Goal: Information Seeking & Learning: Learn about a topic

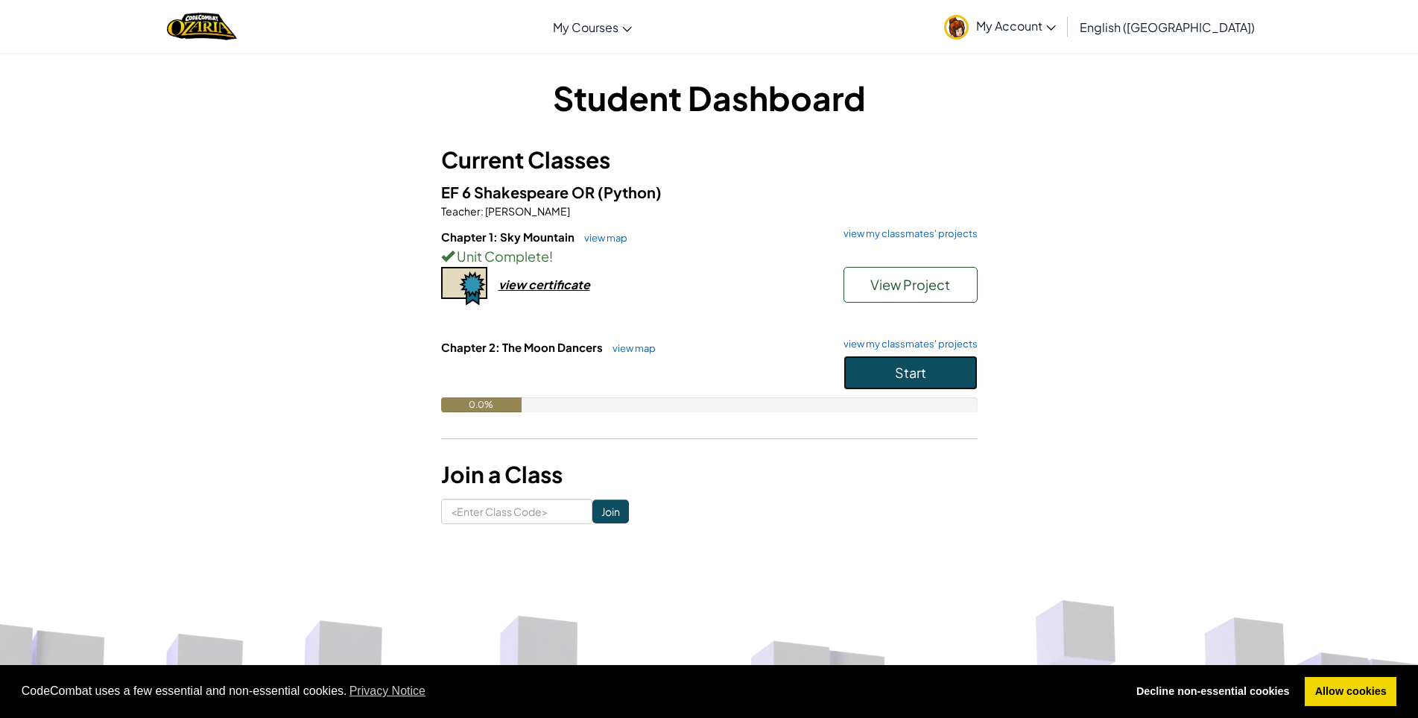
click at [899, 382] on button "Start" at bounding box center [911, 373] width 134 height 34
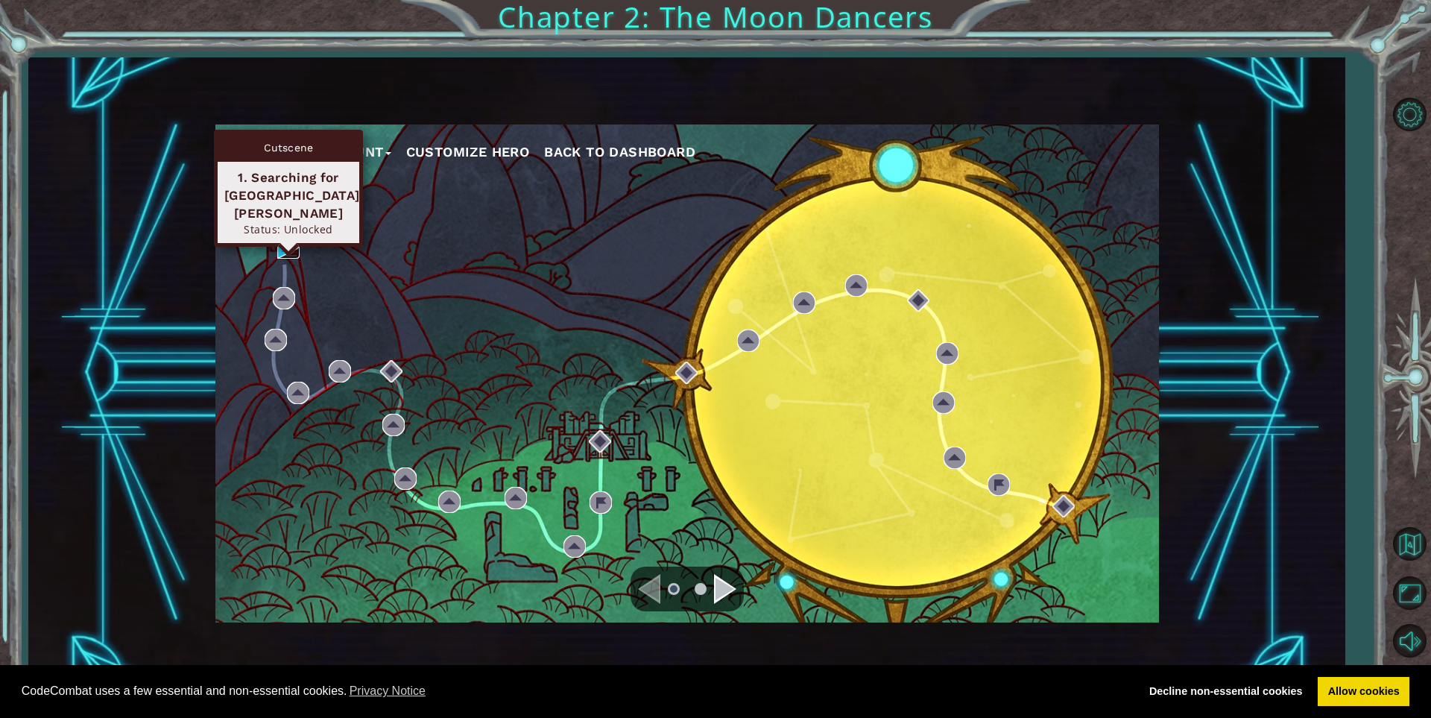
click at [283, 250] on img at bounding box center [288, 247] width 22 height 22
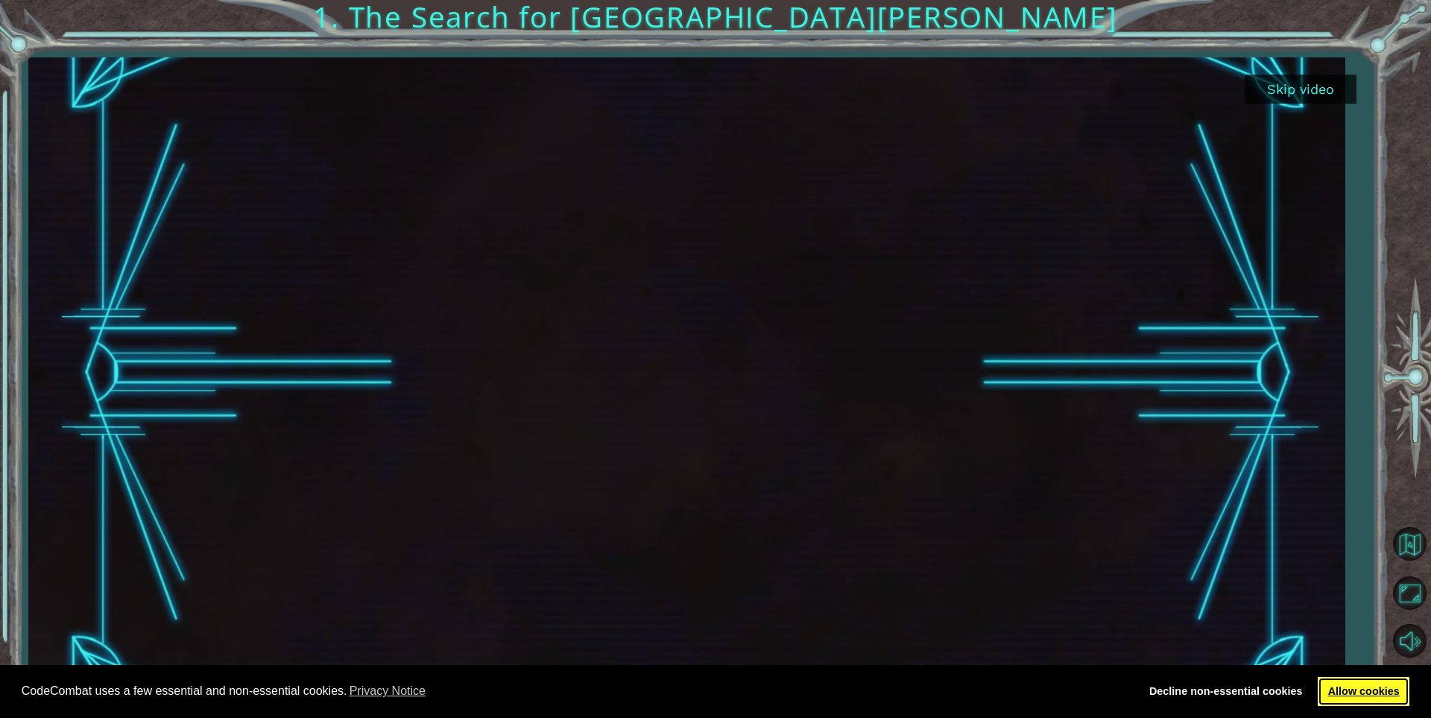
click at [1363, 697] on link "Allow cookies" at bounding box center [1364, 692] width 92 height 30
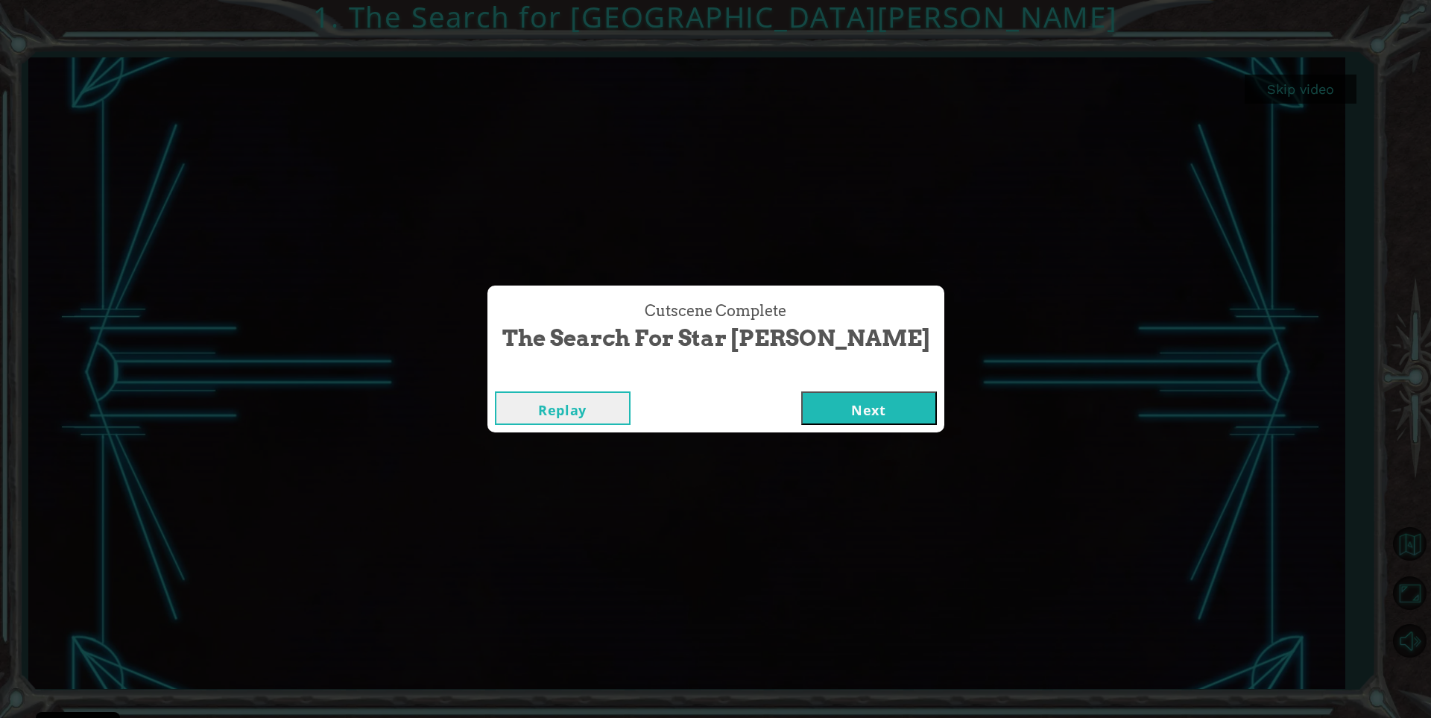
click at [801, 400] on button "Next" at bounding box center [869, 408] width 136 height 34
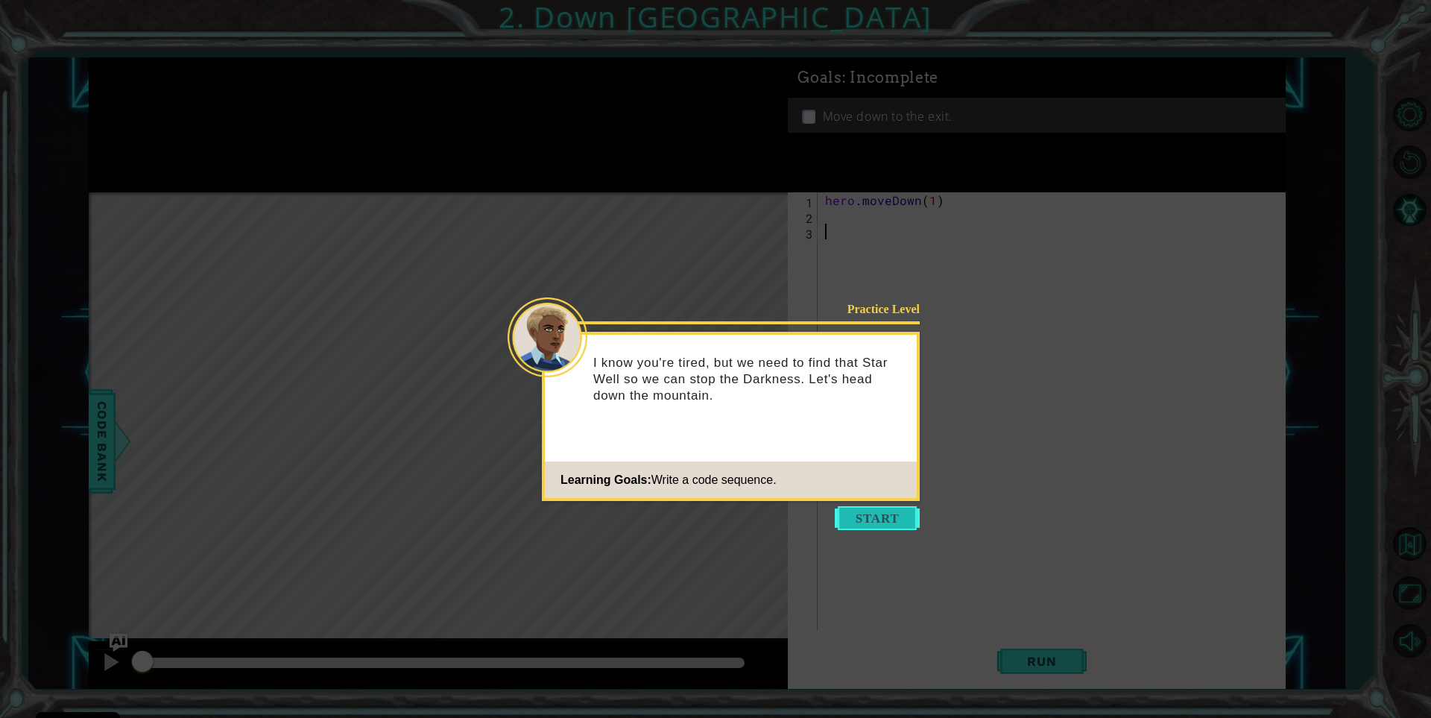
click at [867, 516] on button "Start" at bounding box center [877, 518] width 85 height 24
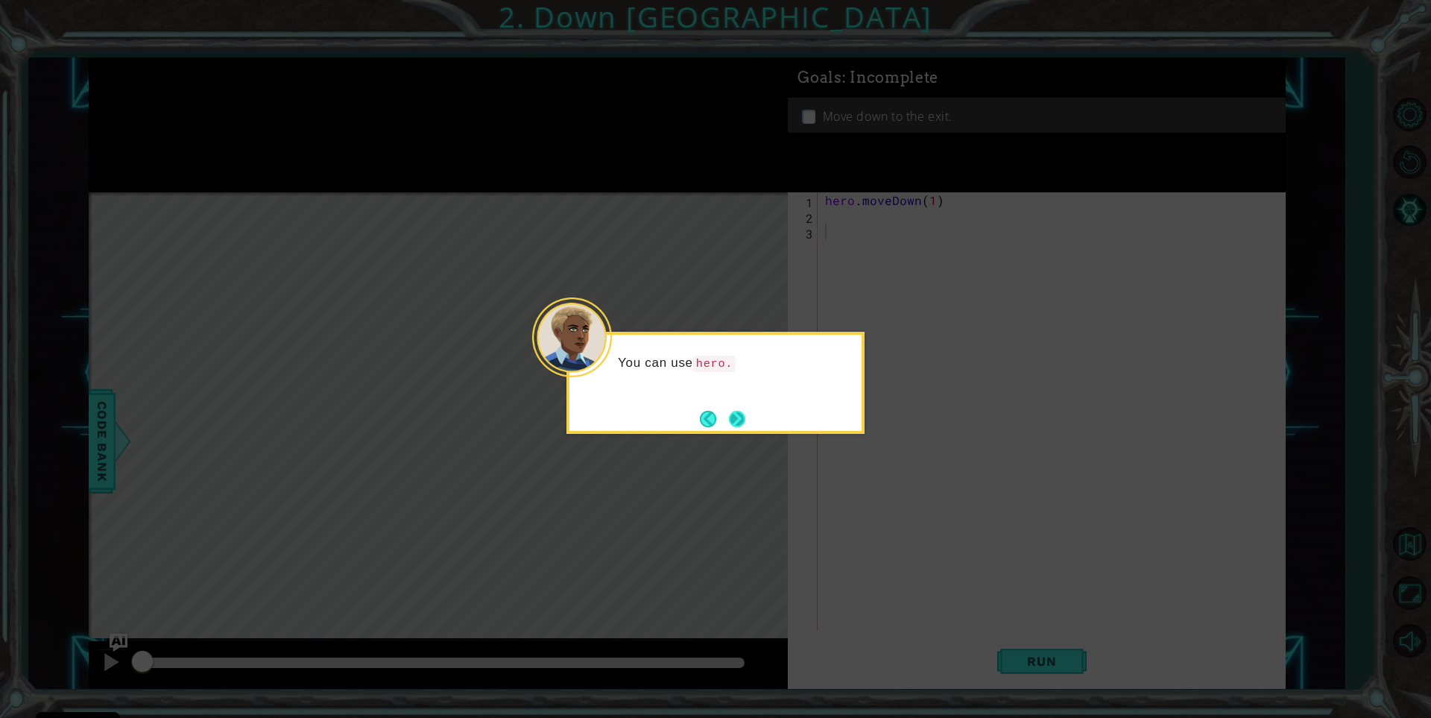
click at [734, 417] on button "Next" at bounding box center [737, 419] width 16 height 16
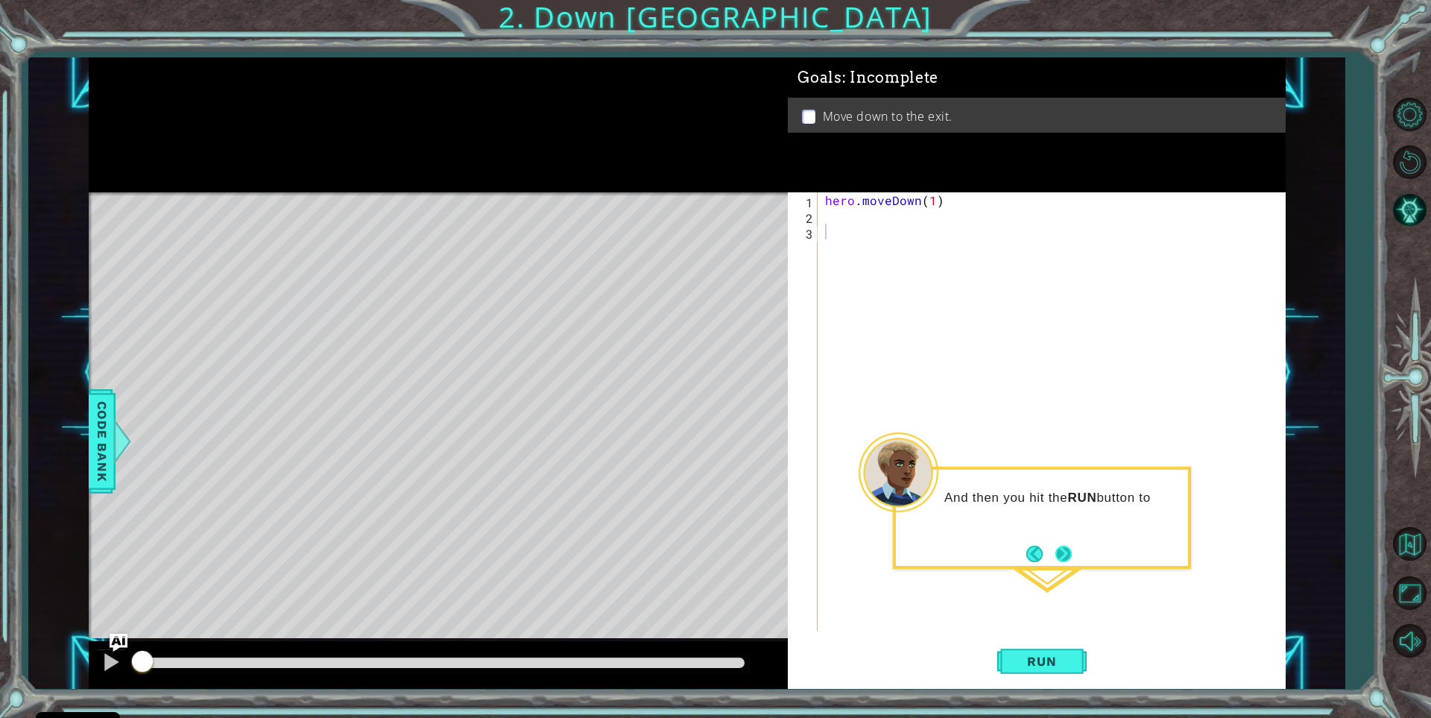
click at [1068, 554] on button "Next" at bounding box center [1063, 554] width 16 height 16
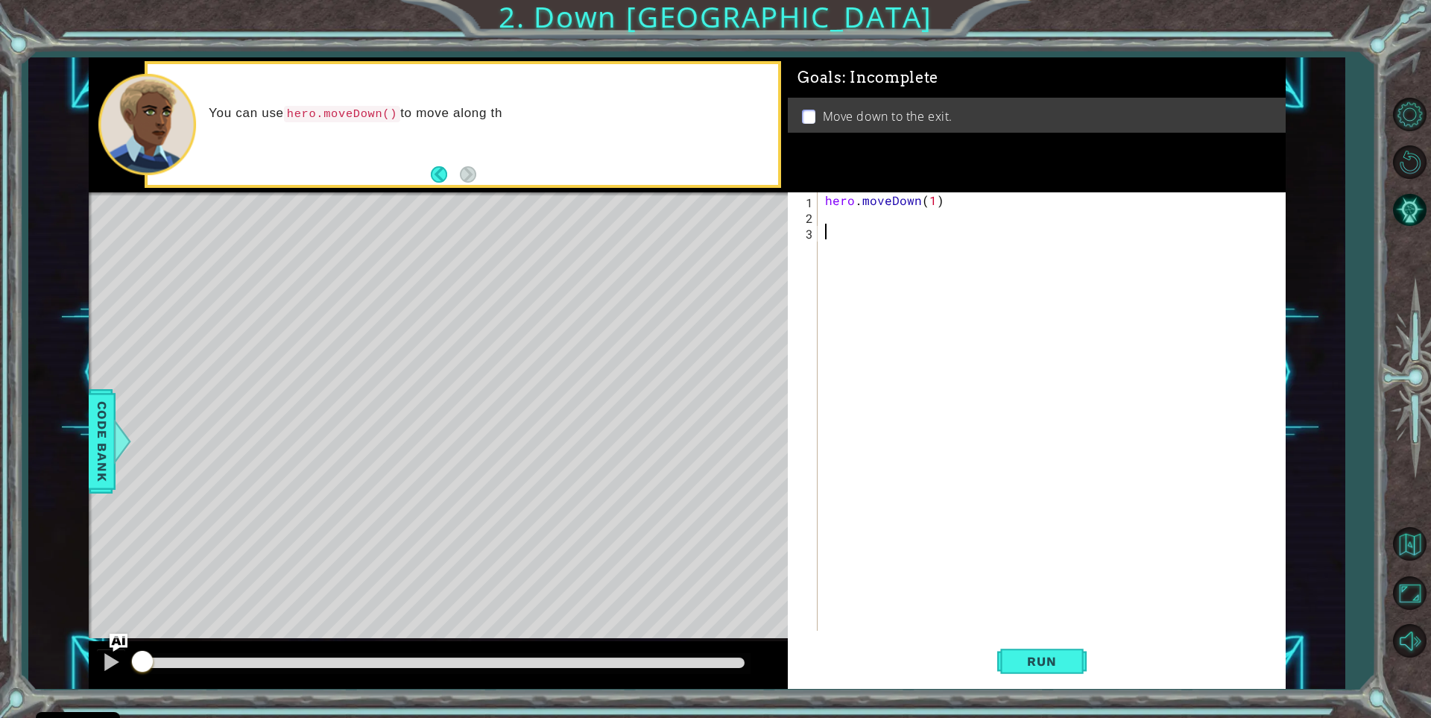
click at [1023, 653] on button "Run" at bounding box center [1041, 662] width 89 height 50
click at [932, 201] on div "hero . moveDown ( 1 )" at bounding box center [1055, 427] width 466 height 470
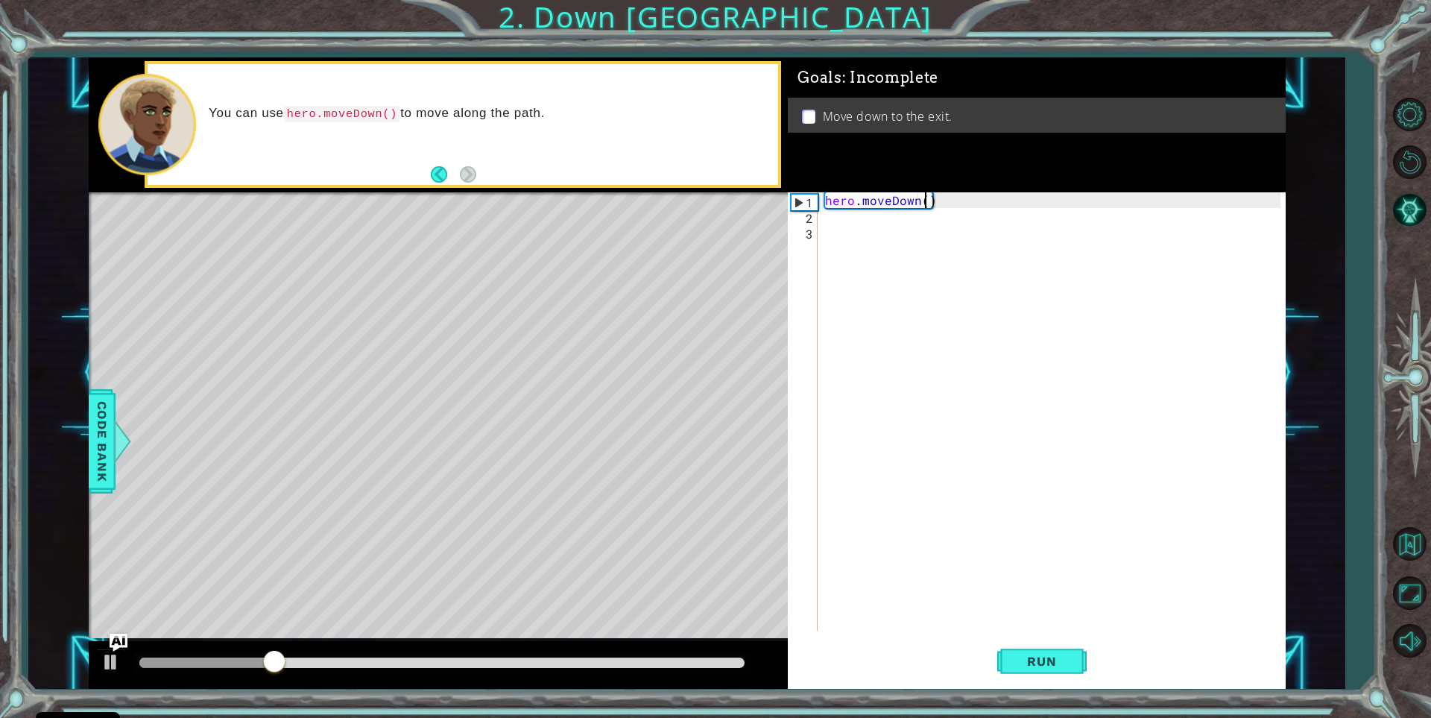
scroll to position [0, 7]
type textarea "hero.moveDown(2)"
click at [1044, 646] on button "Run" at bounding box center [1041, 662] width 89 height 50
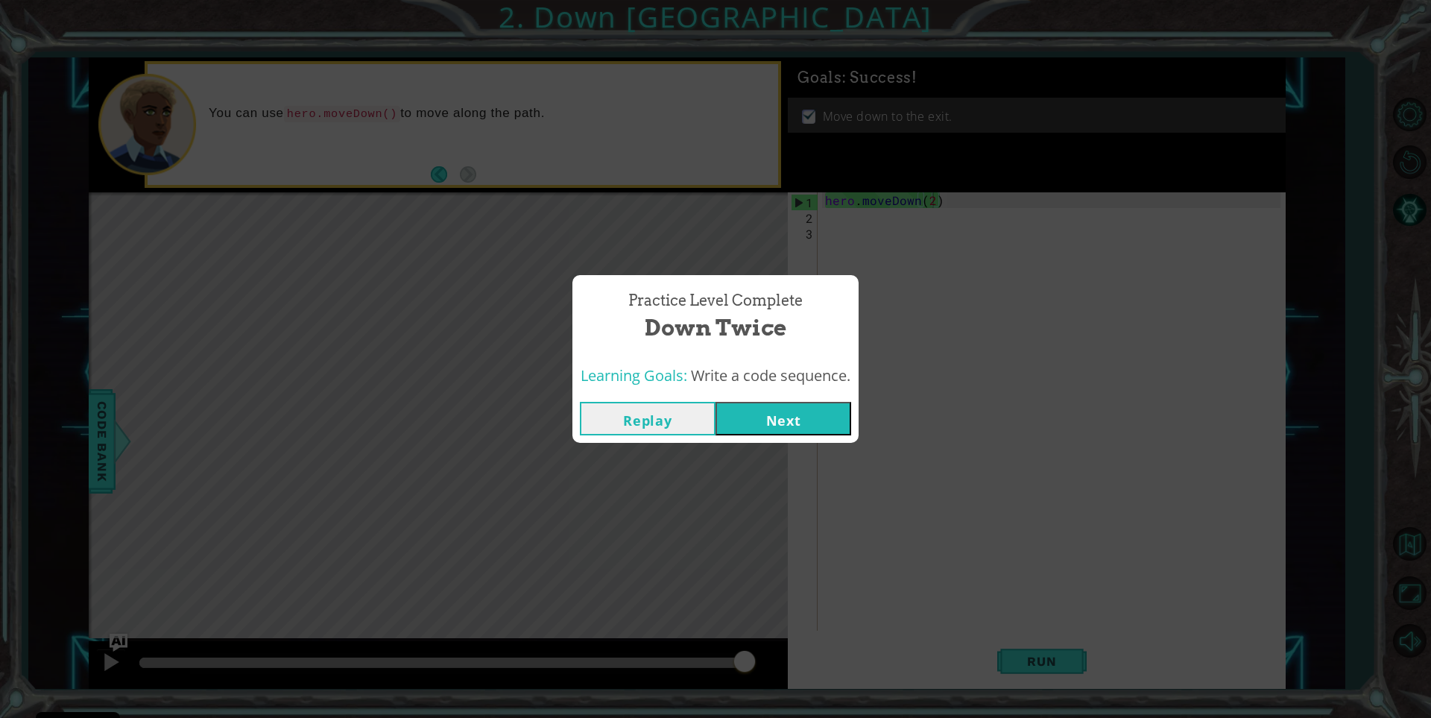
click at [797, 414] on button "Next" at bounding box center [784, 419] width 136 height 34
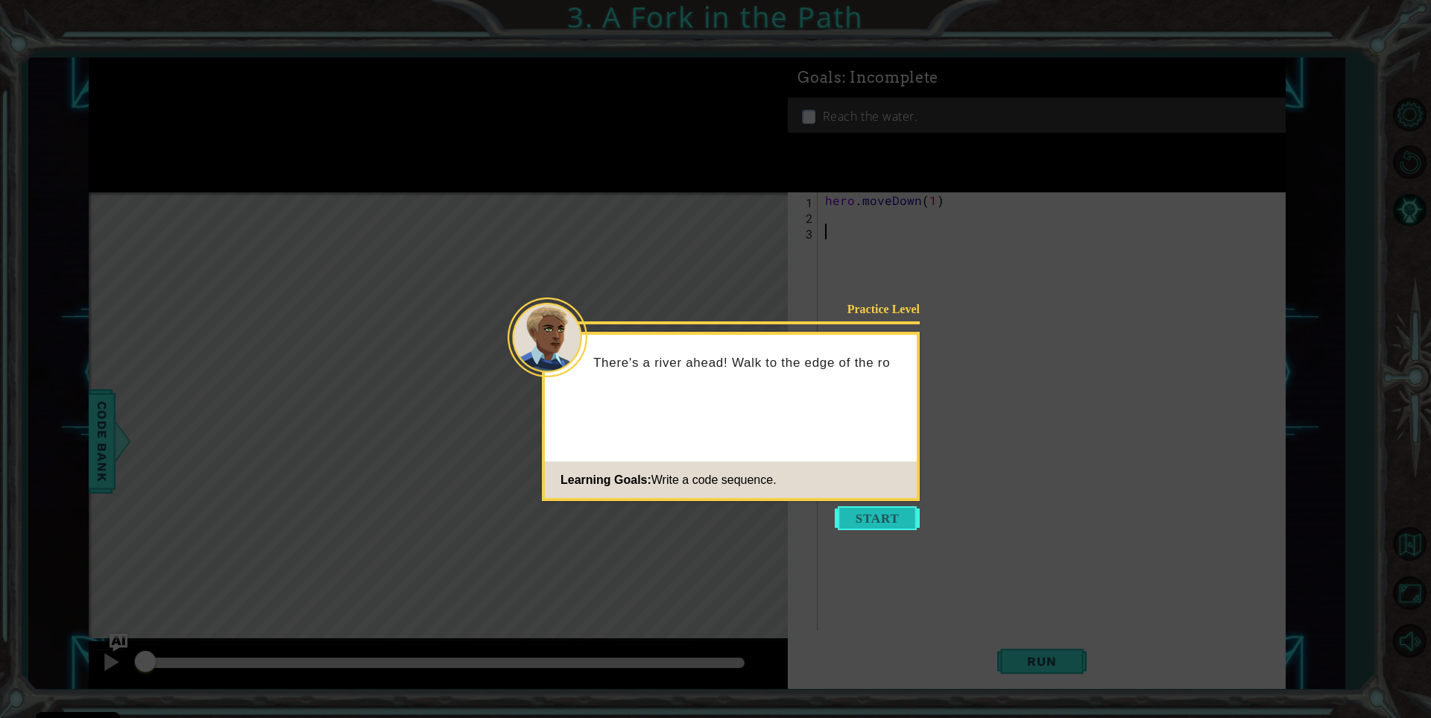
click at [868, 512] on button "Start" at bounding box center [877, 518] width 85 height 24
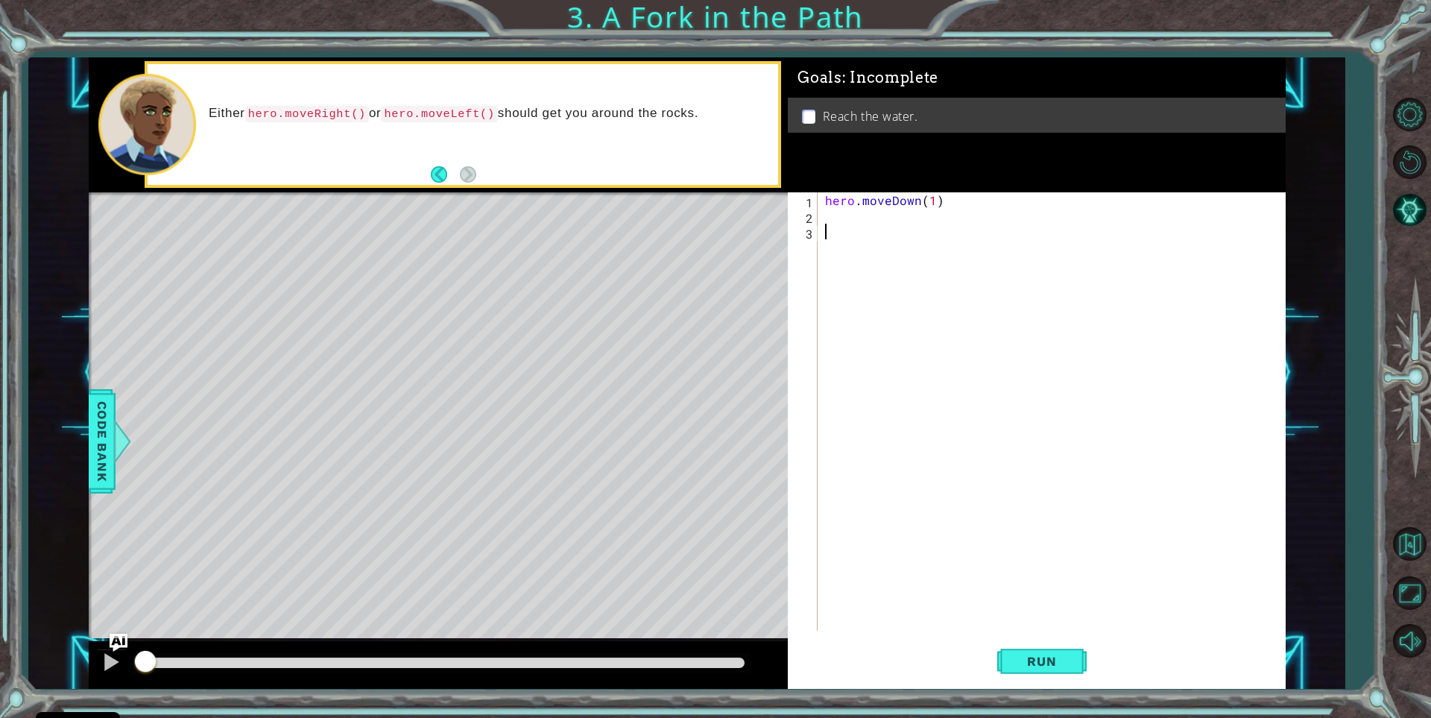
click at [866, 220] on div "hero . moveDown ( 1 )" at bounding box center [1055, 427] width 466 height 470
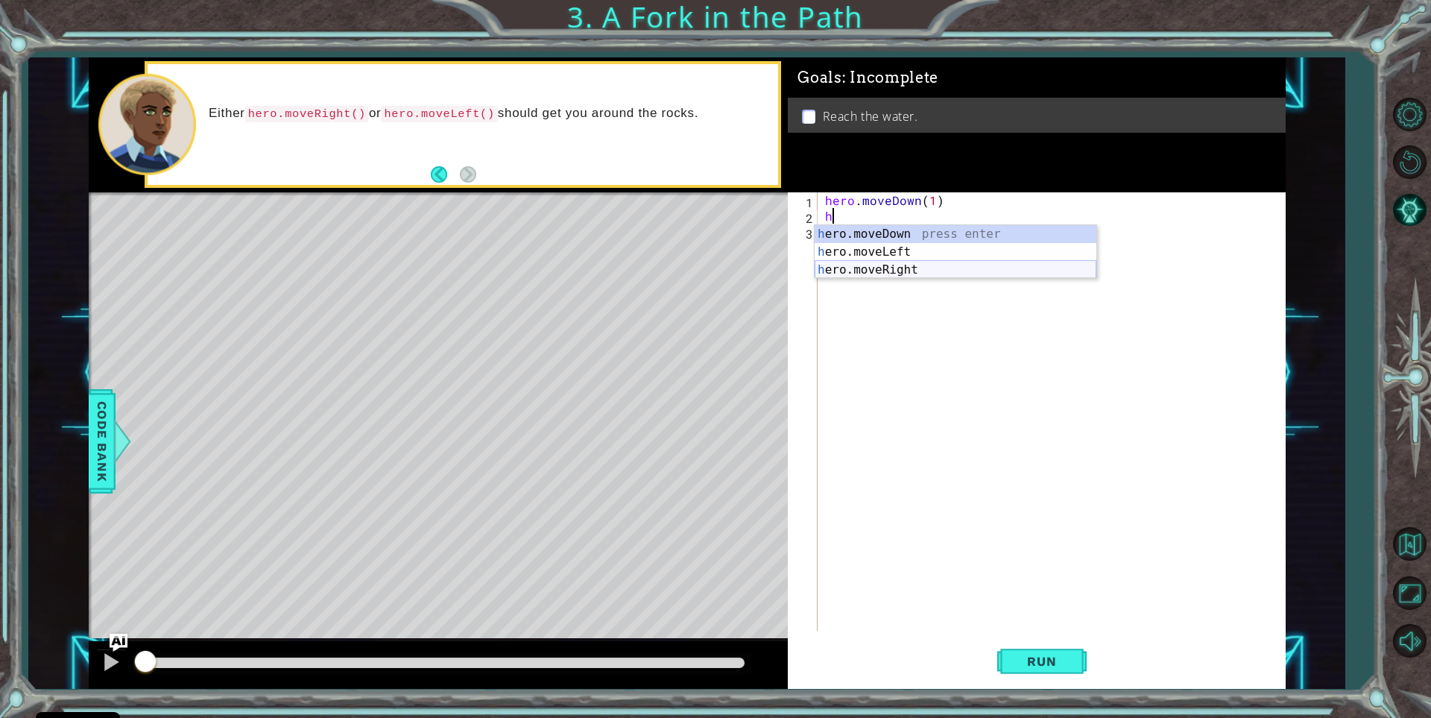
click at [941, 271] on div "h ero.moveDown press enter h ero.moveLeft press enter h ero.moveRight press ent…" at bounding box center [956, 269] width 282 height 89
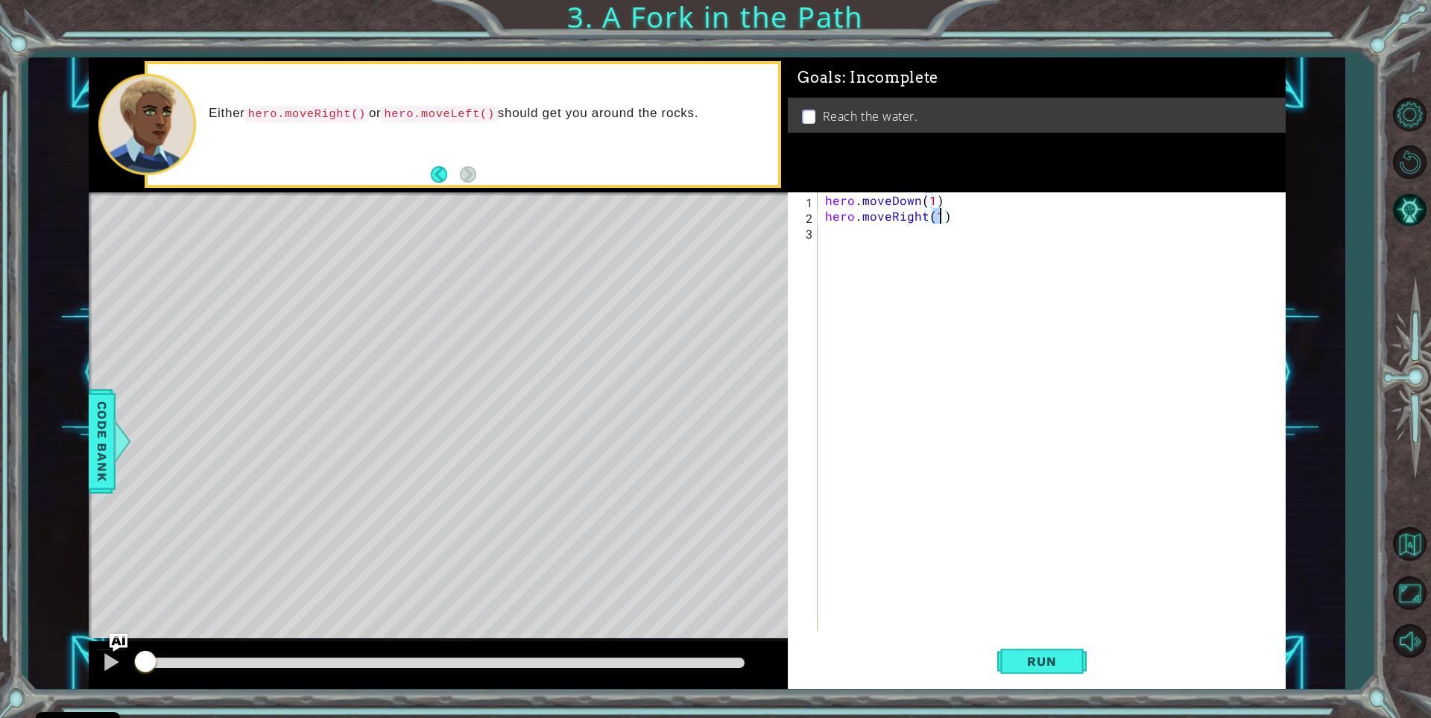
type textarea "hero.moveRight(1)"
click at [818, 249] on div "hero.moveRight(1) 1 2 3 hero . moveDown ( 1 ) hero . moveRight ( 1 ) הההההההההה…" at bounding box center [1034, 411] width 493 height 438
click at [821, 229] on div "hero.moveRight(1) 1 2 3 hero . moveDown ( 1 ) hero . moveRight ( 1 ) הההההההההה…" at bounding box center [1034, 411] width 493 height 438
click at [819, 230] on div "hero.moveRight(1) 1 2 3 hero . moveDown ( 1 ) hero . moveRight ( 1 ) הההההההההה…" at bounding box center [1034, 411] width 493 height 438
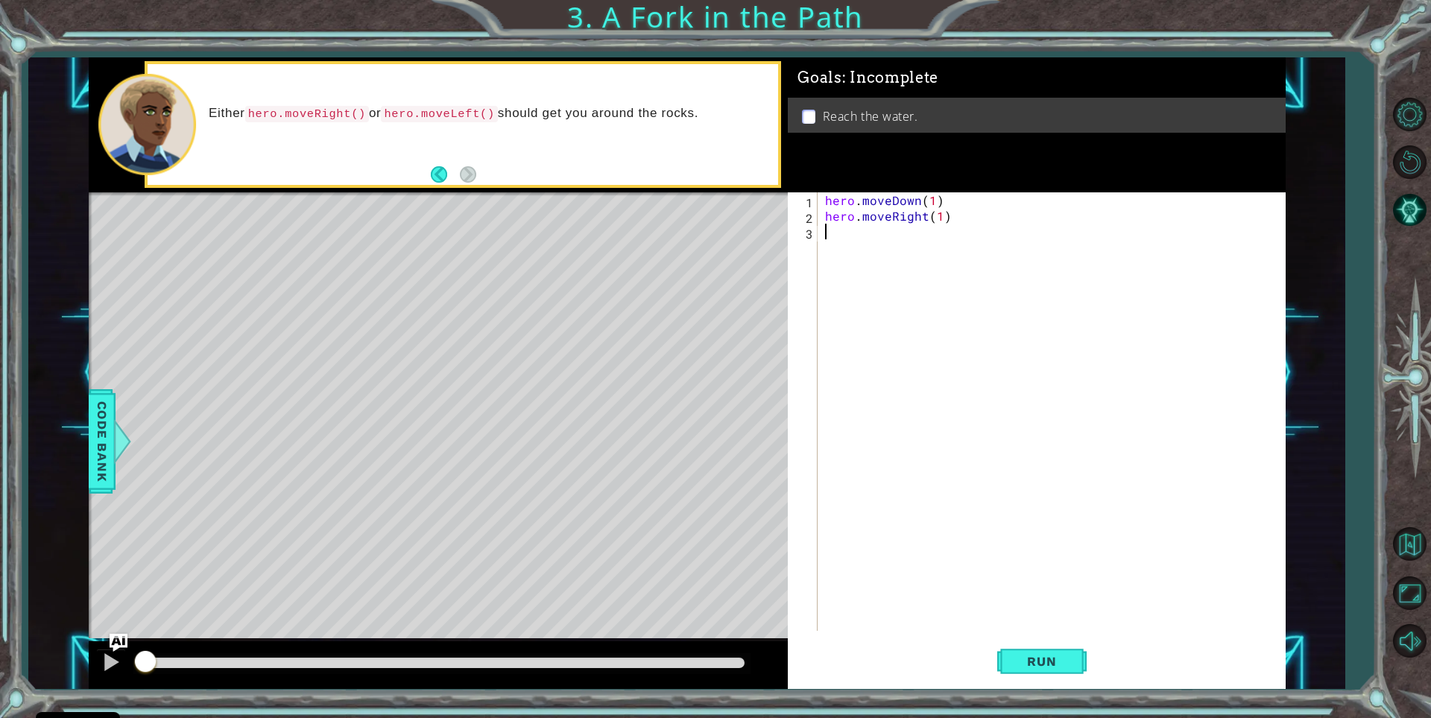
click at [830, 230] on div "hero . moveDown ( 1 ) hero . moveRight ( 1 )" at bounding box center [1055, 427] width 466 height 470
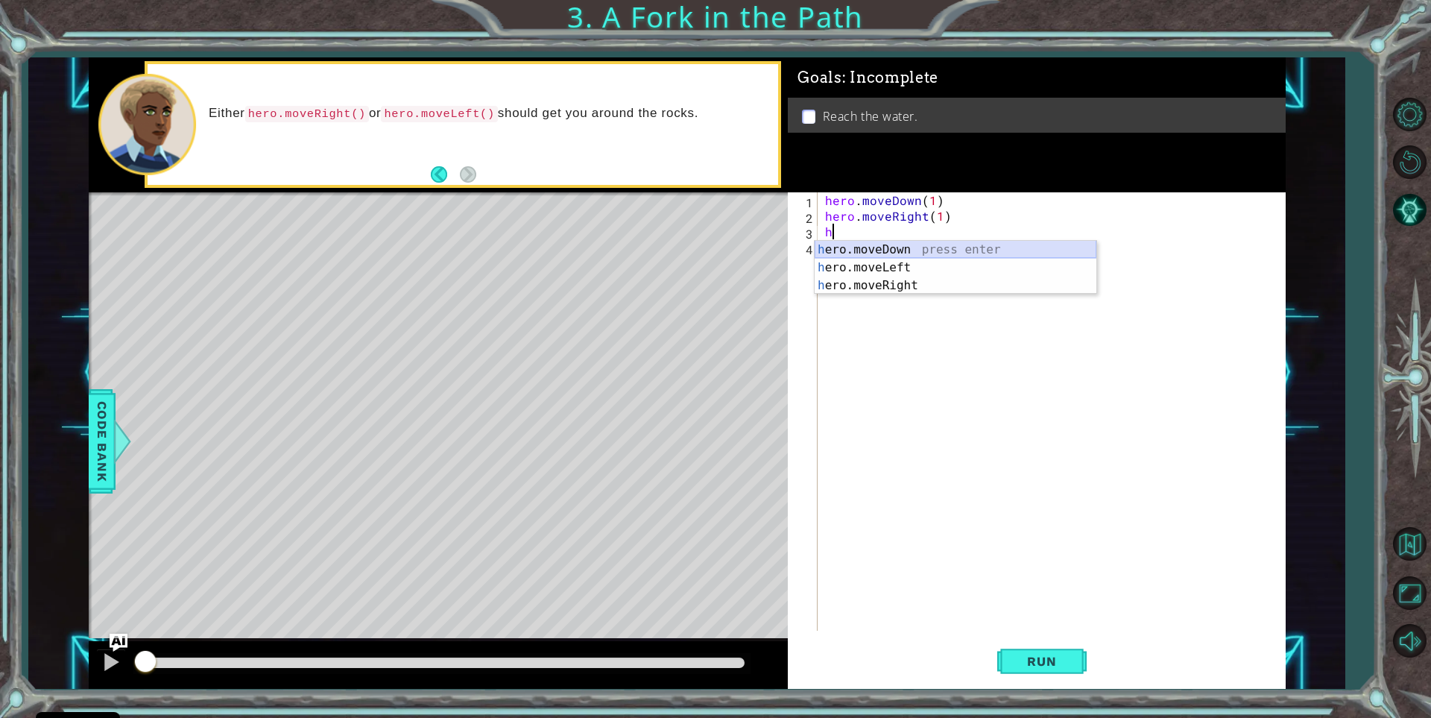
click at [906, 247] on div "h ero.moveDown press enter h ero.moveLeft press enter h ero.moveRight press ent…" at bounding box center [956, 285] width 282 height 89
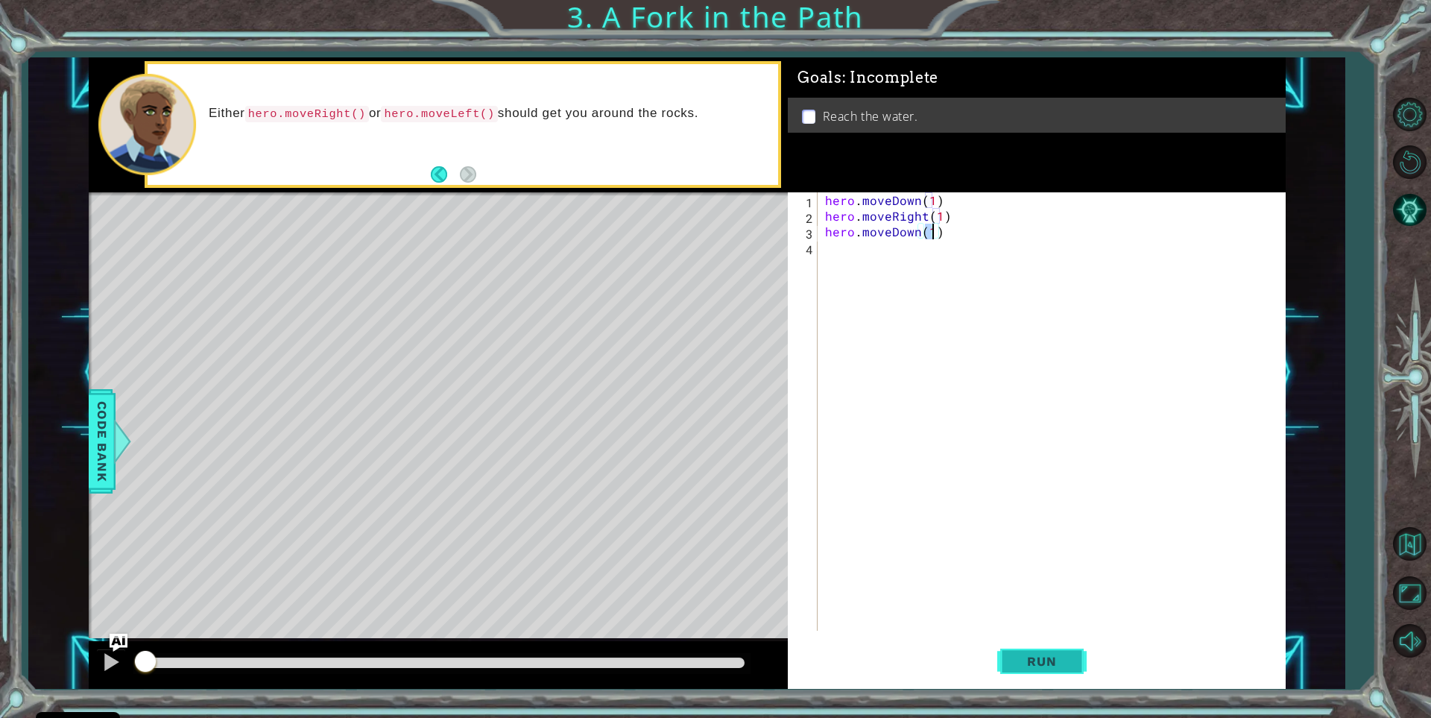
type textarea "hero.moveDown(1)"
click at [1036, 657] on span "Run" at bounding box center [1041, 661] width 59 height 15
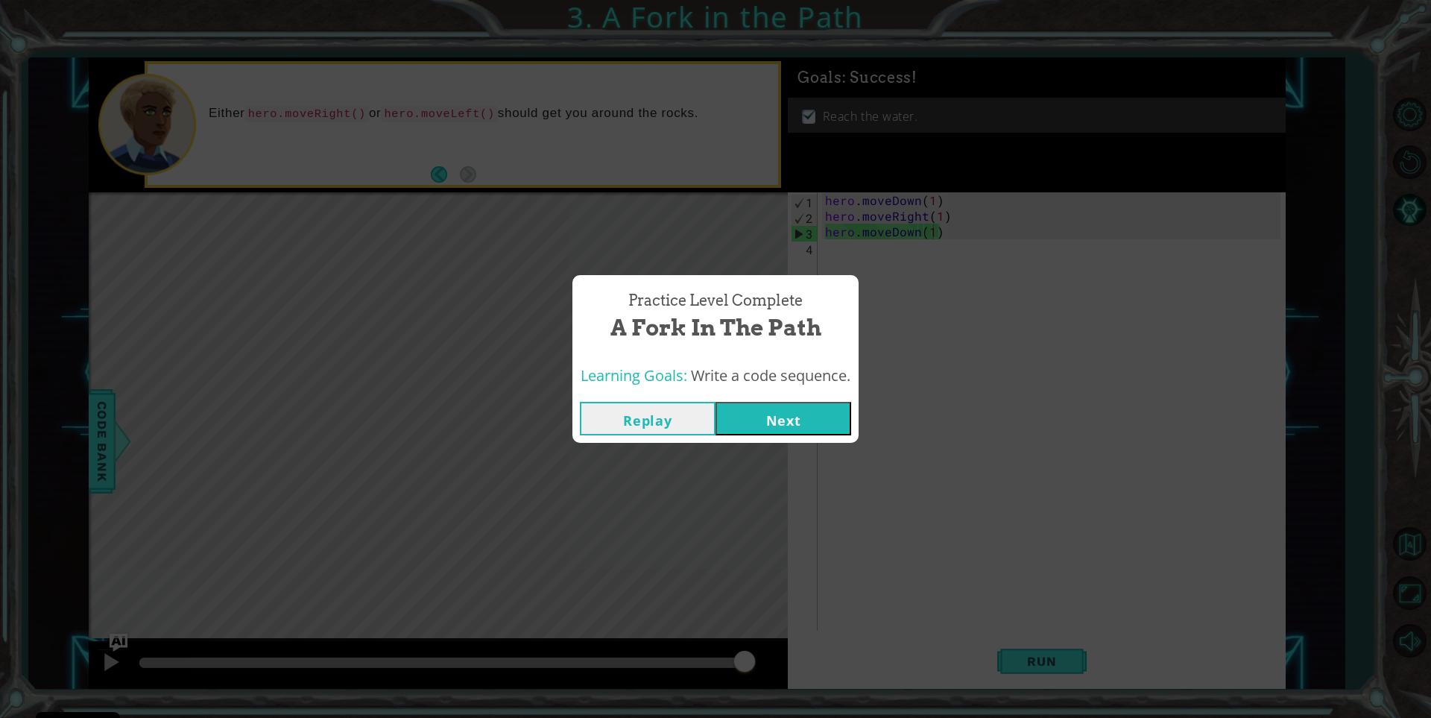
click at [733, 421] on button "Next" at bounding box center [784, 419] width 136 height 34
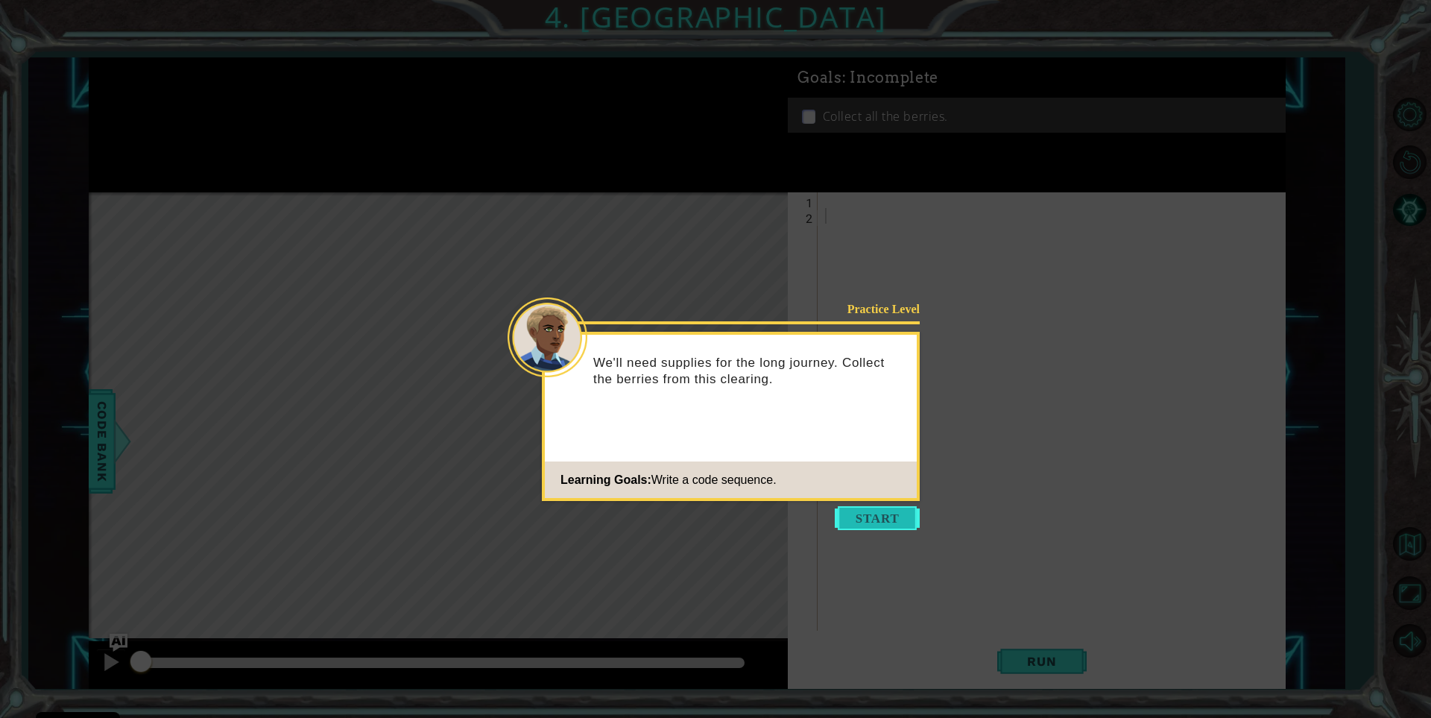
click at [879, 512] on button "Start" at bounding box center [877, 518] width 85 height 24
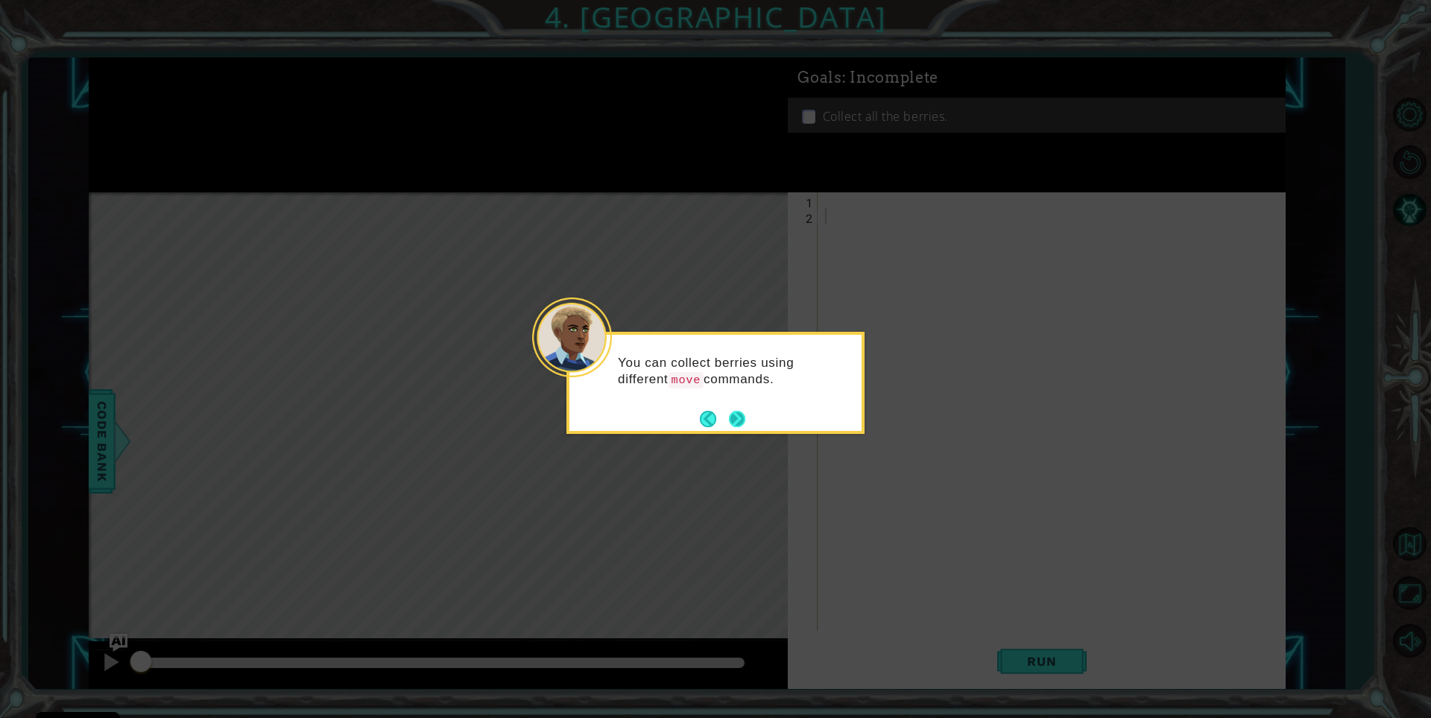
click at [730, 415] on button "Next" at bounding box center [737, 419] width 16 height 16
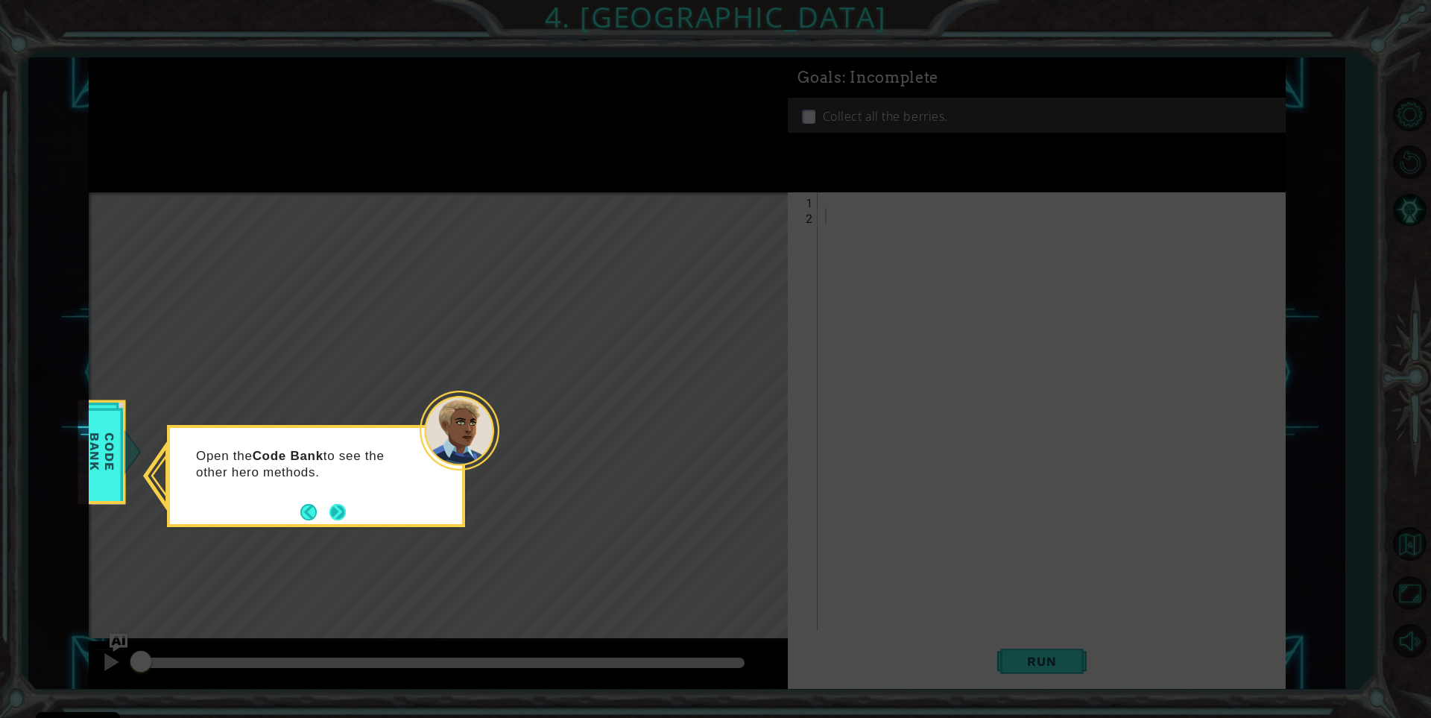
click at [331, 514] on button "Next" at bounding box center [337, 512] width 16 height 16
click at [332, 507] on button "Next" at bounding box center [337, 512] width 16 height 16
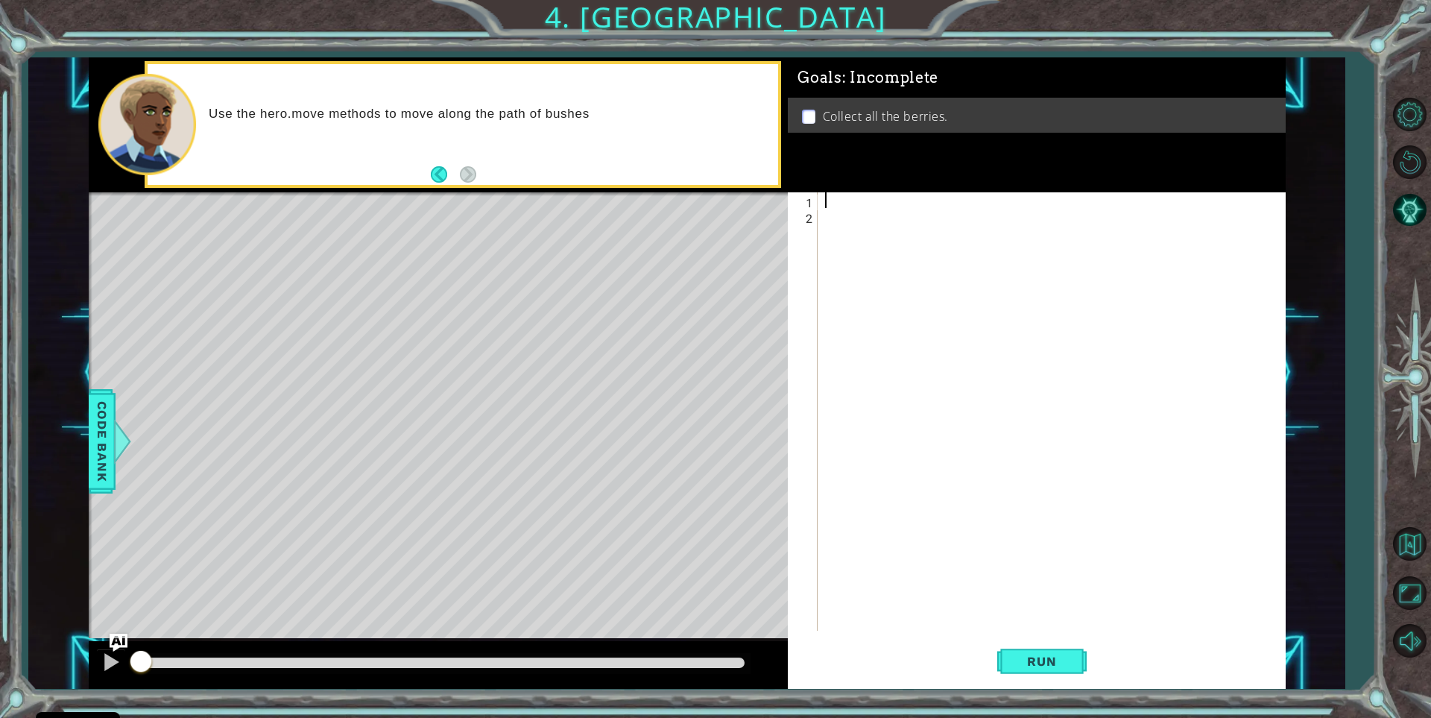
click at [826, 192] on div at bounding box center [1055, 427] width 466 height 470
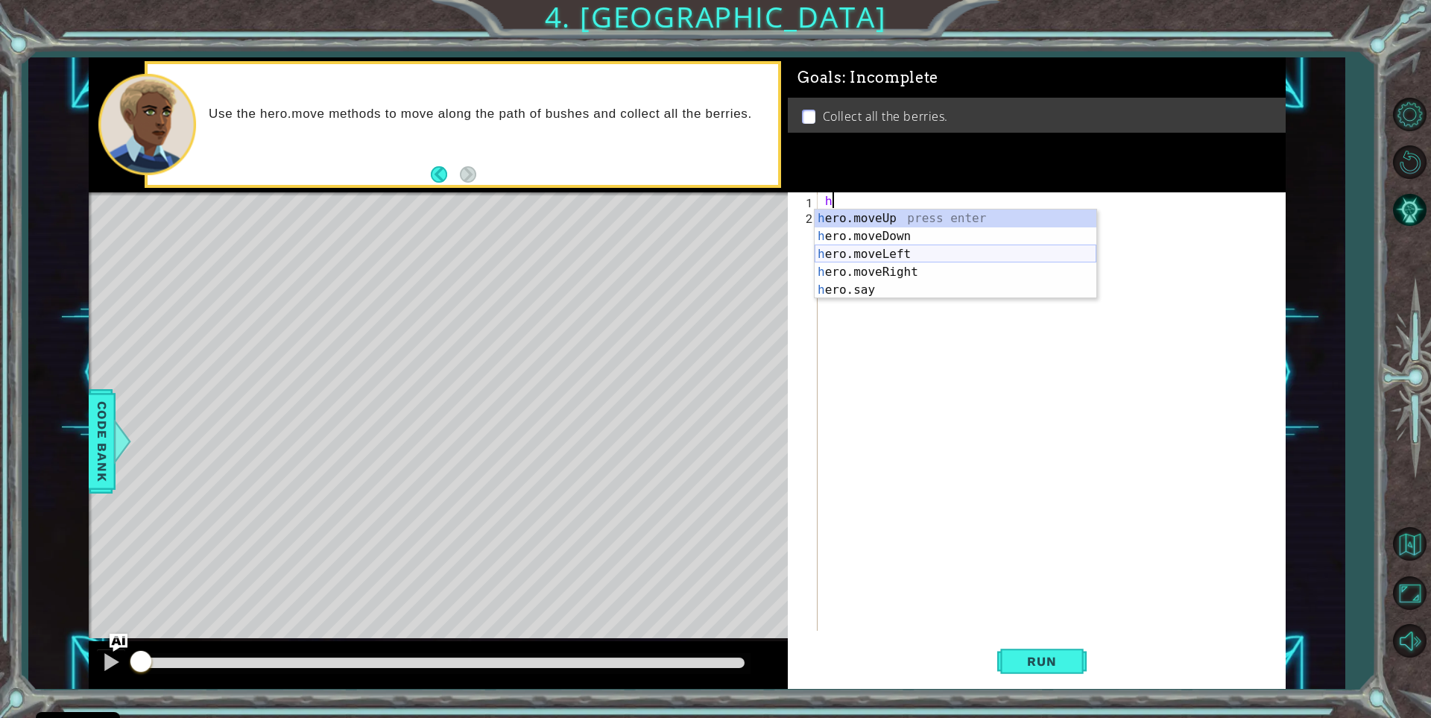
click at [880, 249] on div "h ero.moveUp press enter h ero.moveDown press enter h ero.moveLeft press enter …" at bounding box center [956, 271] width 282 height 125
type textarea "hero.moveLeft(1)"
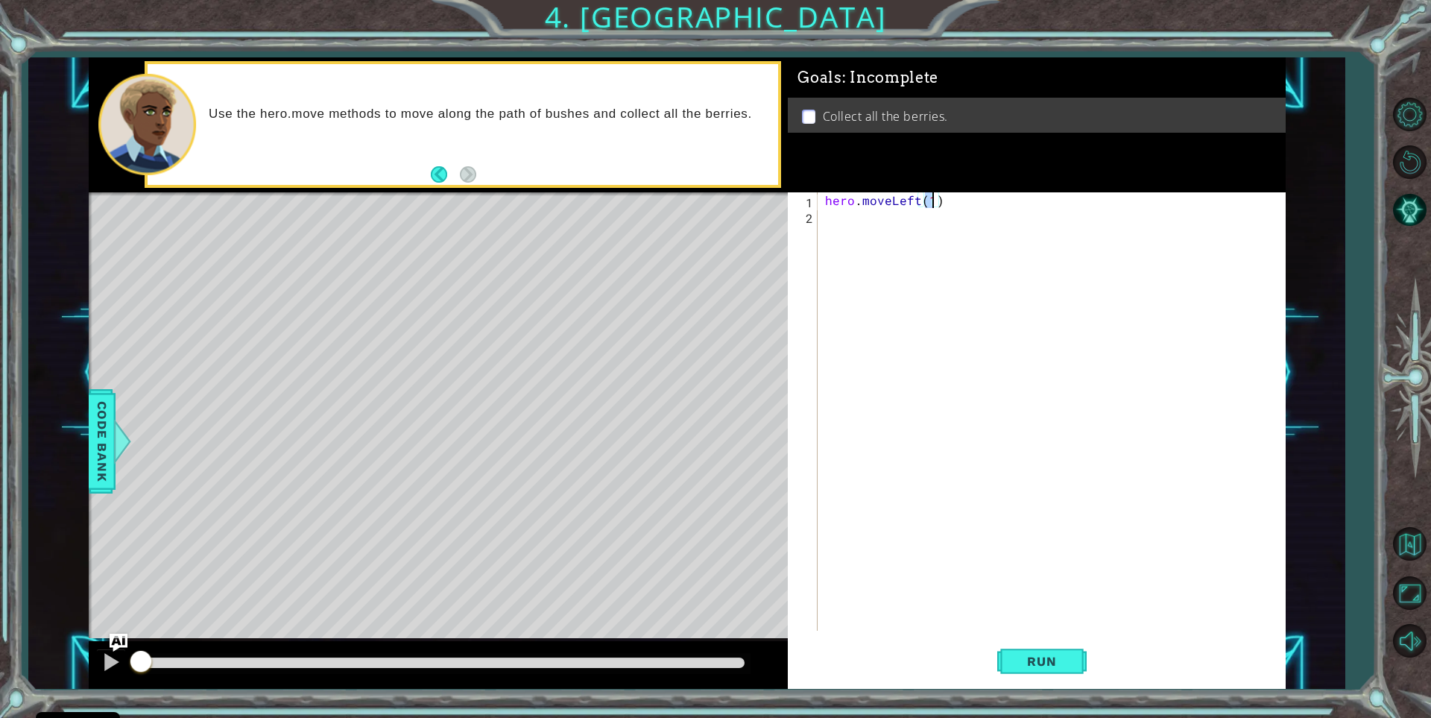
click at [848, 228] on div "hero . moveLeft ( 1 )" at bounding box center [1055, 427] width 466 height 470
click at [932, 201] on div "hero . moveLeft ( 1 )" at bounding box center [1055, 427] width 466 height 470
type textarea "hero.moveLeft(2)"
click at [1055, 654] on span "Run" at bounding box center [1041, 661] width 59 height 15
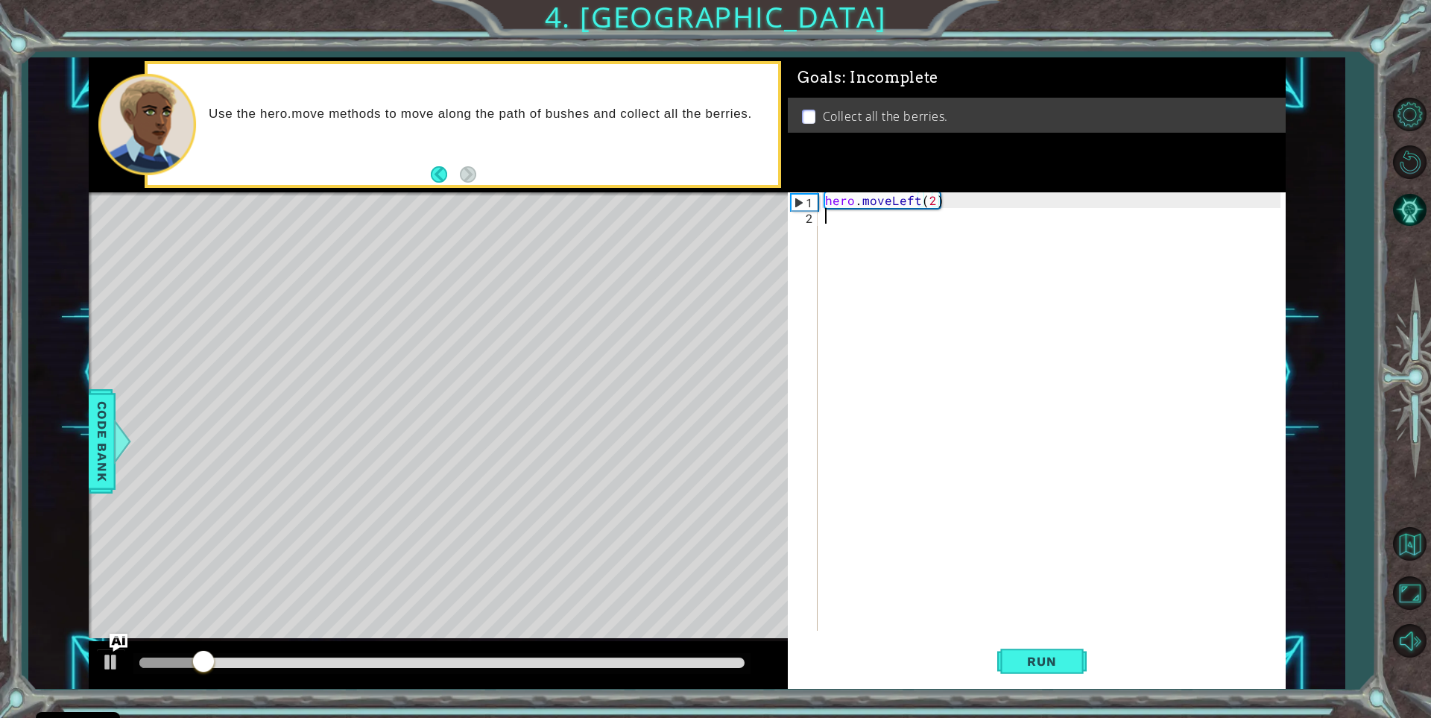
click at [856, 235] on div "hero . moveLeft ( 2 )" at bounding box center [1055, 427] width 466 height 470
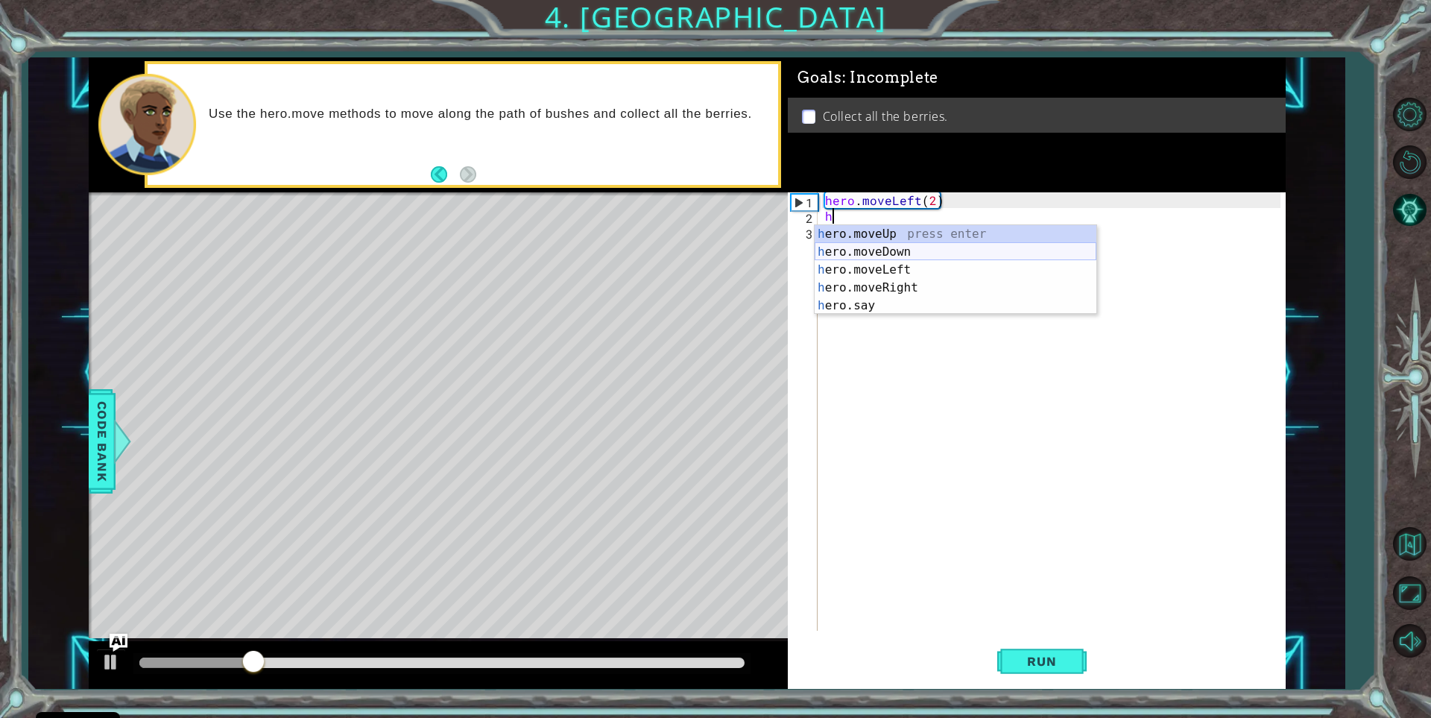
click at [878, 257] on div "h ero.moveUp press enter h ero.moveDown press enter h ero.moveLeft press enter …" at bounding box center [956, 287] width 282 height 125
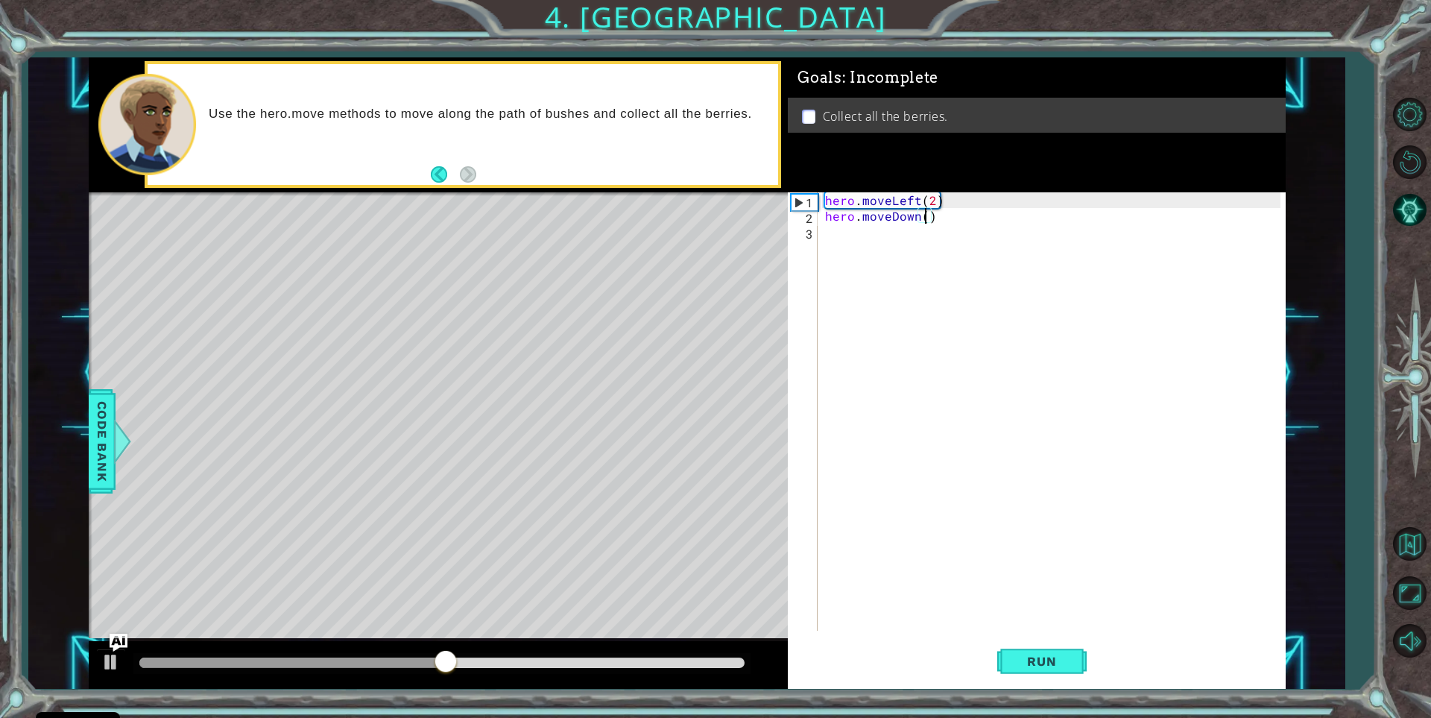
type textarea "hero.moveDown(2)"
click at [891, 229] on div "hero . moveLeft ( 2 ) hero . moveDown ( 2 )" at bounding box center [1055, 427] width 466 height 470
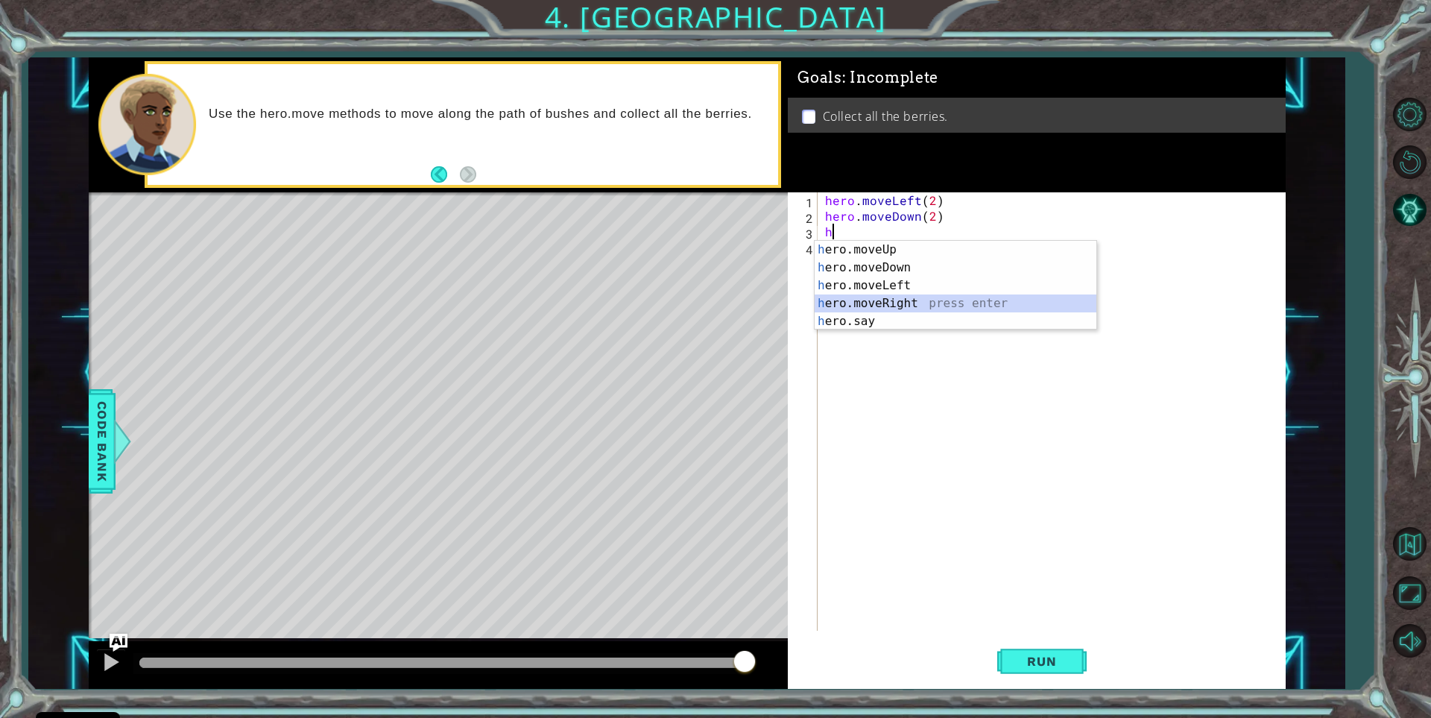
click at [880, 300] on div "h ero.moveUp press enter h ero.moveDown press enter h ero.moveLeft press enter …" at bounding box center [956, 303] width 282 height 125
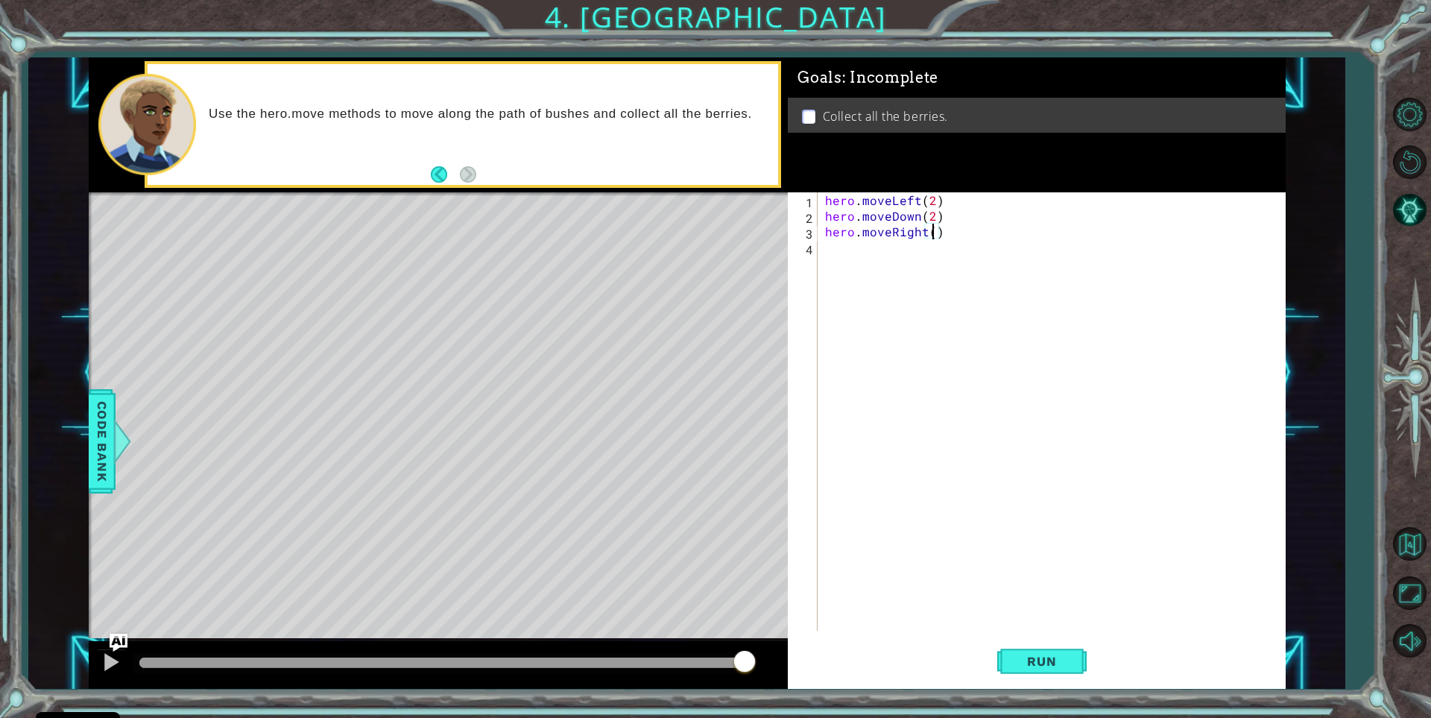
type textarea "hero.moveRight(2)"
click at [864, 253] on div "hero . moveLeft ( 2 ) hero . moveDown ( 2 ) hero . moveRight ( 2 )" at bounding box center [1055, 427] width 466 height 470
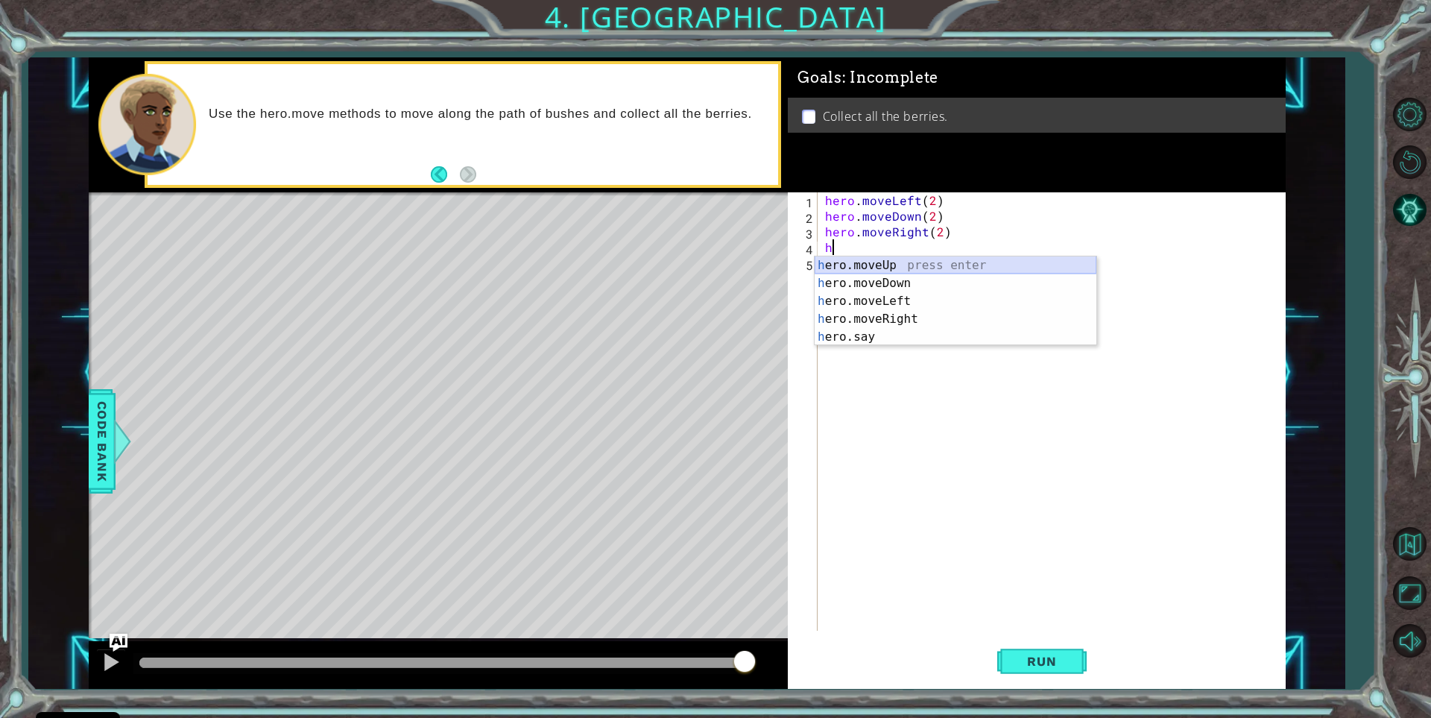
click at [870, 268] on div "h ero.moveUp press enter h ero.moveDown press enter h ero.moveLeft press enter …" at bounding box center [956, 318] width 282 height 125
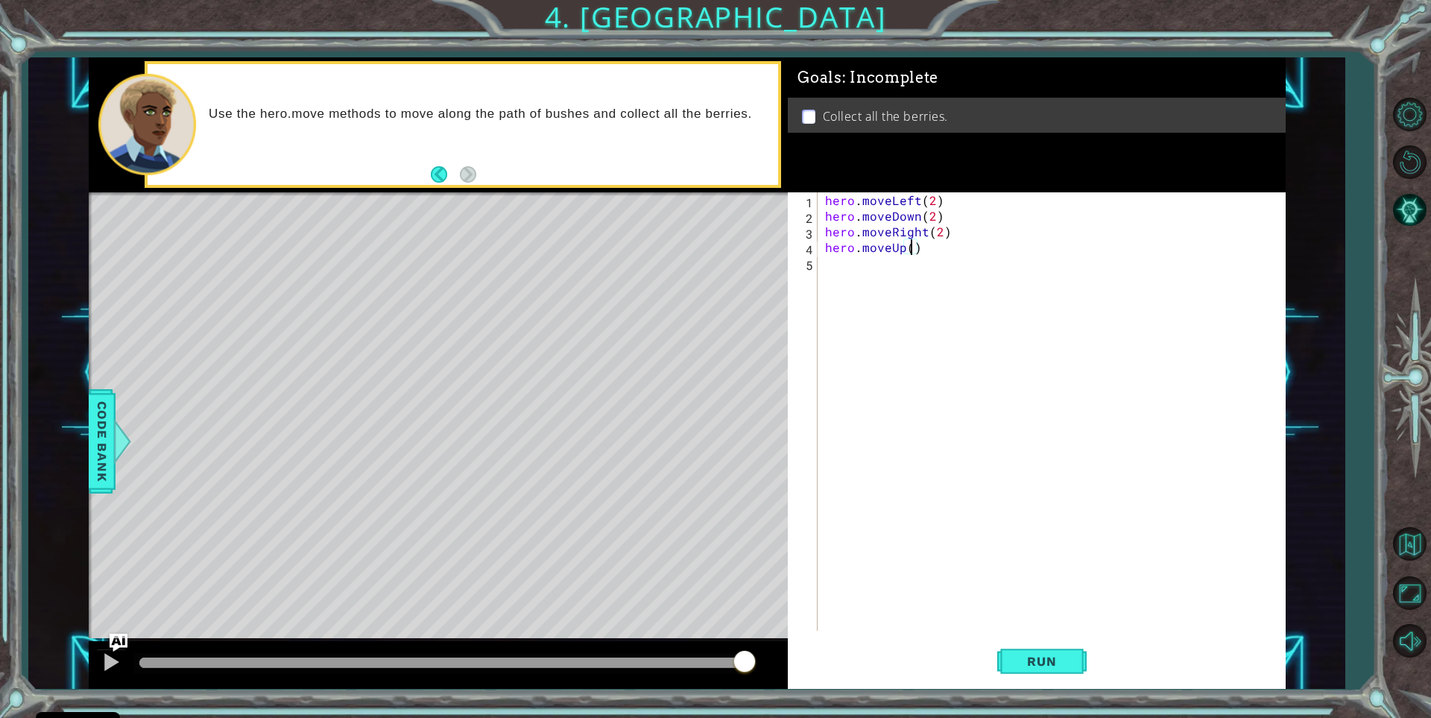
scroll to position [0, 5]
type textarea "hero.moveUp(2)"
click at [1047, 663] on span "Run" at bounding box center [1041, 661] width 59 height 15
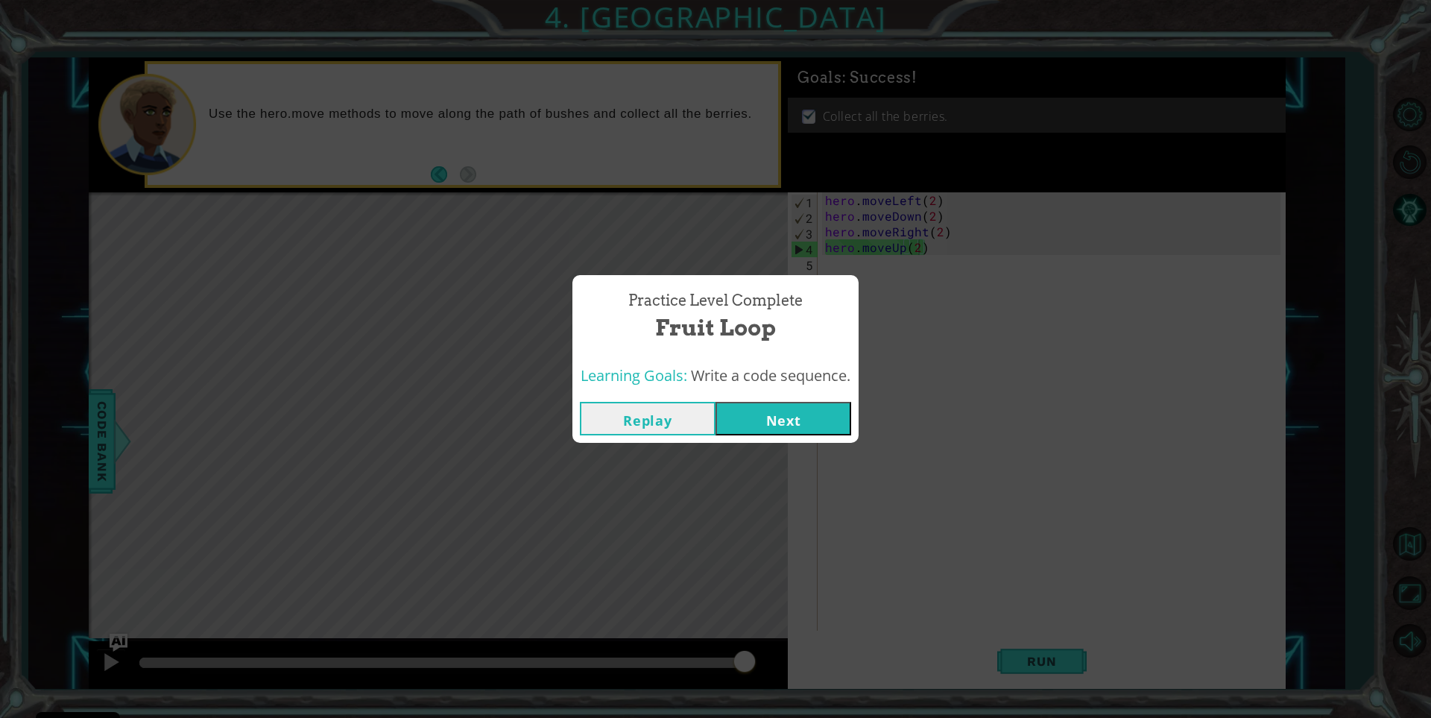
click at [746, 411] on button "Next" at bounding box center [784, 419] width 136 height 34
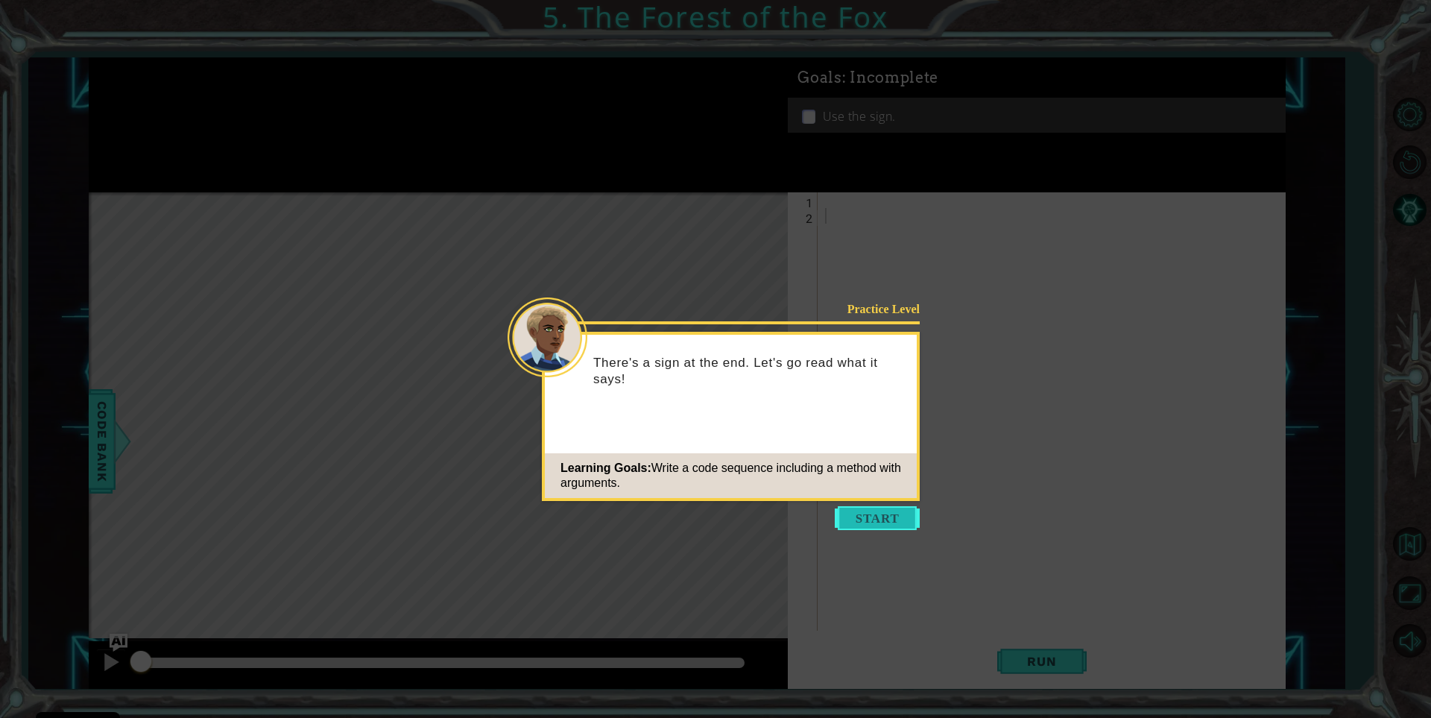
click at [846, 521] on button "Start" at bounding box center [877, 518] width 85 height 24
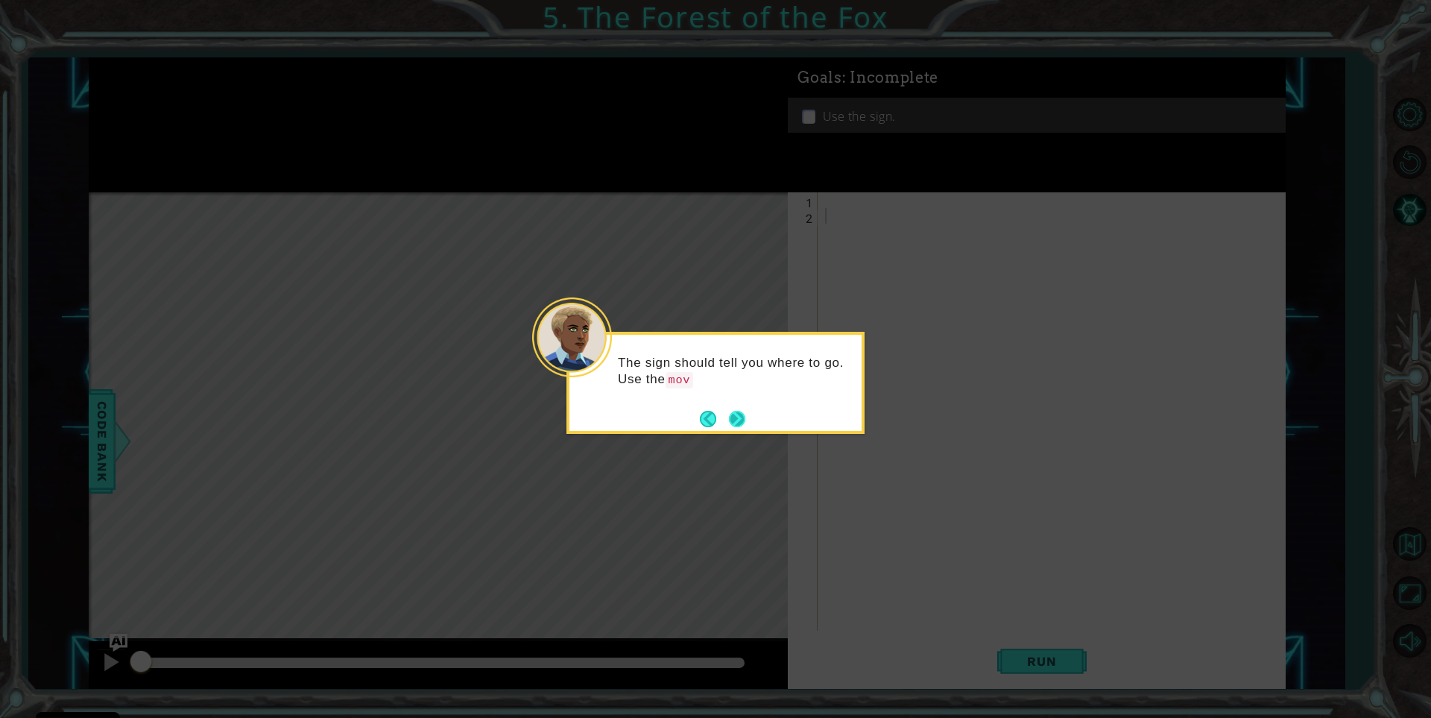
click at [744, 413] on button "Next" at bounding box center [737, 419] width 16 height 16
click at [739, 413] on button "Next" at bounding box center [737, 419] width 16 height 16
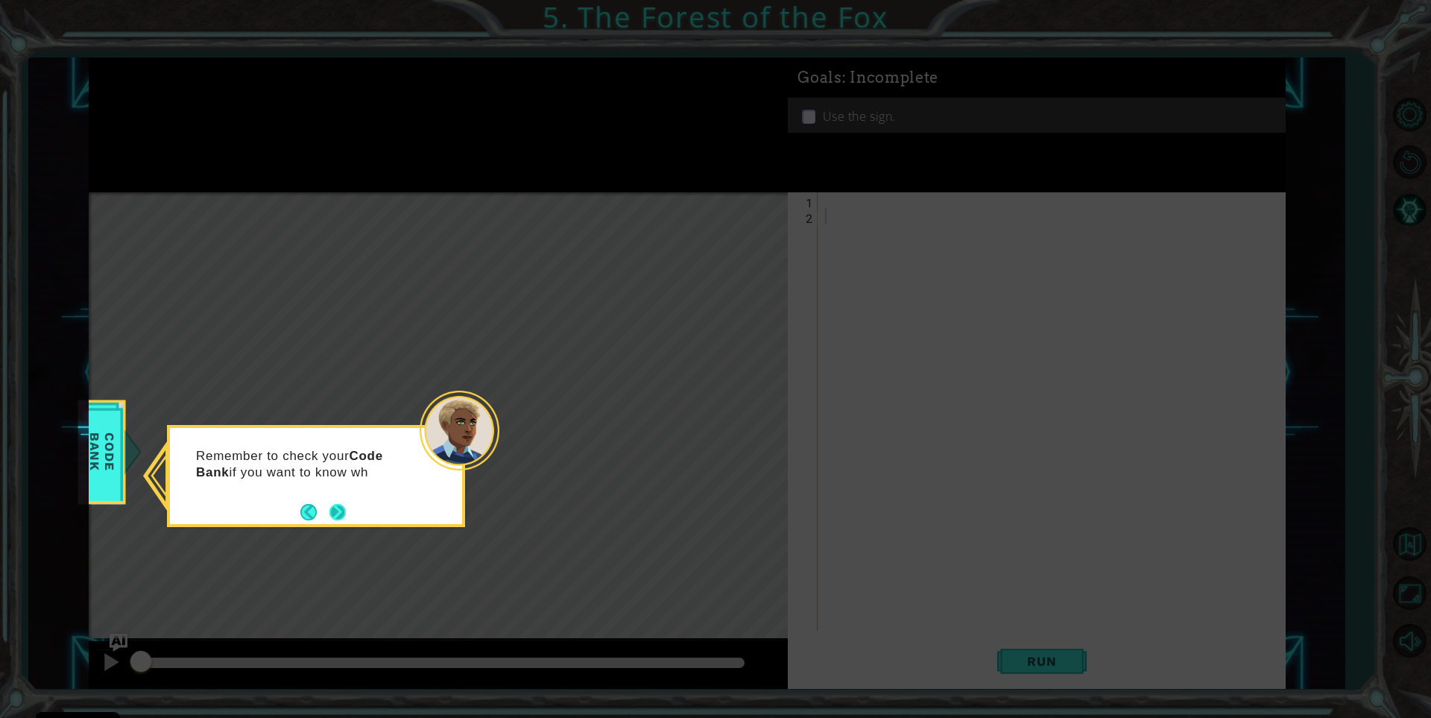
click at [346, 508] on button "Next" at bounding box center [337, 512] width 16 height 16
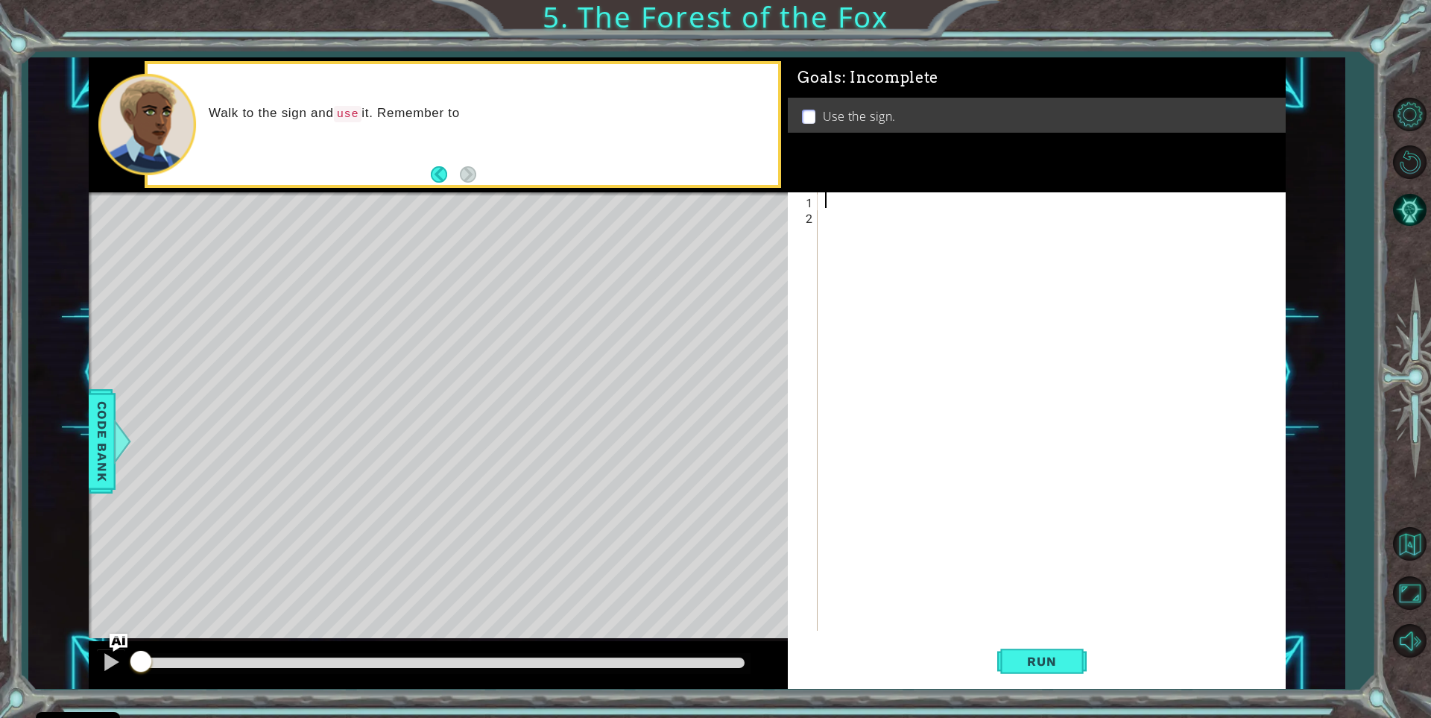
click at [830, 207] on div at bounding box center [1055, 427] width 466 height 470
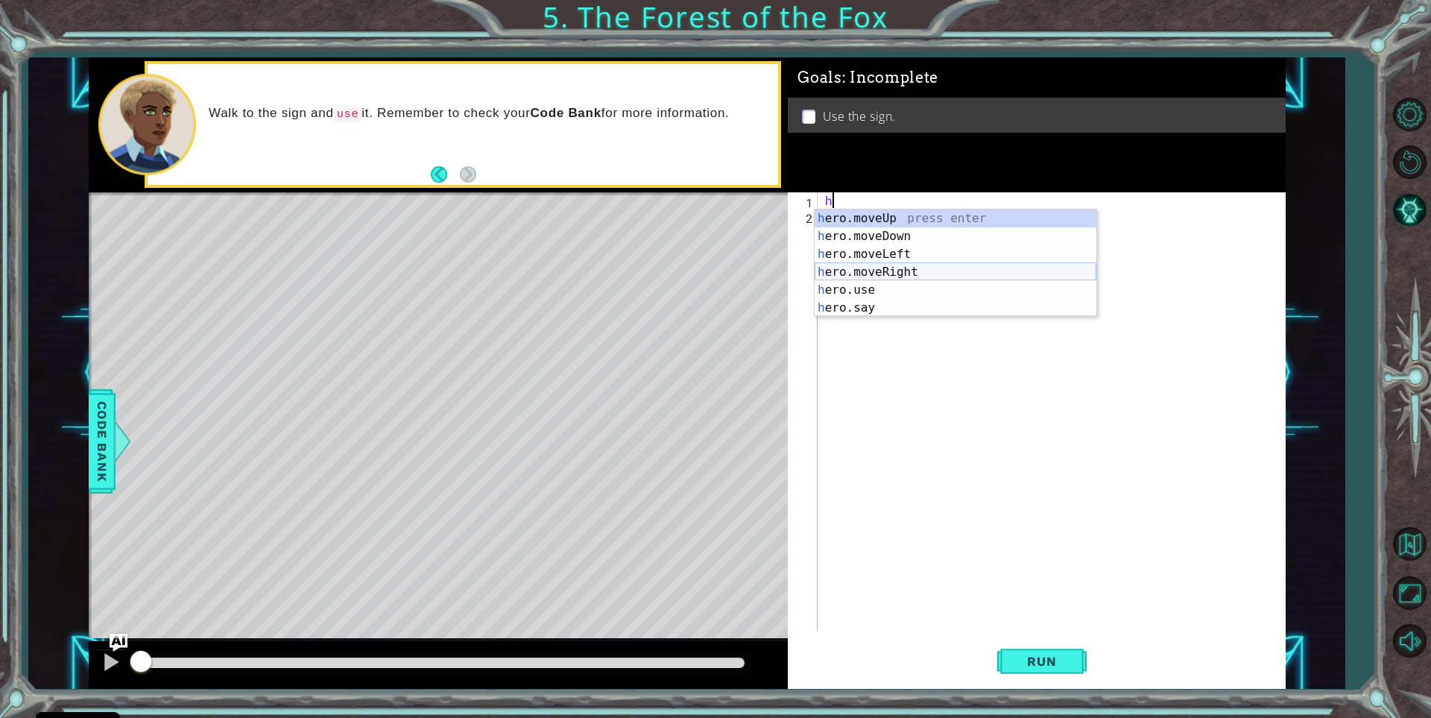
click at [851, 266] on div "h ero.moveUp press enter h ero.moveDown press enter h ero.moveLeft press enter …" at bounding box center [956, 280] width 282 height 143
type textarea "hero.moveRight(1)"
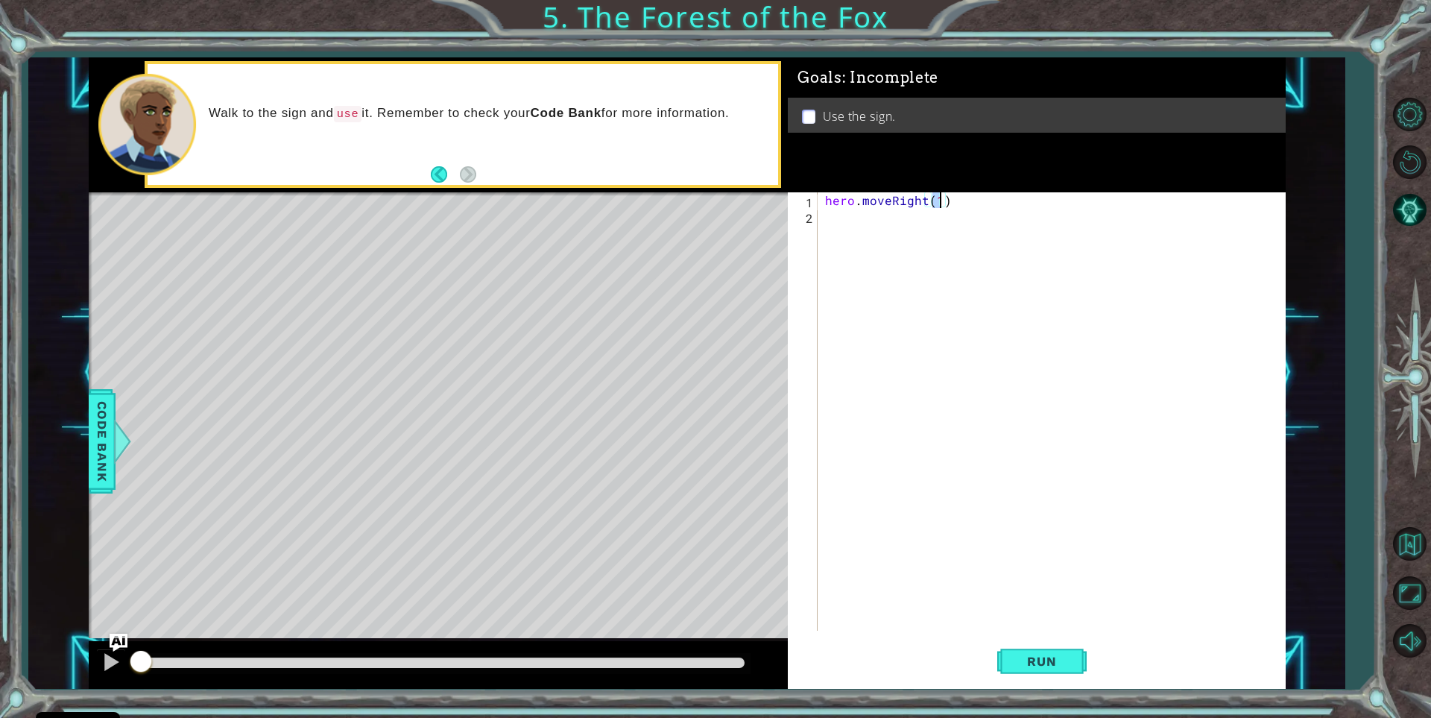
click at [838, 239] on div "hero . moveRight ( 1 )" at bounding box center [1055, 427] width 466 height 470
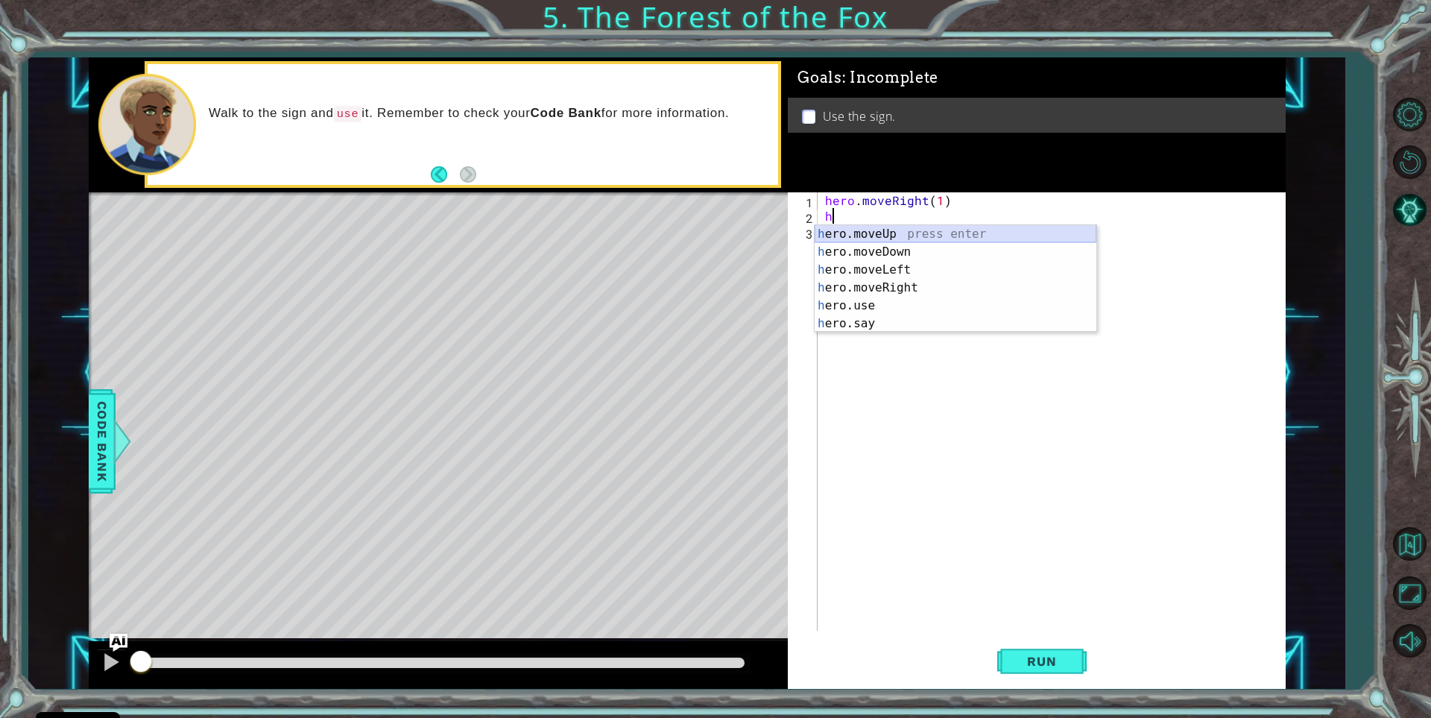
click at [873, 225] on div "h ero.moveUp press enter h ero.moveDown press enter h ero.moveLeft press enter …" at bounding box center [956, 296] width 282 height 143
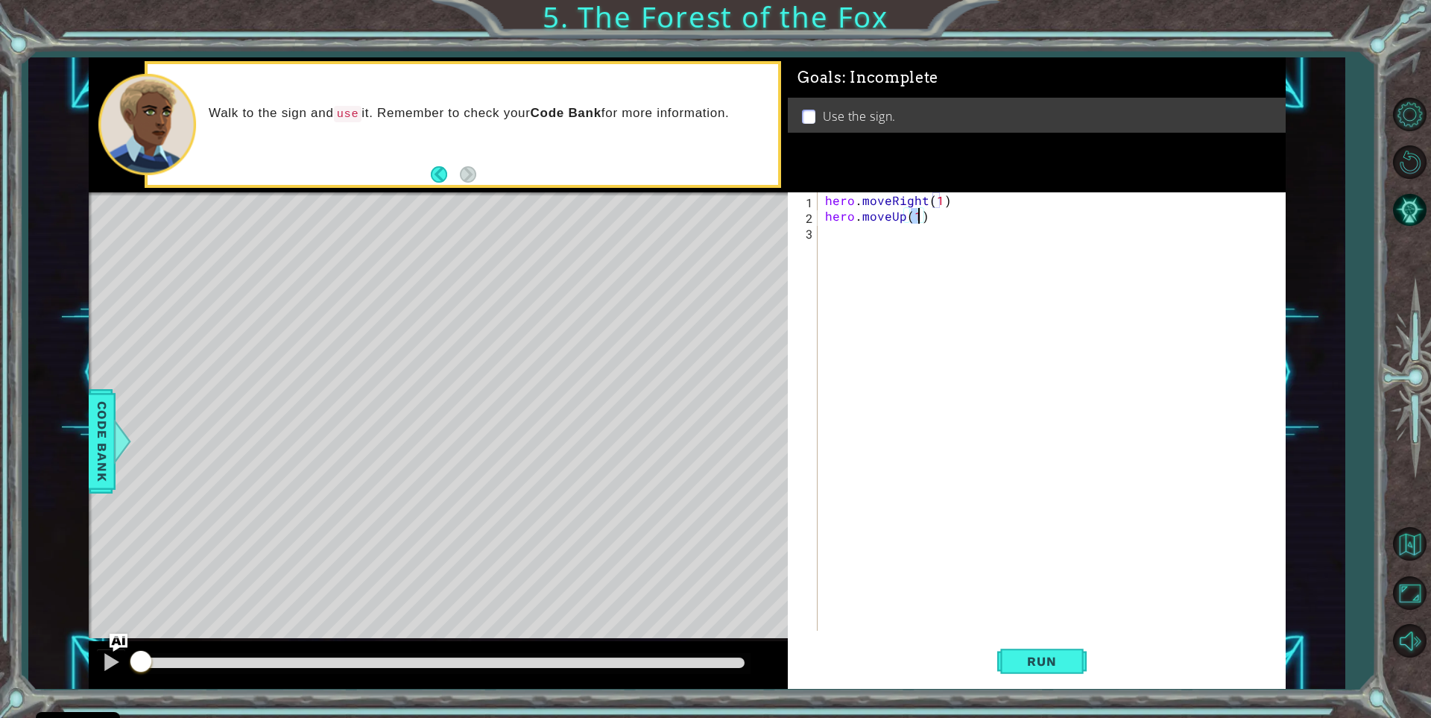
click at [874, 239] on div "hero . moveRight ( 1 ) hero . moveUp ( 1 )" at bounding box center [1055, 427] width 466 height 470
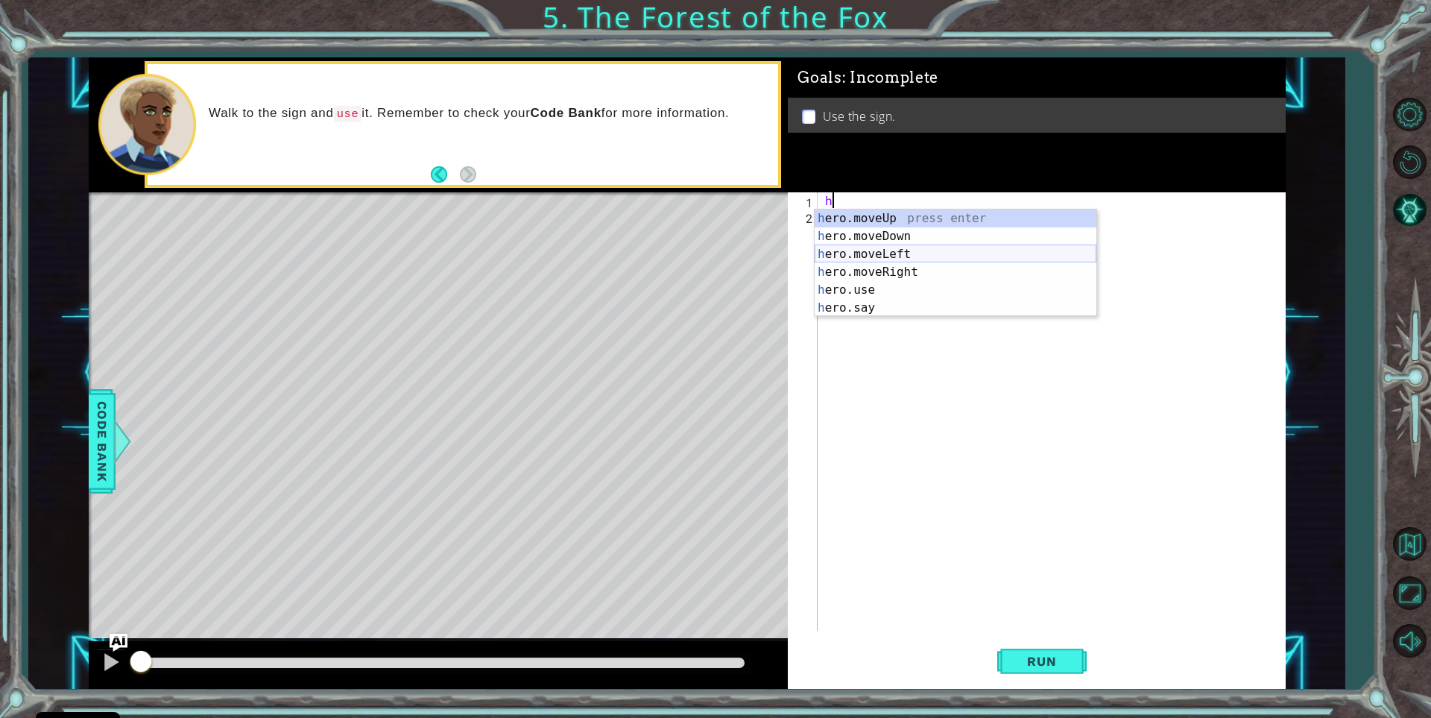
click at [885, 253] on div "h ero.moveUp press enter h ero.moveDown press enter h ero.moveLeft press enter …" at bounding box center [956, 280] width 282 height 143
type textarea "hero.moveLeft(1)"
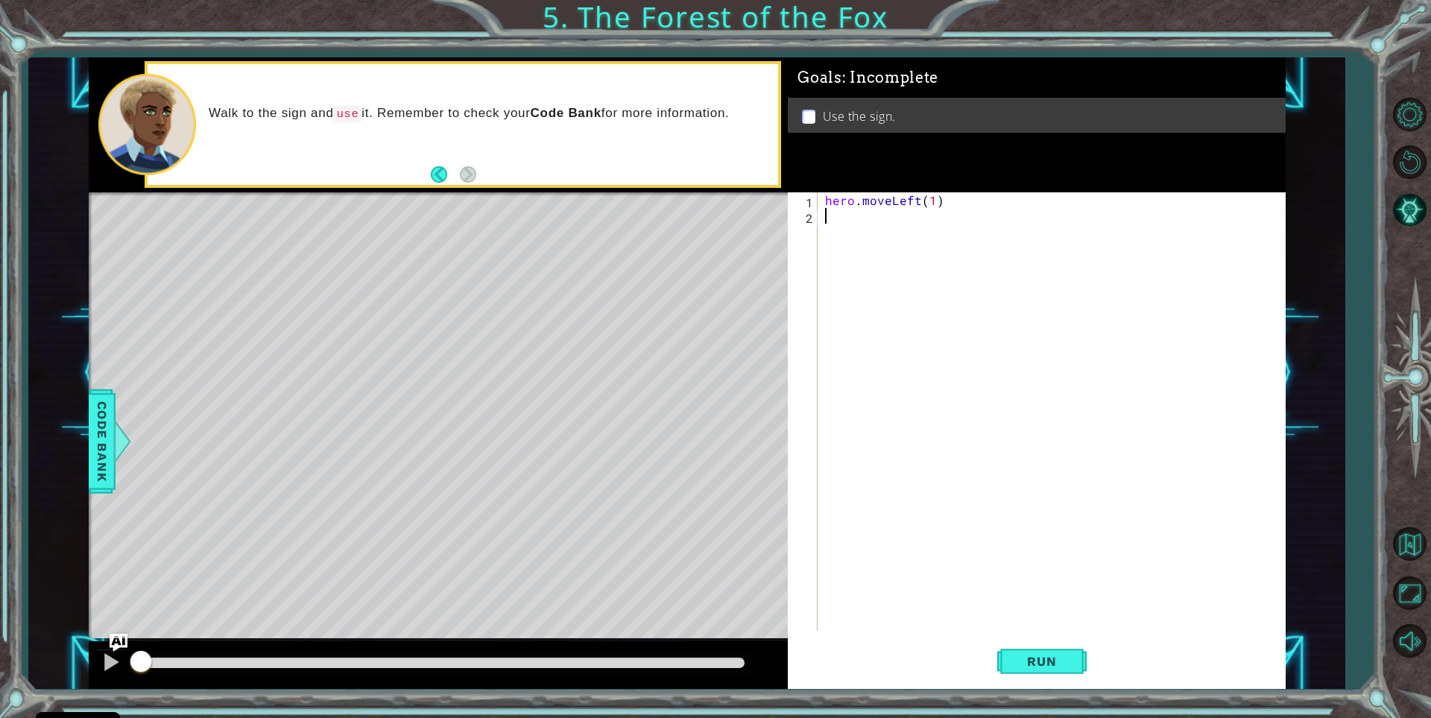
click at [833, 215] on div "hero . moveLeft ( 1 )" at bounding box center [1055, 427] width 466 height 470
drag, startPoint x: 956, startPoint y: 192, endPoint x: 815, endPoint y: 195, distance: 140.2
click at [815, 195] on div "1 2 hero . moveLeft ( 1 ) ההההההההההההההההההההההההההההההההההההההההההההההההההההה…" at bounding box center [1034, 411] width 493 height 438
type textarea "hero.moveLeft(1)"
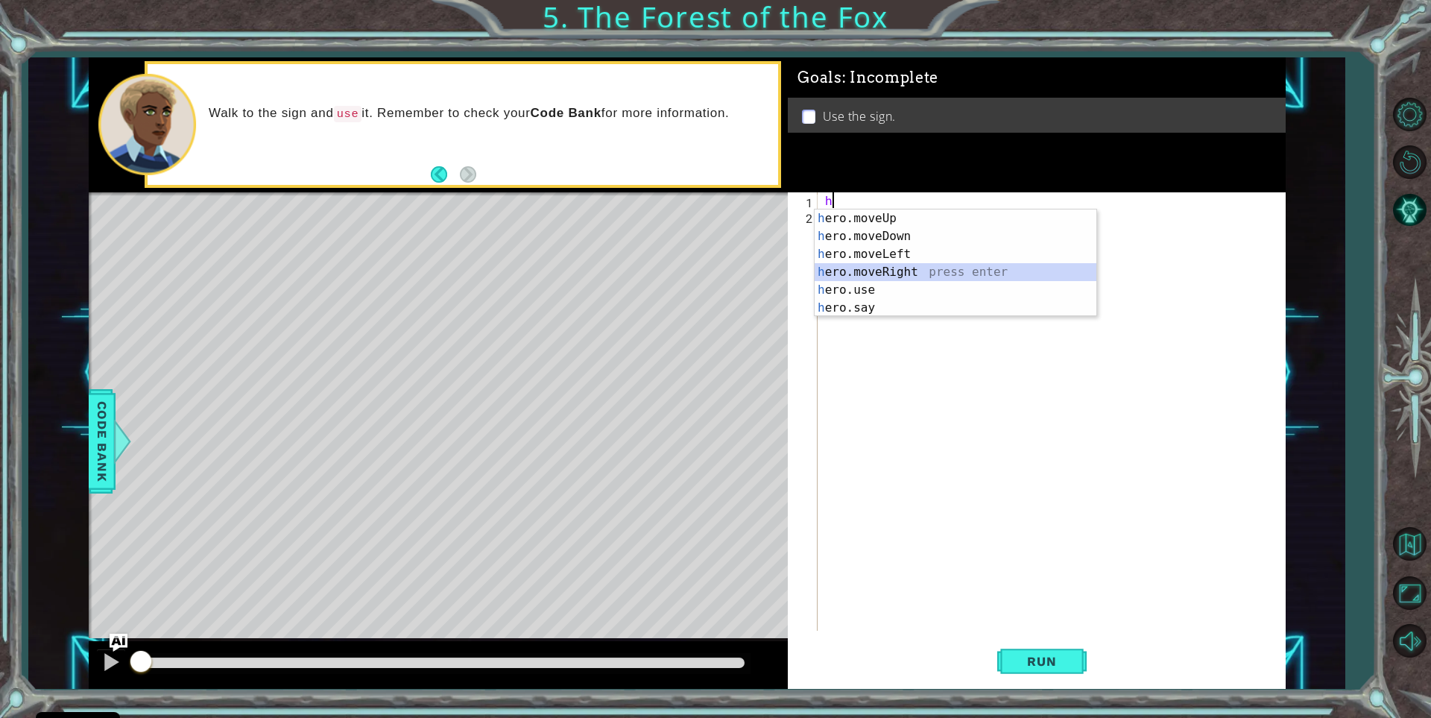
click at [896, 268] on div "h ero.moveUp press enter h ero.moveDown press enter h ero.moveLeft press enter …" at bounding box center [956, 280] width 282 height 143
type textarea "hero.moveRight(1)"
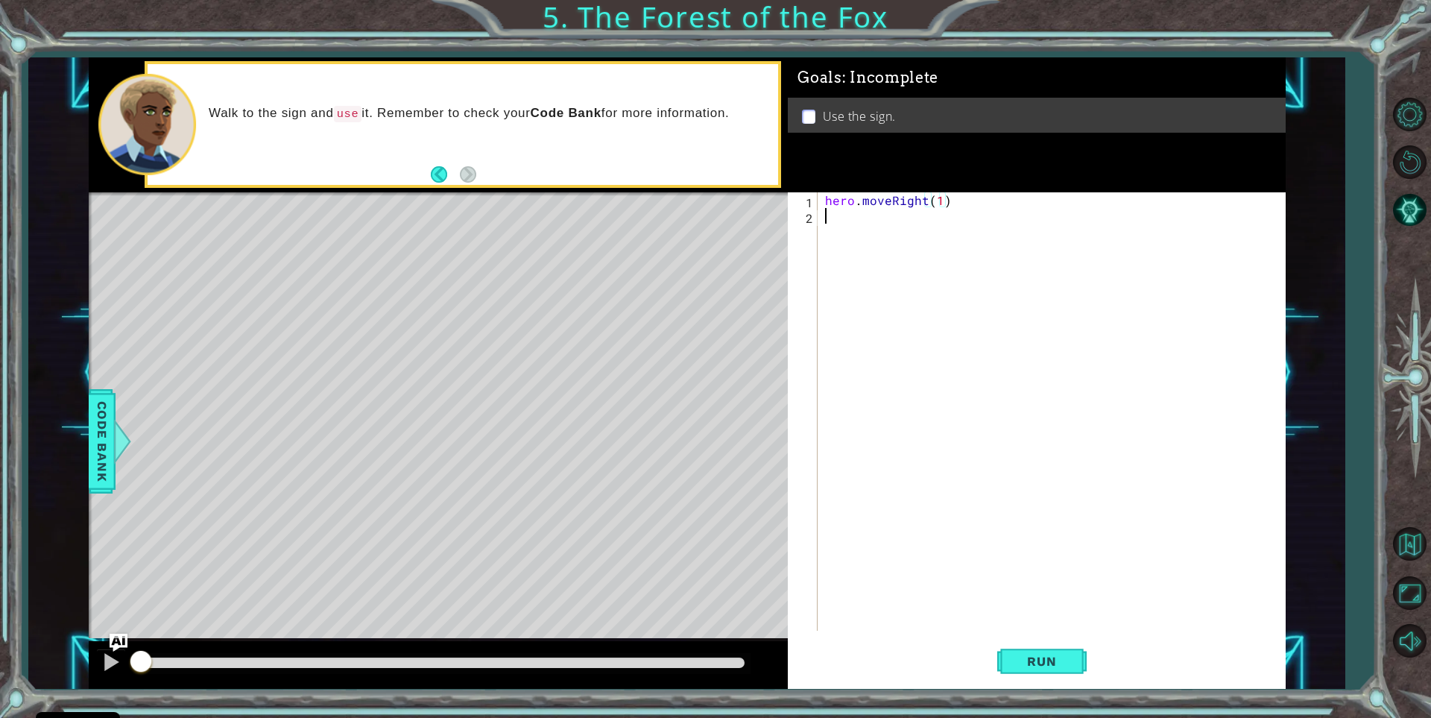
drag, startPoint x: 833, startPoint y: 214, endPoint x: 822, endPoint y: 220, distance: 12.0
click at [832, 214] on div "hero . moveRight ( 1 )" at bounding box center [1055, 427] width 466 height 470
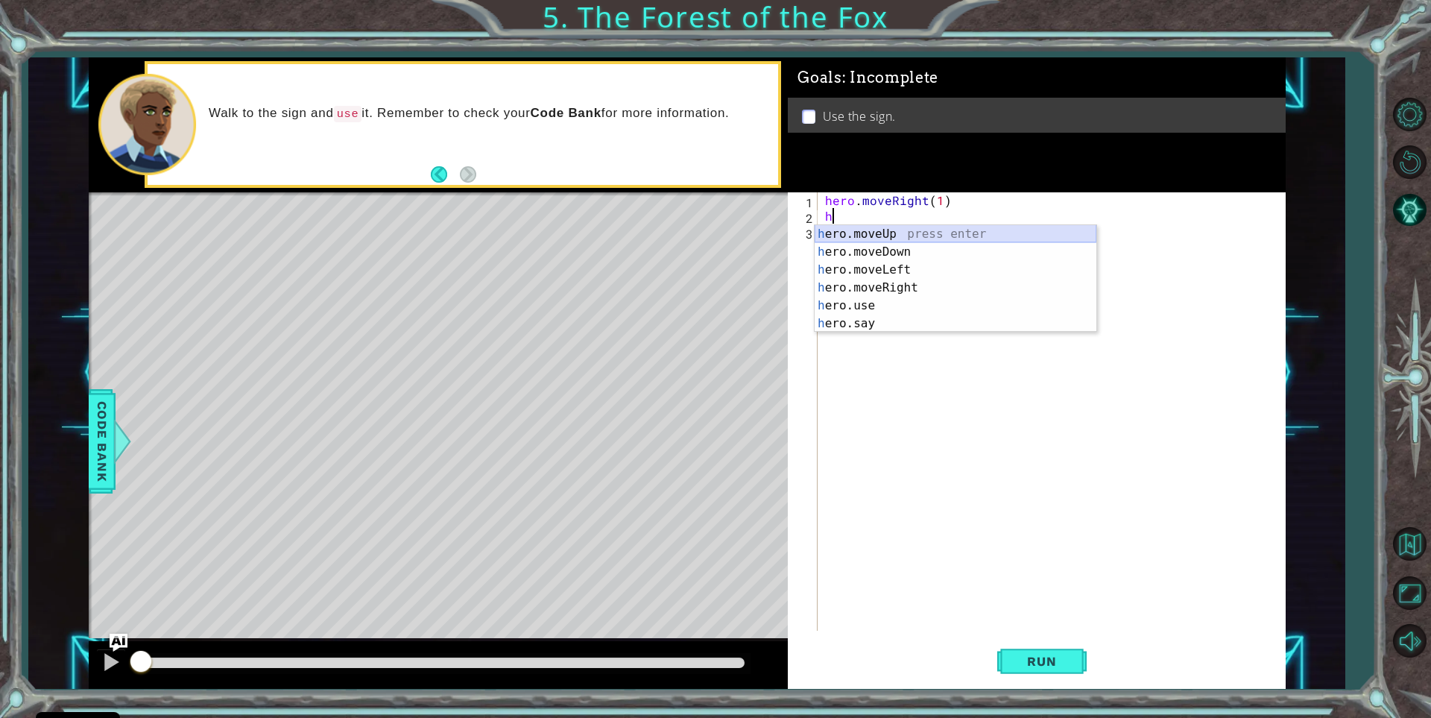
click at [889, 226] on div "h ero.moveUp press enter h ero.moveDown press enter h ero.moveLeft press enter …" at bounding box center [956, 296] width 282 height 143
type textarea "hero.moveUp(1)"
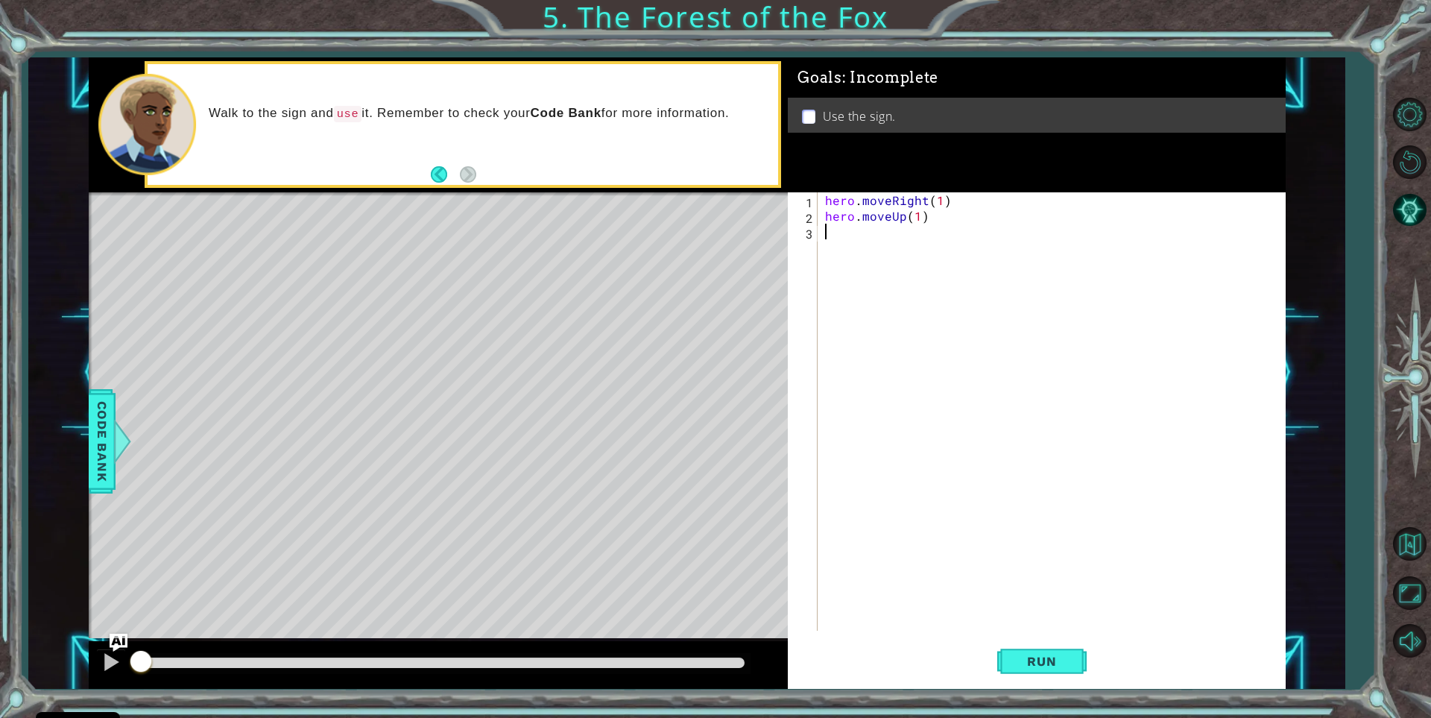
click at [838, 241] on div "hero . moveRight ( 1 ) hero . moveUp ( 1 )" at bounding box center [1055, 427] width 466 height 470
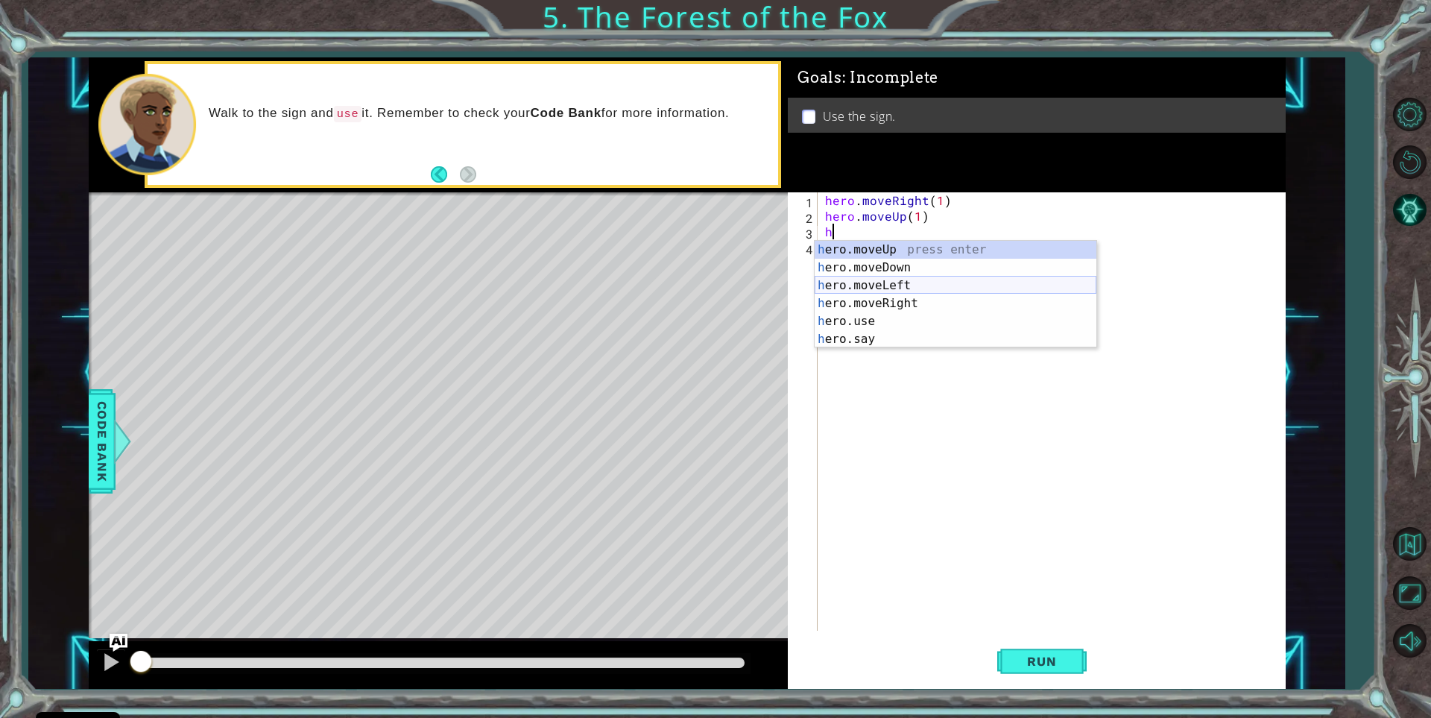
click at [865, 285] on div "h ero.moveUp press enter h ero.moveDown press enter h ero.moveLeft press enter …" at bounding box center [956, 312] width 282 height 143
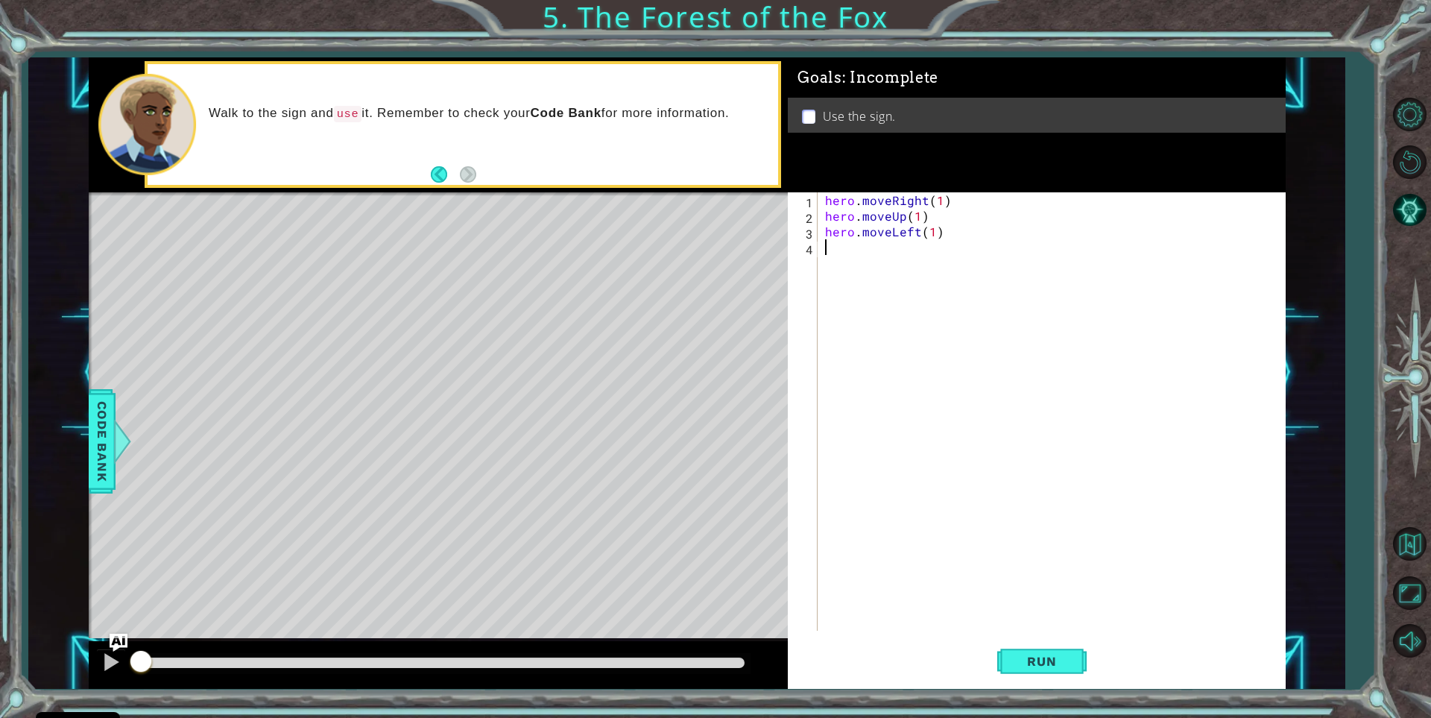
click at [836, 256] on div "hero . moveRight ( 1 ) hero . moveUp ( 1 ) hero . moveLeft ( 1 )" at bounding box center [1055, 427] width 466 height 470
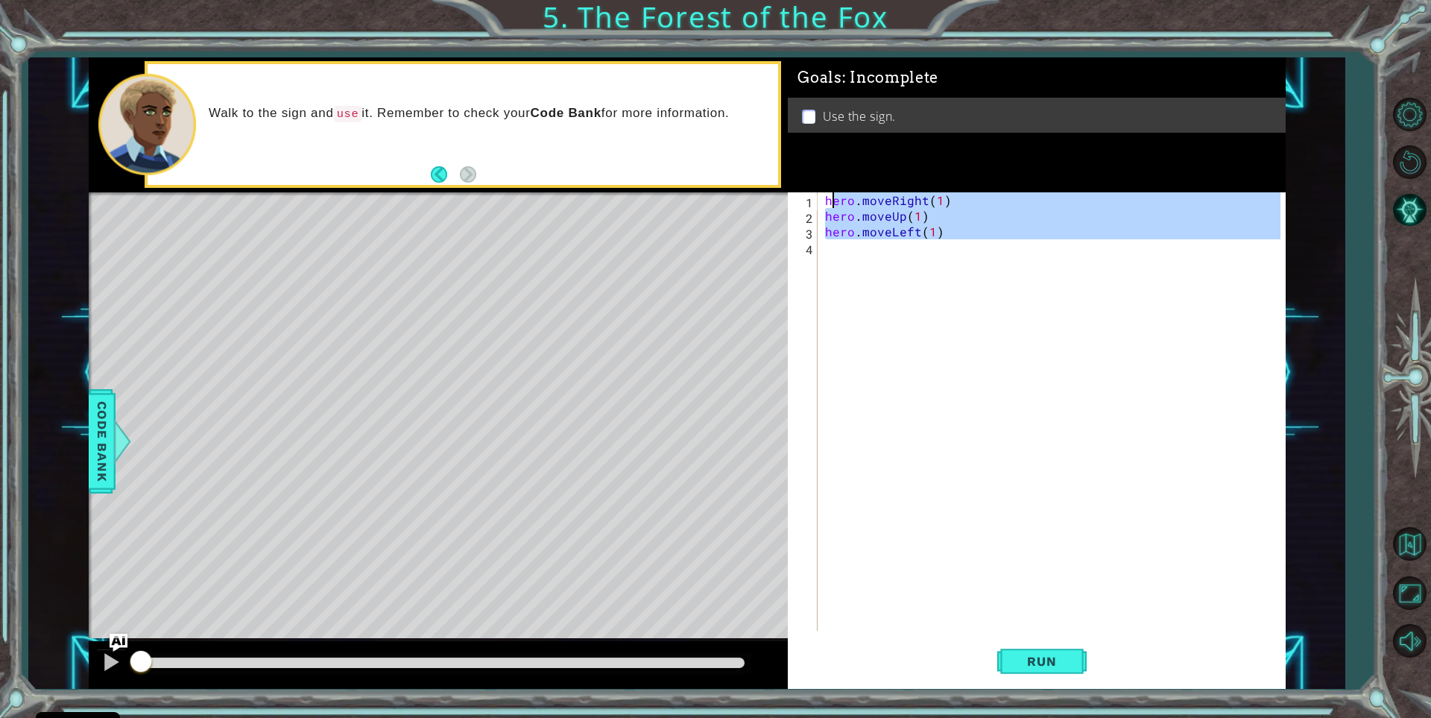
type textarea "hero.moveRight(1) hero.moveUp(1)"
click at [832, 266] on div "hero . moveRight ( 1 ) hero . moveUp ( 1 ) hero . moveLeft ( 1 )" at bounding box center [1051, 411] width 458 height 438
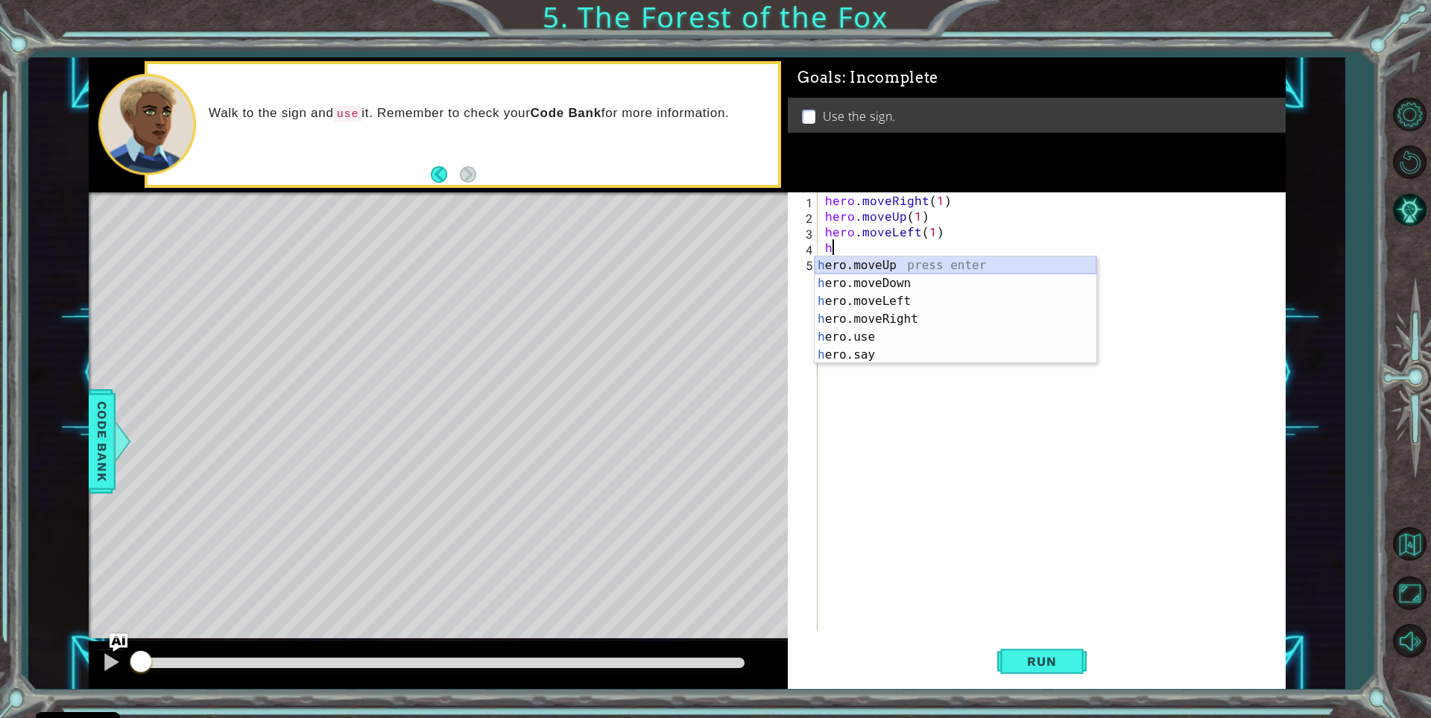
click at [865, 267] on div "h ero.moveUp press enter h ero.moveDown press enter h ero.moveLeft press enter …" at bounding box center [956, 327] width 282 height 143
type textarea "hero.moveUp(1)"
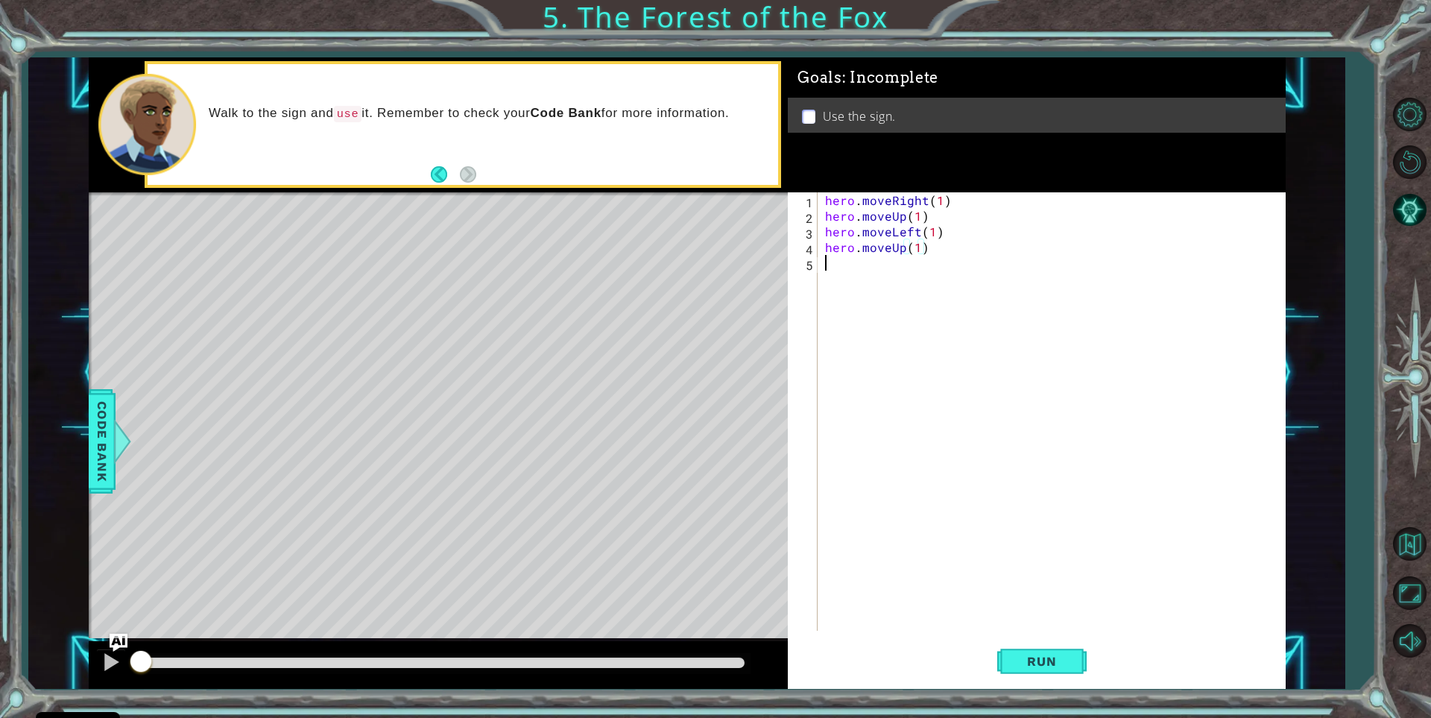
click at [853, 261] on div "hero . moveRight ( 1 ) hero . moveUp ( 1 ) hero . moveLeft ( 1 ) hero . moveUp …" at bounding box center [1055, 427] width 466 height 470
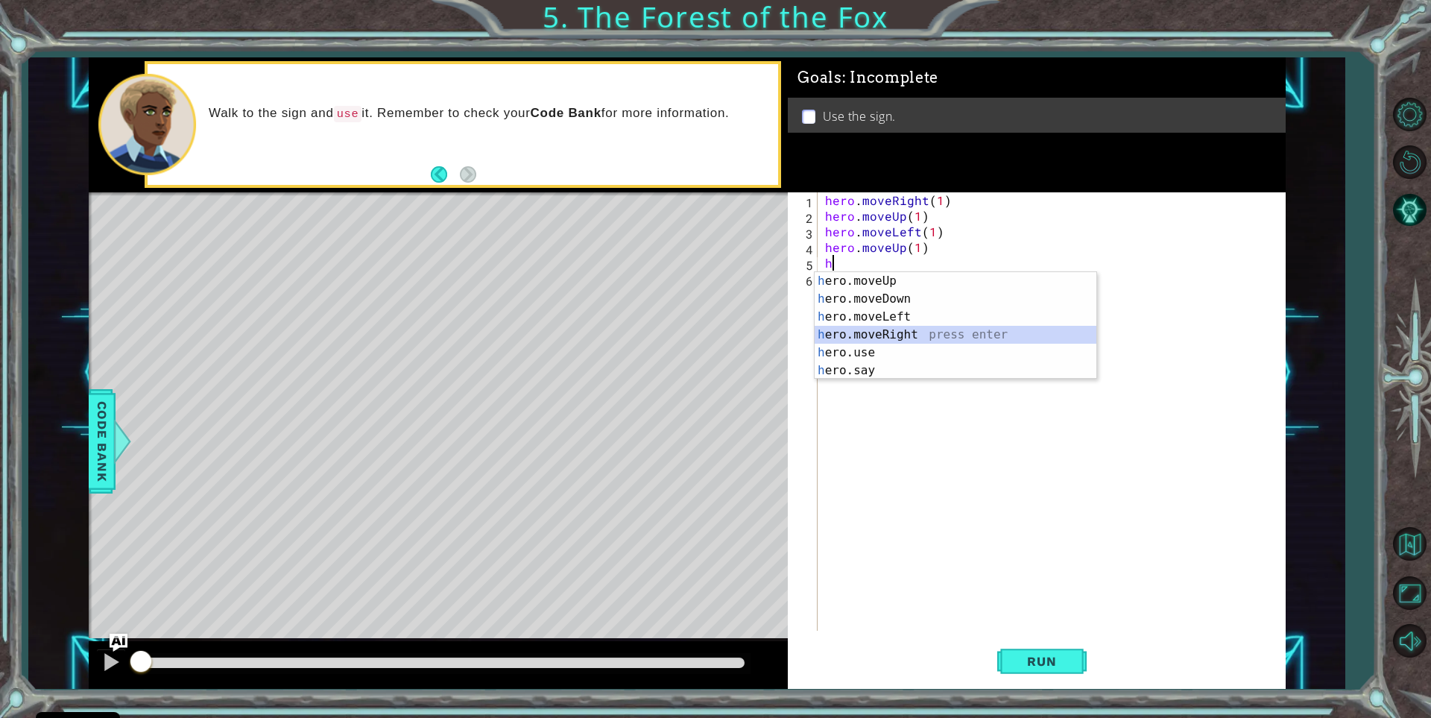
click at [865, 332] on div "h ero.moveUp press enter h ero.moveDown press enter h ero.moveLeft press enter …" at bounding box center [956, 343] width 282 height 143
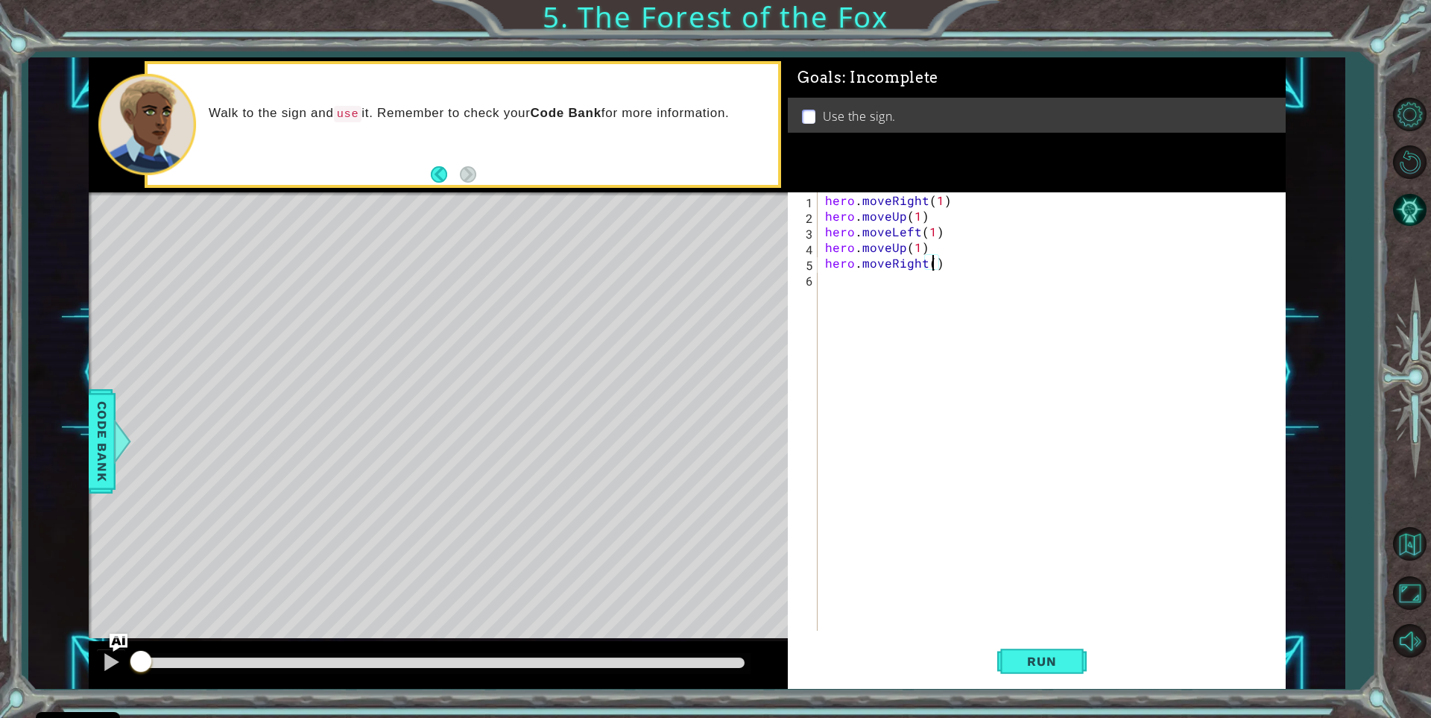
type textarea "hero.moveRight(2)"
click at [833, 287] on div "hero . moveRight ( 1 ) hero . moveUp ( 1 ) hero . moveLeft ( 1 ) hero . moveUp …" at bounding box center [1055, 427] width 466 height 470
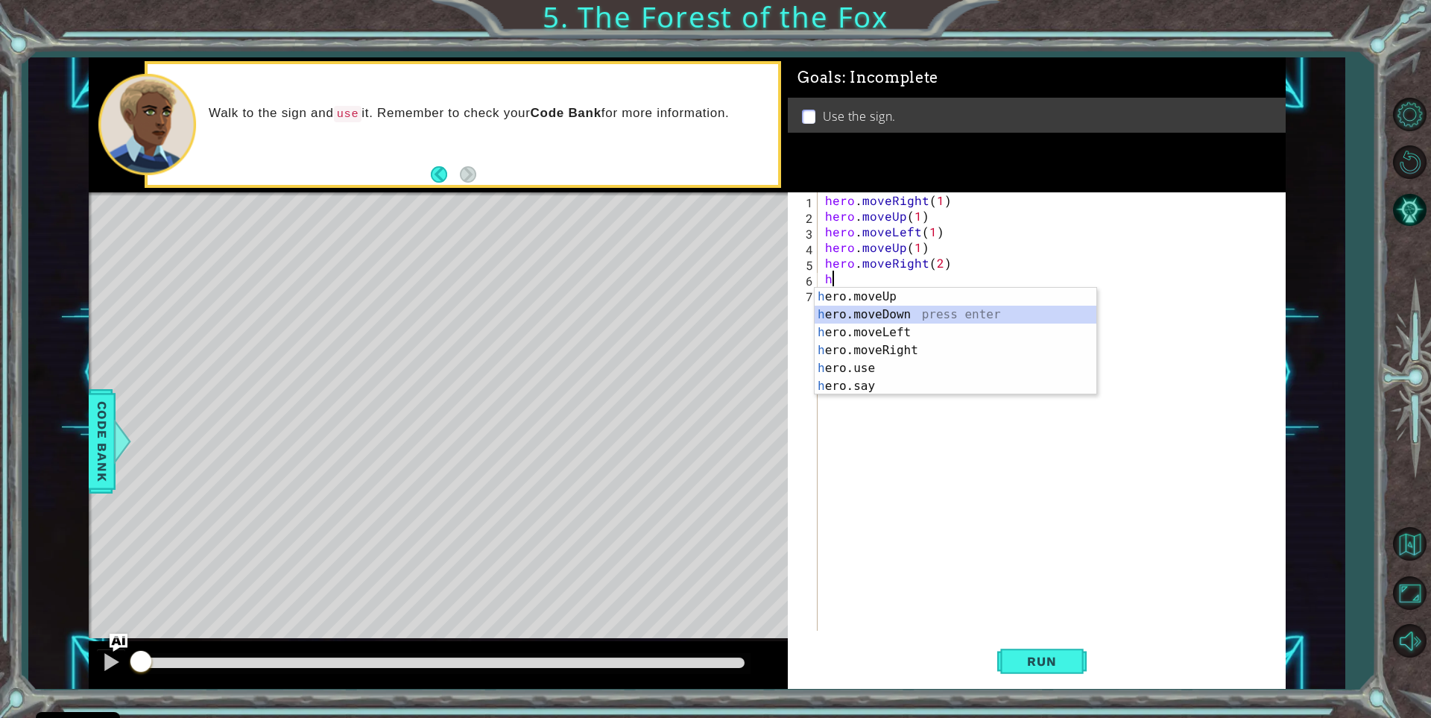
click at [866, 309] on div "h ero.moveUp press enter h ero.moveDown press enter h ero.moveLeft press enter …" at bounding box center [956, 359] width 282 height 143
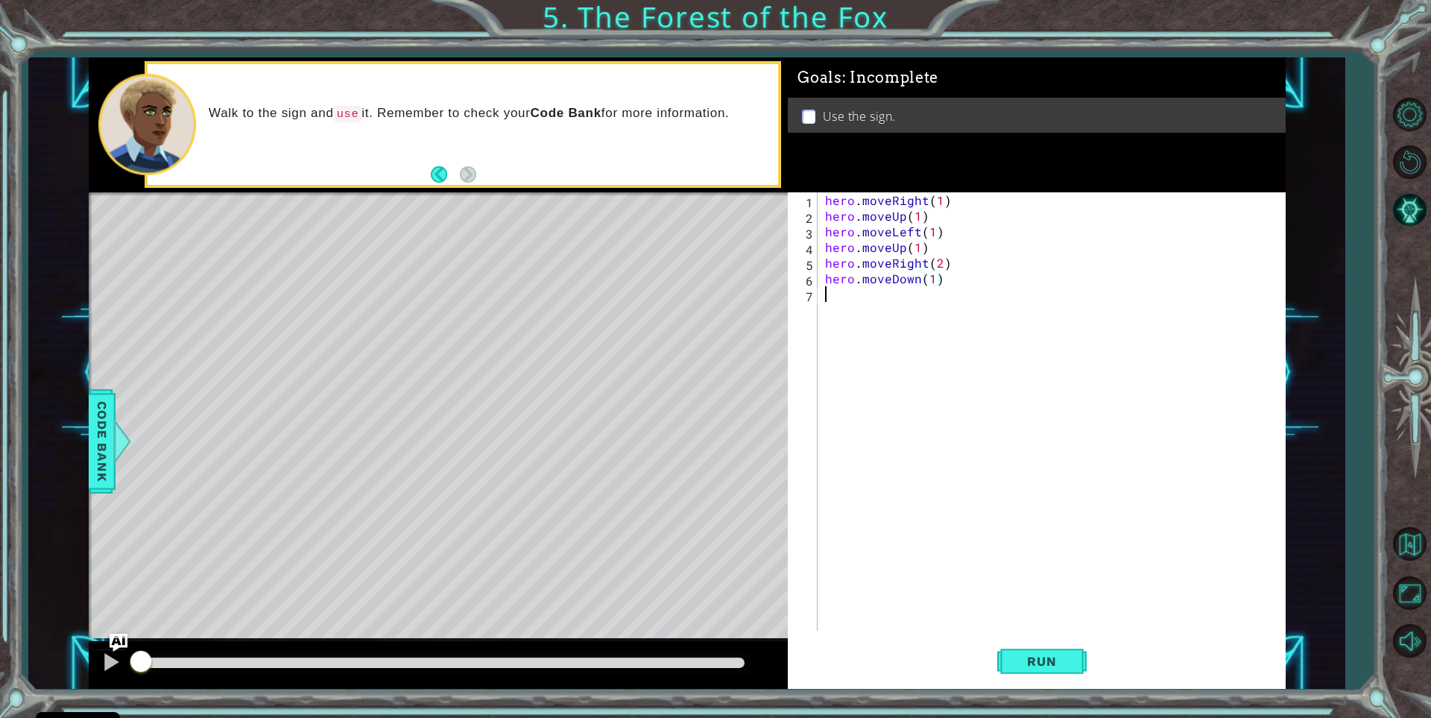
click at [848, 297] on div "hero . moveRight ( 1 ) hero . moveUp ( 1 ) hero . moveLeft ( 1 ) hero . moveUp …" at bounding box center [1055, 427] width 466 height 470
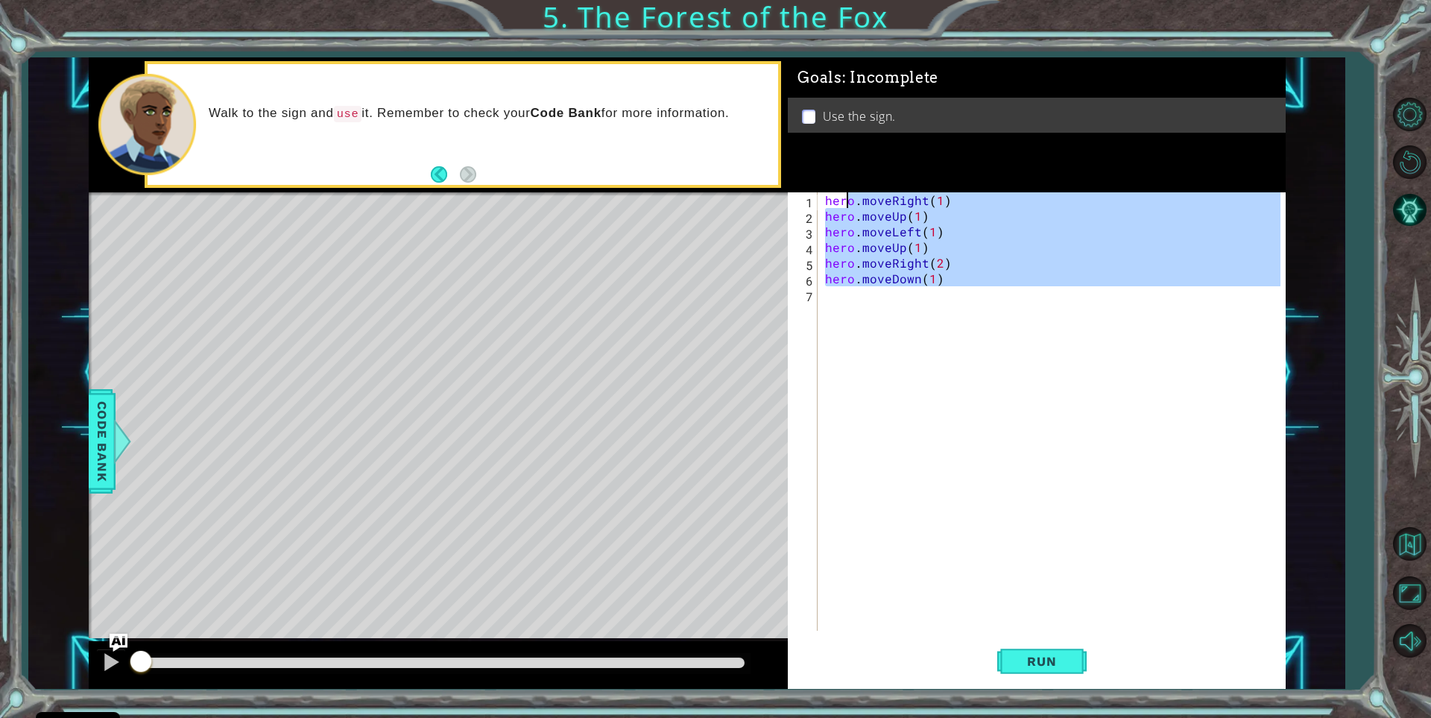
type textarea "hero.moveRight(1) hero.moveUp(1)"
click at [847, 300] on div "hero . moveRight ( 1 ) hero . moveUp ( 1 ) hero . moveLeft ( 1 ) hero . moveUp …" at bounding box center [1051, 411] width 458 height 438
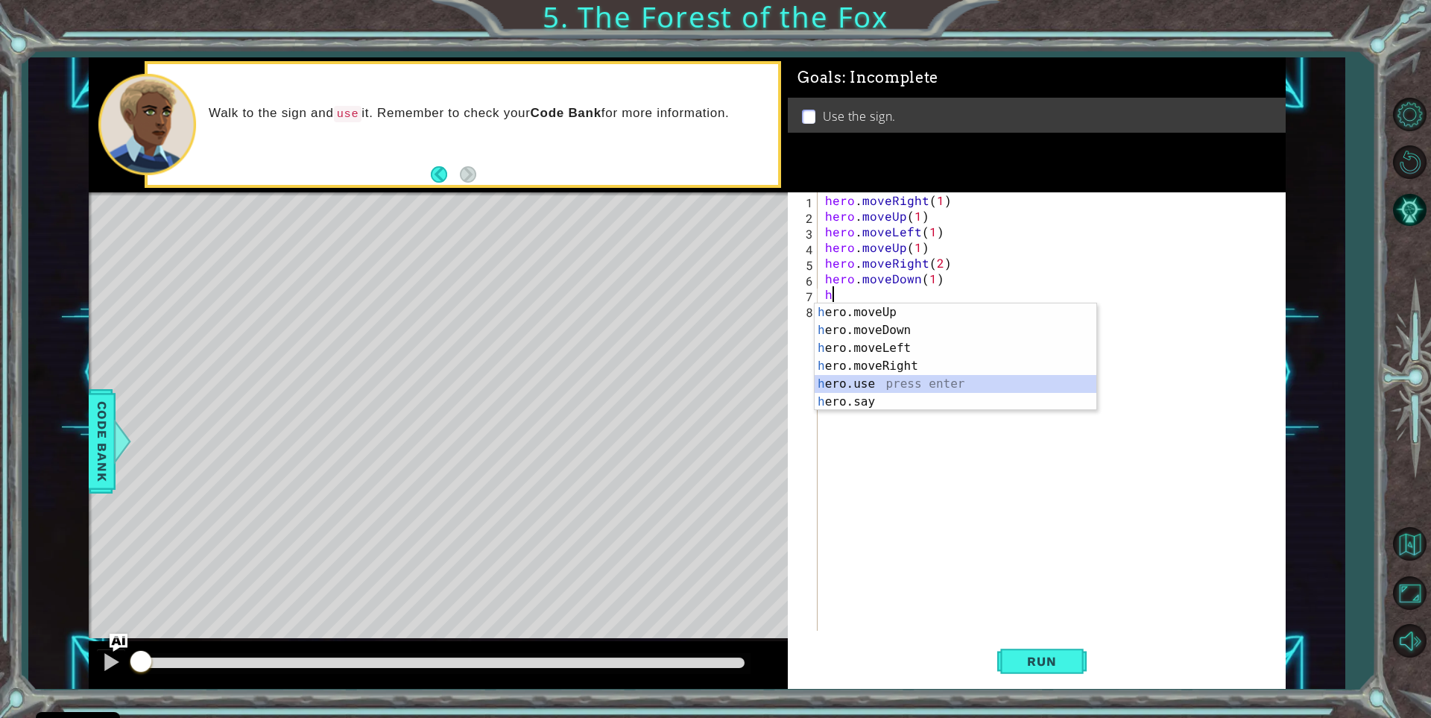
click at [874, 382] on div "h ero.moveUp press enter h ero.moveDown press enter h ero.moveLeft press enter …" at bounding box center [956, 374] width 282 height 143
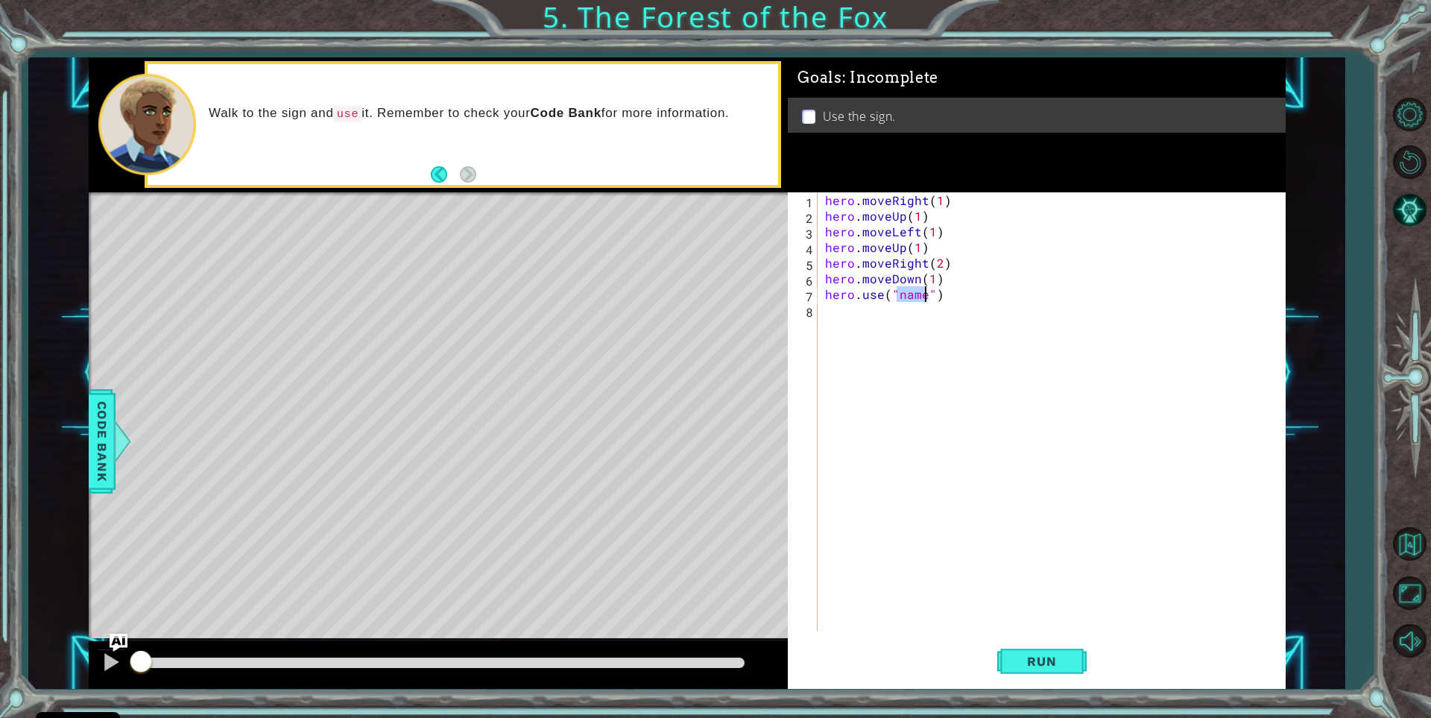
click at [446, 165] on footer at bounding box center [453, 174] width 45 height 22
click at [439, 180] on button "Back" at bounding box center [445, 174] width 29 height 16
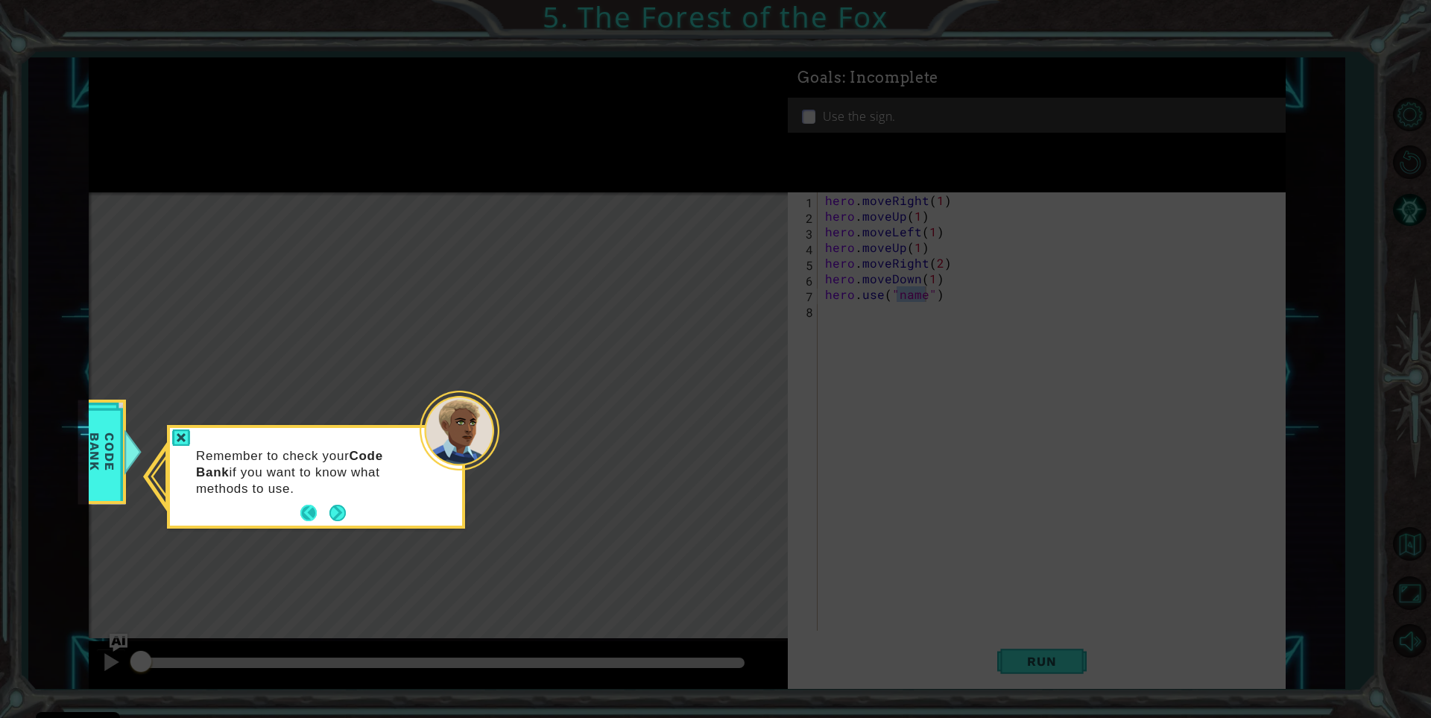
click at [306, 512] on button "Back" at bounding box center [314, 513] width 29 height 16
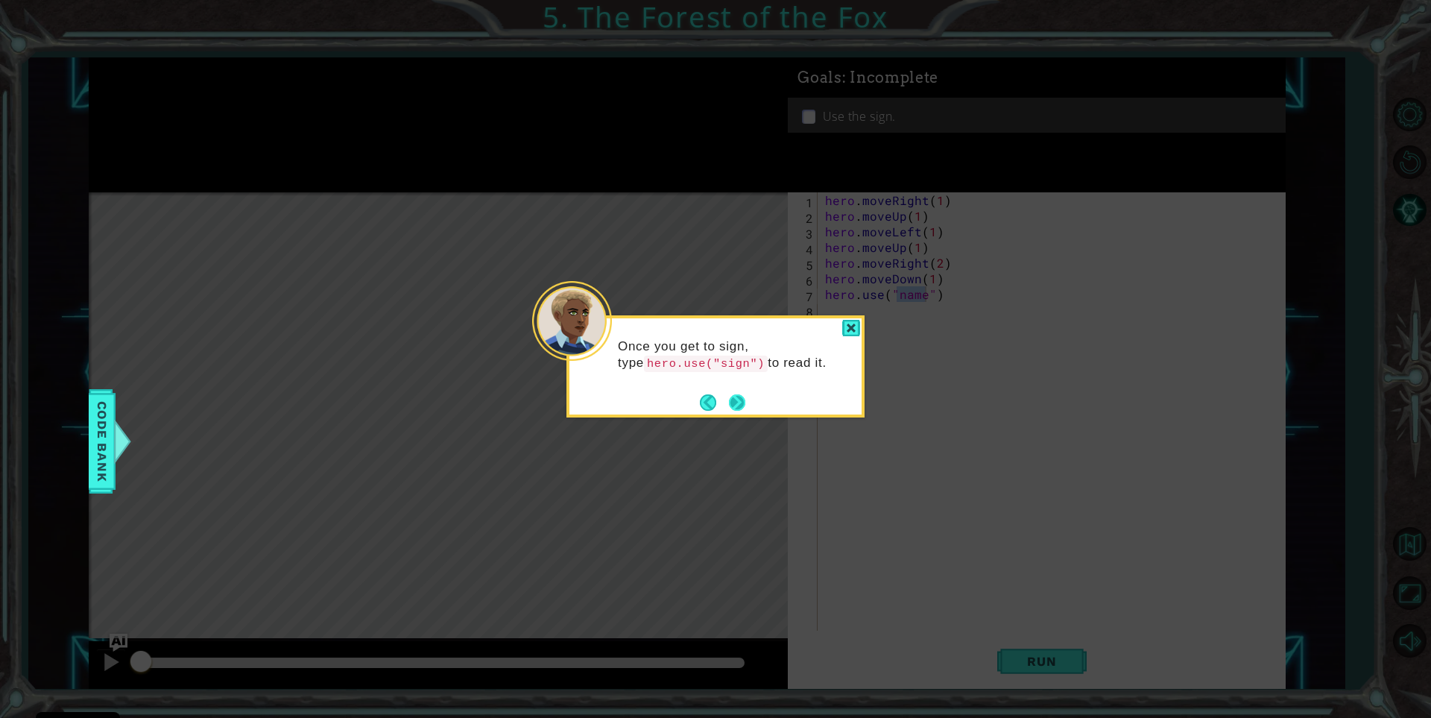
drag, startPoint x: 727, startPoint y: 403, endPoint x: 735, endPoint y: 402, distance: 8.2
click at [729, 403] on button "Next" at bounding box center [737, 402] width 16 height 16
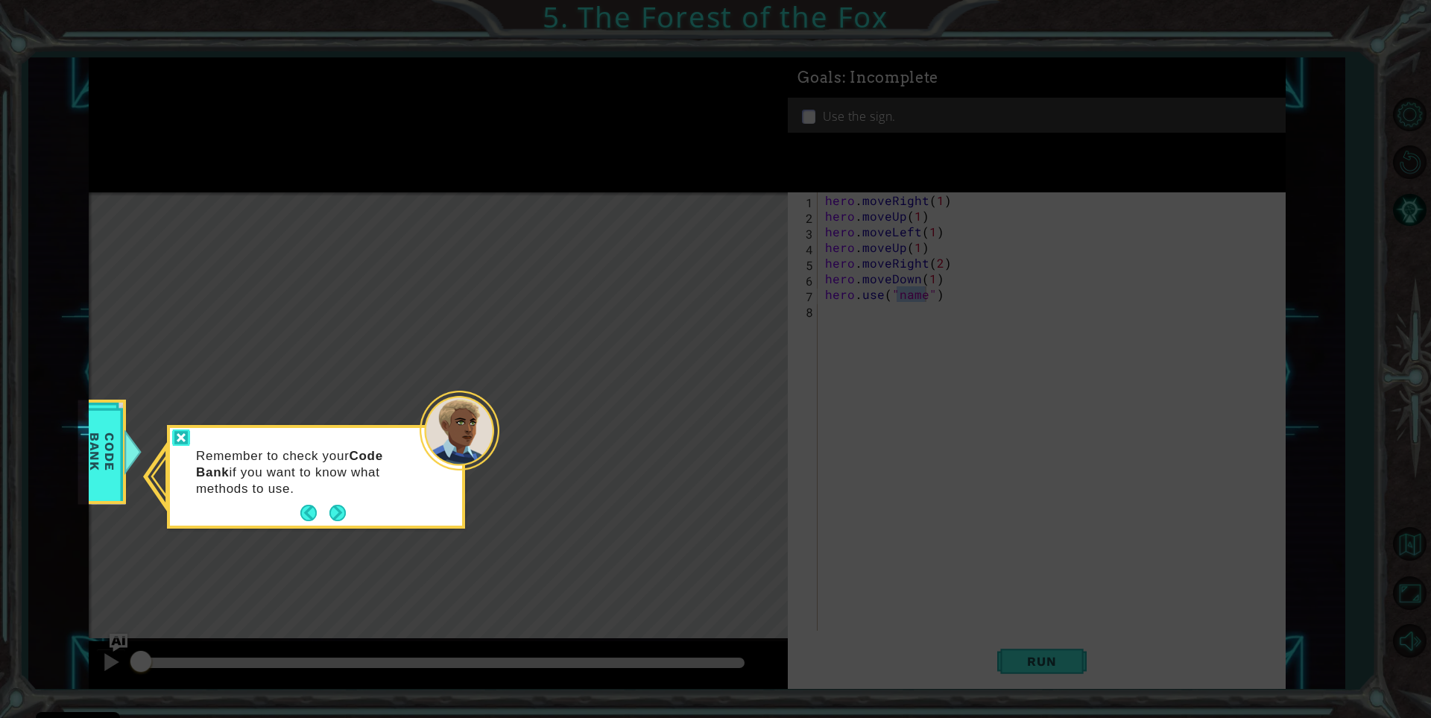
click at [184, 438] on div at bounding box center [181, 437] width 18 height 17
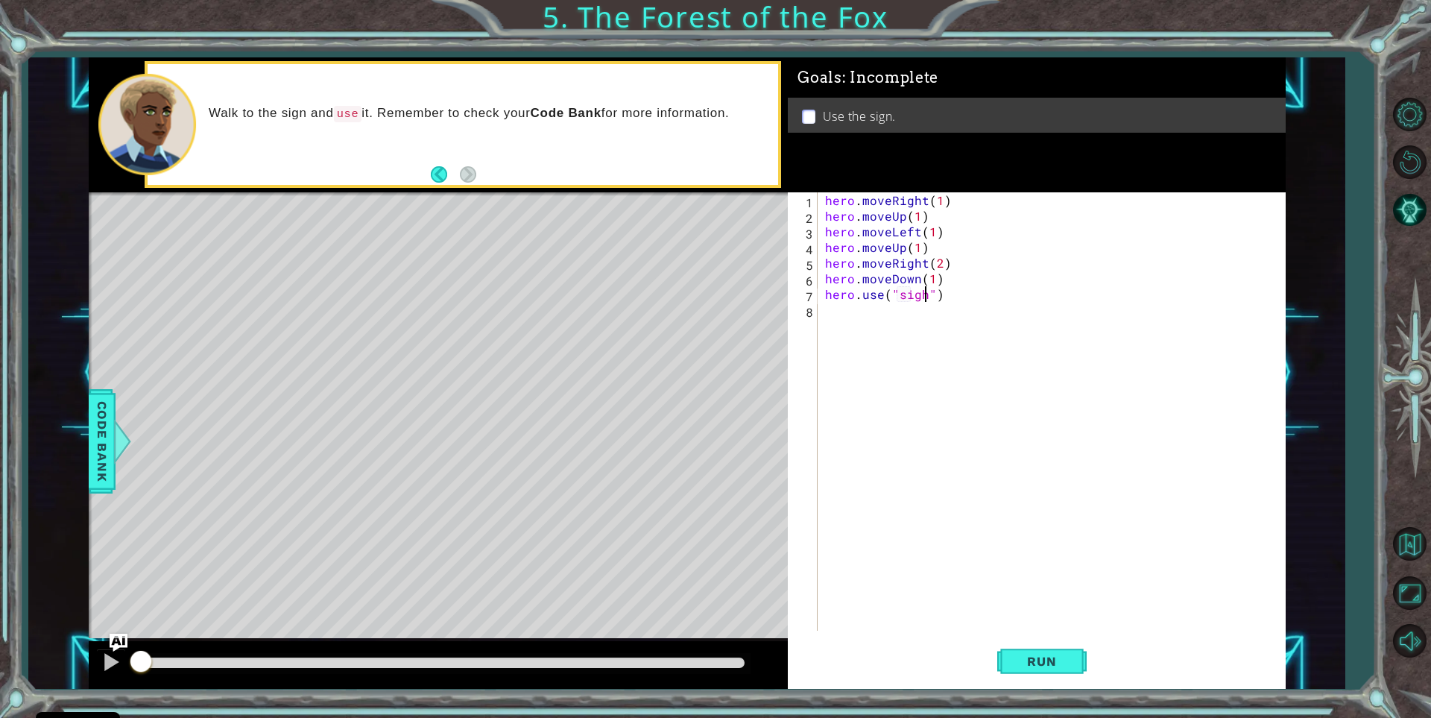
scroll to position [0, 7]
click at [1027, 648] on button "Run" at bounding box center [1041, 662] width 89 height 50
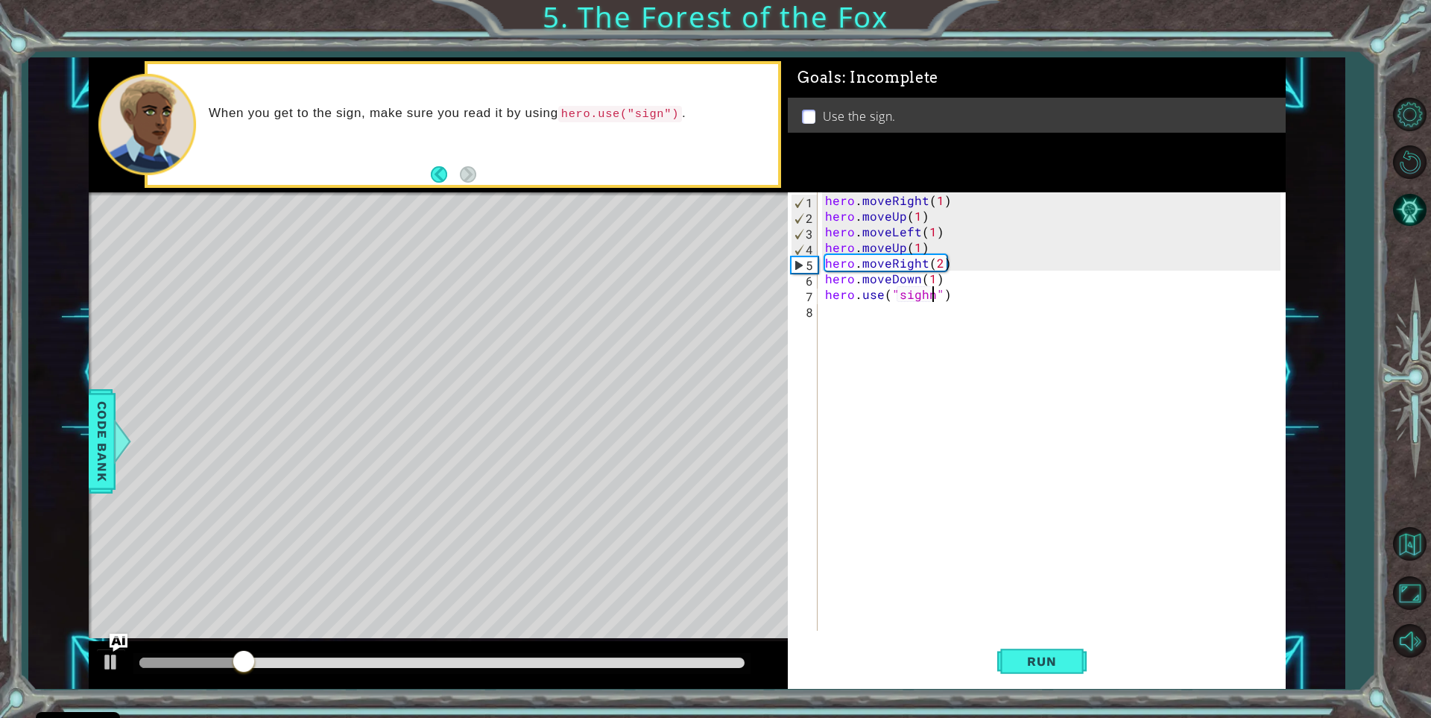
click at [928, 293] on div "hero . moveRight ( 1 ) hero . moveUp ( 1 ) hero . moveLeft ( 1 ) hero . moveUp …" at bounding box center [1055, 427] width 466 height 470
type textarea "hero.use("sign")"
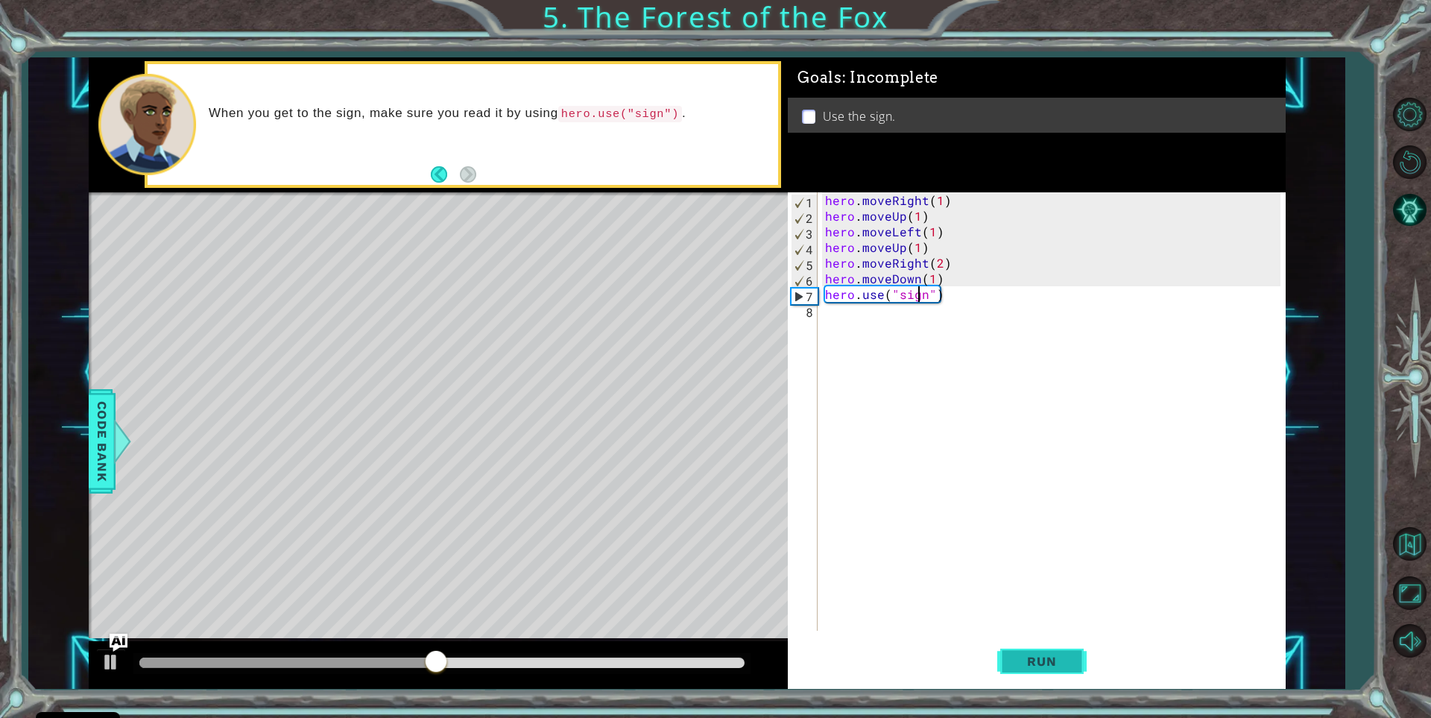
click at [1071, 661] on button "Run" at bounding box center [1041, 662] width 89 height 50
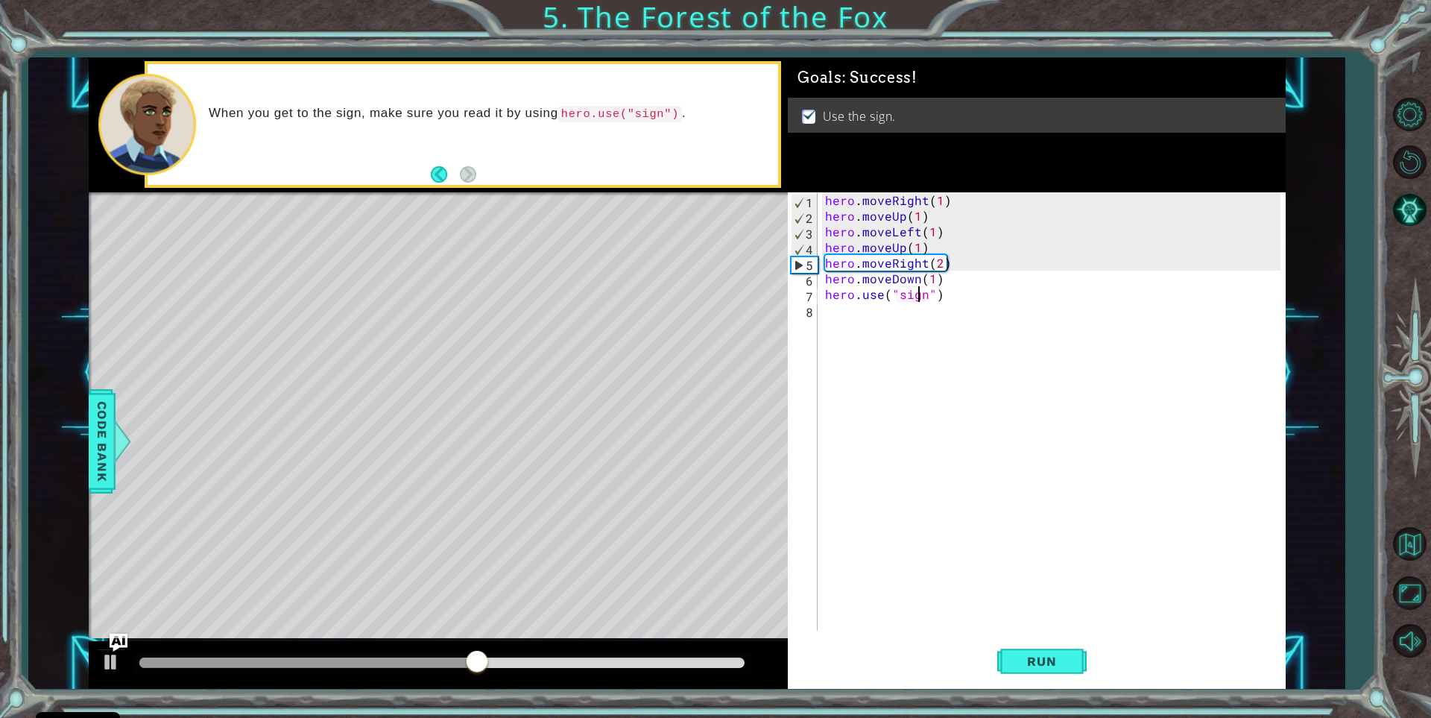
click at [948, 297] on div "hero . moveRight ( 1 ) hero . moveUp ( 1 ) hero . moveLeft ( 1 ) hero . moveUp …" at bounding box center [1055, 427] width 466 height 470
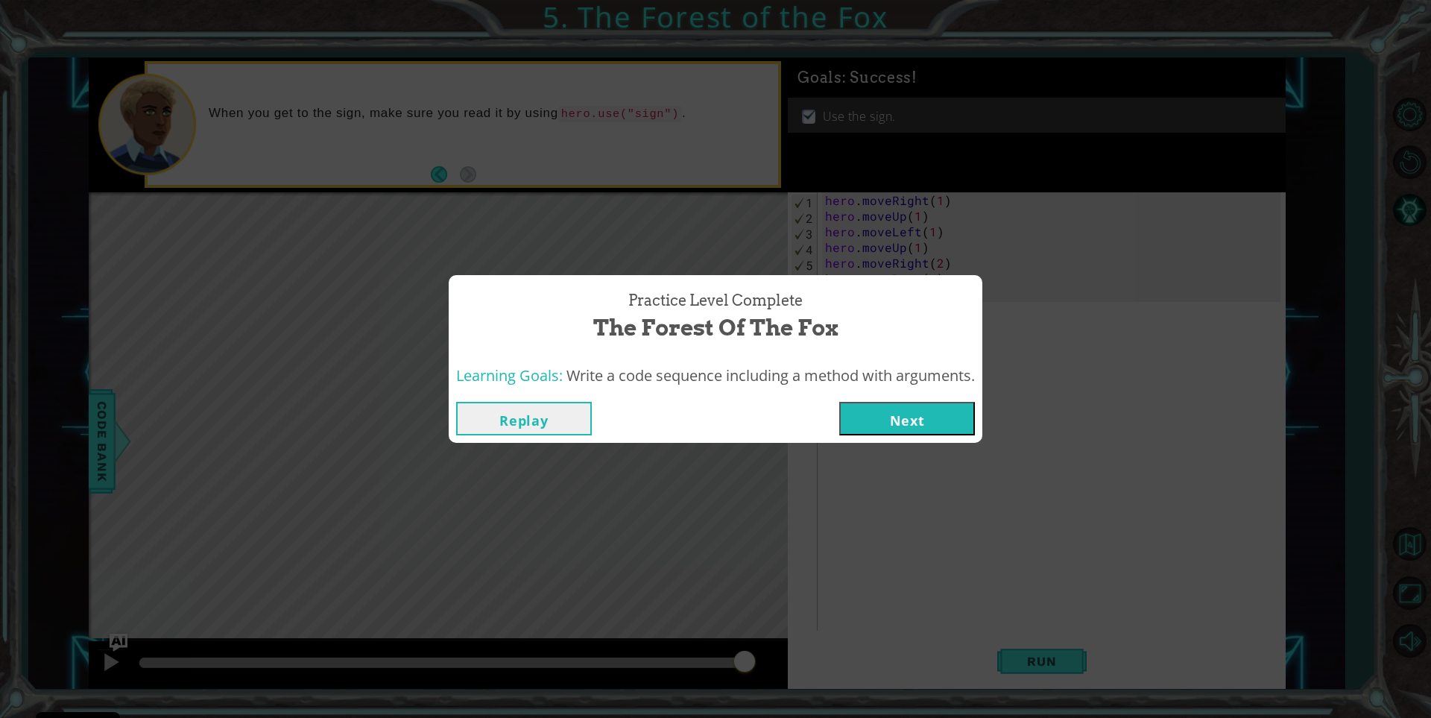
click at [888, 412] on button "Next" at bounding box center [907, 419] width 136 height 34
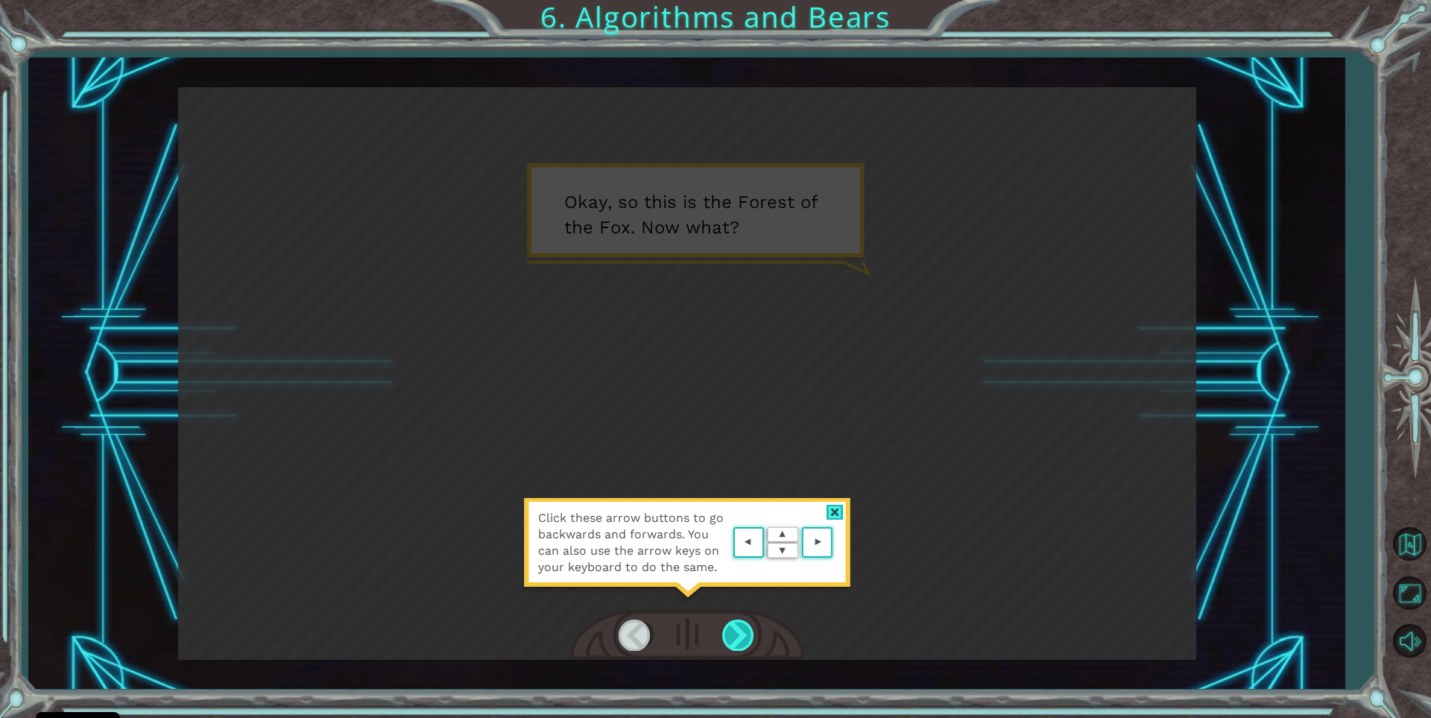
click at [730, 633] on div at bounding box center [739, 634] width 34 height 31
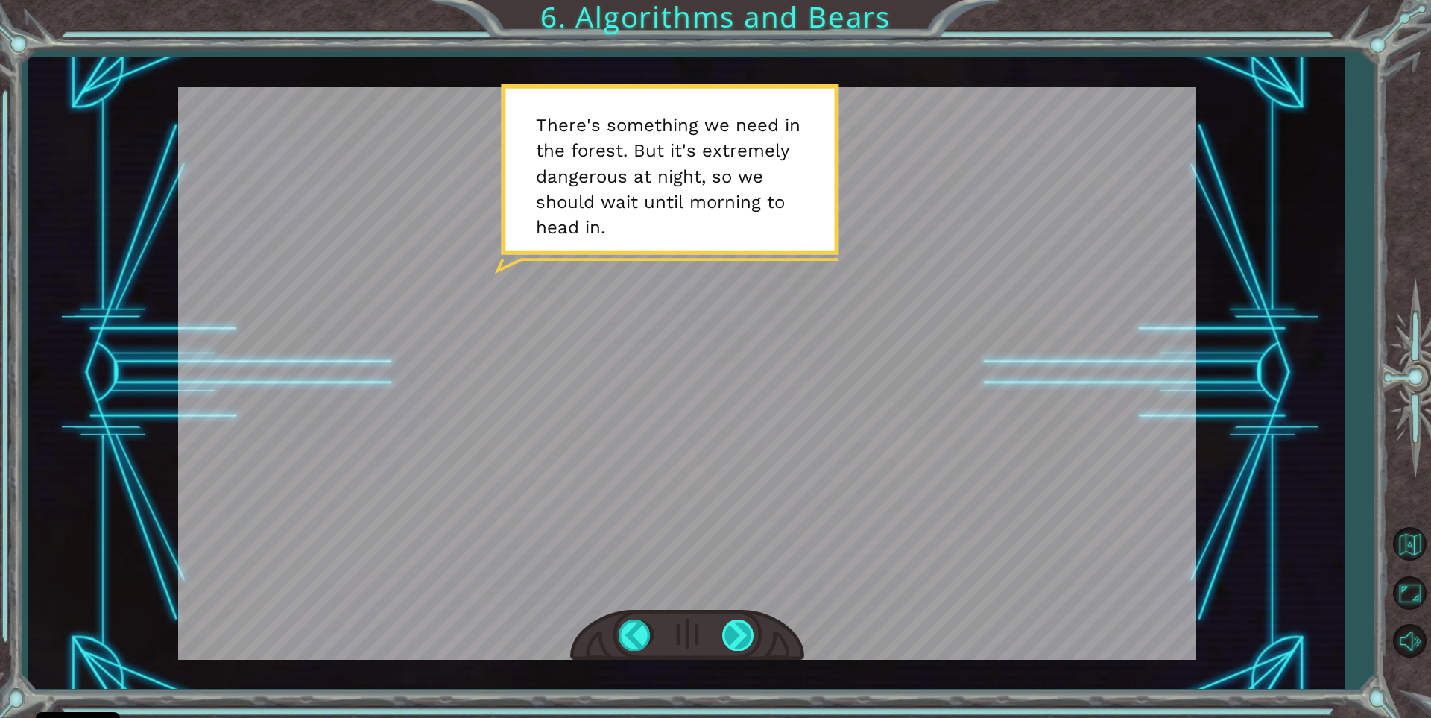
click at [736, 622] on div at bounding box center [739, 634] width 34 height 31
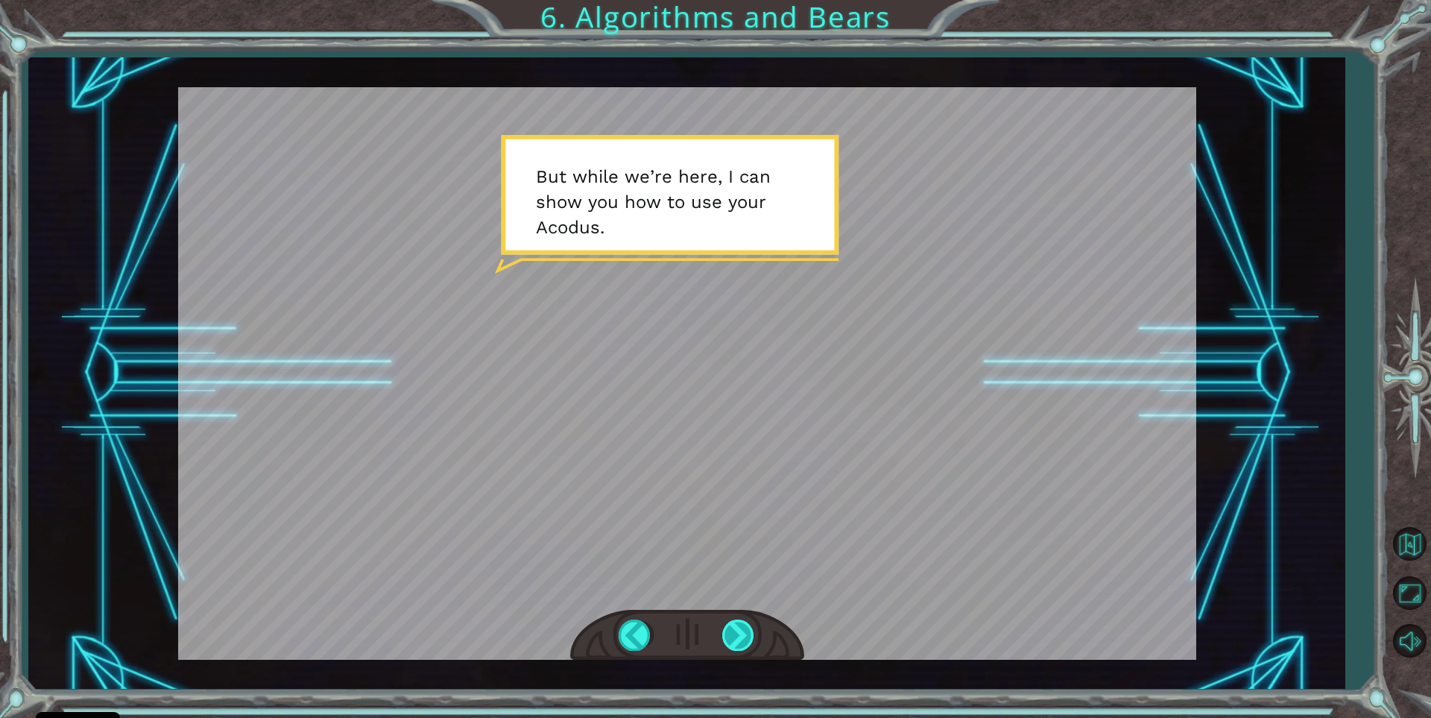
click at [734, 628] on div at bounding box center [739, 634] width 34 height 31
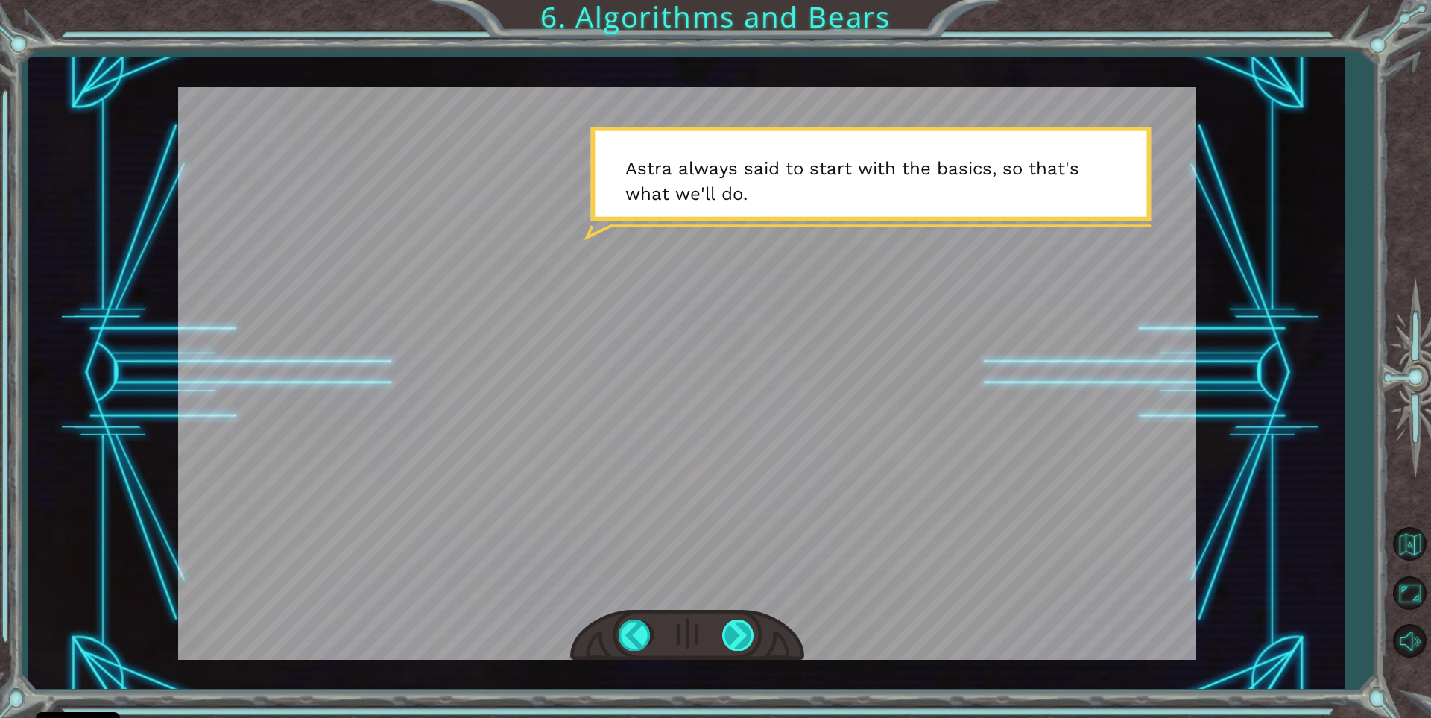
click at [734, 637] on div at bounding box center [739, 634] width 34 height 31
click at [732, 641] on div at bounding box center [739, 634] width 34 height 31
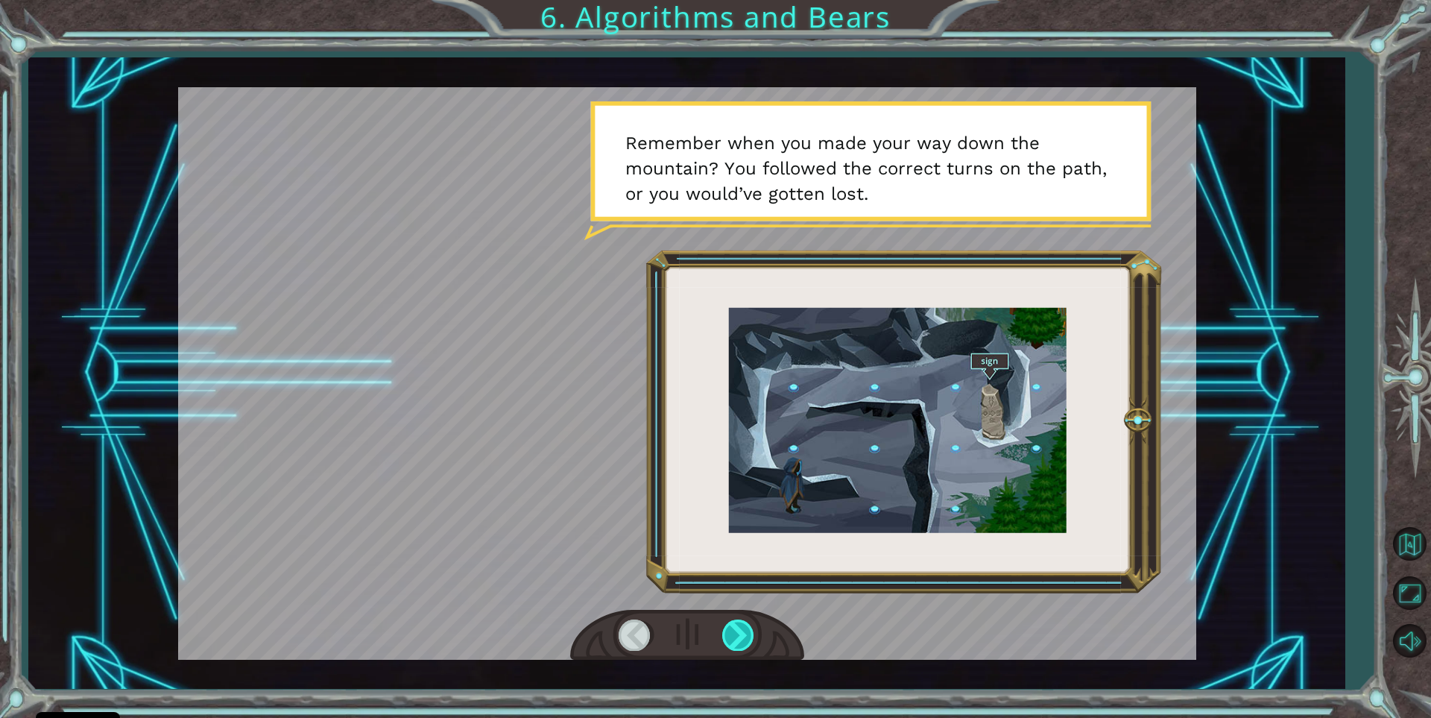
click at [732, 641] on div at bounding box center [739, 634] width 34 height 31
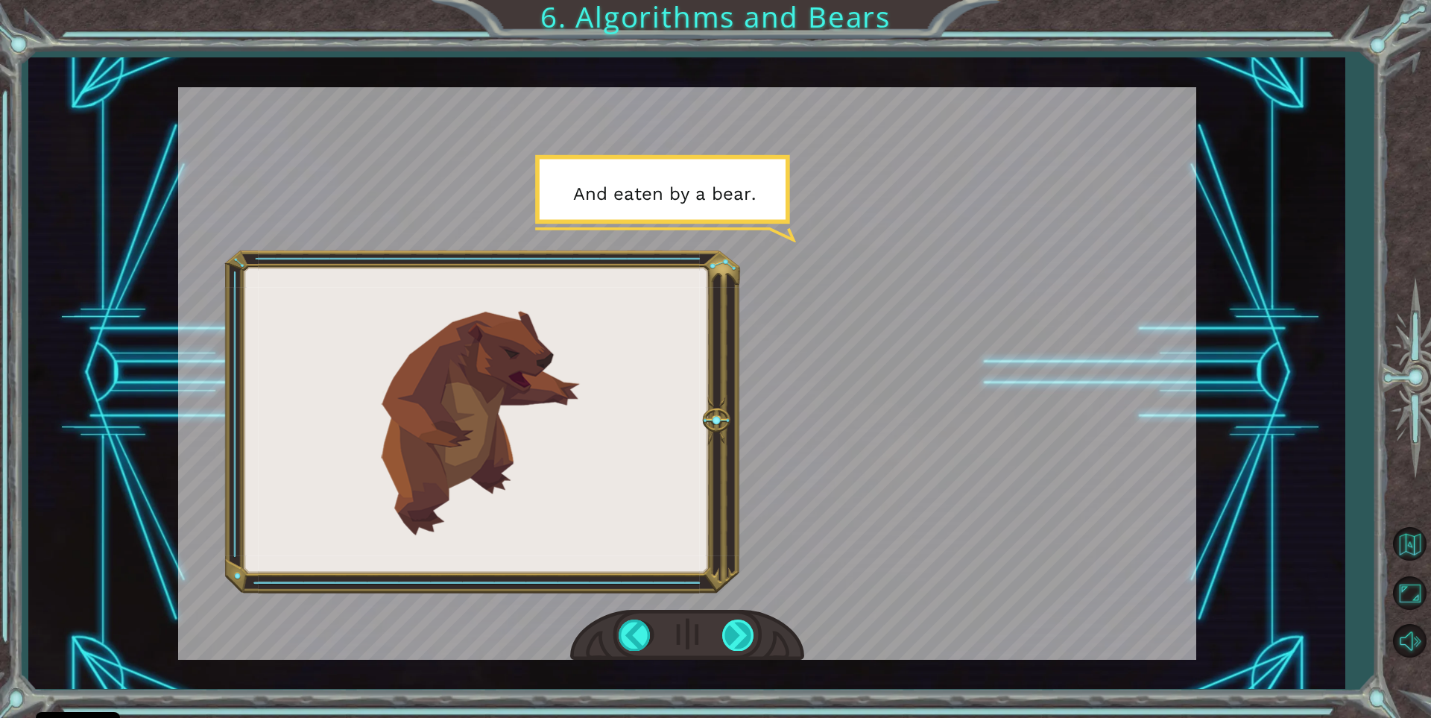
click at [732, 641] on div at bounding box center [739, 634] width 34 height 31
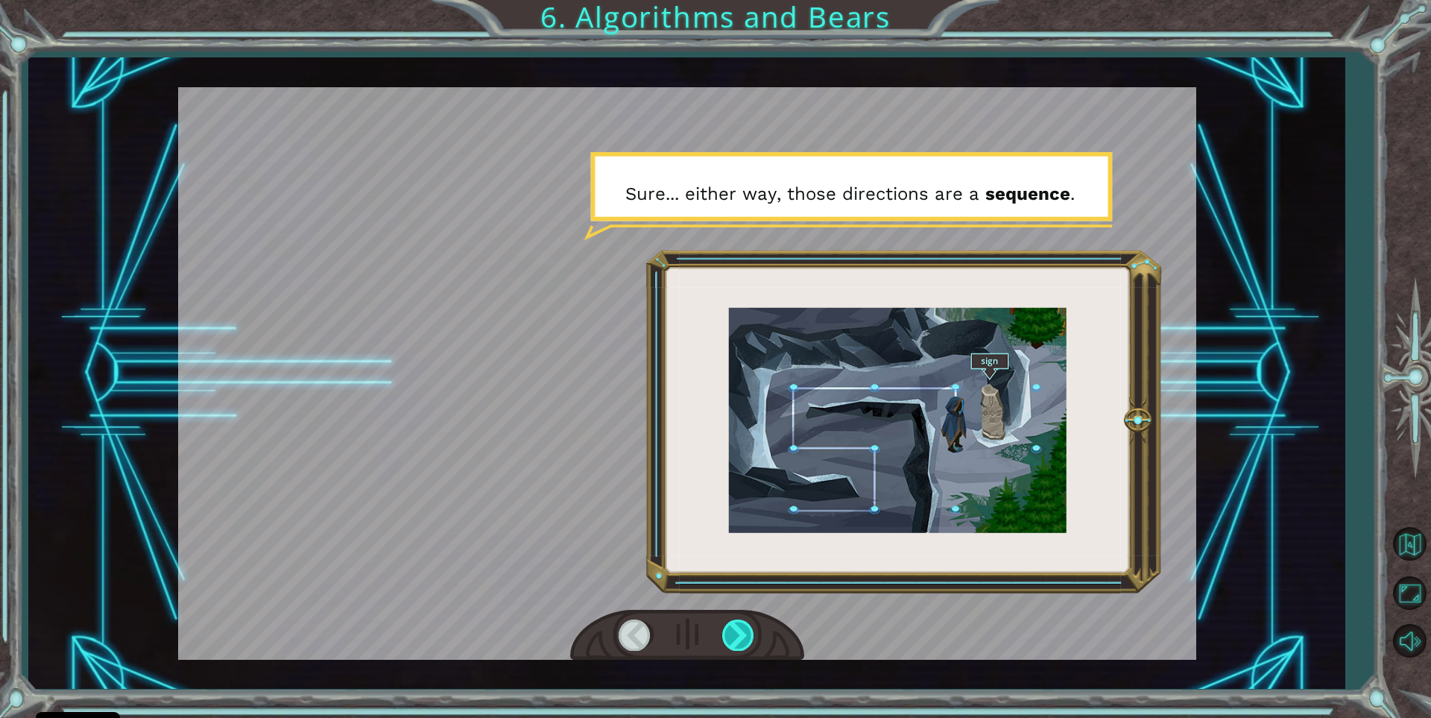
click at [732, 641] on div at bounding box center [739, 634] width 34 height 31
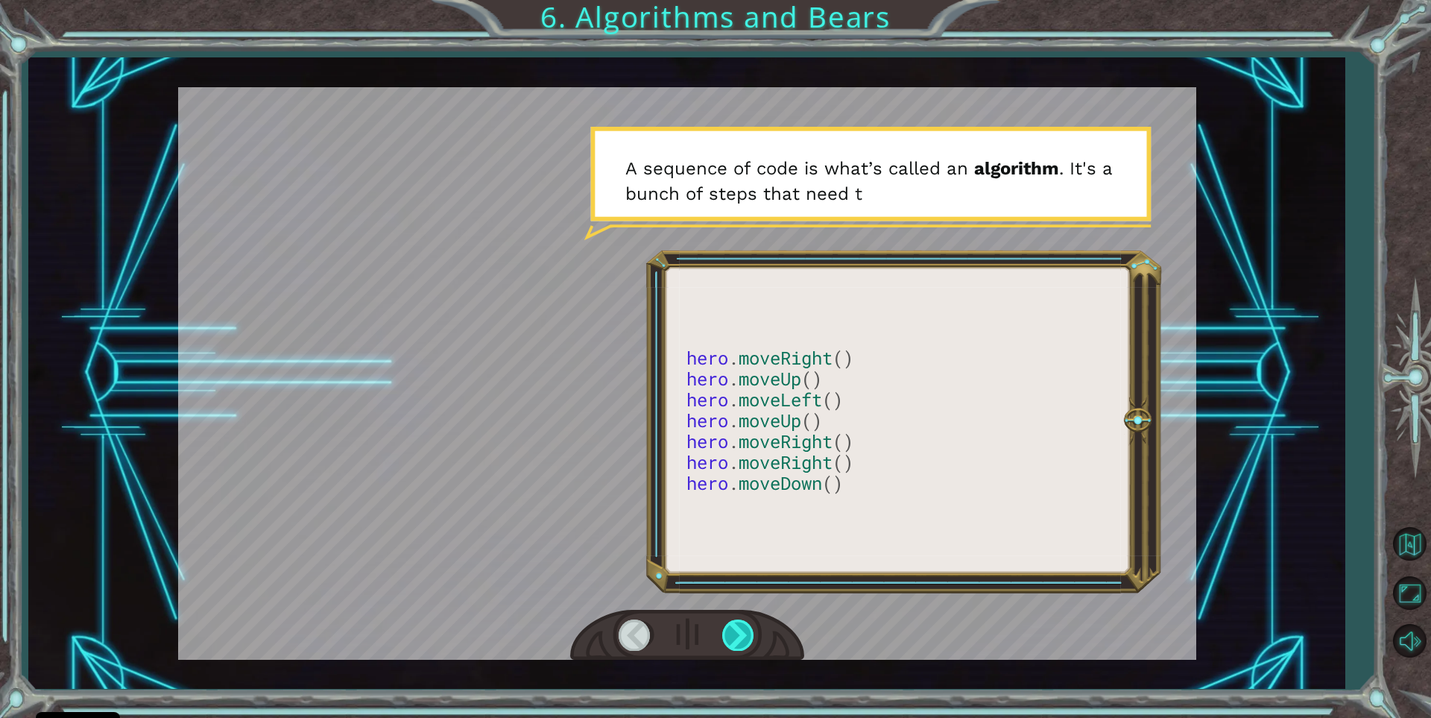
click at [732, 641] on div at bounding box center [739, 634] width 34 height 31
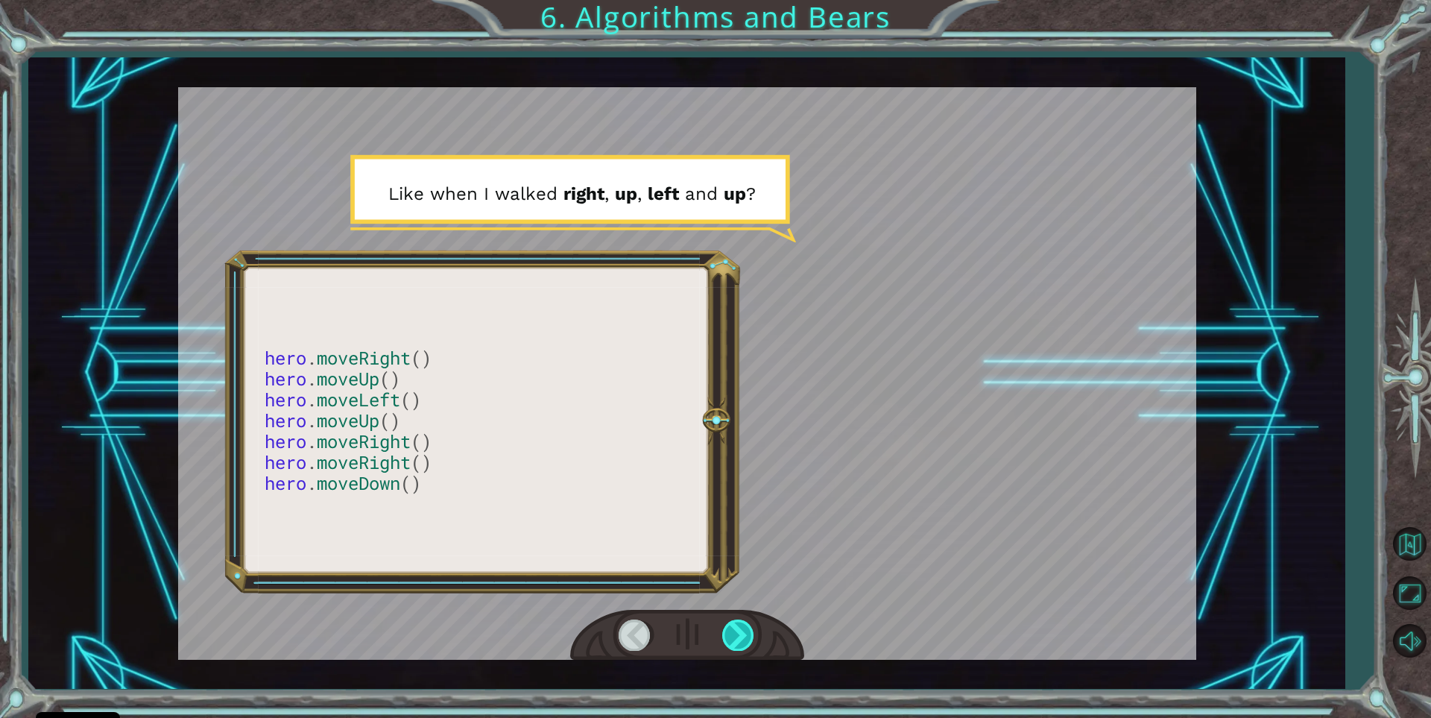
click at [732, 641] on div at bounding box center [739, 634] width 34 height 31
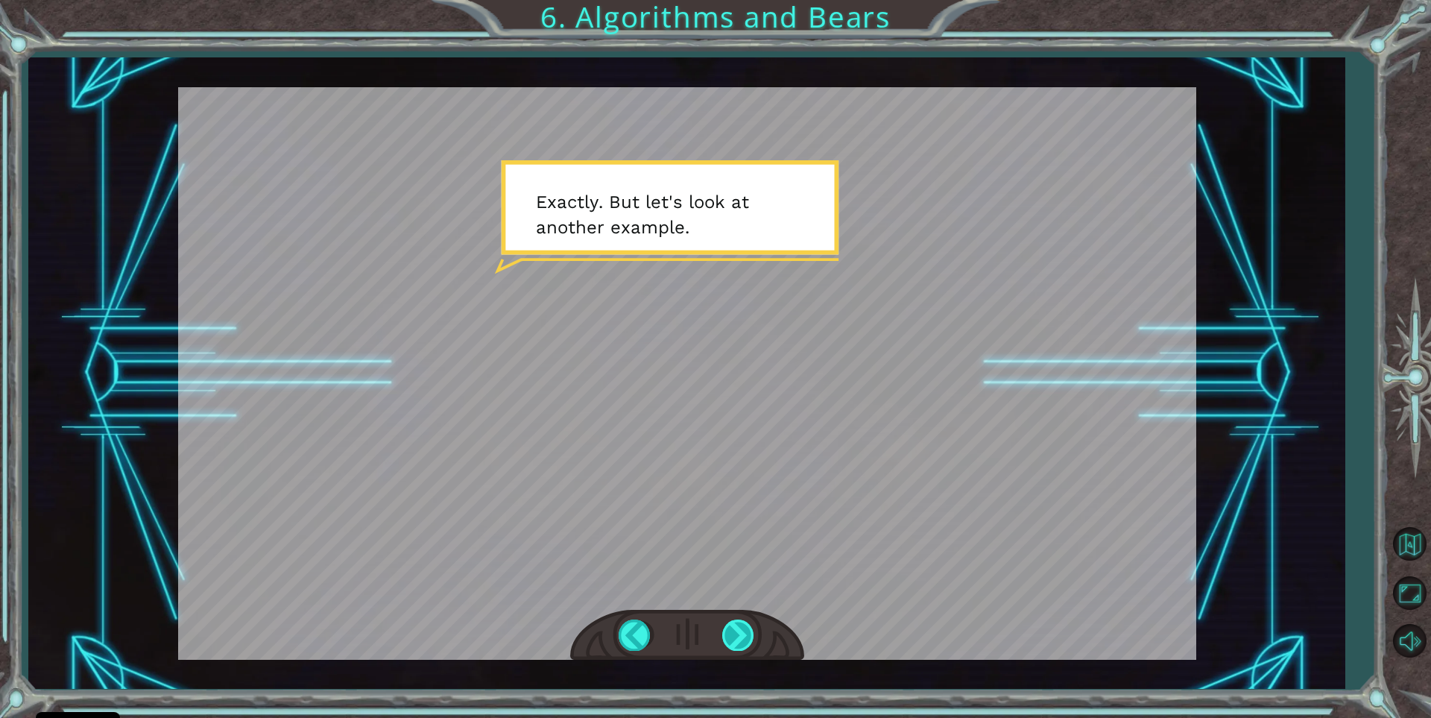
click at [732, 647] on div at bounding box center [739, 634] width 34 height 31
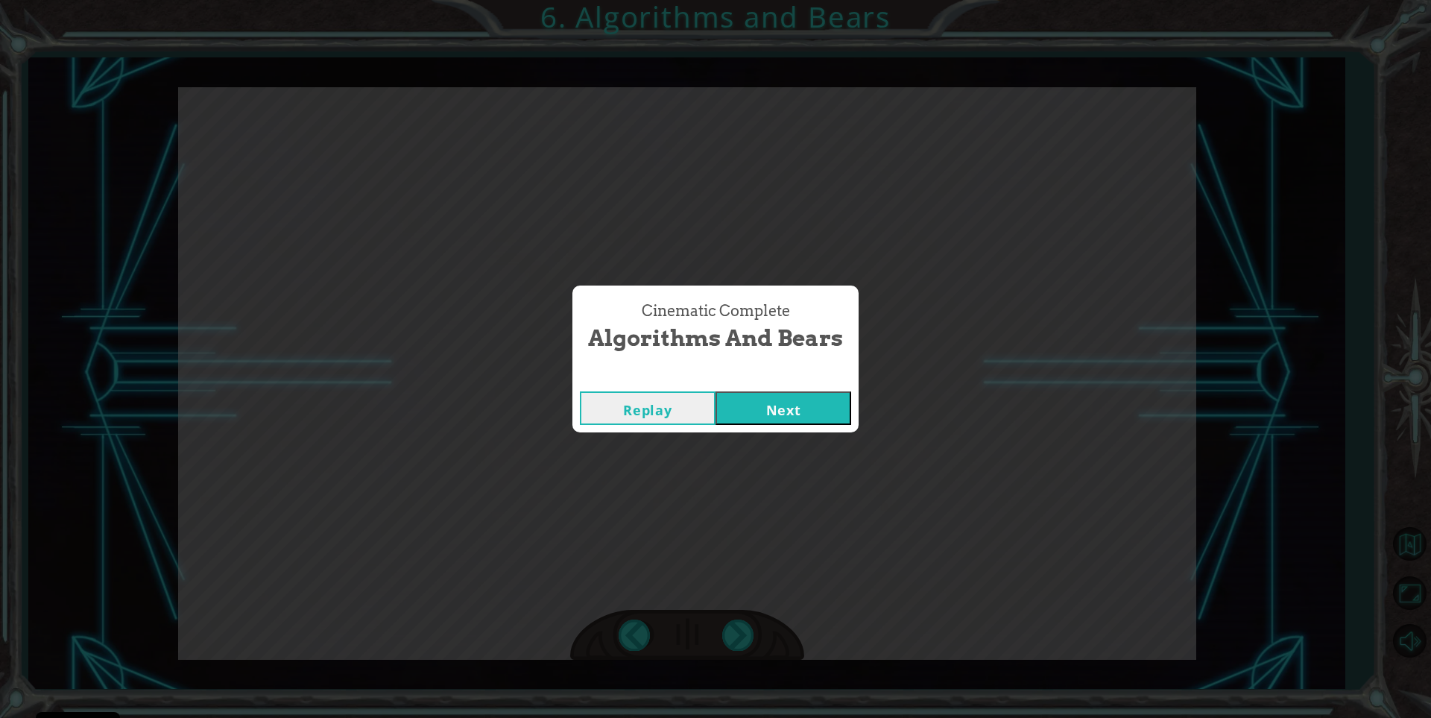
click at [818, 410] on button "Next" at bounding box center [784, 408] width 136 height 34
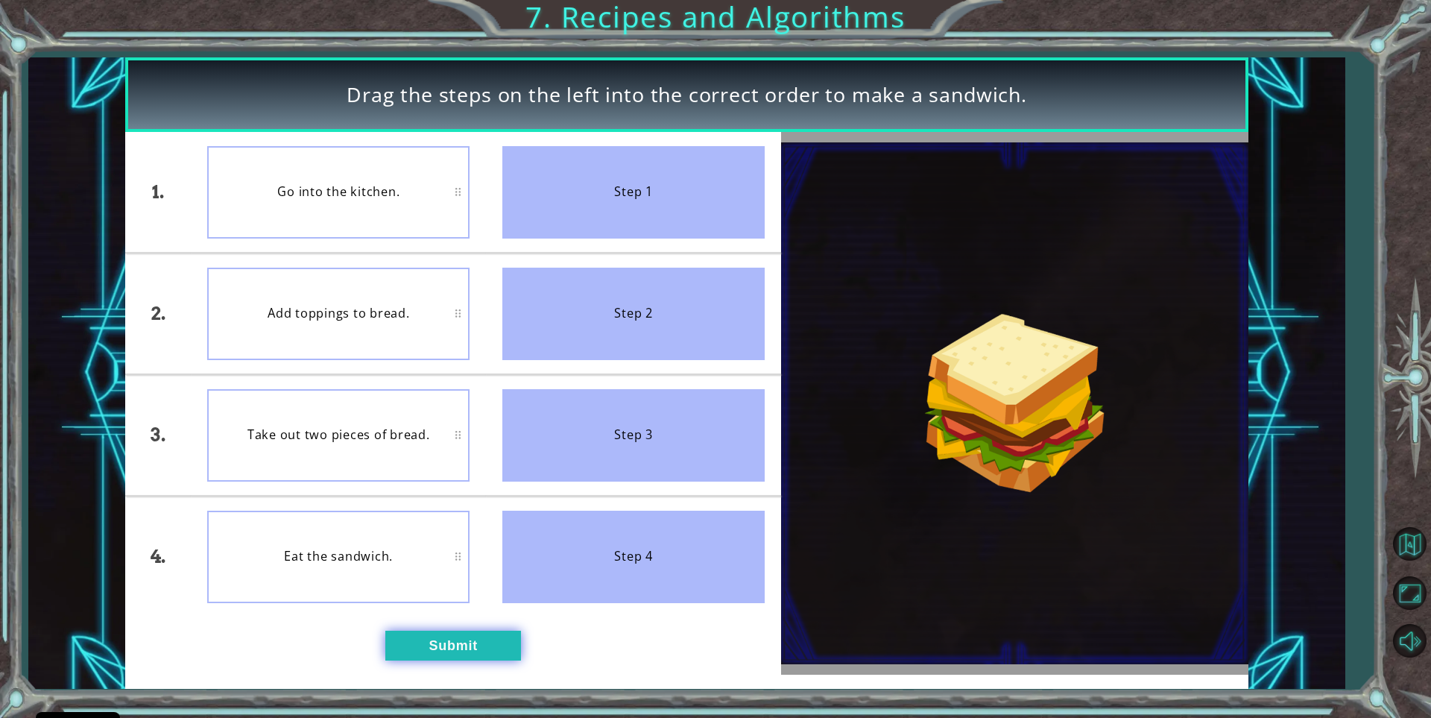
click at [448, 638] on button "Submit" at bounding box center [453, 646] width 136 height 30
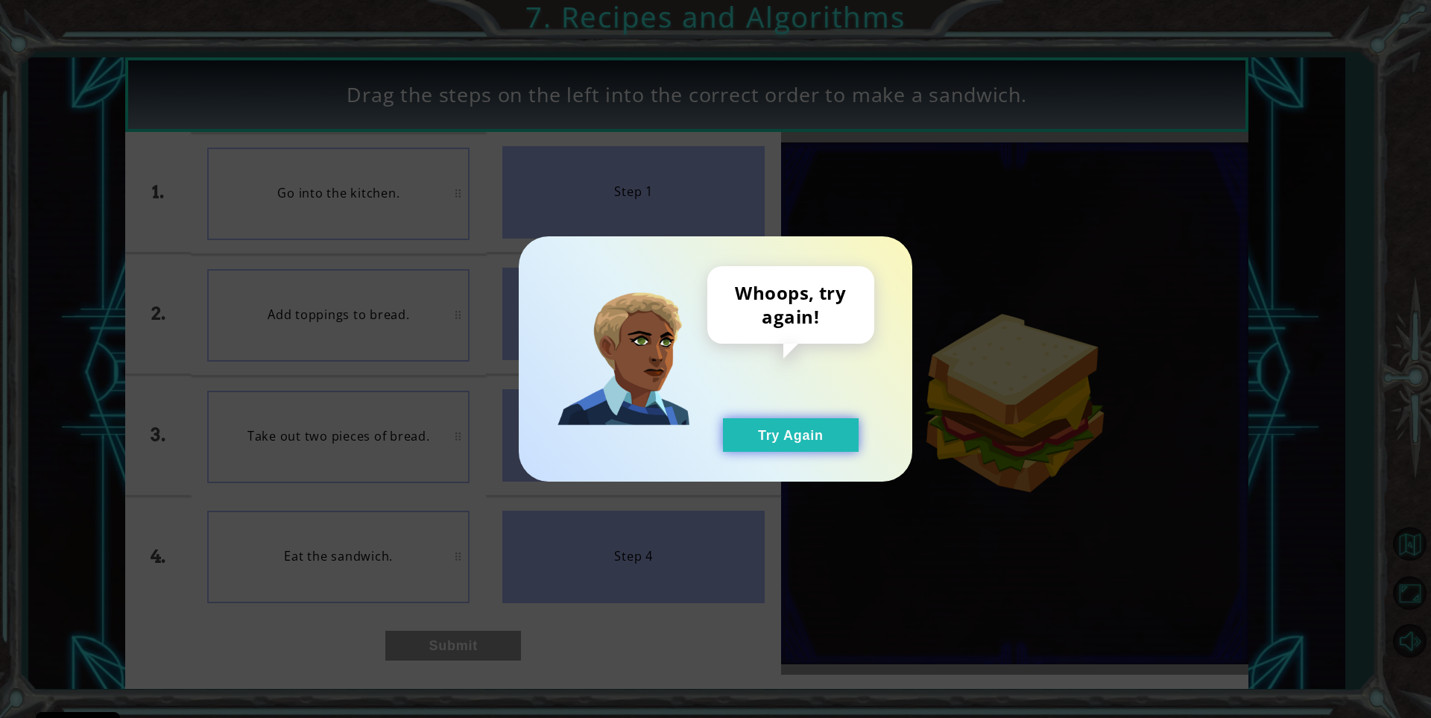
click at [751, 430] on button "Try Again" at bounding box center [791, 435] width 136 height 34
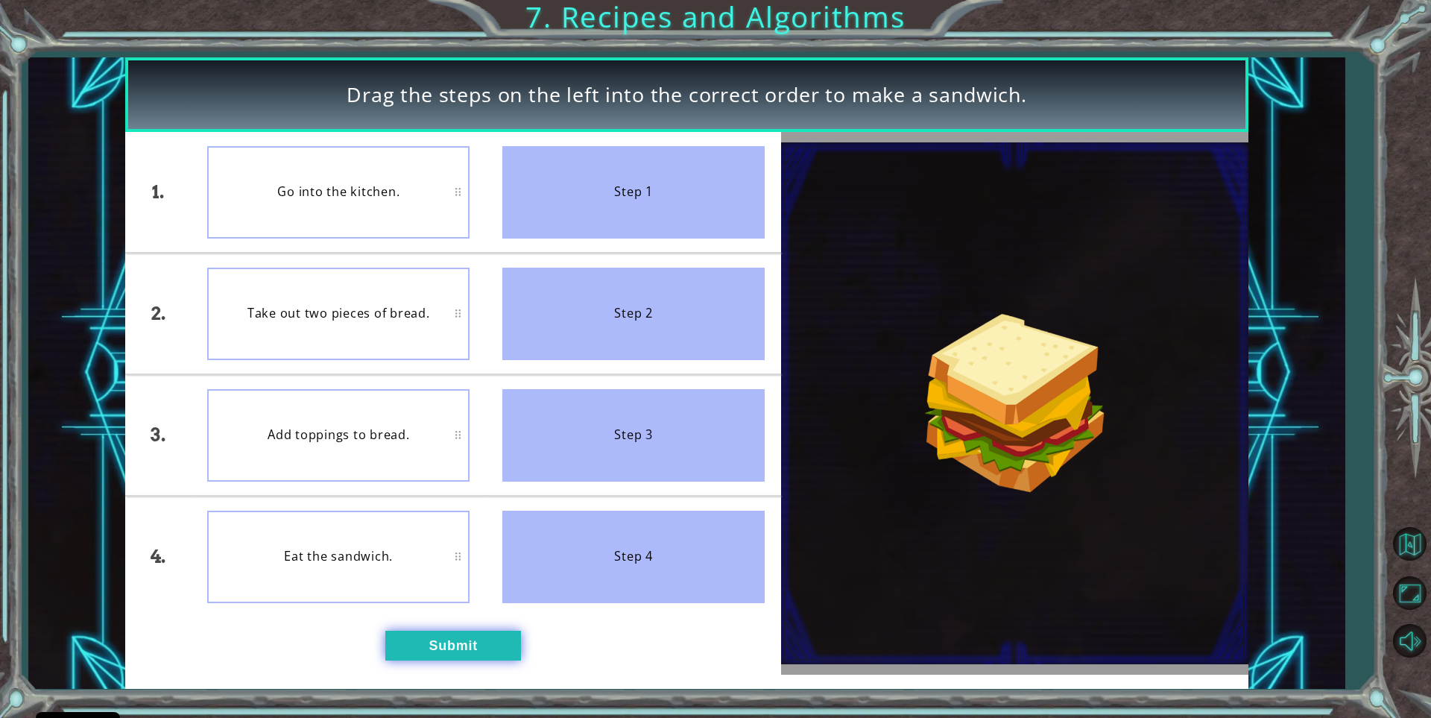
click at [486, 640] on button "Submit" at bounding box center [453, 646] width 136 height 30
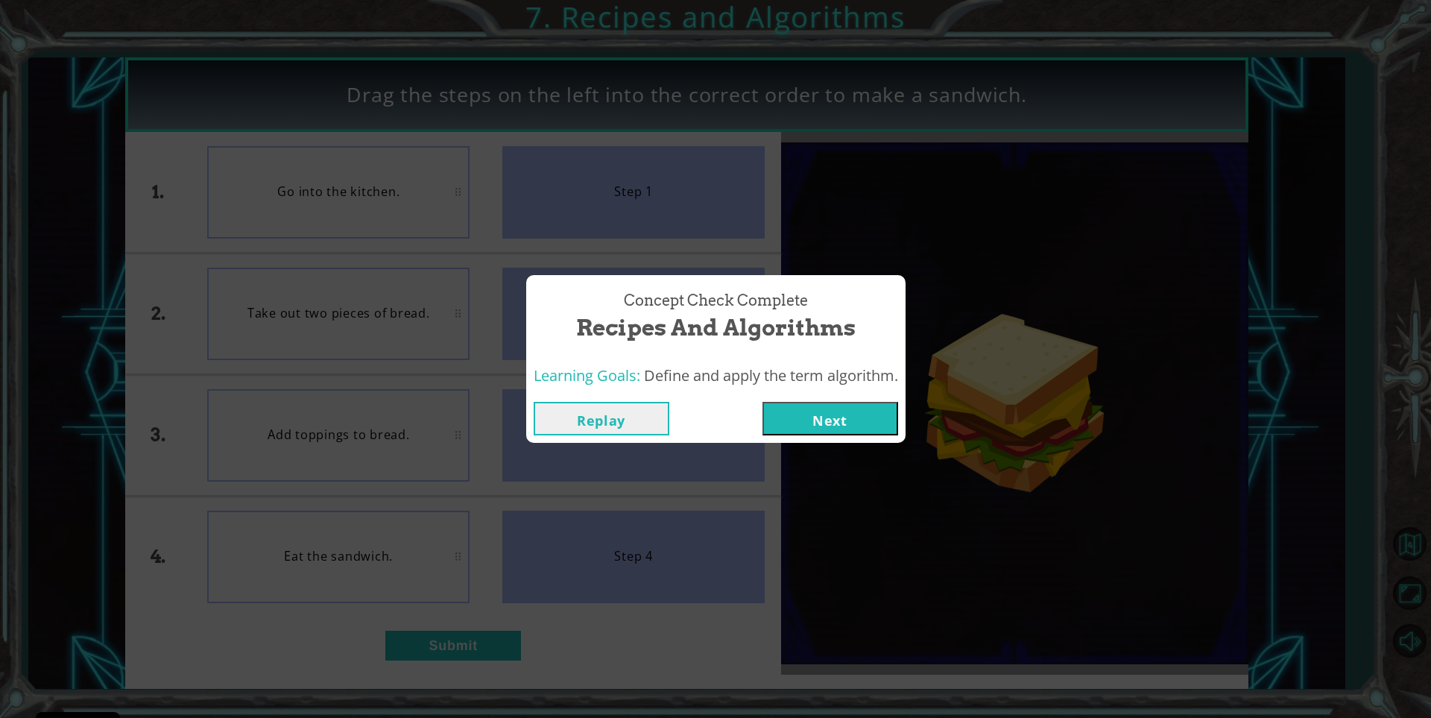
click at [812, 424] on button "Next" at bounding box center [831, 419] width 136 height 34
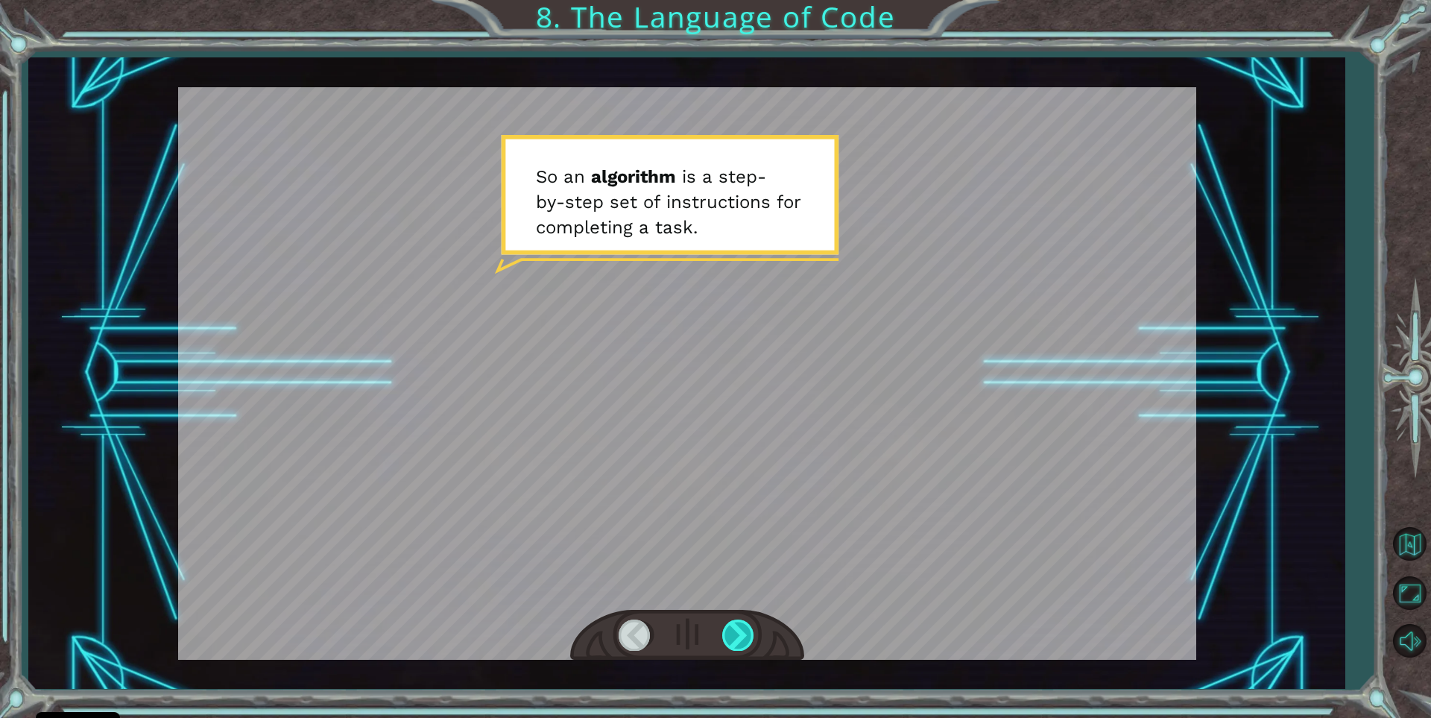
drag, startPoint x: 733, startPoint y: 640, endPoint x: 726, endPoint y: 639, distance: 7.5
click at [732, 642] on div at bounding box center [739, 634] width 34 height 31
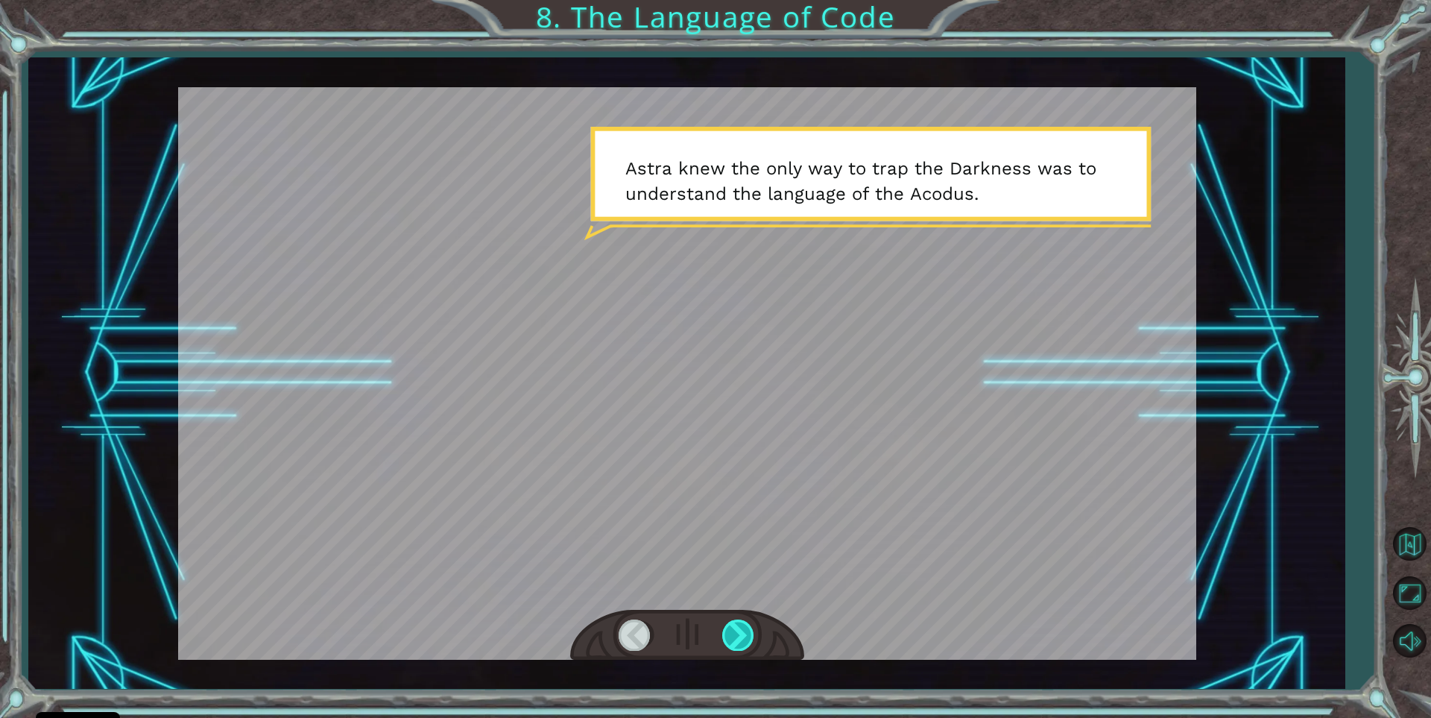
click at [739, 633] on div at bounding box center [739, 634] width 34 height 31
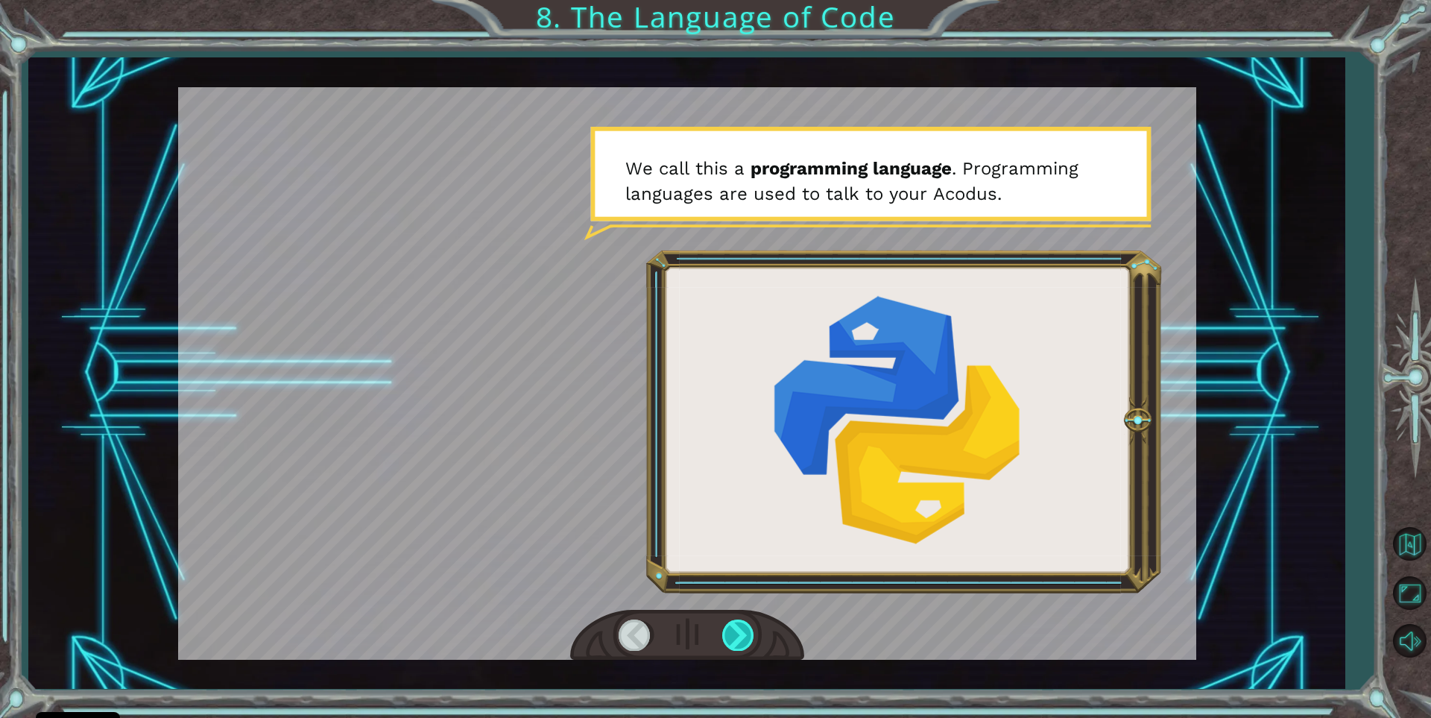
click at [738, 631] on div at bounding box center [739, 634] width 34 height 31
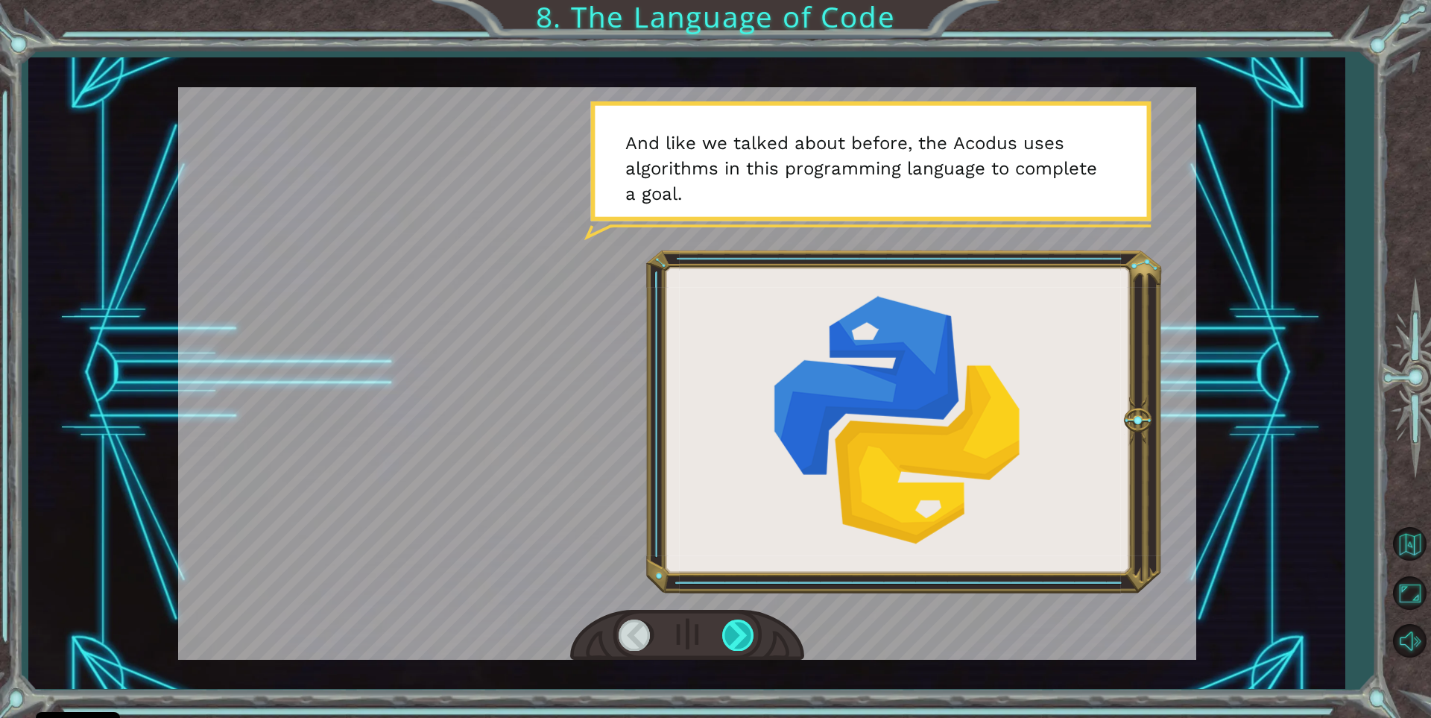
click at [743, 631] on div at bounding box center [739, 634] width 34 height 31
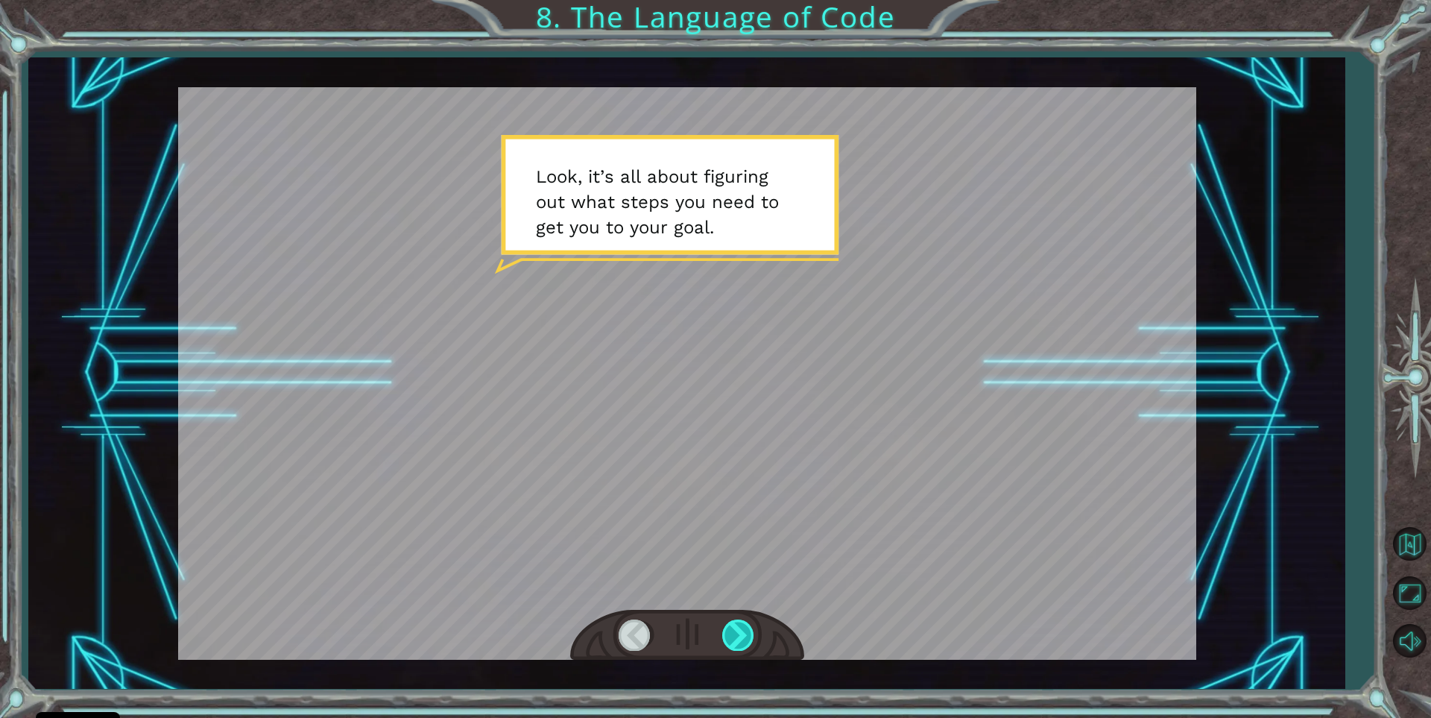
click at [742, 634] on div at bounding box center [739, 634] width 34 height 31
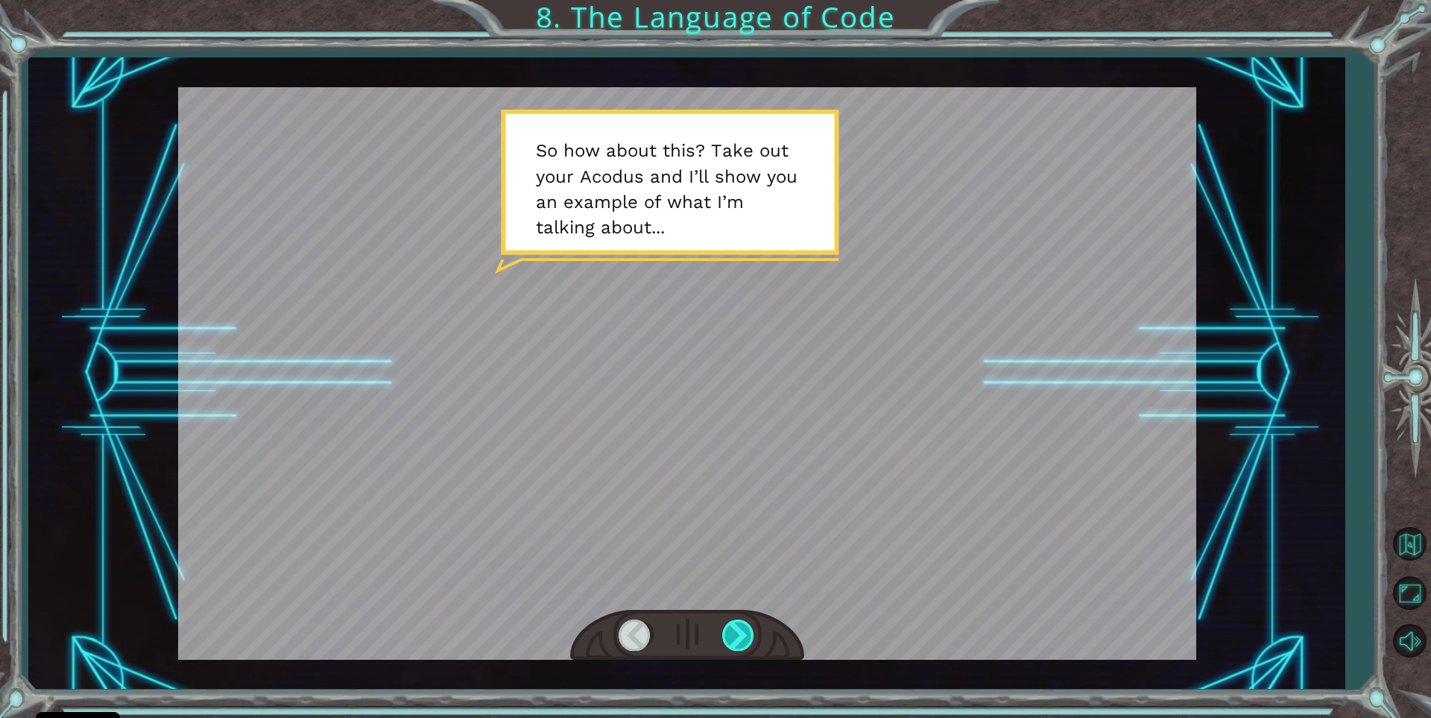
click at [742, 634] on div at bounding box center [739, 634] width 34 height 31
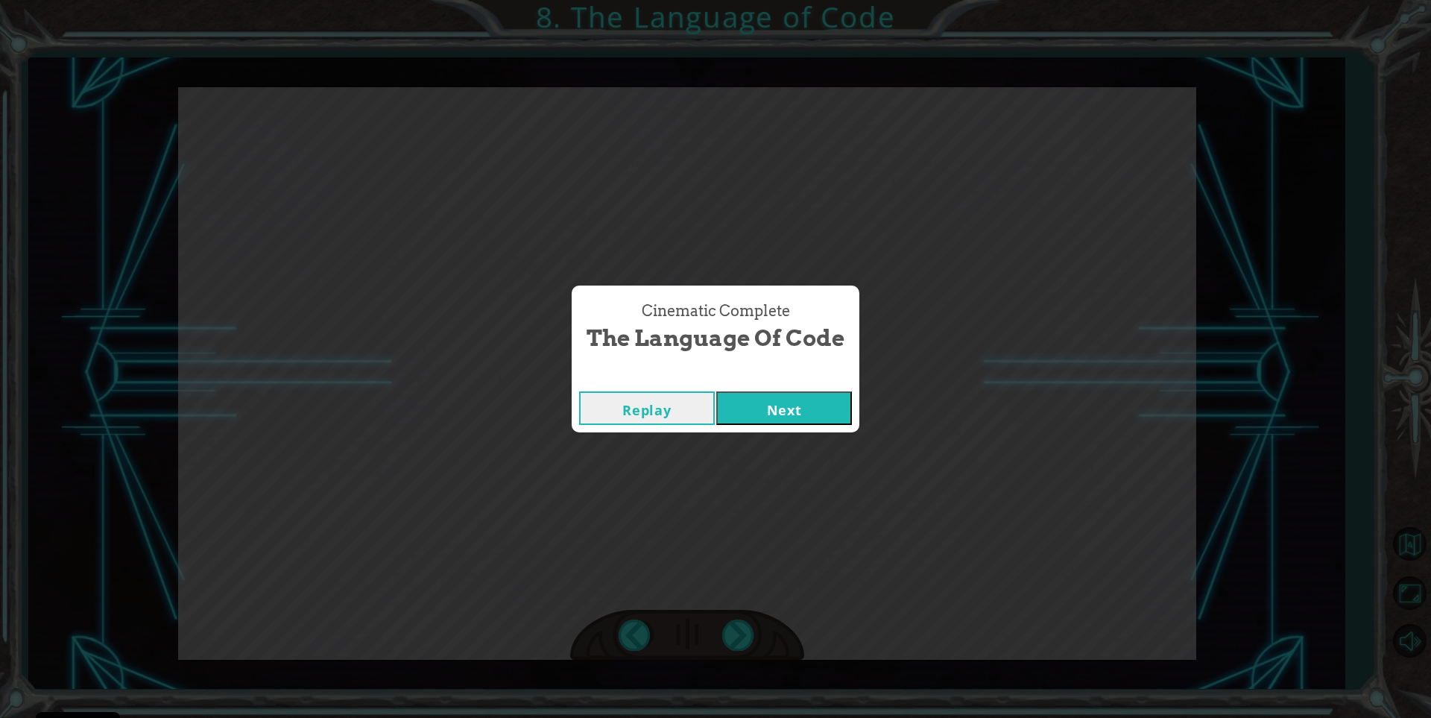
click at [763, 400] on button "Next" at bounding box center [784, 408] width 136 height 34
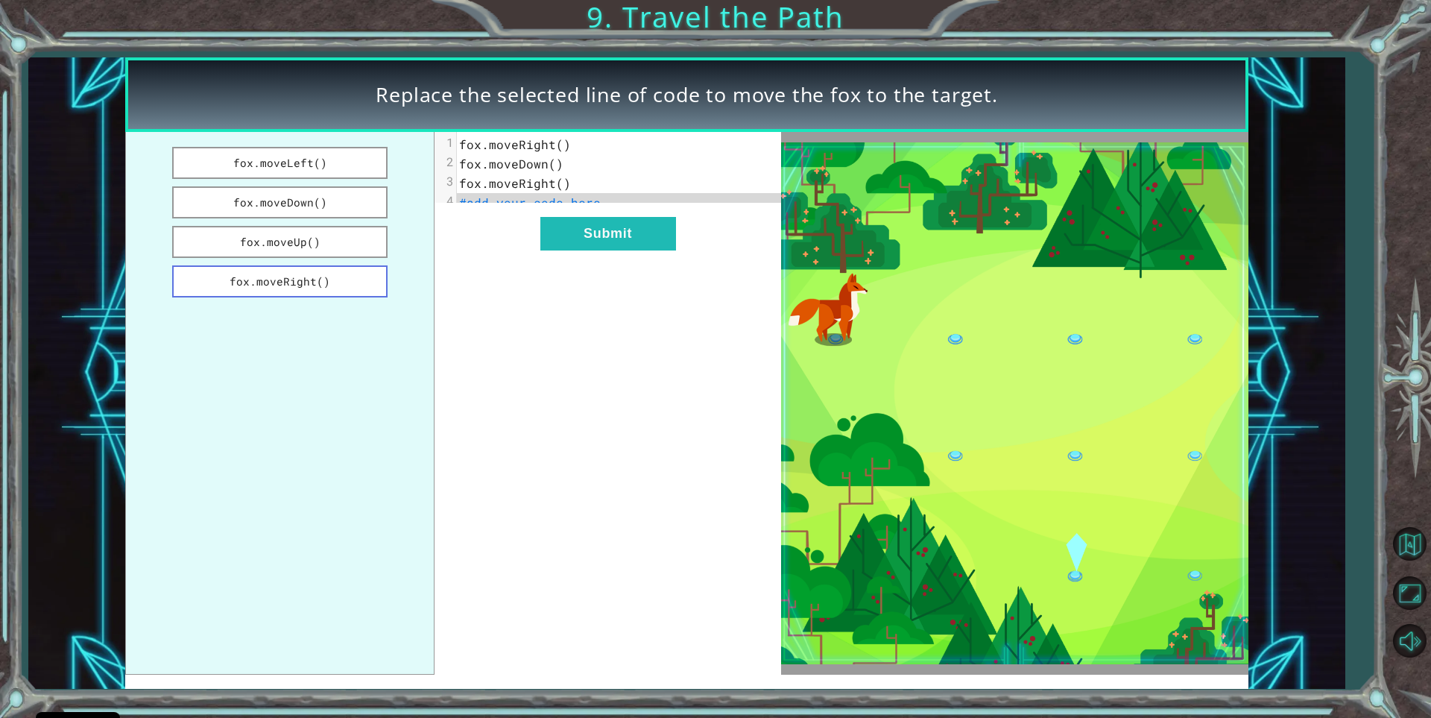
drag, startPoint x: 335, startPoint y: 274, endPoint x: 333, endPoint y: 267, distance: 7.6
click at [333, 267] on button "fox.moveRight()" at bounding box center [279, 281] width 215 height 32
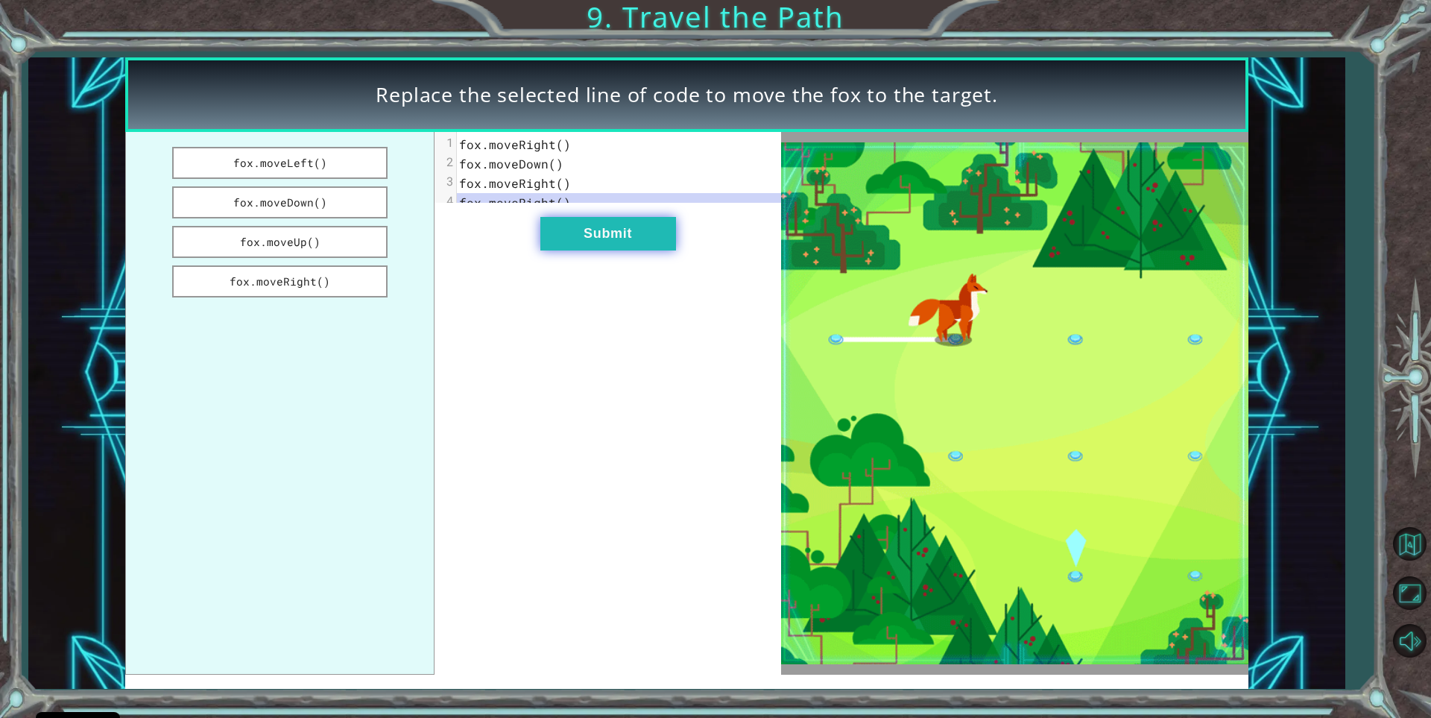
click at [619, 236] on button "Submit" at bounding box center [608, 234] width 136 height 34
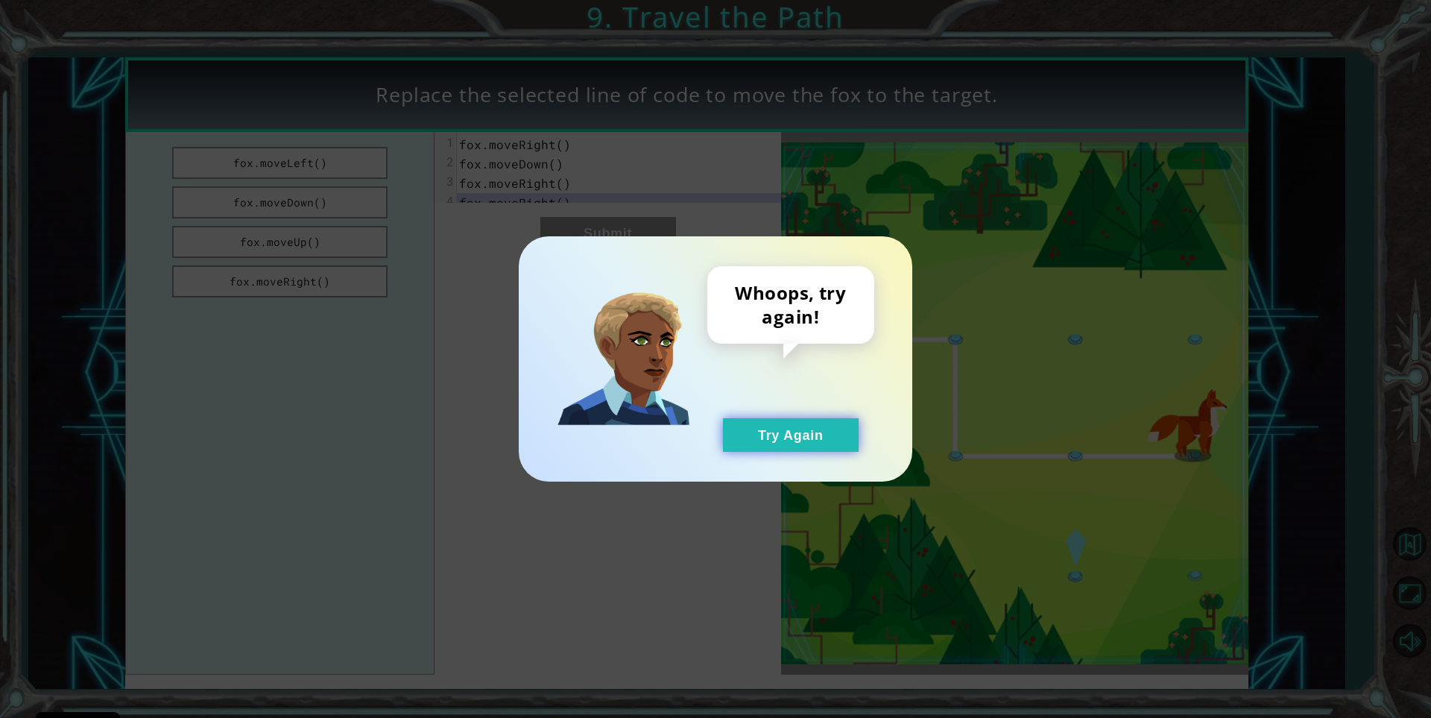
click at [809, 430] on button "Try Again" at bounding box center [791, 435] width 136 height 34
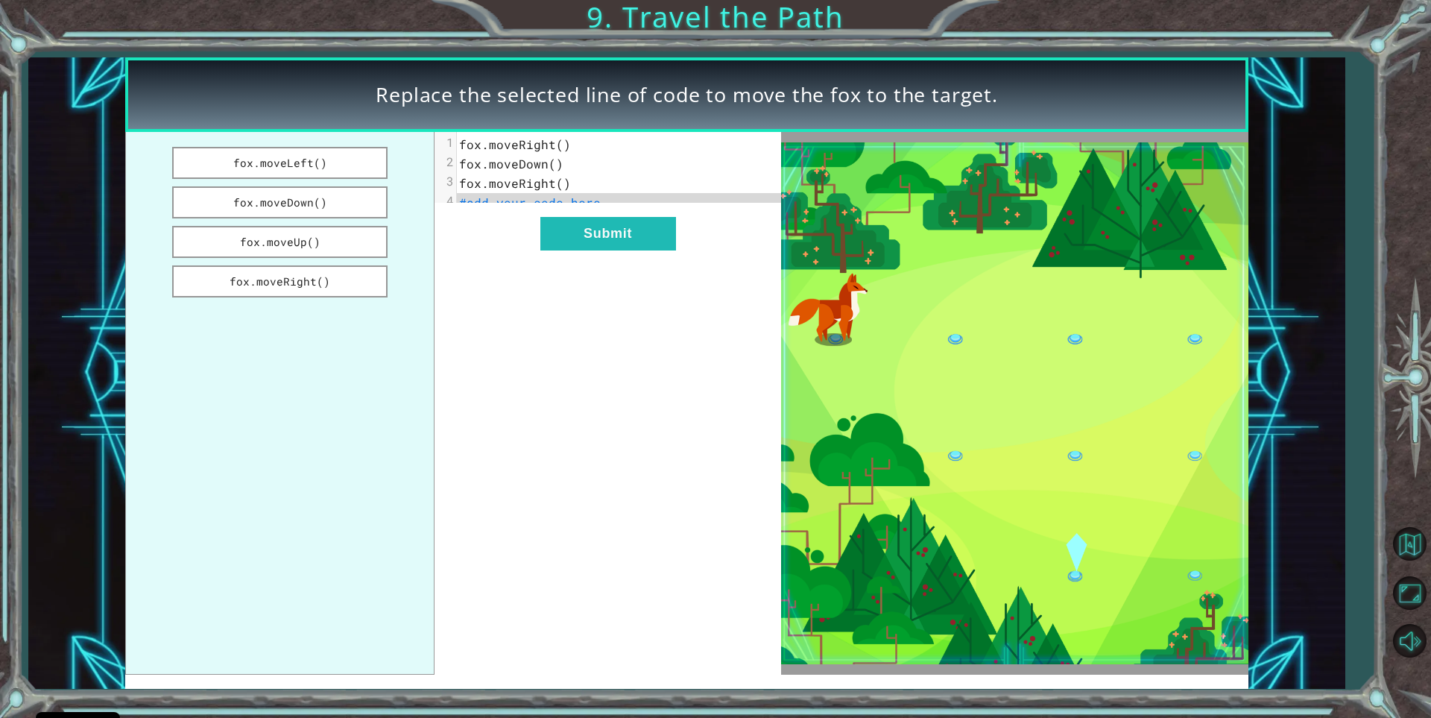
click at [566, 148] on pre "fox.moveRight()" at bounding box center [625, 144] width 337 height 19
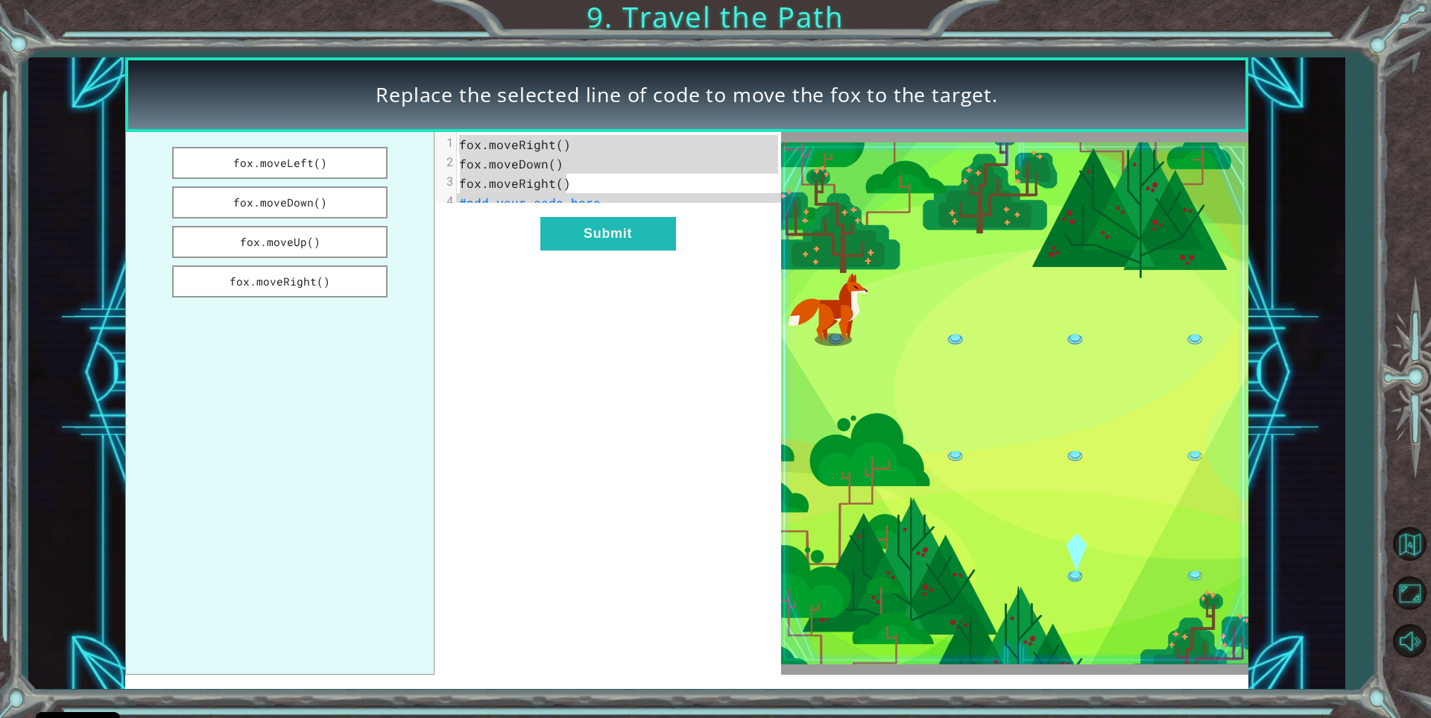
drag, startPoint x: 570, startPoint y: 186, endPoint x: 452, endPoint y: 148, distance: 123.5
click at [457, 148] on div "1 fox.moveRight() 2 fox.moveDown() 3 fox.moveRight() 4 #add your code here" at bounding box center [625, 174] width 337 height 78
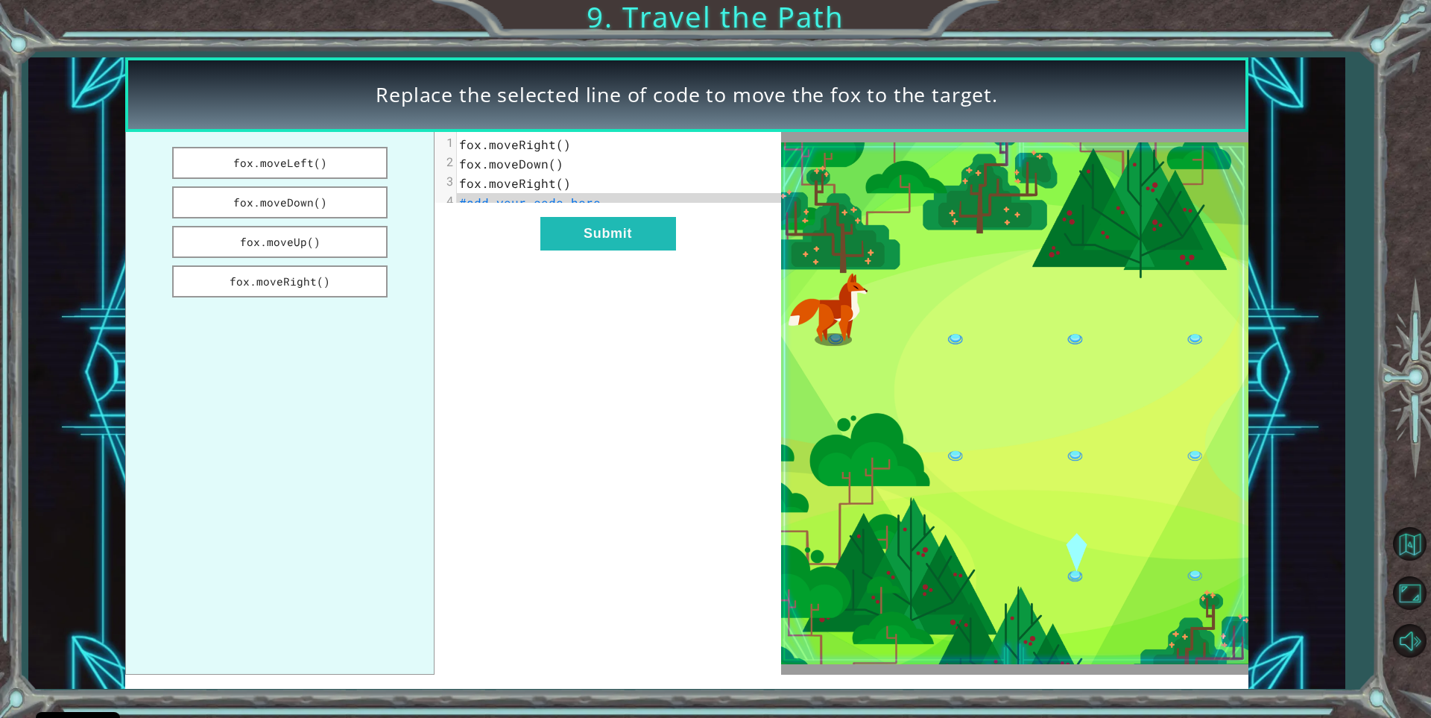
click at [547, 168] on span "fox.moveDown()" at bounding box center [511, 164] width 104 height 16
click at [570, 177] on pre "fox.moveRight()" at bounding box center [625, 183] width 337 height 19
click at [562, 183] on span "fox.moveRight()" at bounding box center [515, 183] width 112 height 16
click at [369, 239] on button "fox.moveUp()" at bounding box center [279, 242] width 215 height 32
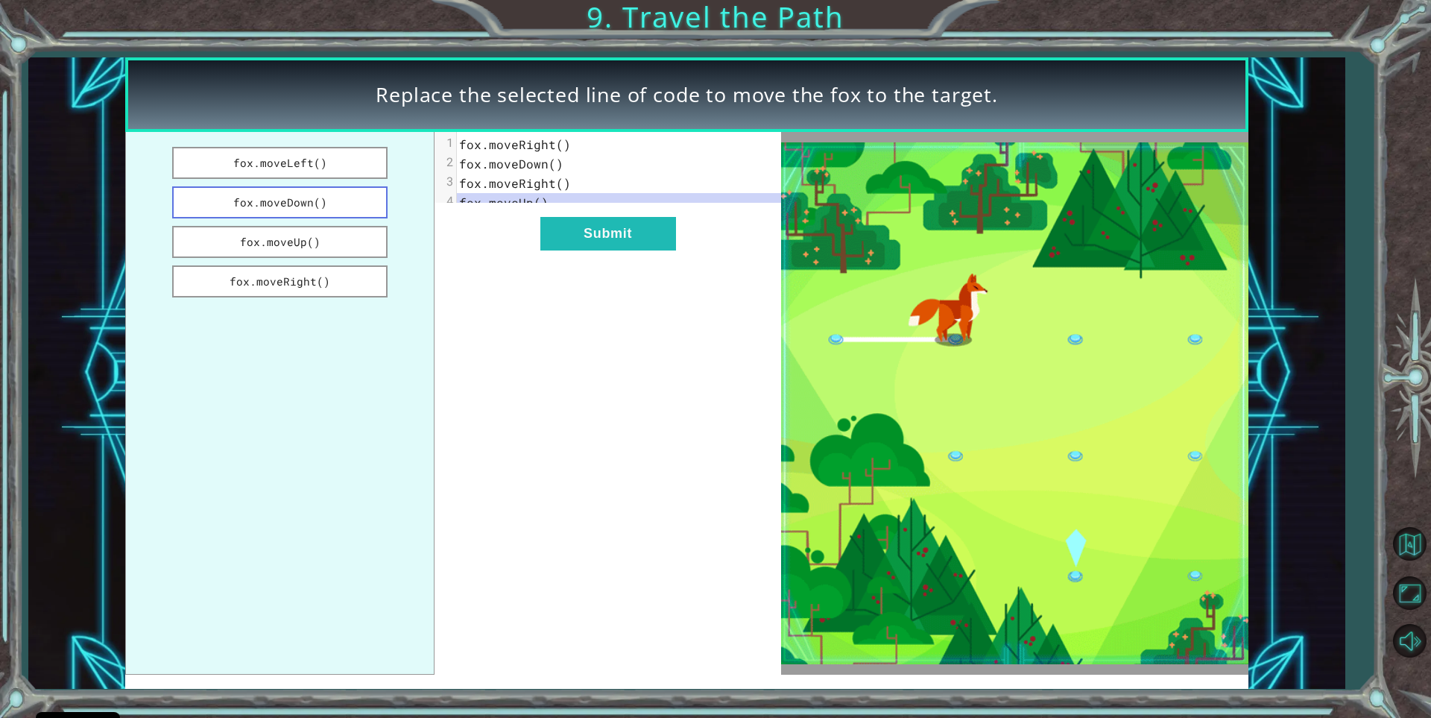
click at [359, 206] on button "fox.moveDown()" at bounding box center [279, 202] width 215 height 32
click at [573, 187] on pre "fox.moveRight()" at bounding box center [625, 183] width 337 height 19
click at [558, 207] on span "fox.moveDown()" at bounding box center [511, 203] width 104 height 16
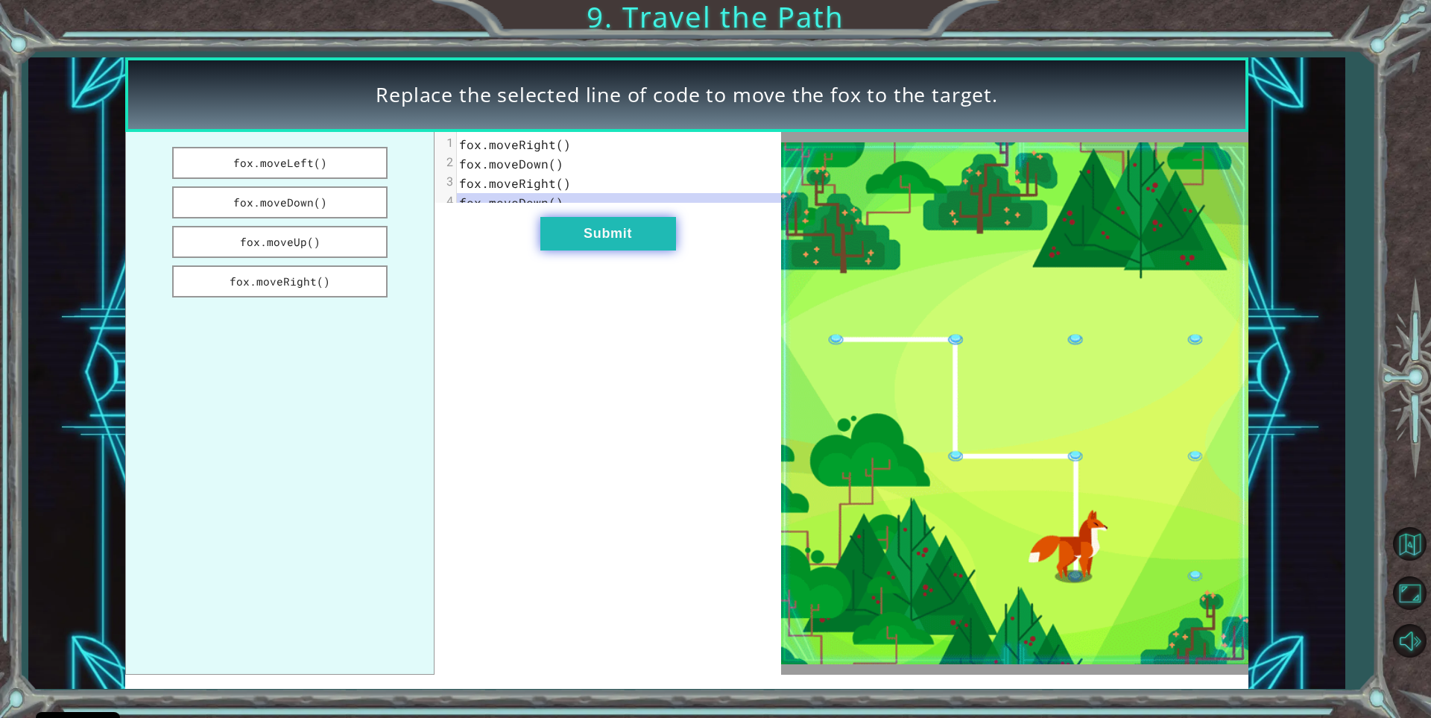
click at [603, 235] on button "Submit" at bounding box center [608, 234] width 136 height 34
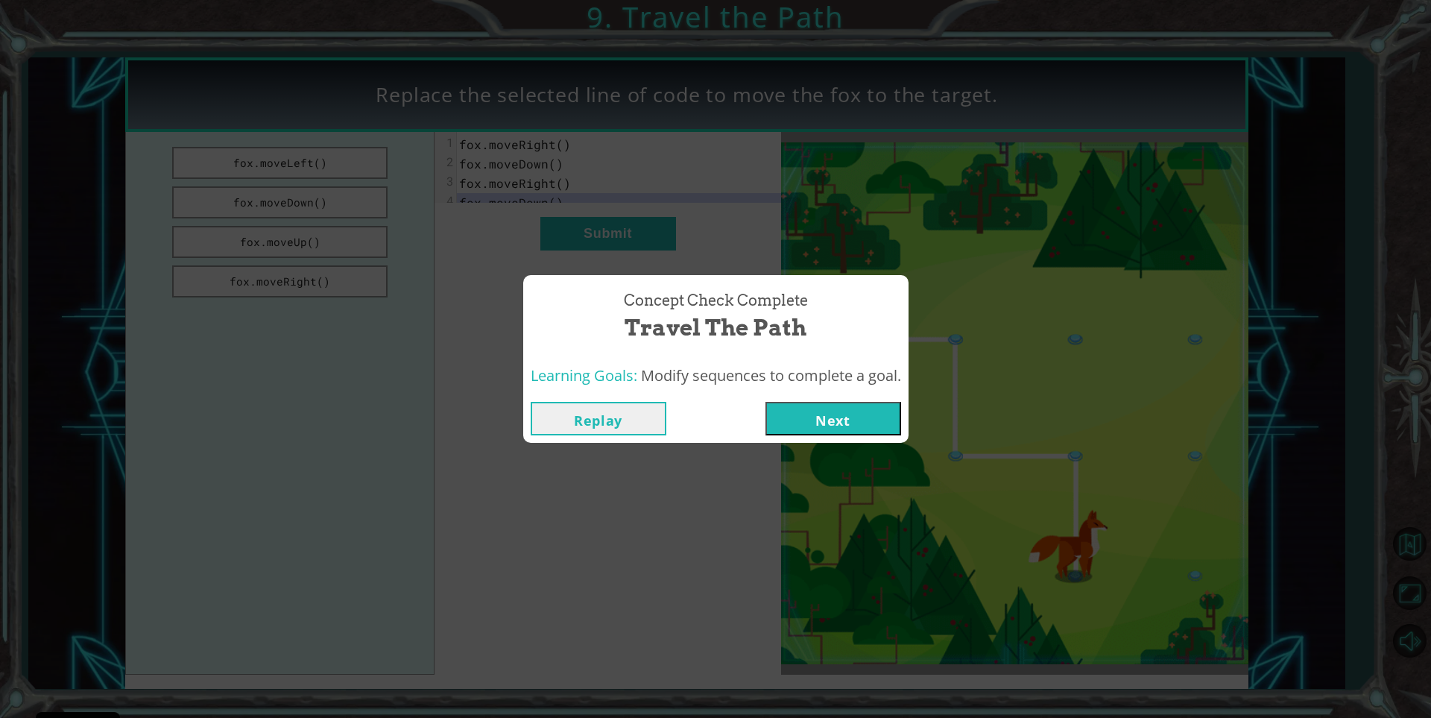
click at [833, 411] on button "Next" at bounding box center [834, 419] width 136 height 34
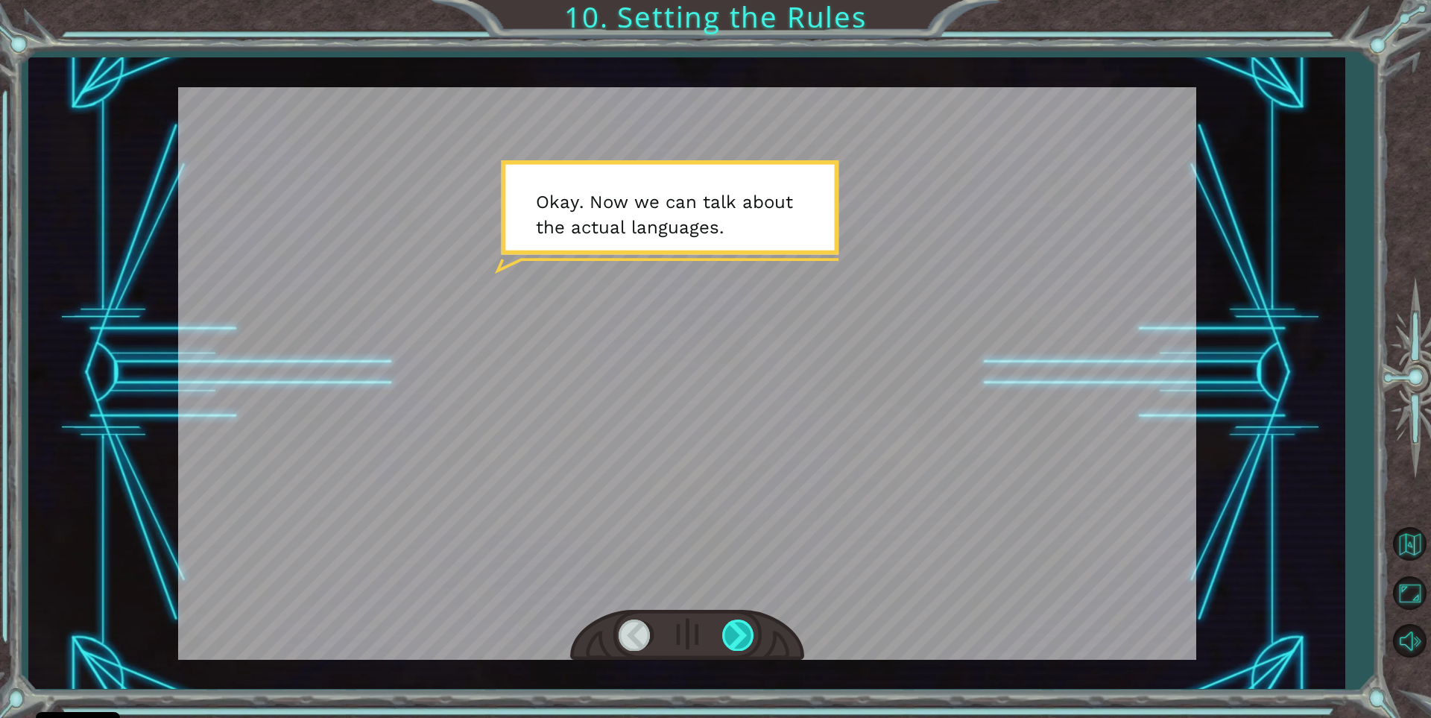
click at [736, 622] on div at bounding box center [739, 634] width 34 height 31
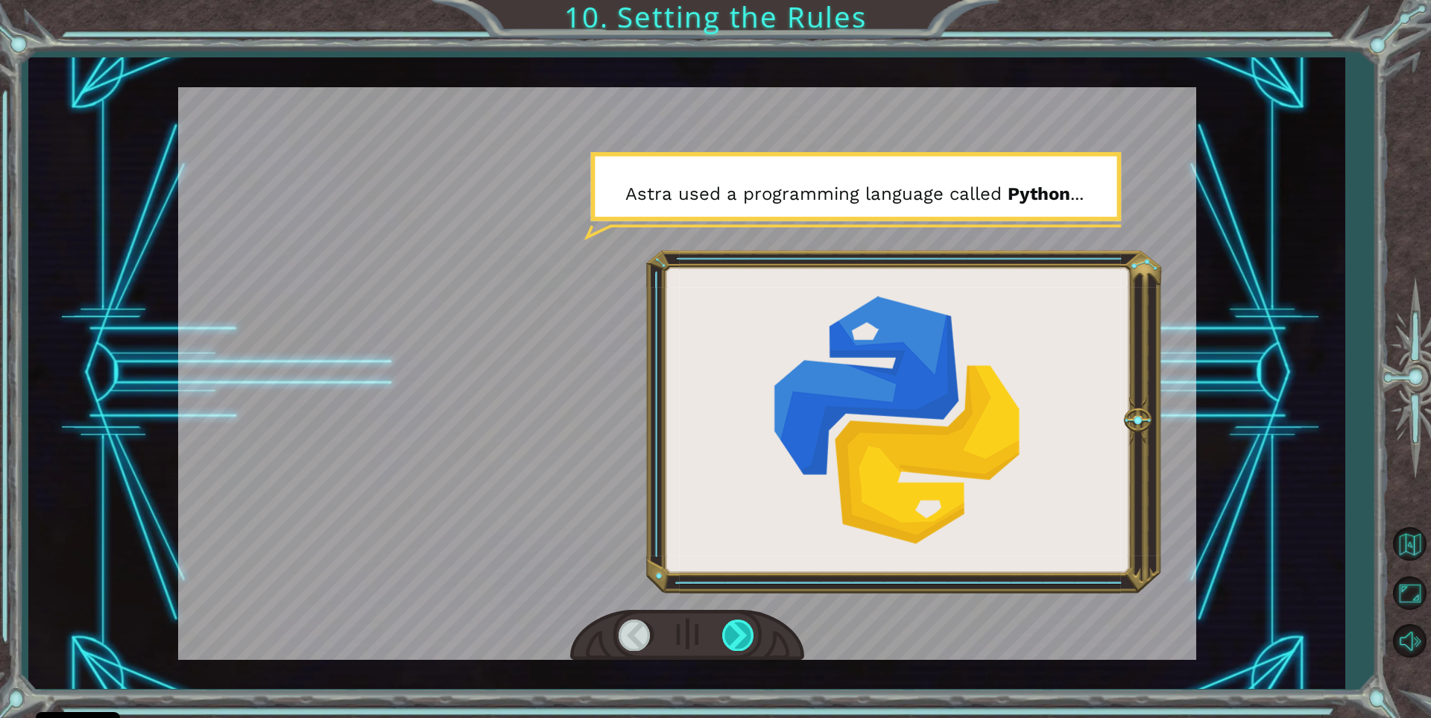
click at [737, 644] on div at bounding box center [739, 634] width 34 height 31
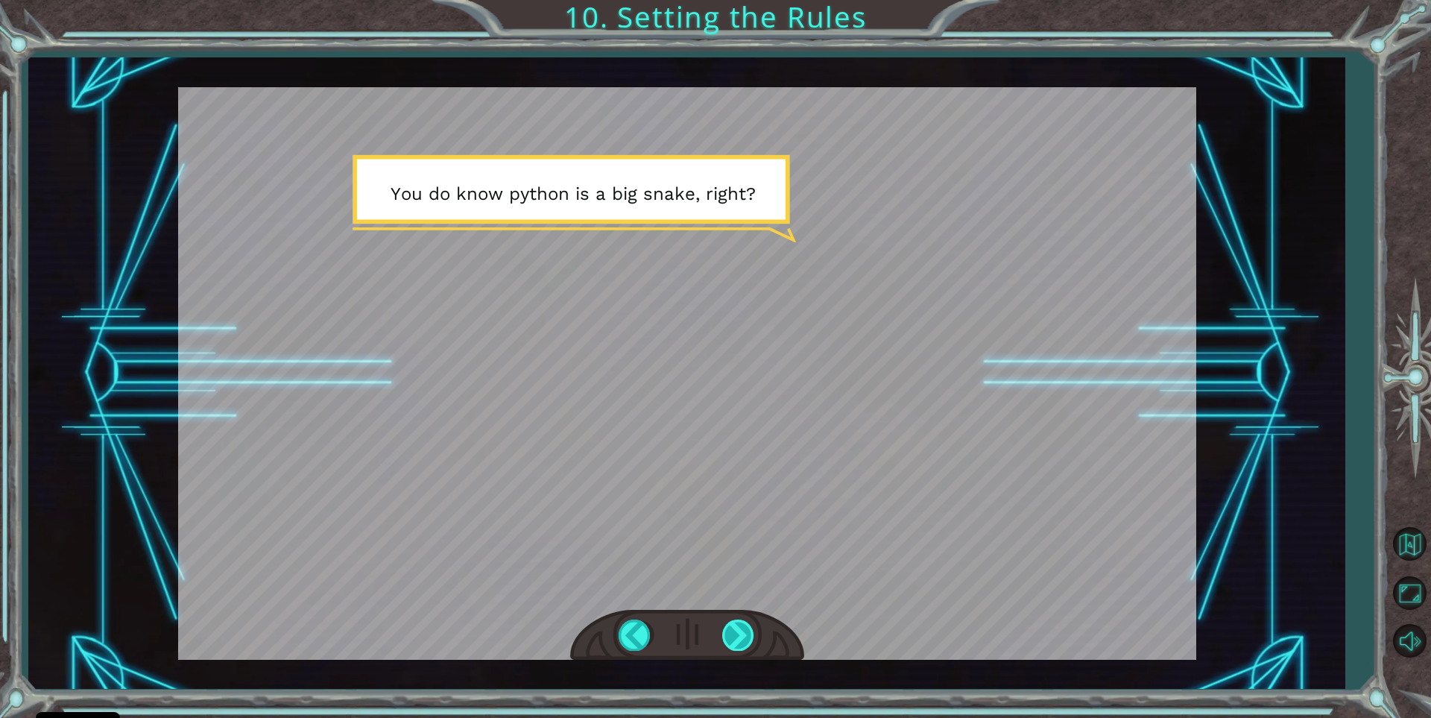
click at [738, 636] on div at bounding box center [739, 634] width 34 height 31
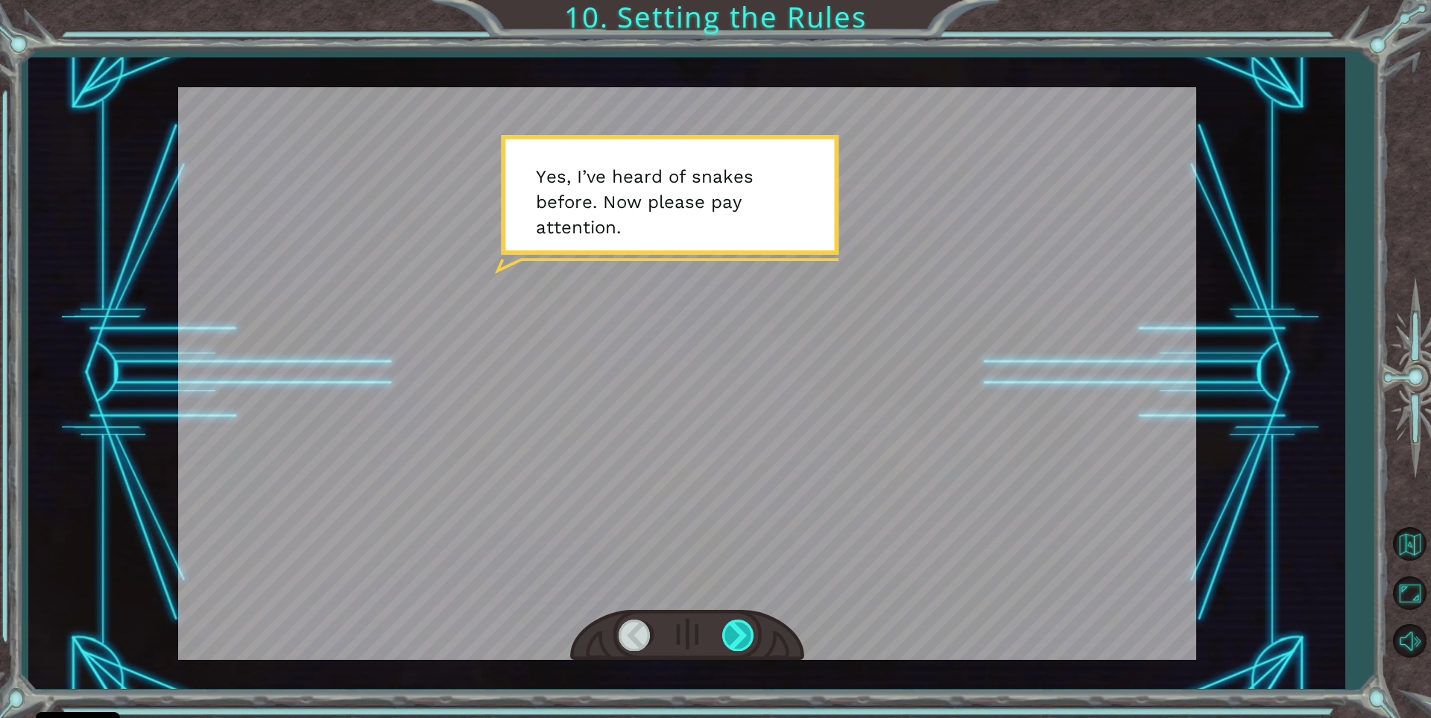
click at [733, 631] on div at bounding box center [739, 634] width 34 height 31
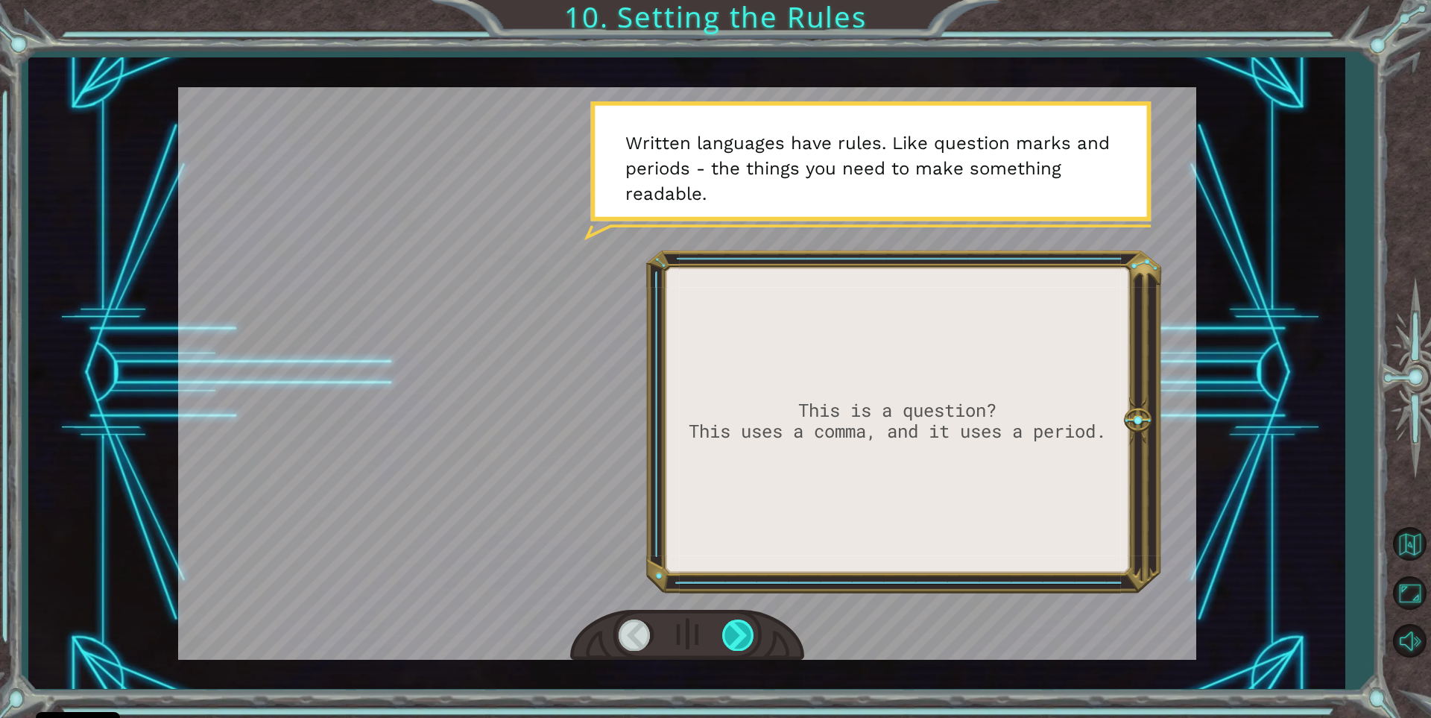
click at [738, 627] on div at bounding box center [739, 634] width 34 height 31
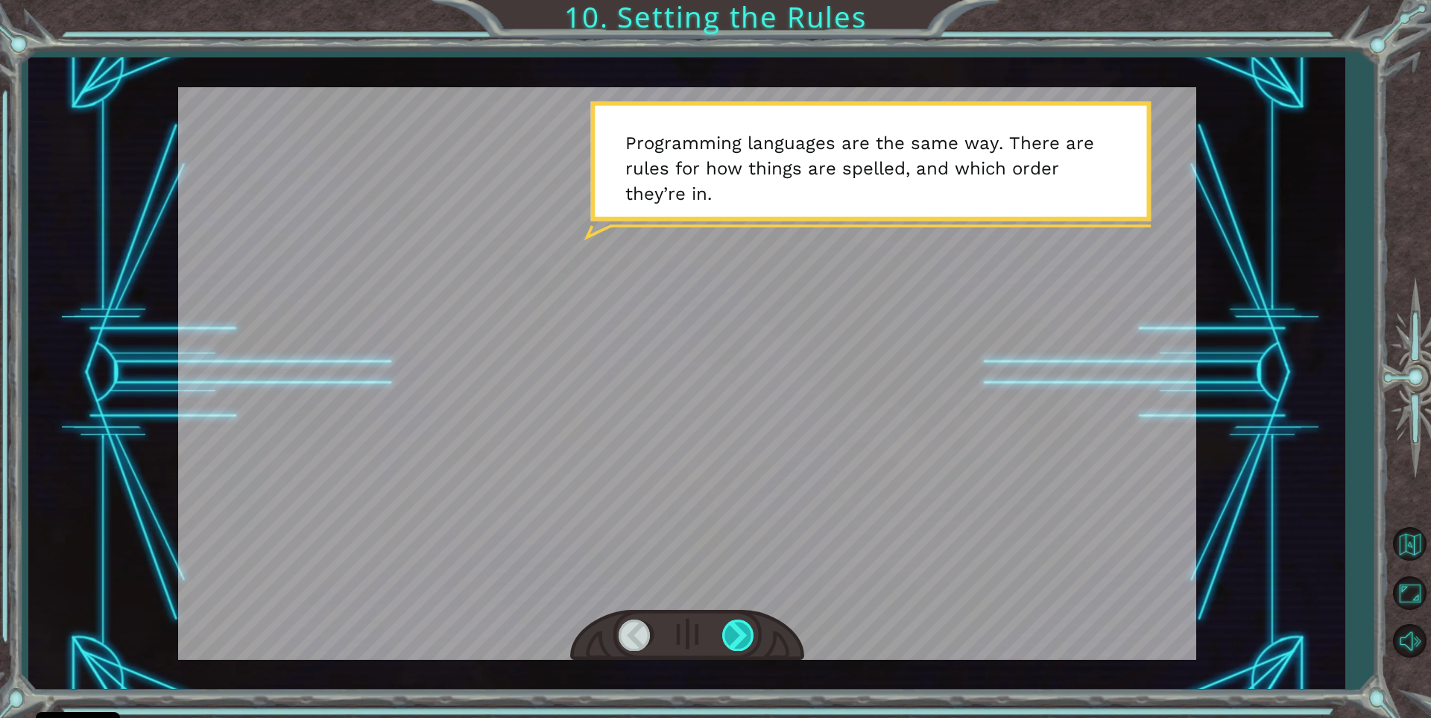
click at [736, 635] on div at bounding box center [739, 634] width 34 height 31
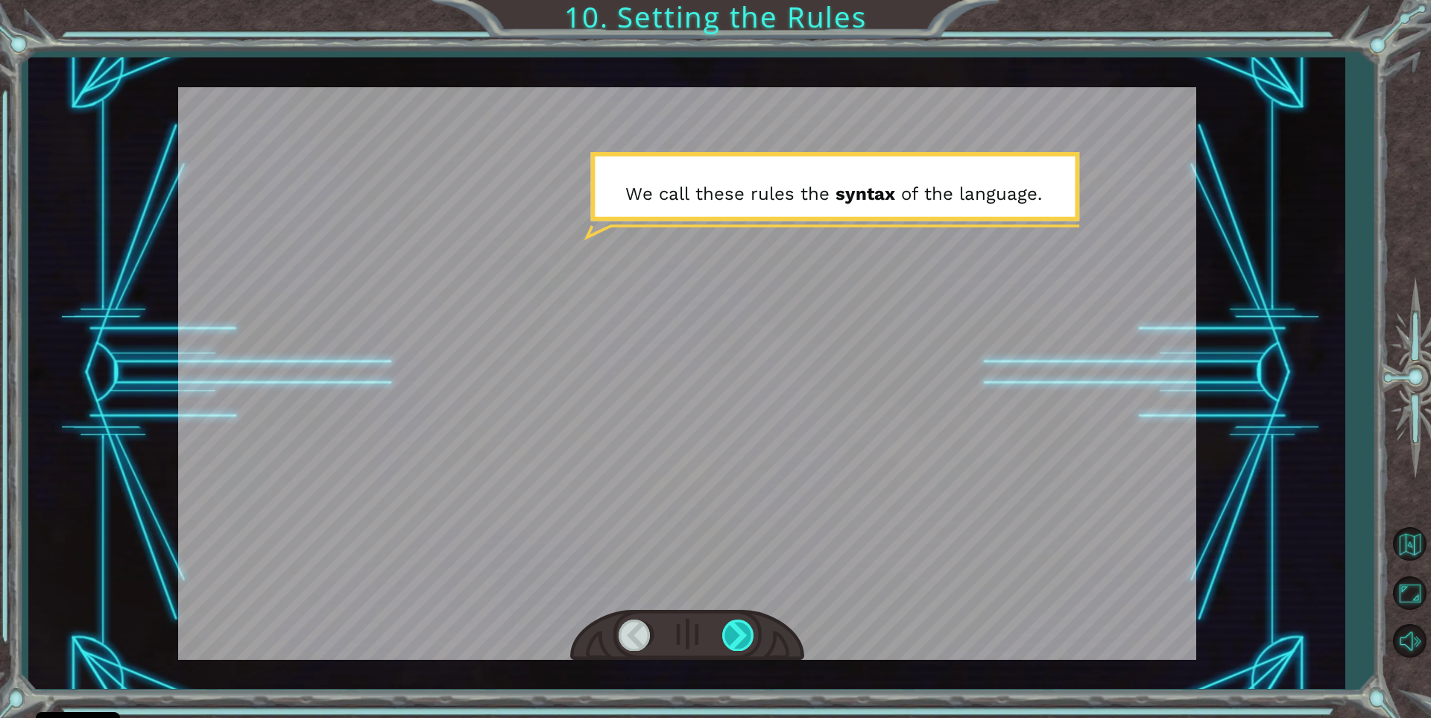
click at [741, 637] on div at bounding box center [739, 634] width 34 height 31
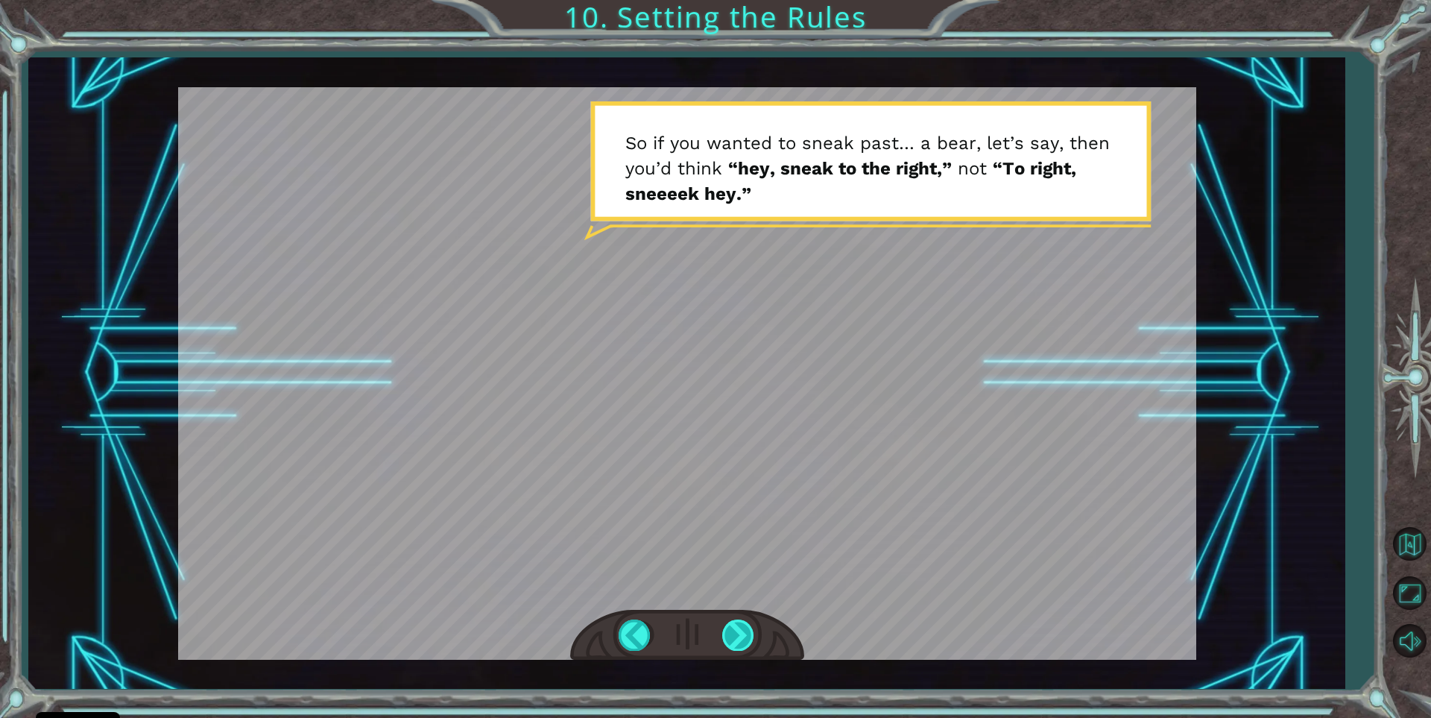
click at [739, 644] on div at bounding box center [739, 634] width 34 height 31
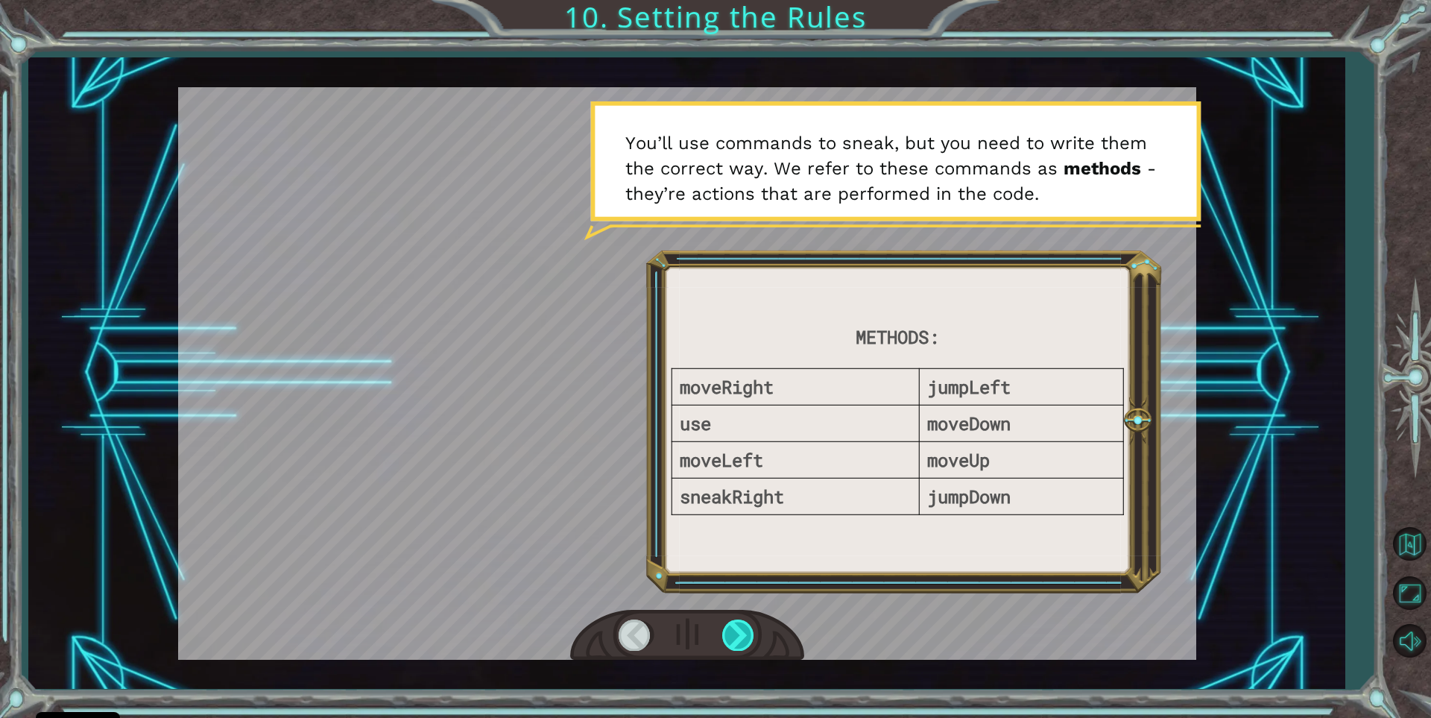
click at [734, 625] on div at bounding box center [739, 634] width 34 height 31
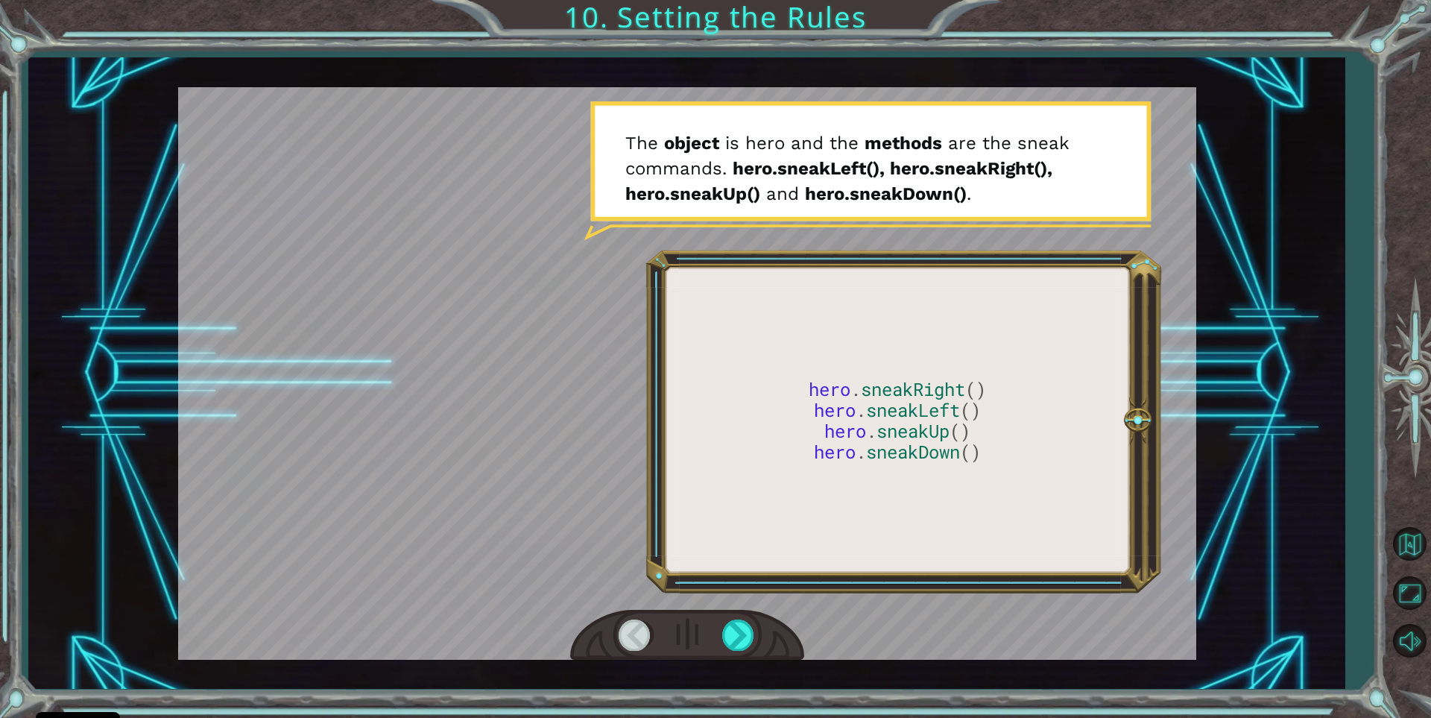
click at [739, 610] on div at bounding box center [687, 635] width 234 height 51
click at [736, 622] on div at bounding box center [739, 634] width 34 height 31
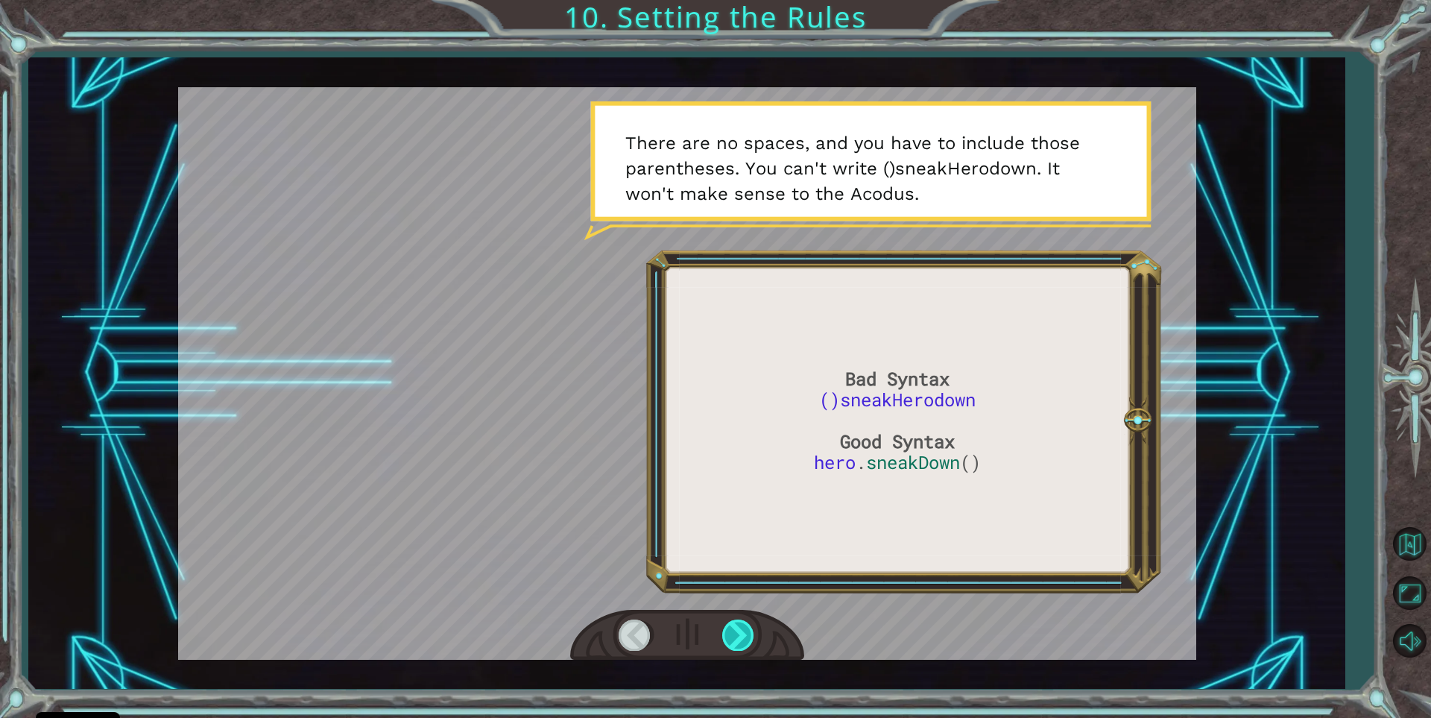
click at [732, 627] on div at bounding box center [739, 634] width 34 height 31
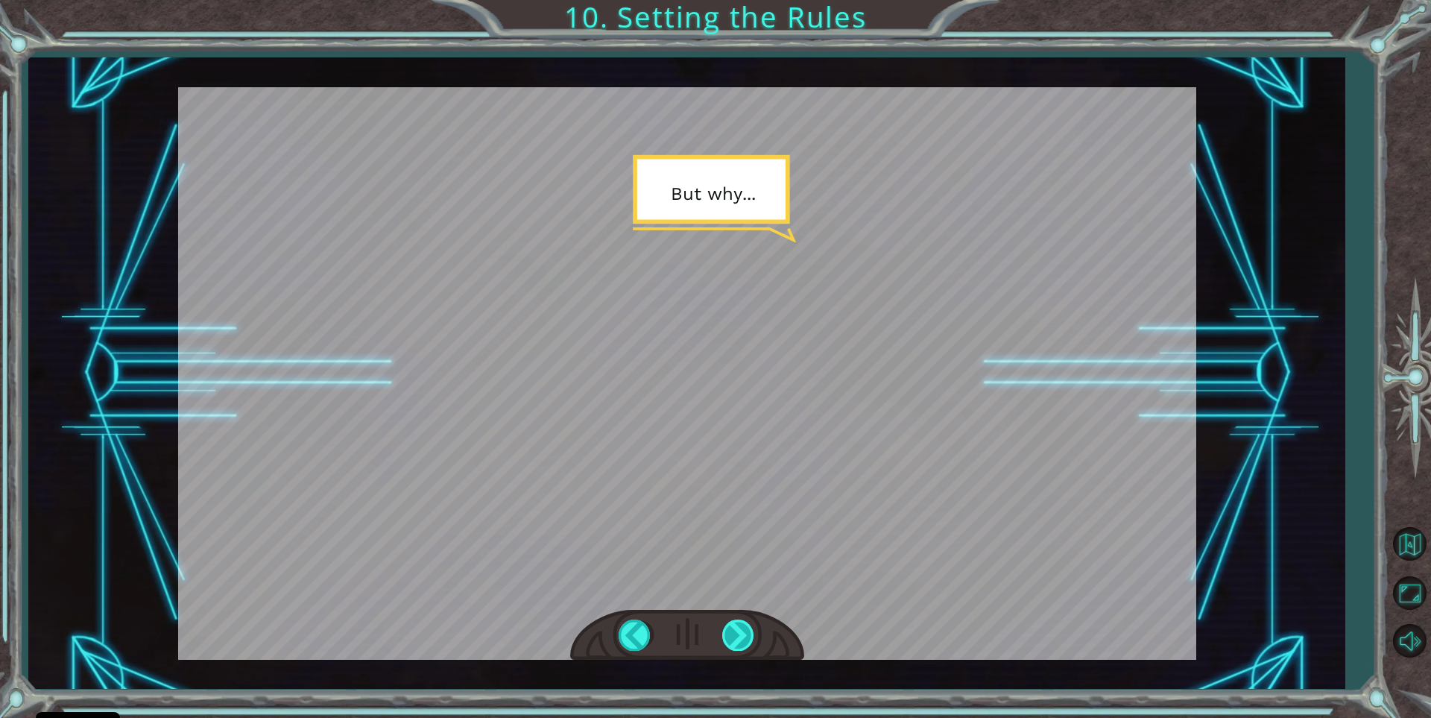
click at [732, 629] on div at bounding box center [739, 634] width 34 height 31
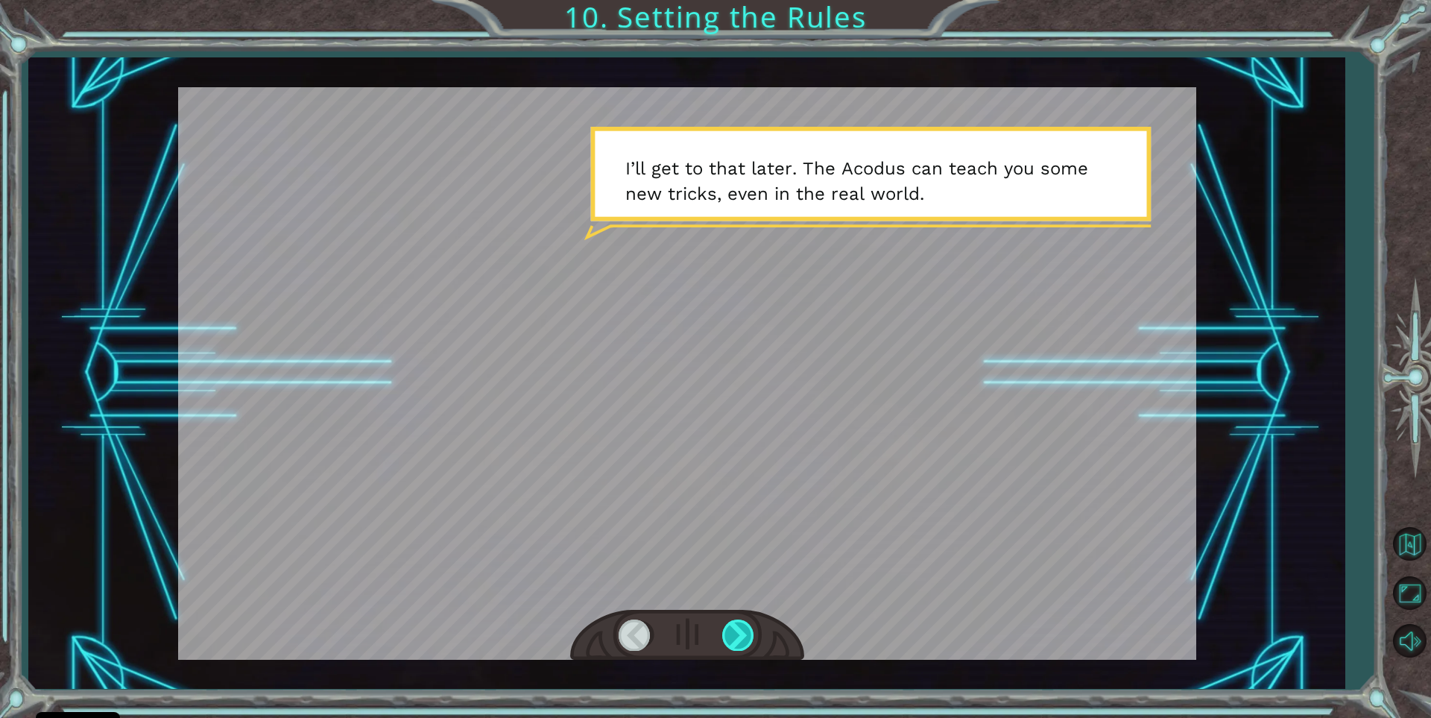
click at [733, 628] on div at bounding box center [739, 634] width 34 height 31
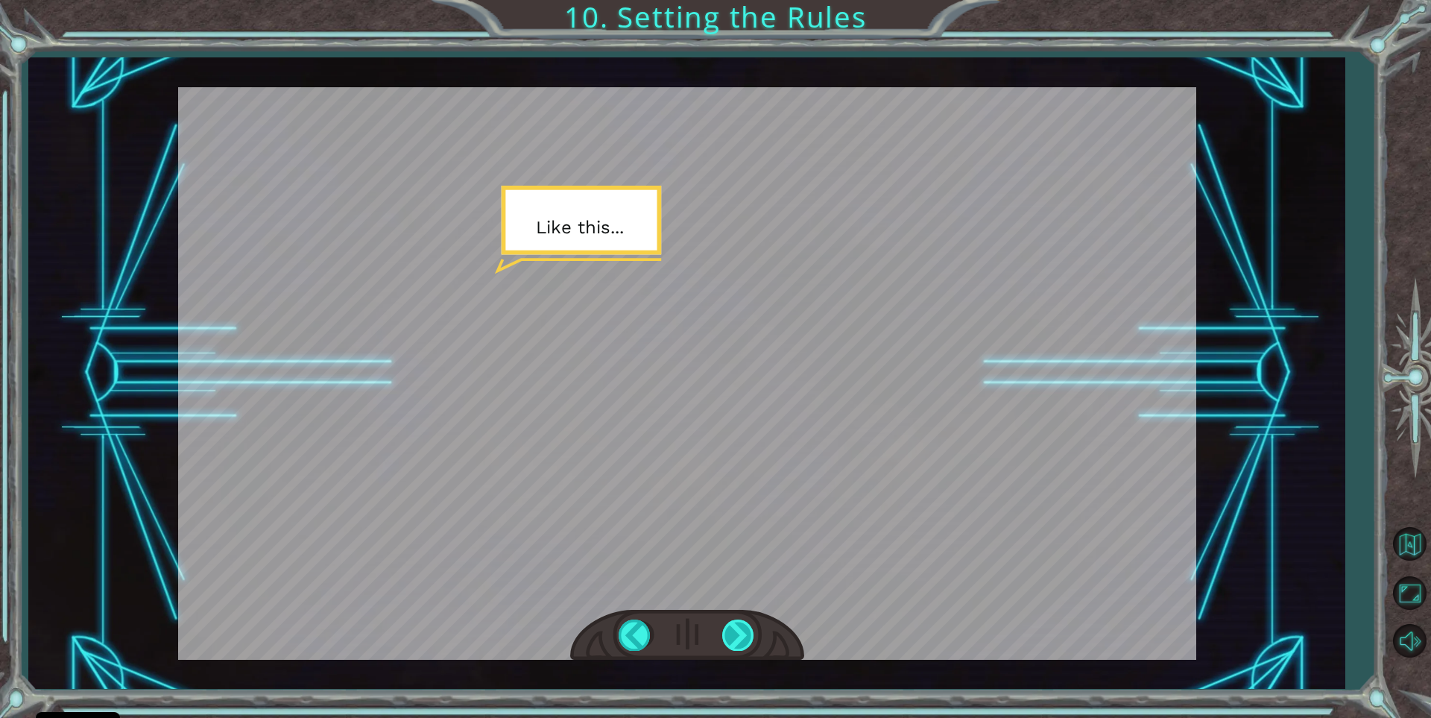
click at [735, 628] on div at bounding box center [739, 634] width 34 height 31
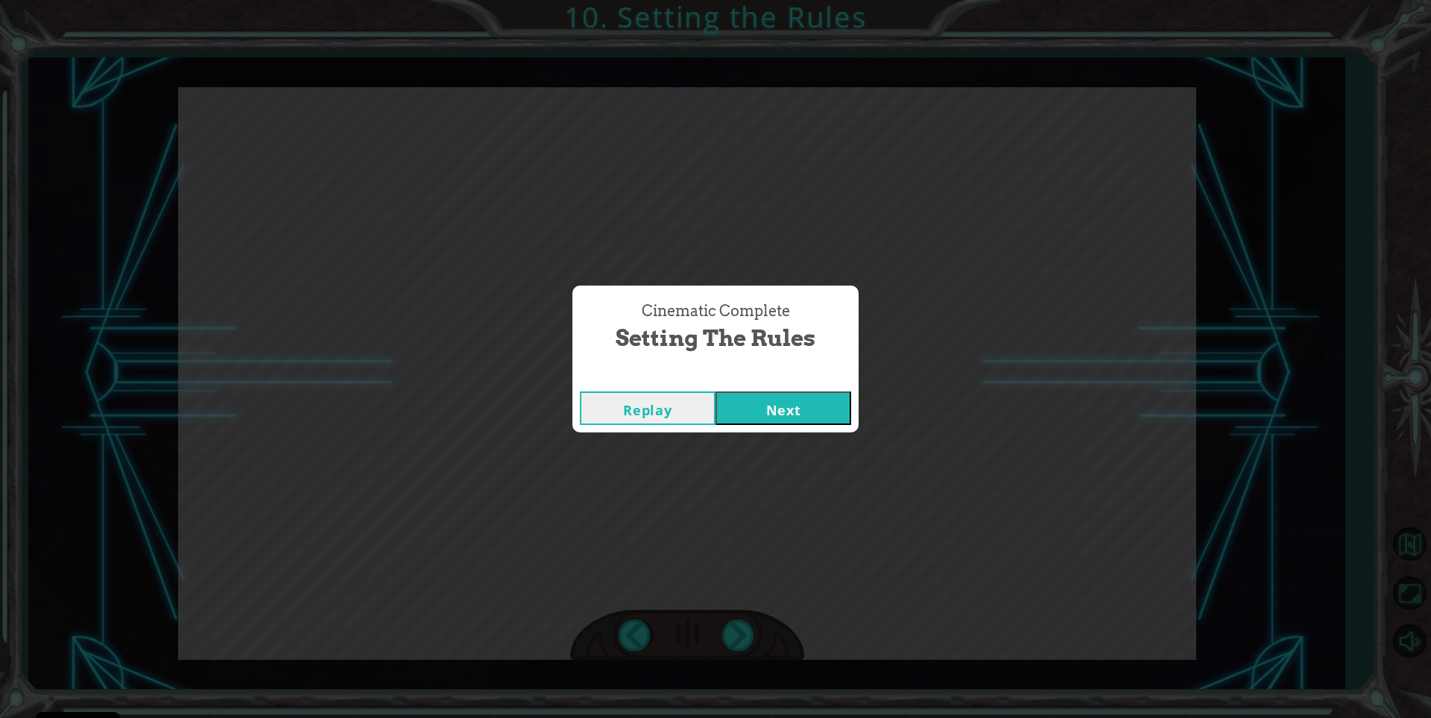
click at [809, 417] on button "Next" at bounding box center [784, 408] width 136 height 34
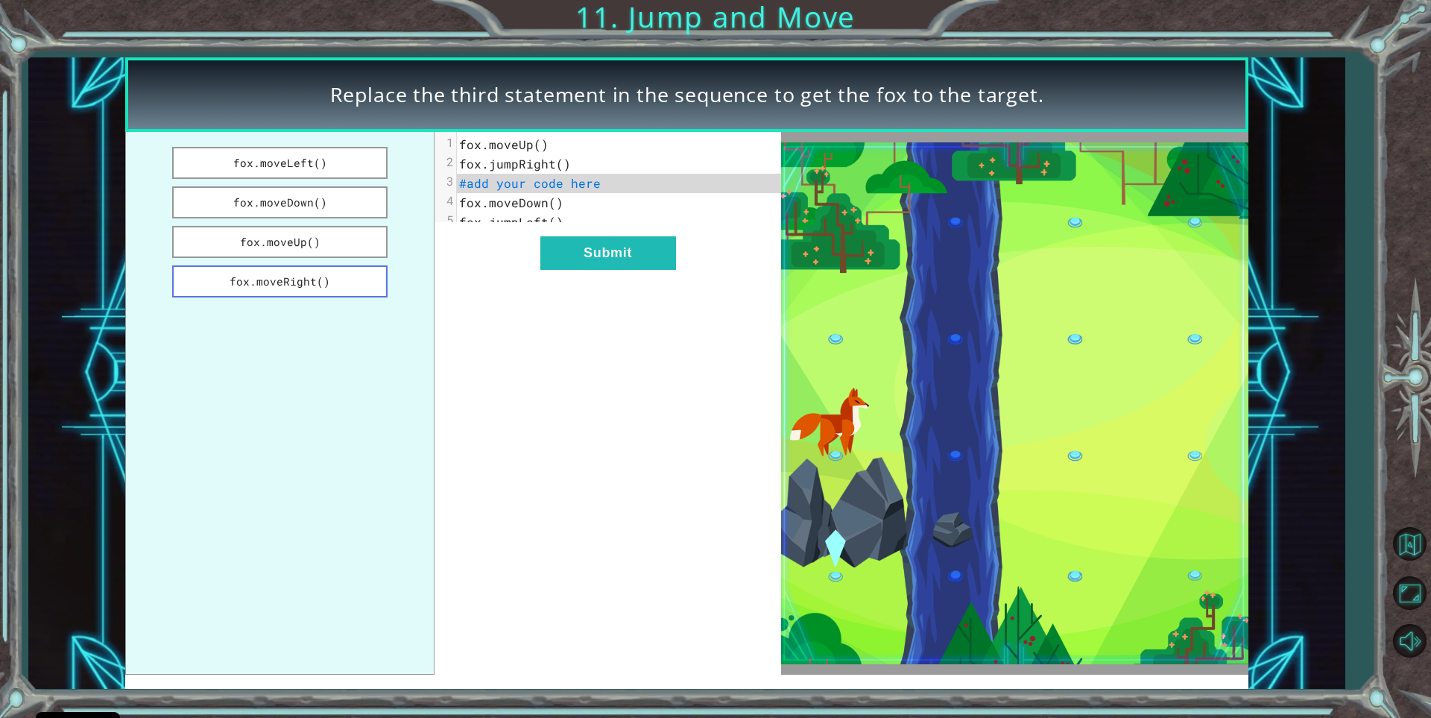
click at [323, 286] on button "fox.moveRight()" at bounding box center [279, 281] width 215 height 32
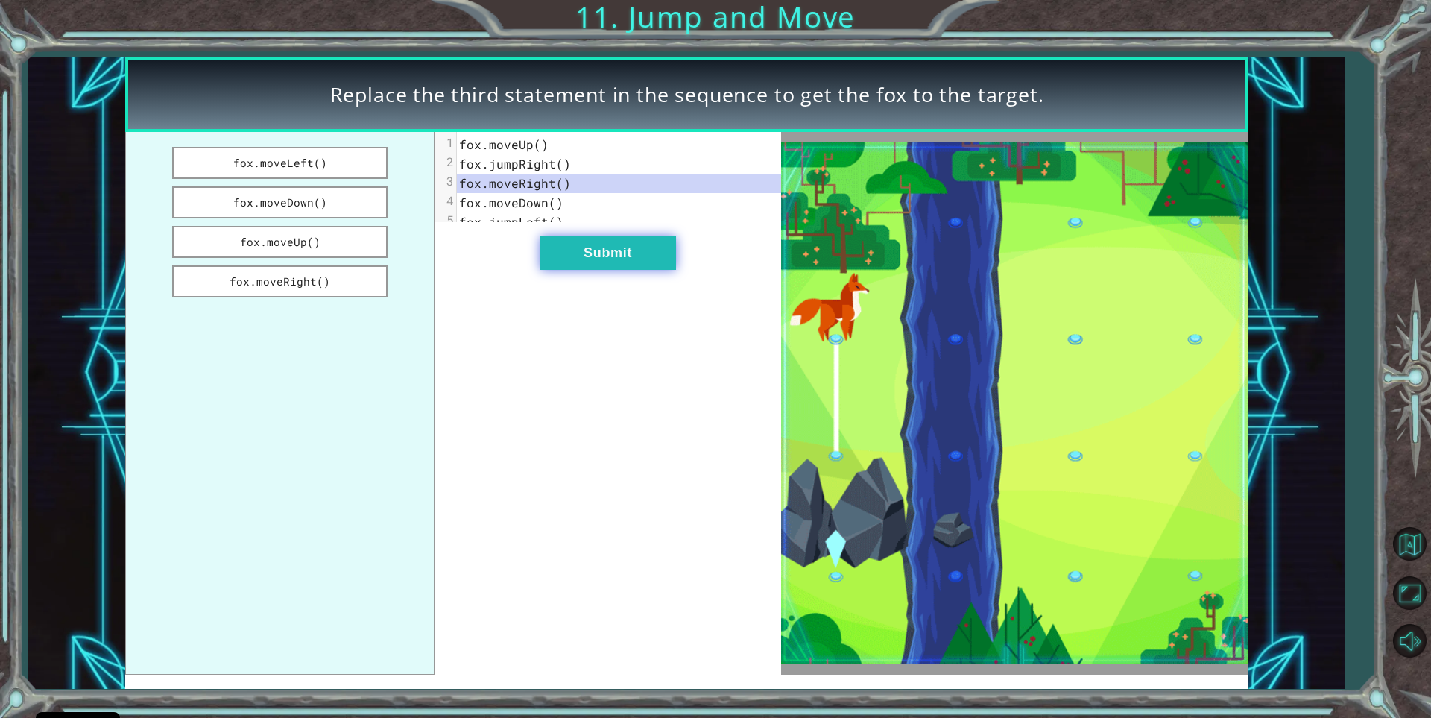
click at [587, 269] on button "Submit" at bounding box center [608, 253] width 136 height 34
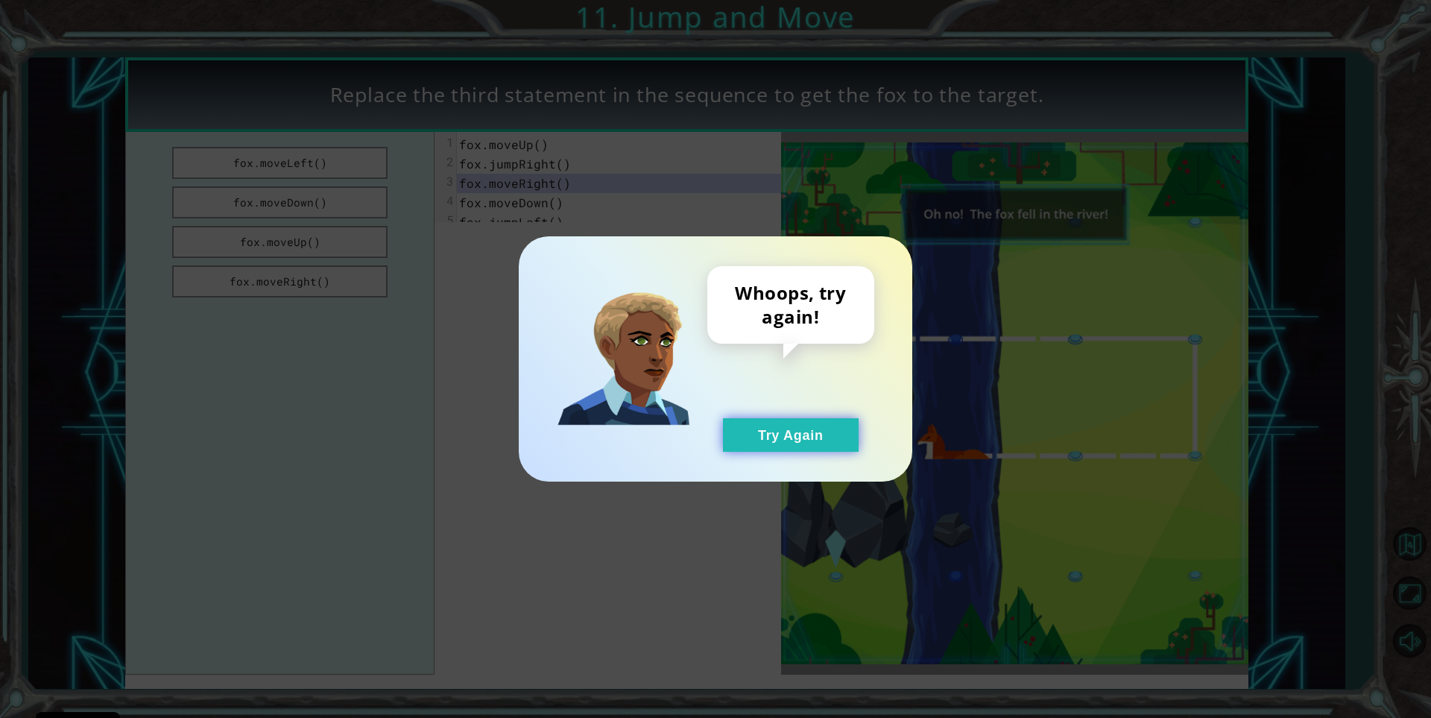
click at [738, 420] on button "Try Again" at bounding box center [791, 435] width 136 height 34
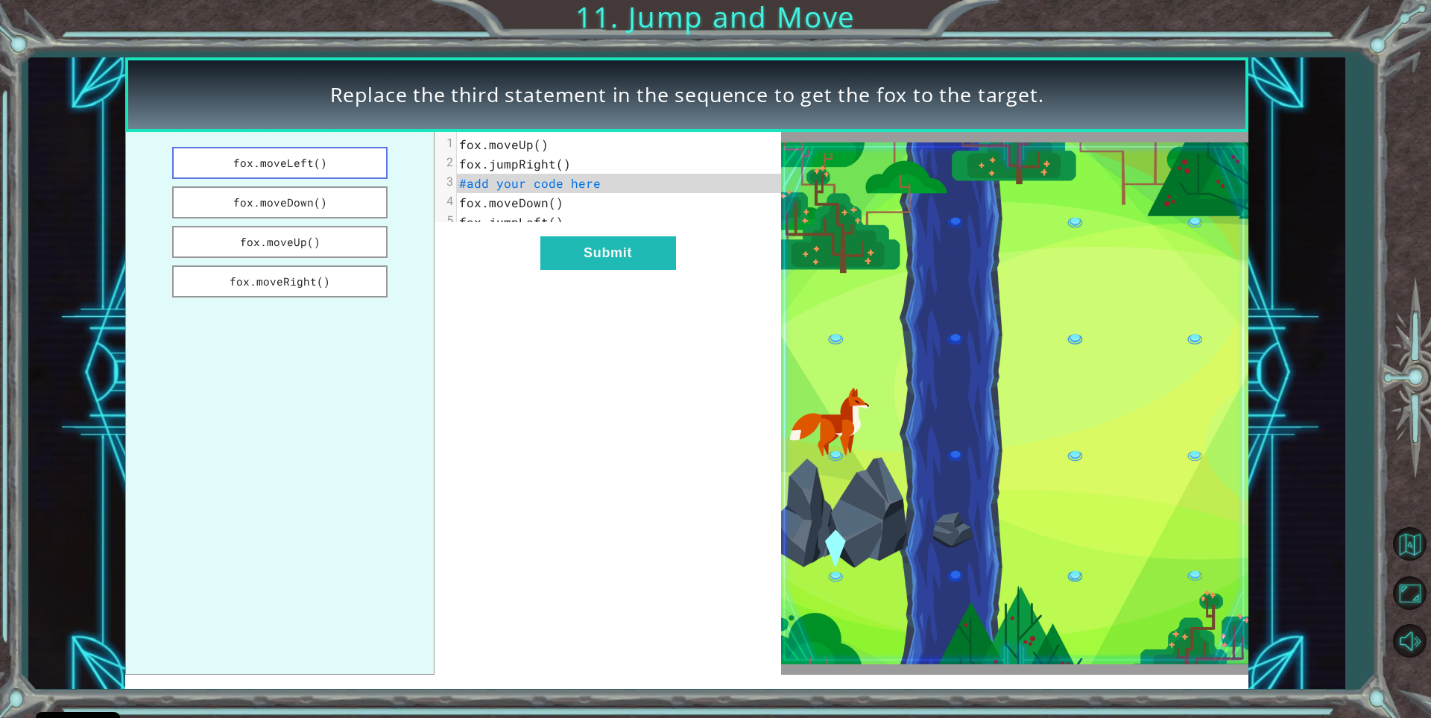
click at [278, 154] on button "fox.moveLeft()" at bounding box center [279, 163] width 215 height 32
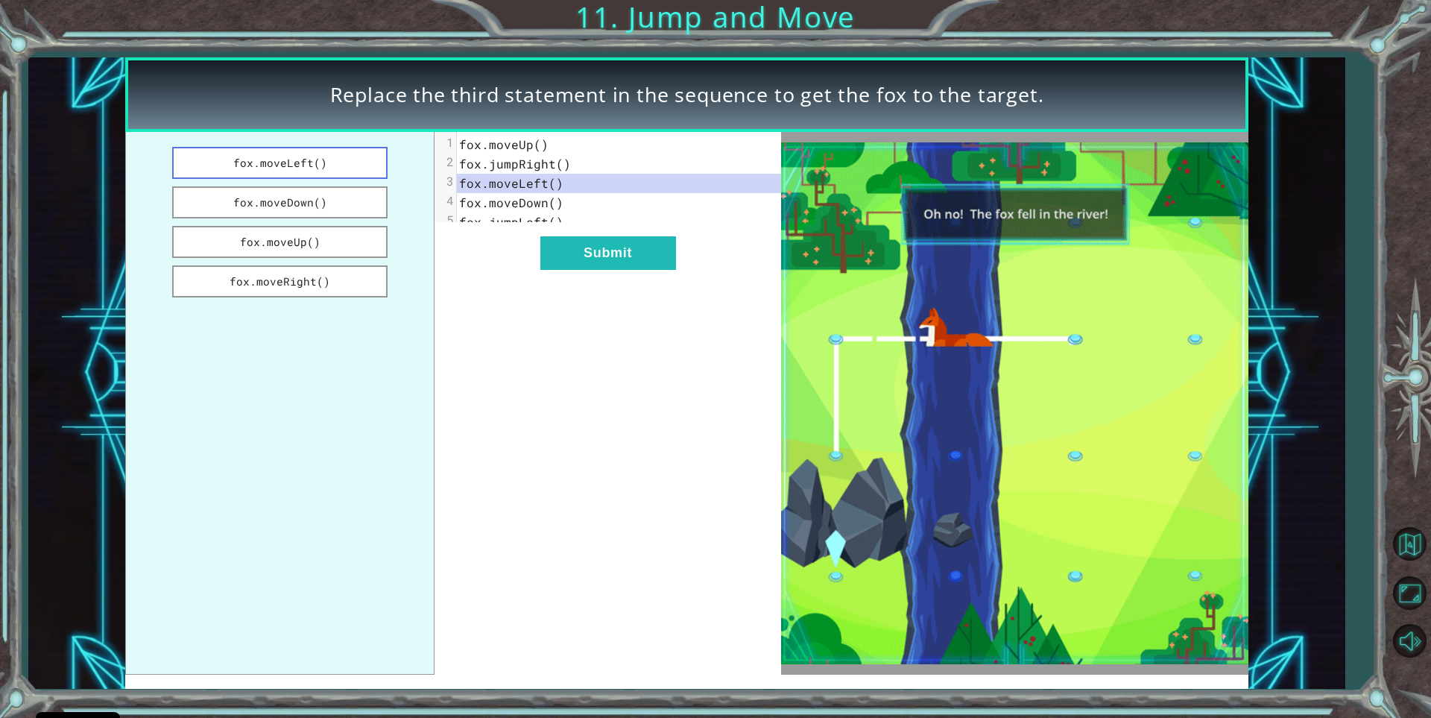
click at [321, 162] on button "fox.moveLeft()" at bounding box center [279, 163] width 215 height 32
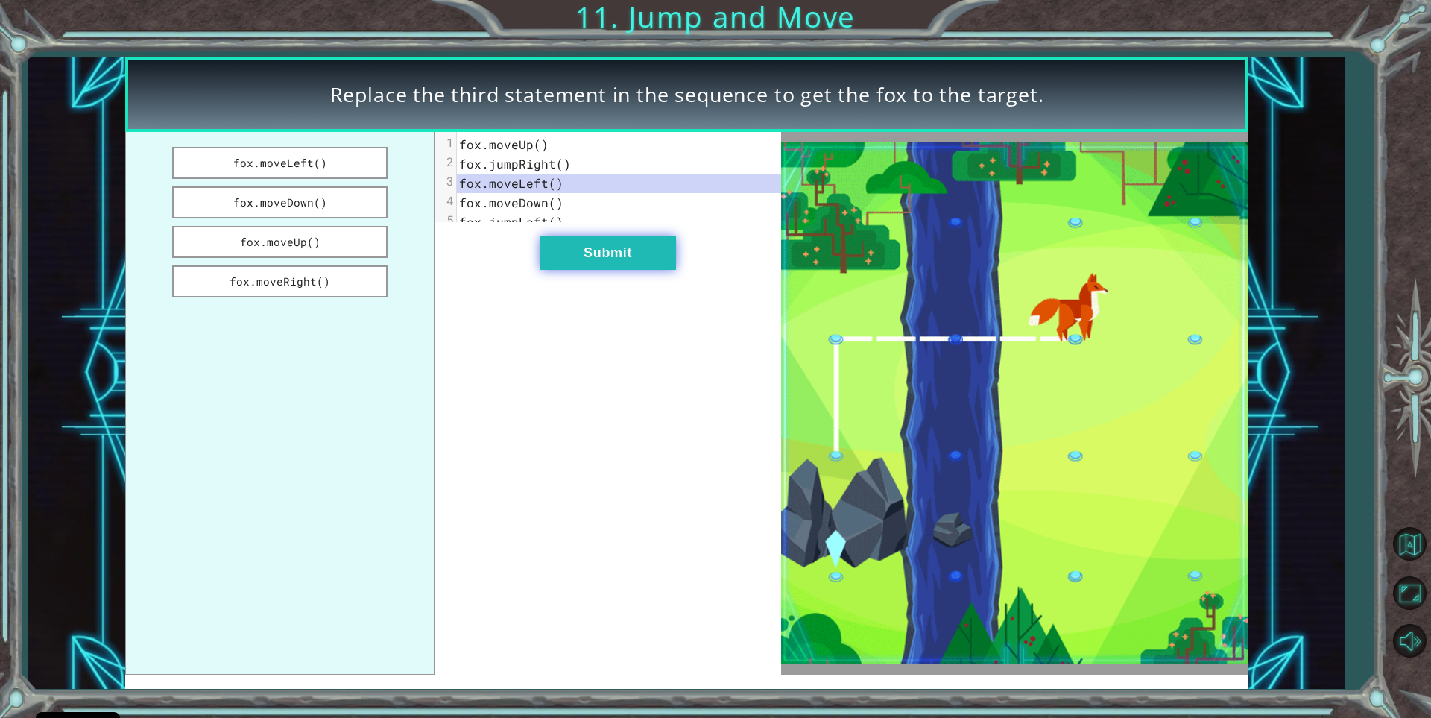
click at [610, 264] on button "Submit" at bounding box center [608, 253] width 136 height 34
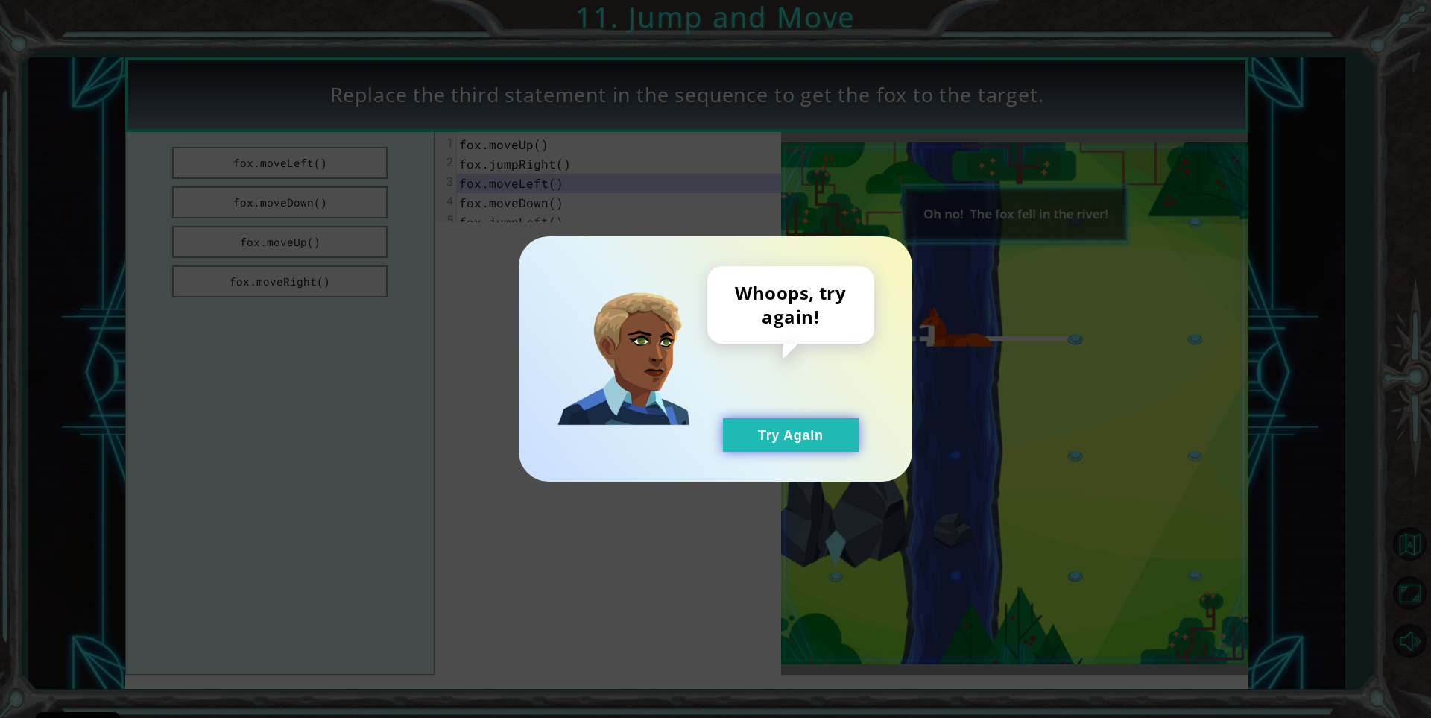
click at [755, 432] on button "Try Again" at bounding box center [791, 435] width 136 height 34
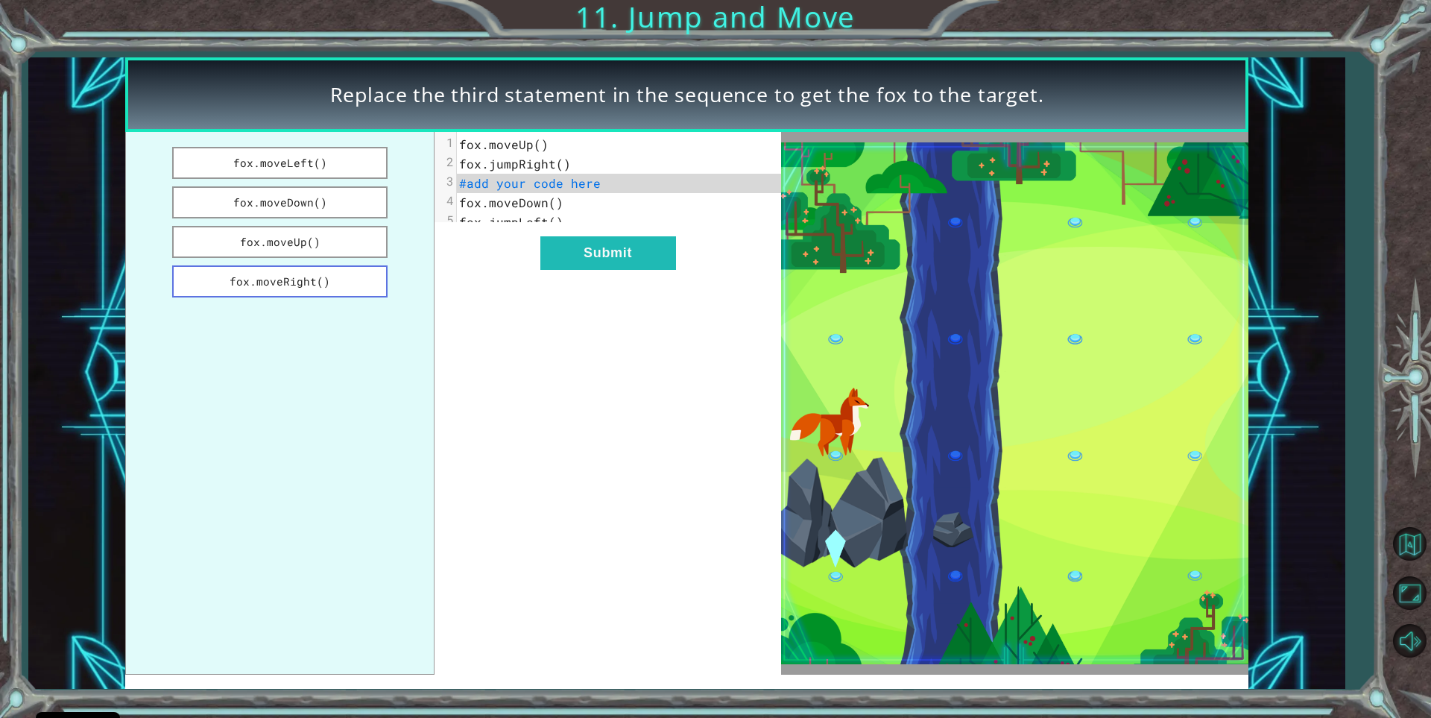
click at [298, 275] on button "fox.moveRight()" at bounding box center [279, 281] width 215 height 32
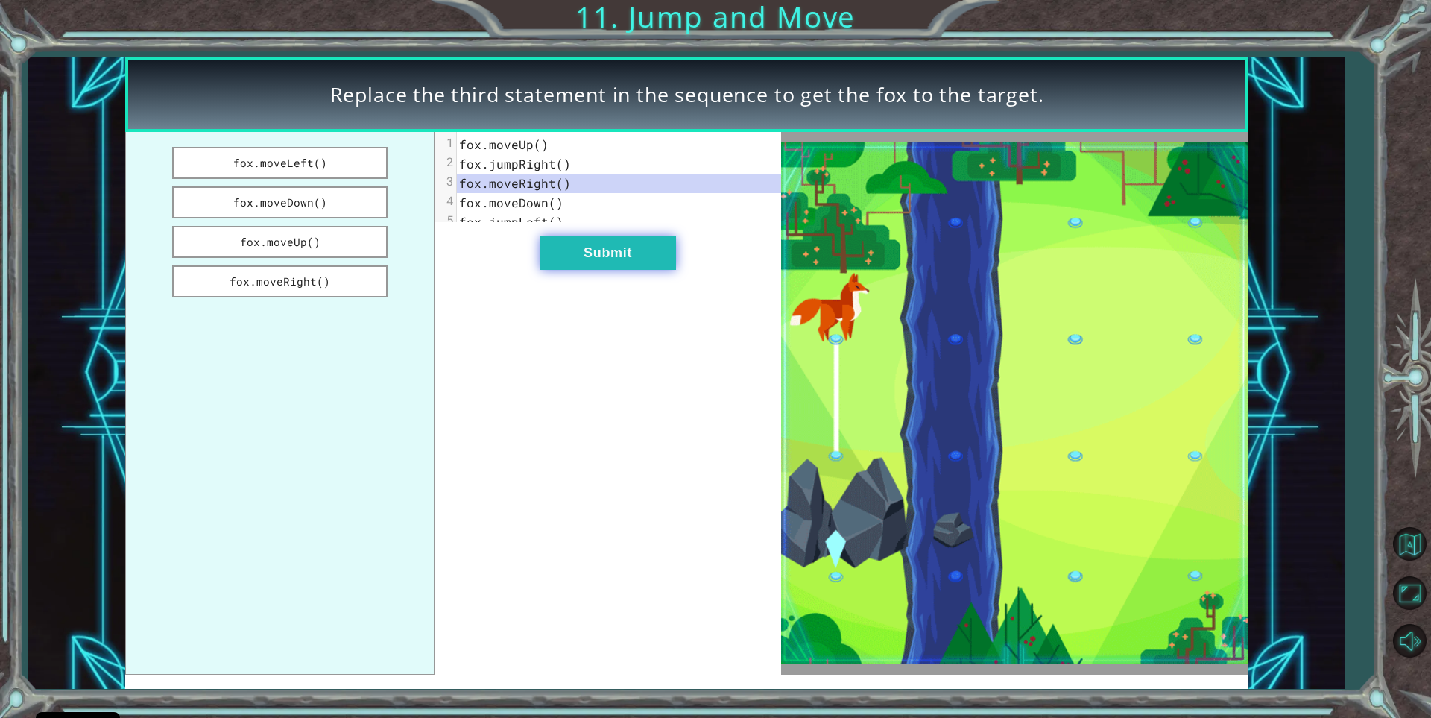
click at [634, 270] on button "Submit" at bounding box center [608, 253] width 136 height 34
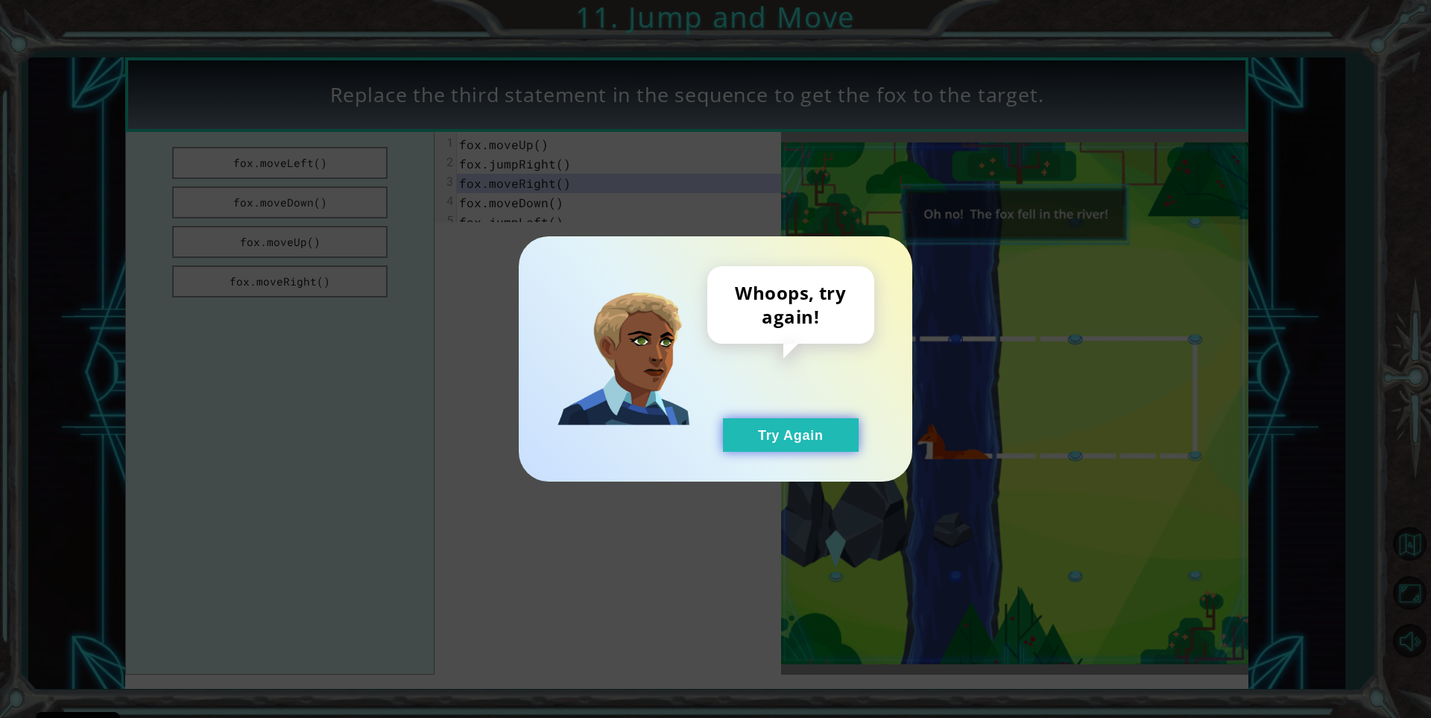
click at [801, 441] on button "Try Again" at bounding box center [791, 435] width 136 height 34
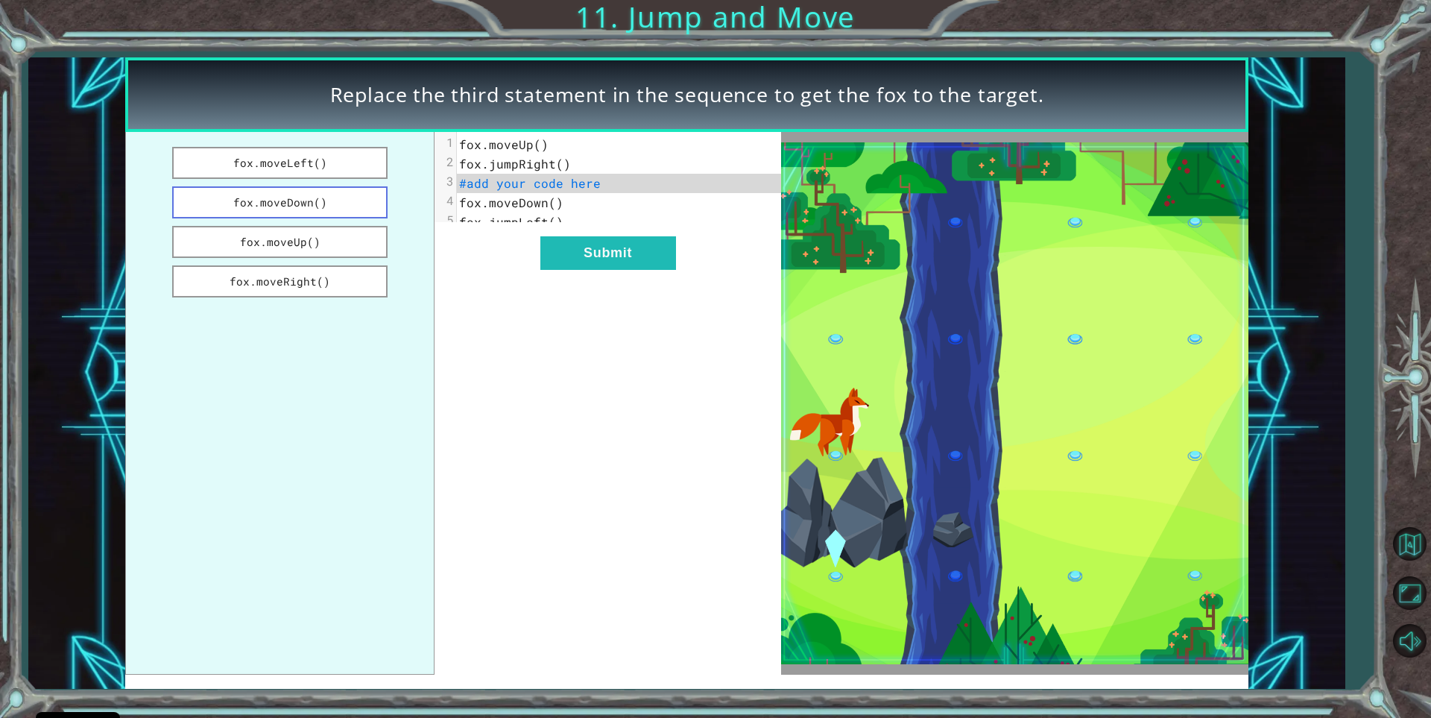
click at [347, 201] on button "fox.moveDown()" at bounding box center [279, 202] width 215 height 32
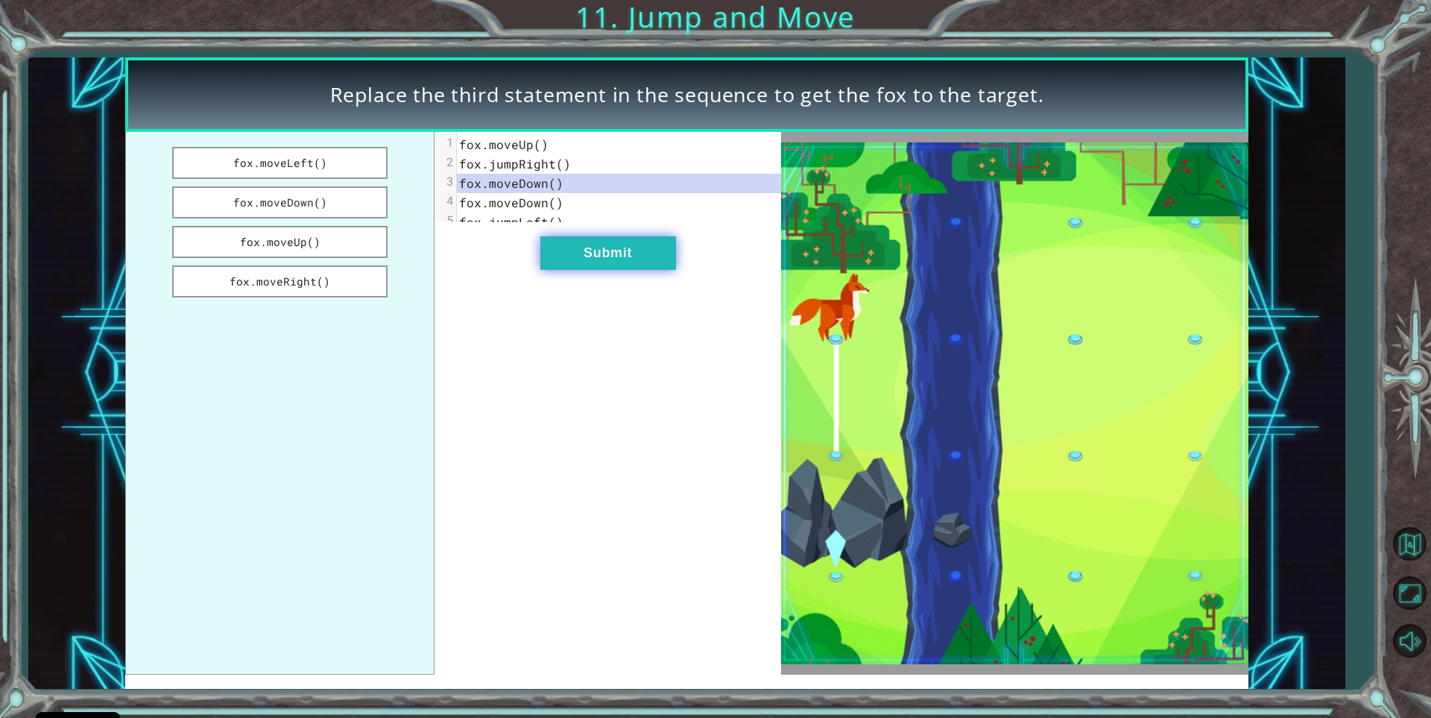
click at [659, 270] on button "Submit" at bounding box center [608, 253] width 136 height 34
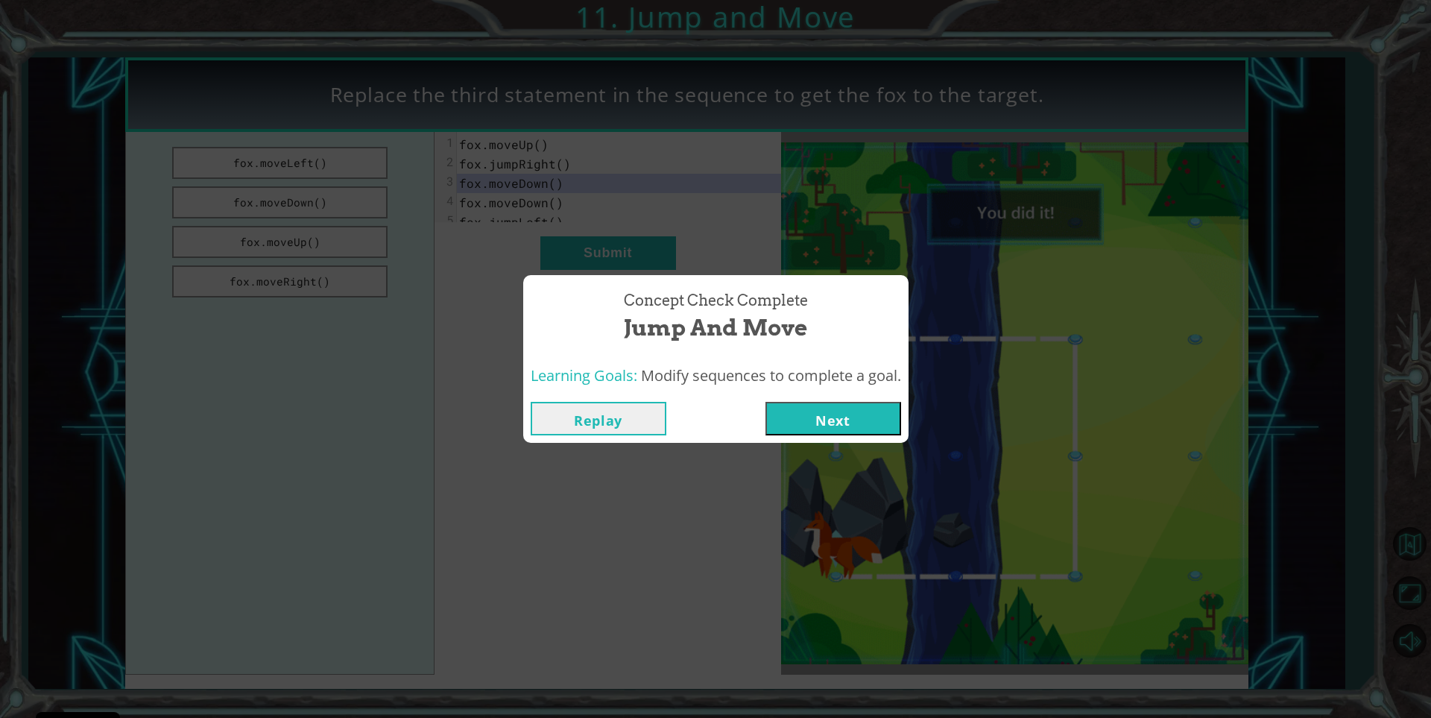
click at [827, 439] on div "Replay Next" at bounding box center [715, 418] width 385 height 48
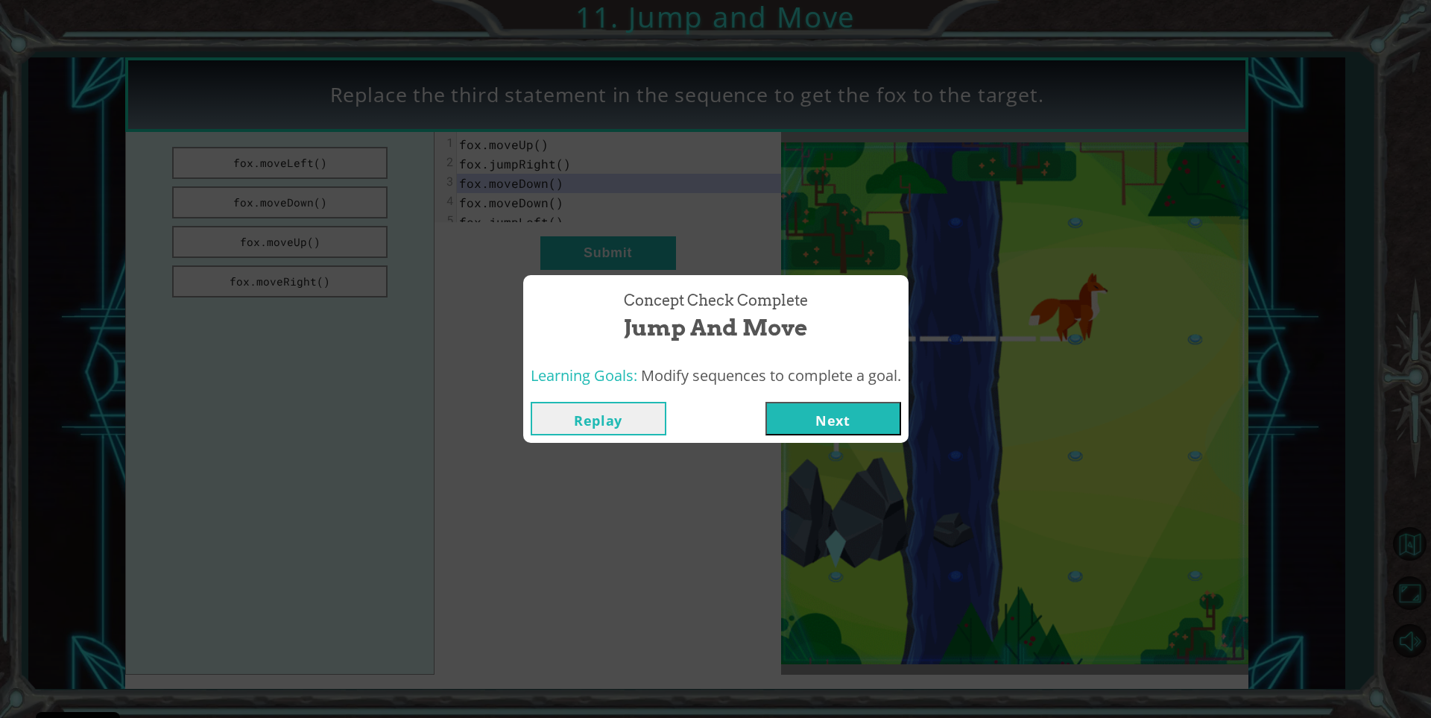
click at [821, 427] on button "Next" at bounding box center [834, 419] width 136 height 34
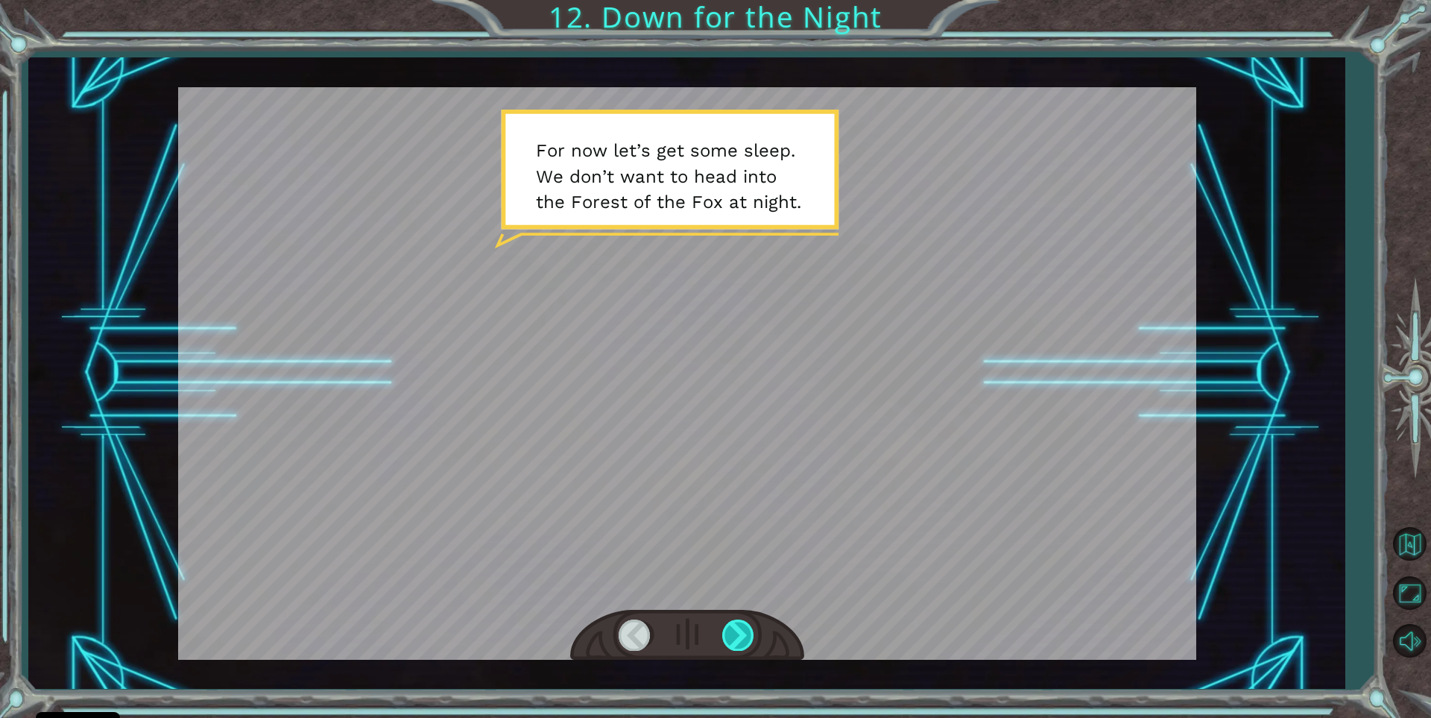
click at [724, 630] on div at bounding box center [739, 634] width 34 height 31
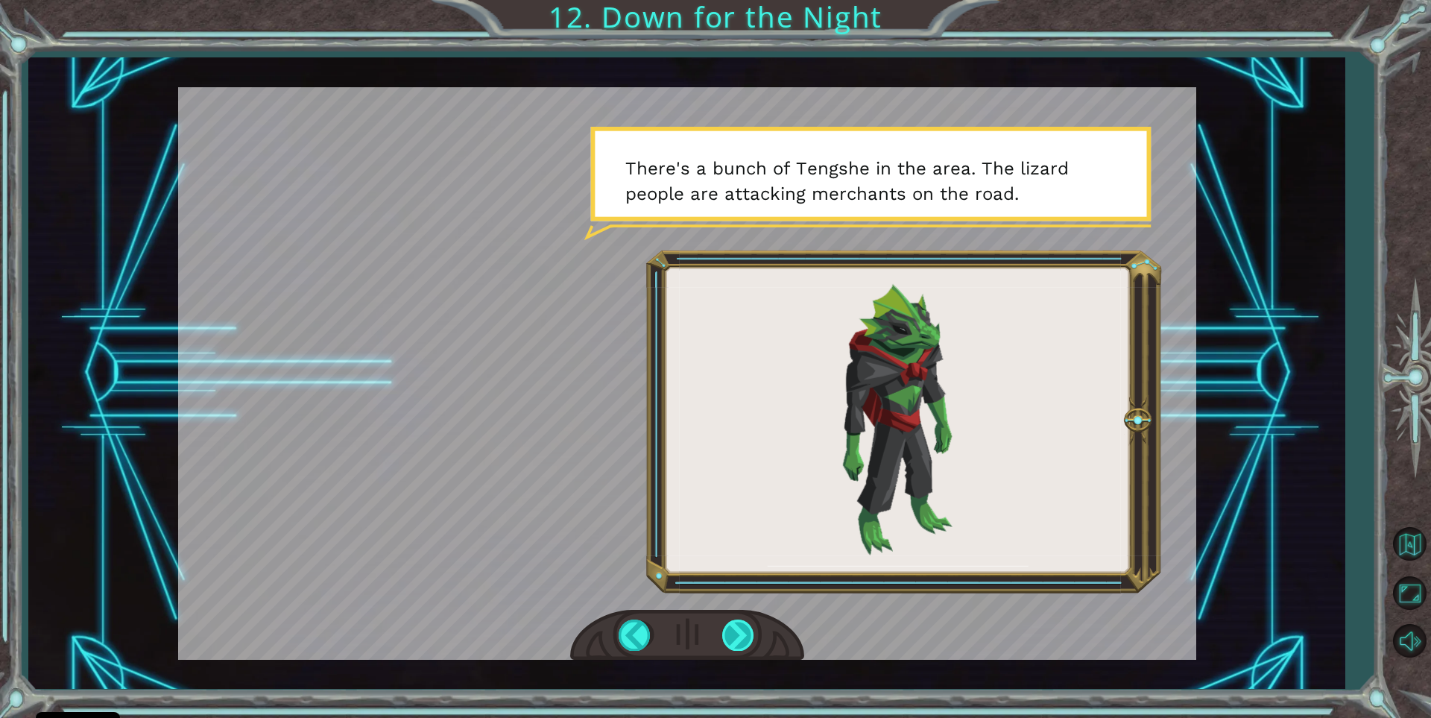
click at [739, 628] on div at bounding box center [739, 634] width 34 height 31
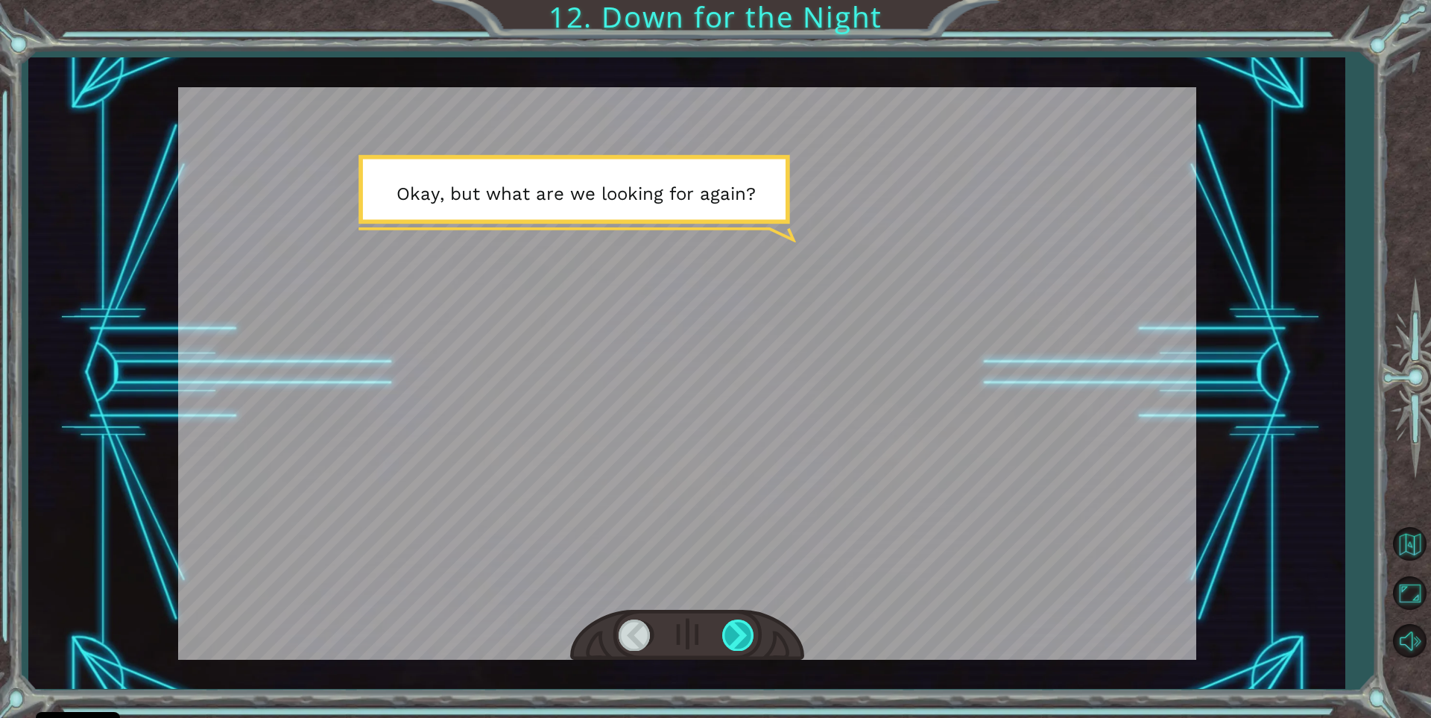
click at [740, 628] on div at bounding box center [739, 634] width 34 height 31
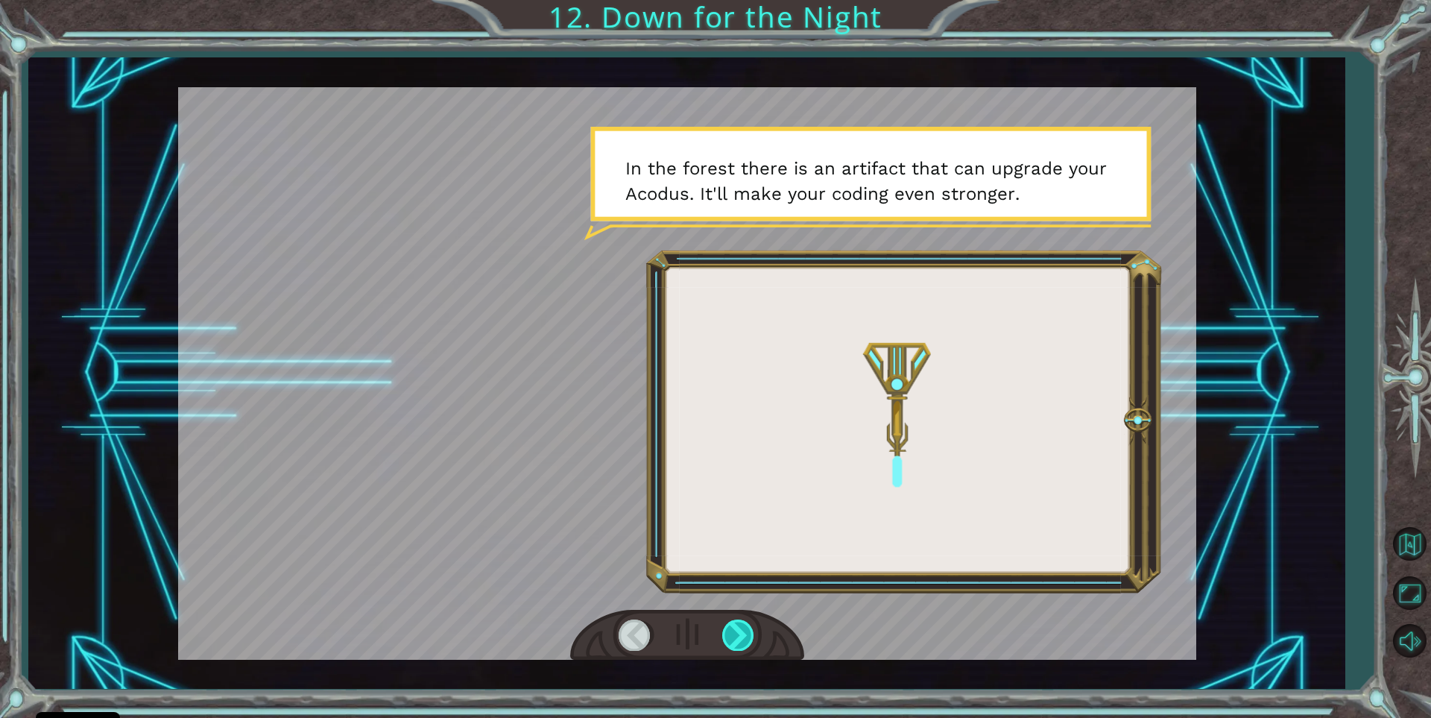
click at [743, 631] on div at bounding box center [739, 634] width 34 height 31
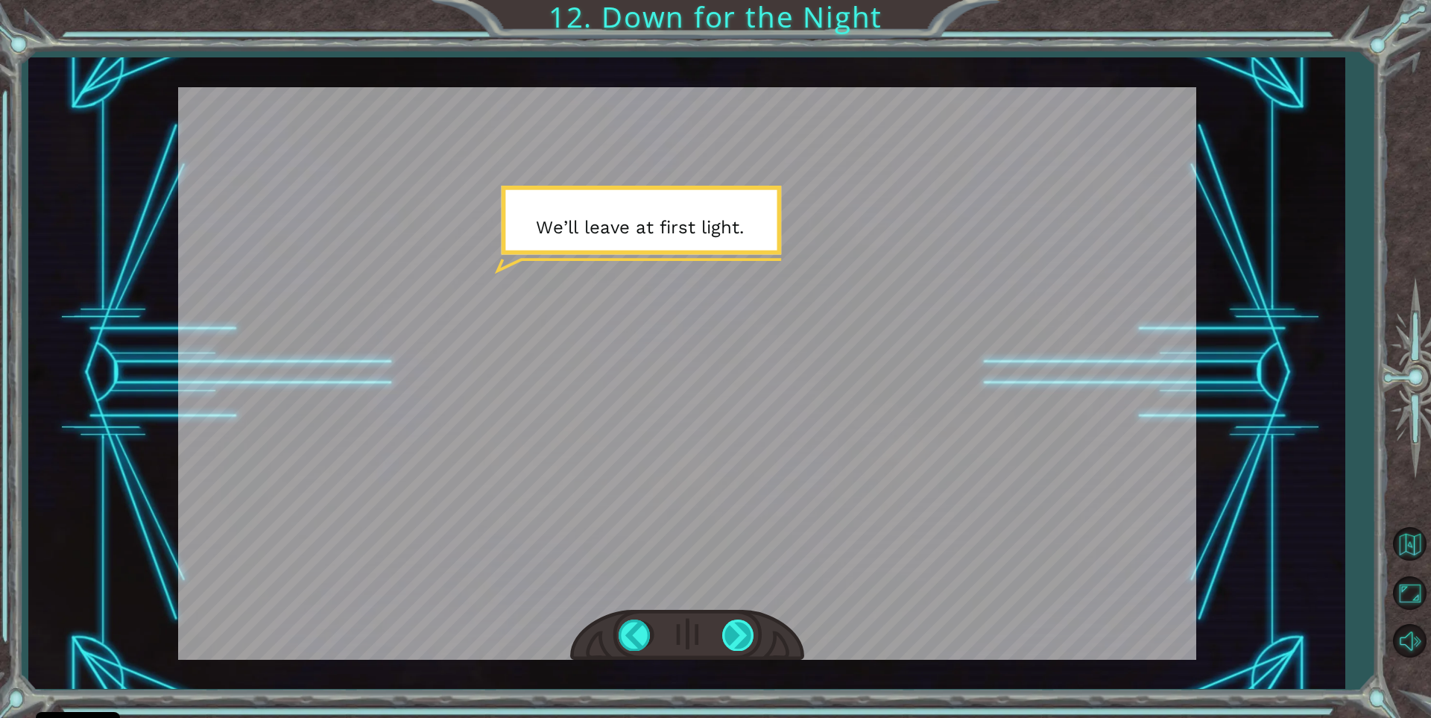
click at [751, 649] on div at bounding box center [739, 634] width 34 height 31
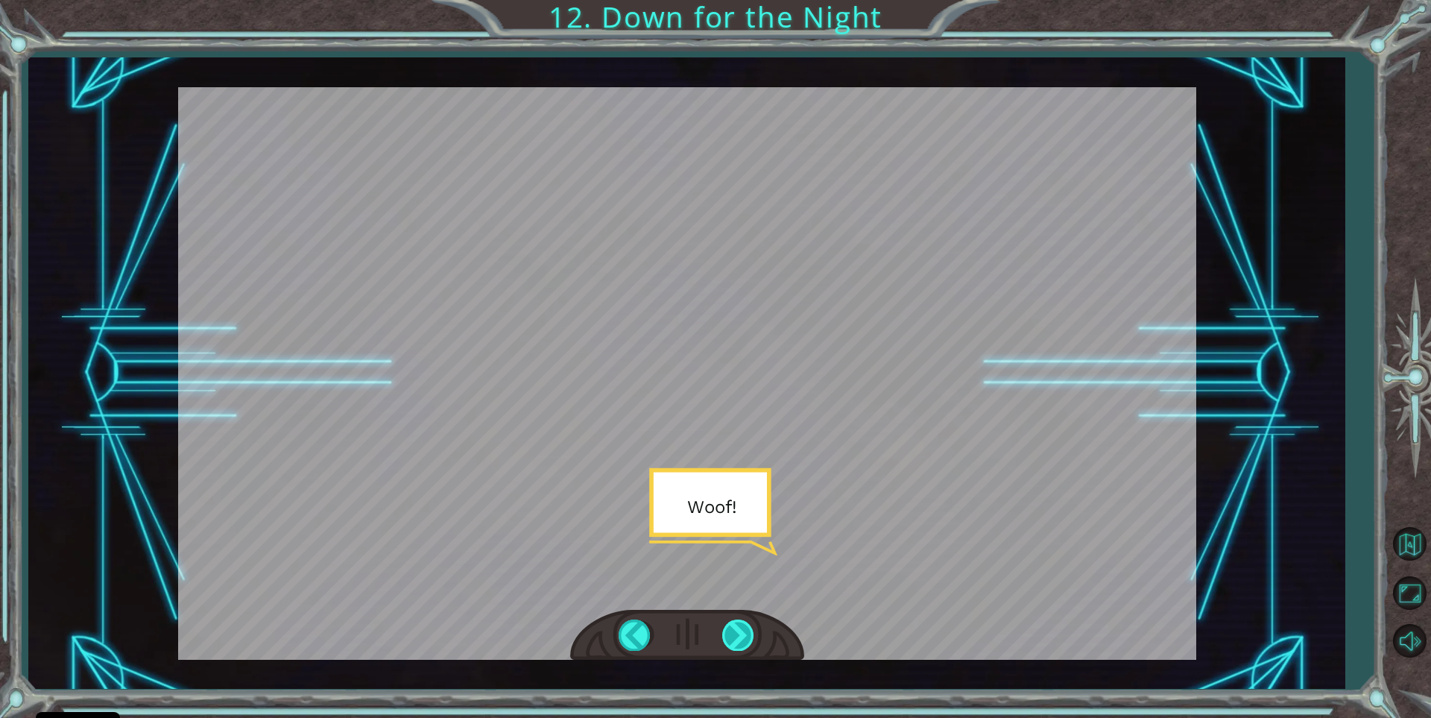
click at [742, 631] on div at bounding box center [739, 634] width 34 height 31
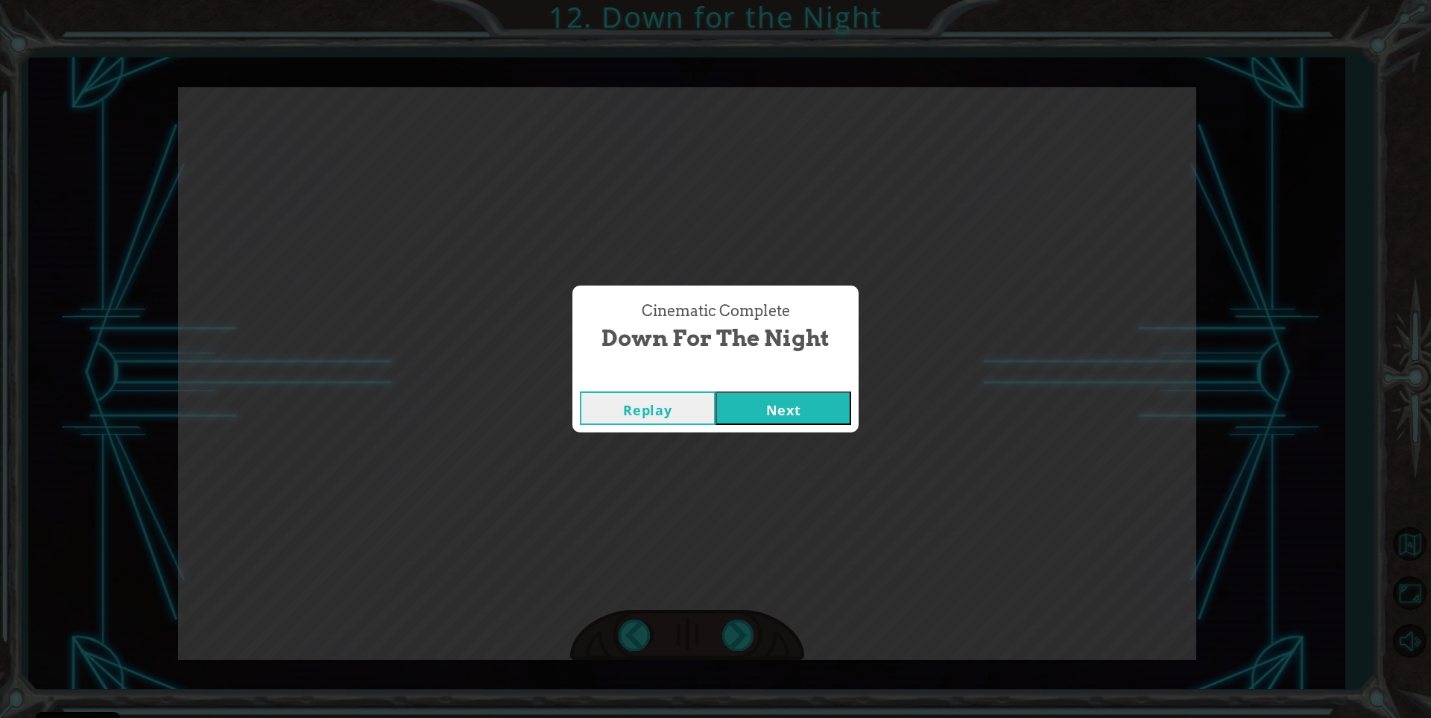
click at [779, 395] on button "Next" at bounding box center [784, 408] width 136 height 34
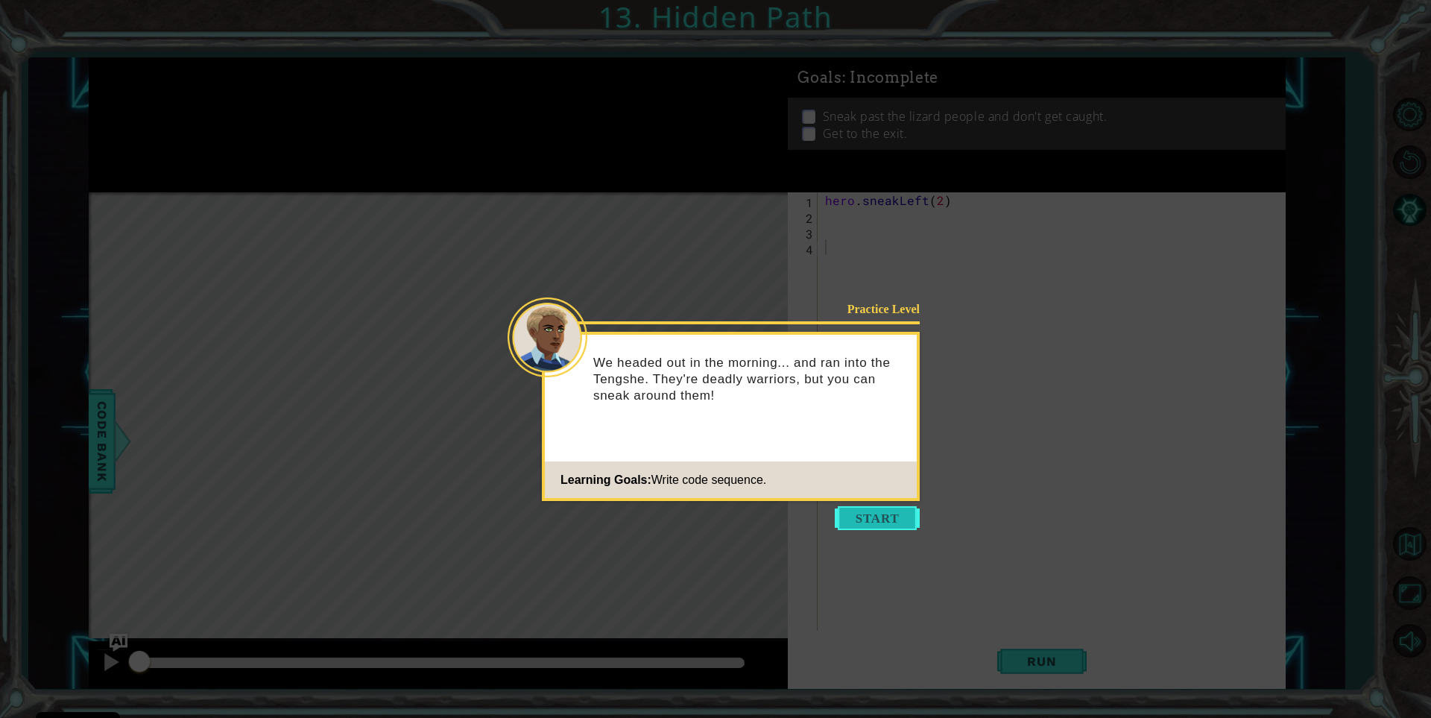
click at [875, 511] on button "Start" at bounding box center [877, 518] width 85 height 24
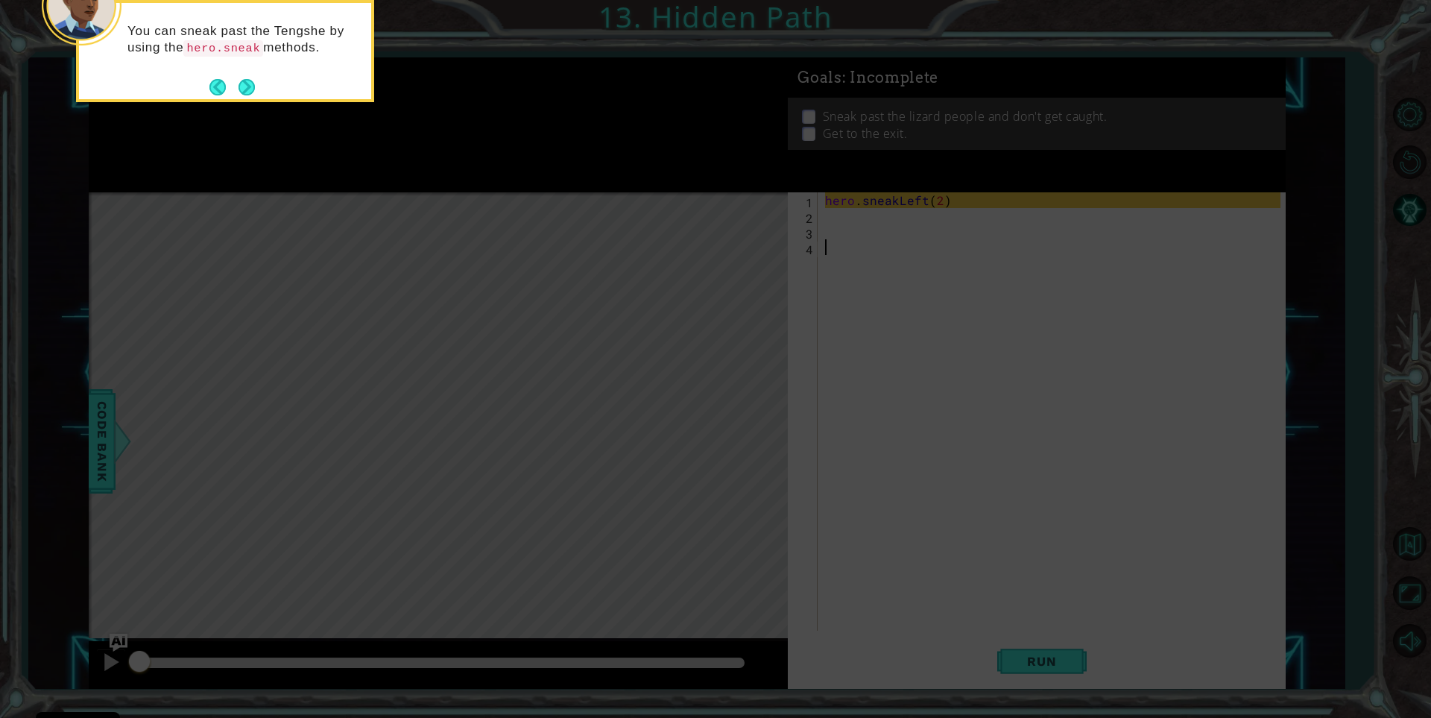
click at [247, 72] on div "You can sneak past the [PERSON_NAME] by using the hero.sneak methods." at bounding box center [225, 47] width 292 height 76
click at [248, 79] on button "Next" at bounding box center [247, 87] width 16 height 16
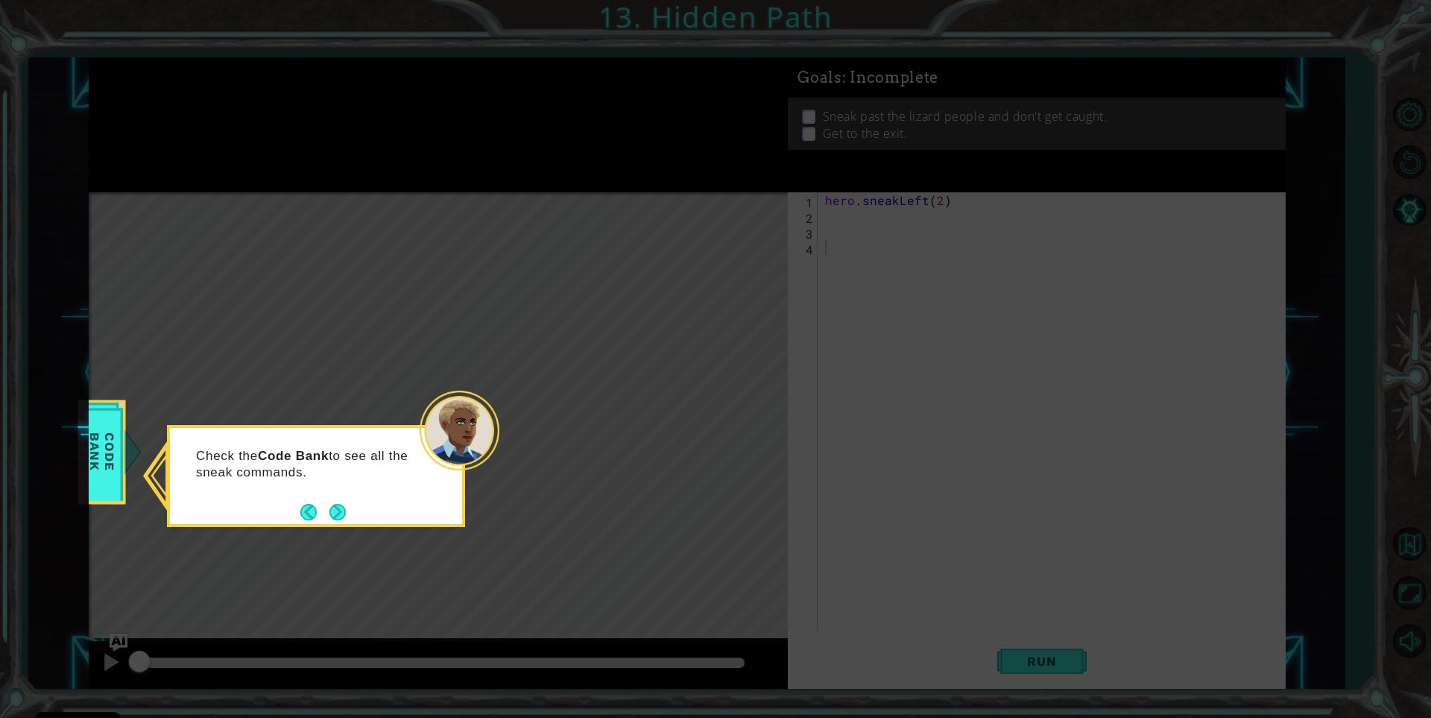
click at [339, 498] on div "Check the Code Bank to see all the sneak commands." at bounding box center [316, 471] width 292 height 75
click at [344, 514] on button "Next" at bounding box center [337, 512] width 16 height 16
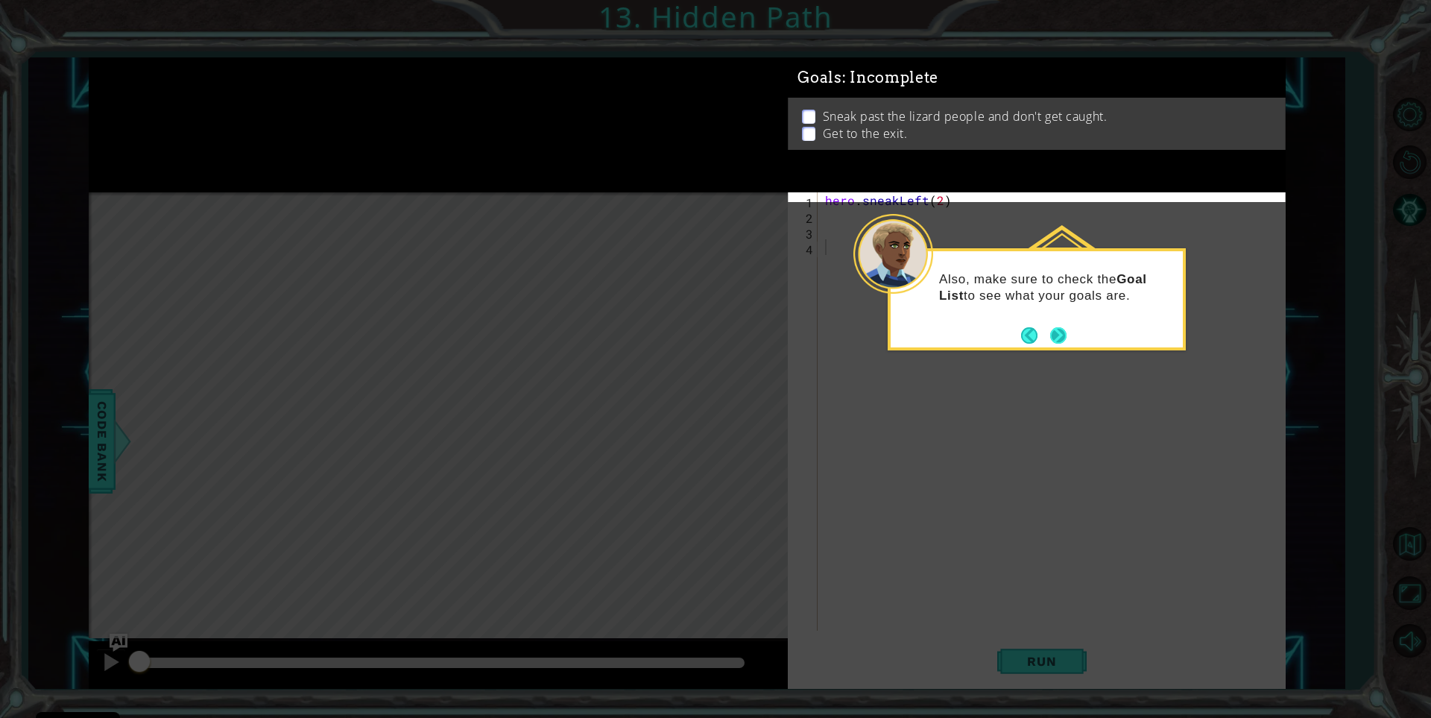
click at [1066, 330] on button "Next" at bounding box center [1058, 335] width 16 height 16
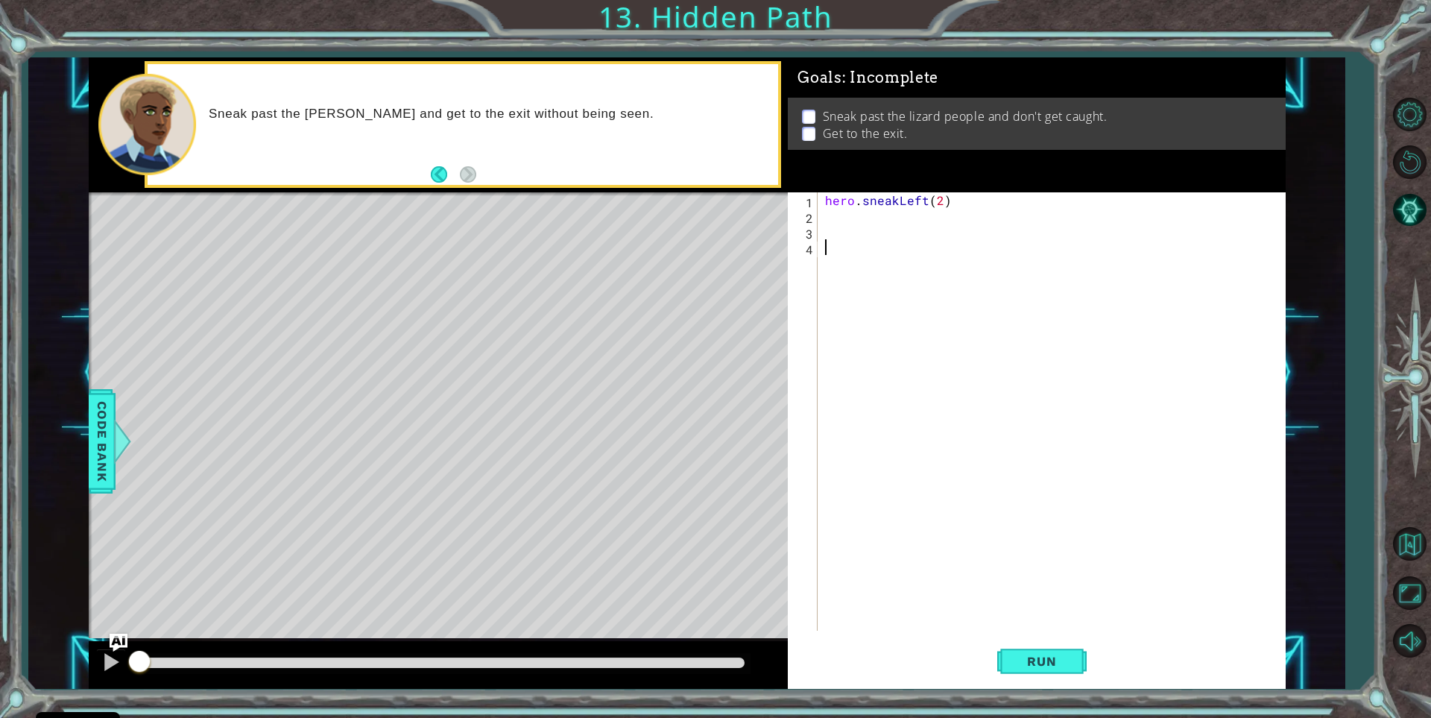
click at [820, 219] on div "1 2 3 4 hero . sneakLeft ( 2 ) הההההההההההההההההההההההההההההההההההההההההההההההה…" at bounding box center [1034, 411] width 493 height 438
click at [824, 217] on div "hero . sneakLeft ( 2 )" at bounding box center [1055, 427] width 466 height 470
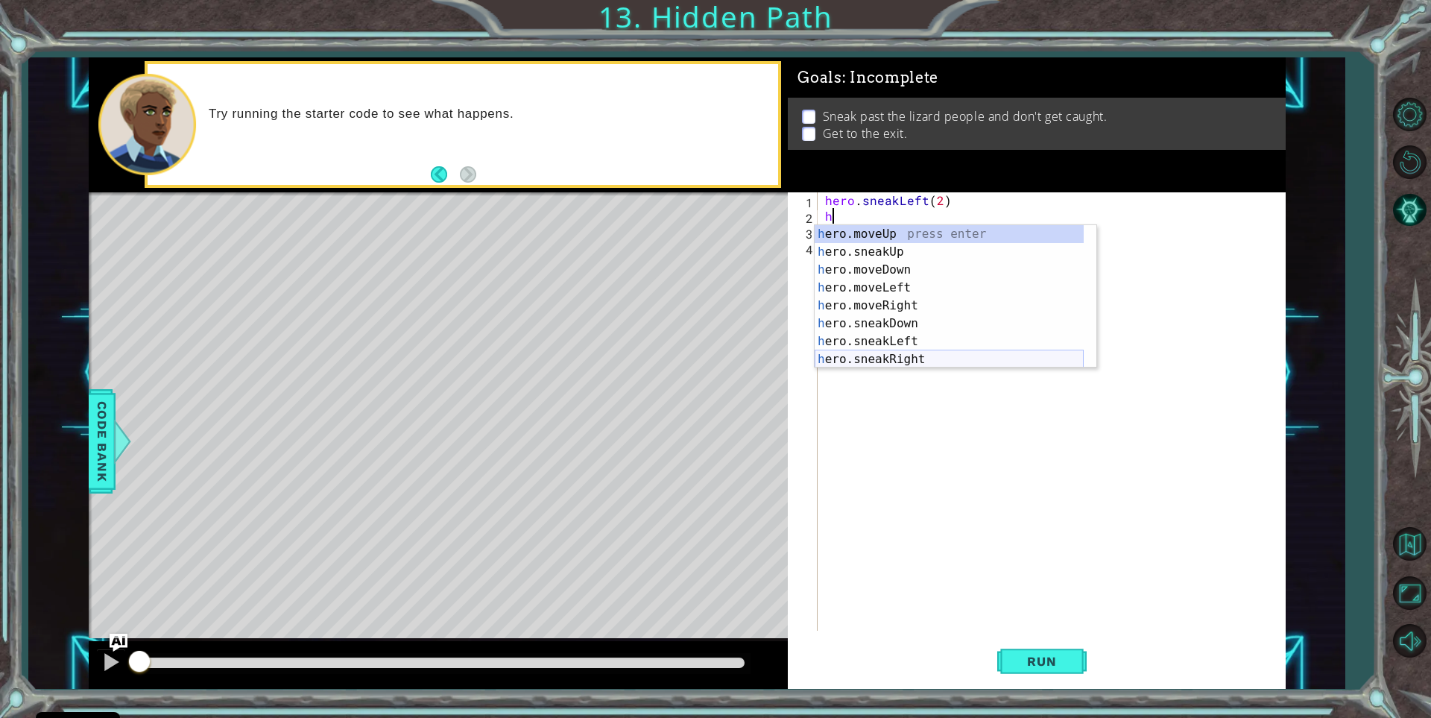
click at [891, 351] on div "h ero.moveUp press enter h ero.sneakUp press enter h ero.moveDown press enter h…" at bounding box center [949, 314] width 269 height 179
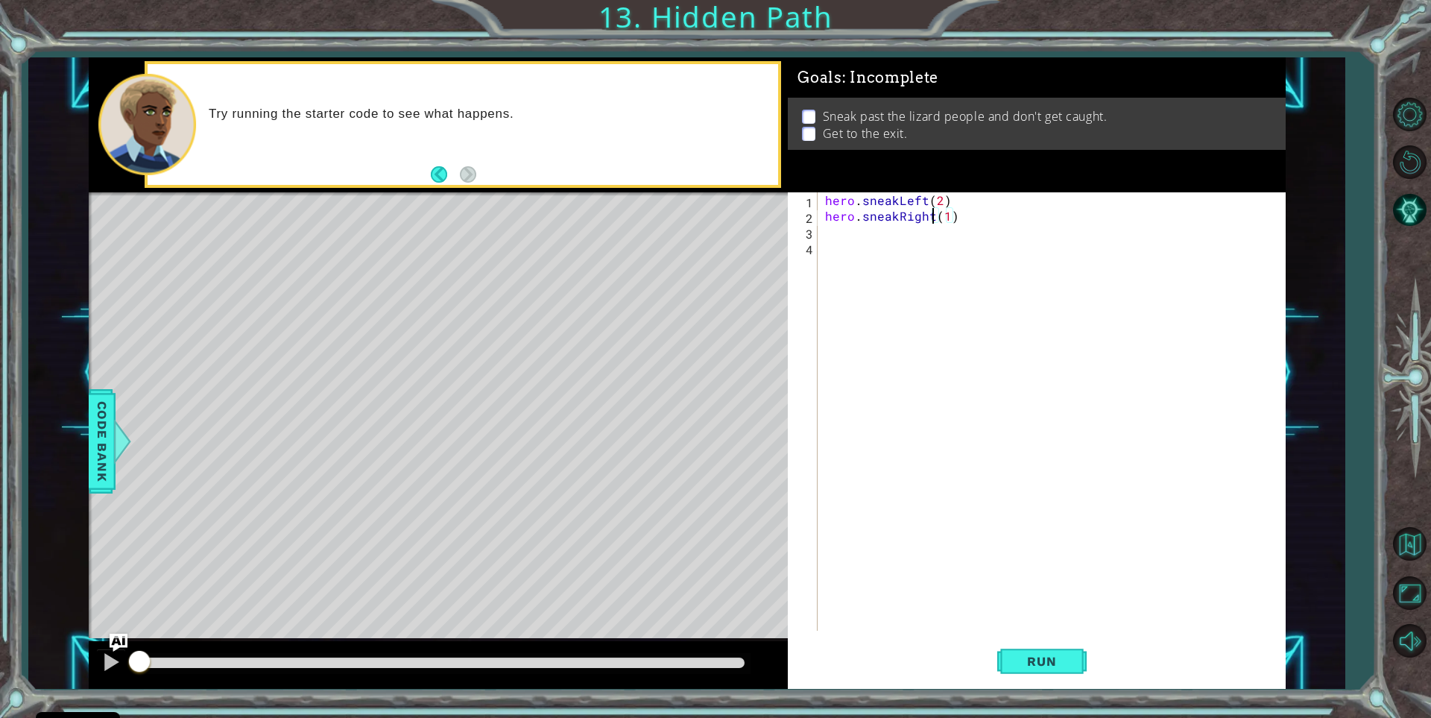
click at [931, 212] on div "hero . sneakLeft ( 2 ) hero . sneakRight ( 1 )" at bounding box center [1055, 427] width 466 height 470
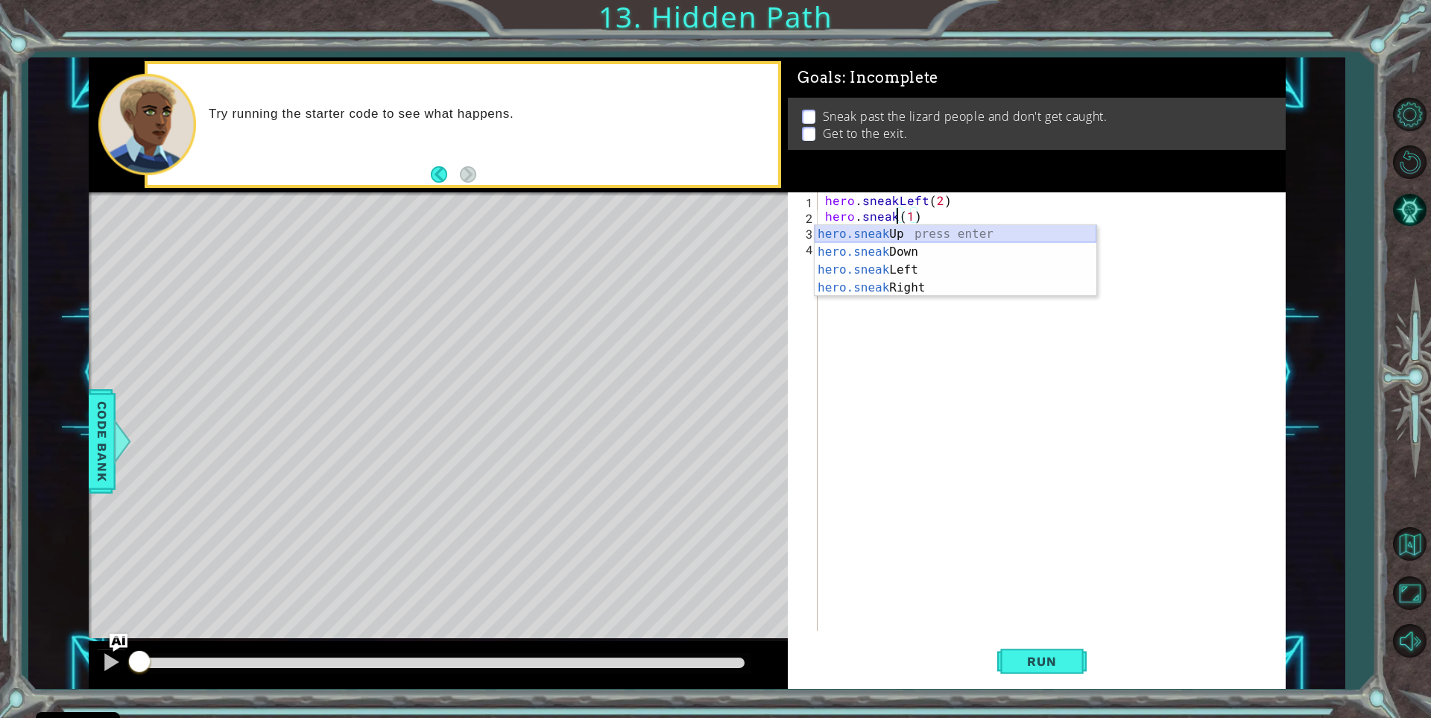
click at [909, 233] on div "hero.sneak Up press enter hero.sneak Down press enter hero.sneak Left press ent…" at bounding box center [956, 278] width 282 height 107
type textarea "hero.sneakUp(1)(1)"
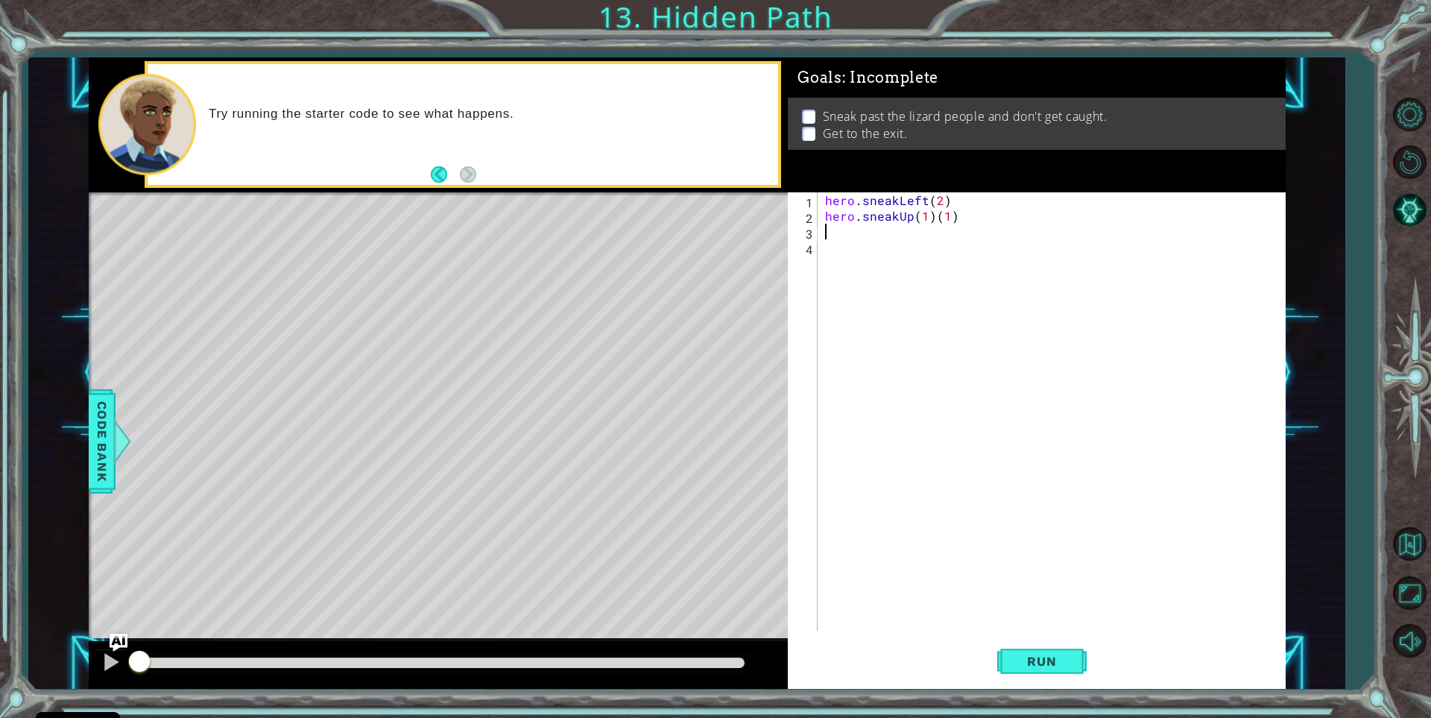
click at [860, 238] on div "hero . sneakLeft ( 2 ) hero . sneakUp ( 1 ) ( 1 )" at bounding box center [1055, 427] width 466 height 470
click at [965, 214] on div "hero . sneakLeft ( 2 ) hero . sneakUp ( 1 ) ( 1 )" at bounding box center [1055, 427] width 466 height 470
type textarea "hero.sneakUp(1)"
click at [848, 240] on div "hero . sneakLeft ( 2 ) hero . sneakUp ( 1 )" at bounding box center [1055, 427] width 466 height 470
click at [850, 235] on div "hero . sneakLeft ( 2 ) hero . sneakUp ( 1 )" at bounding box center [1055, 427] width 466 height 470
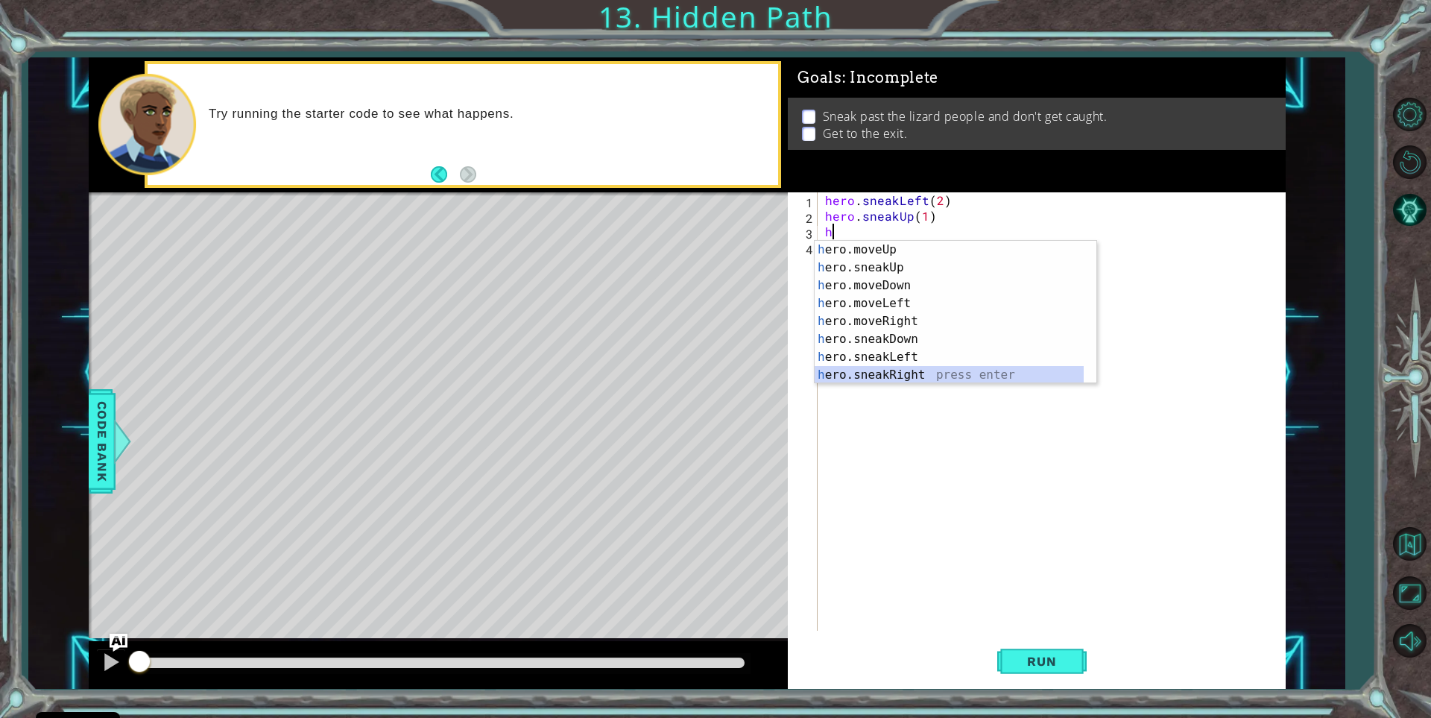
click at [889, 373] on div "h ero.moveUp press enter h ero.sneakUp press enter h ero.moveDown press enter h…" at bounding box center [949, 330] width 269 height 179
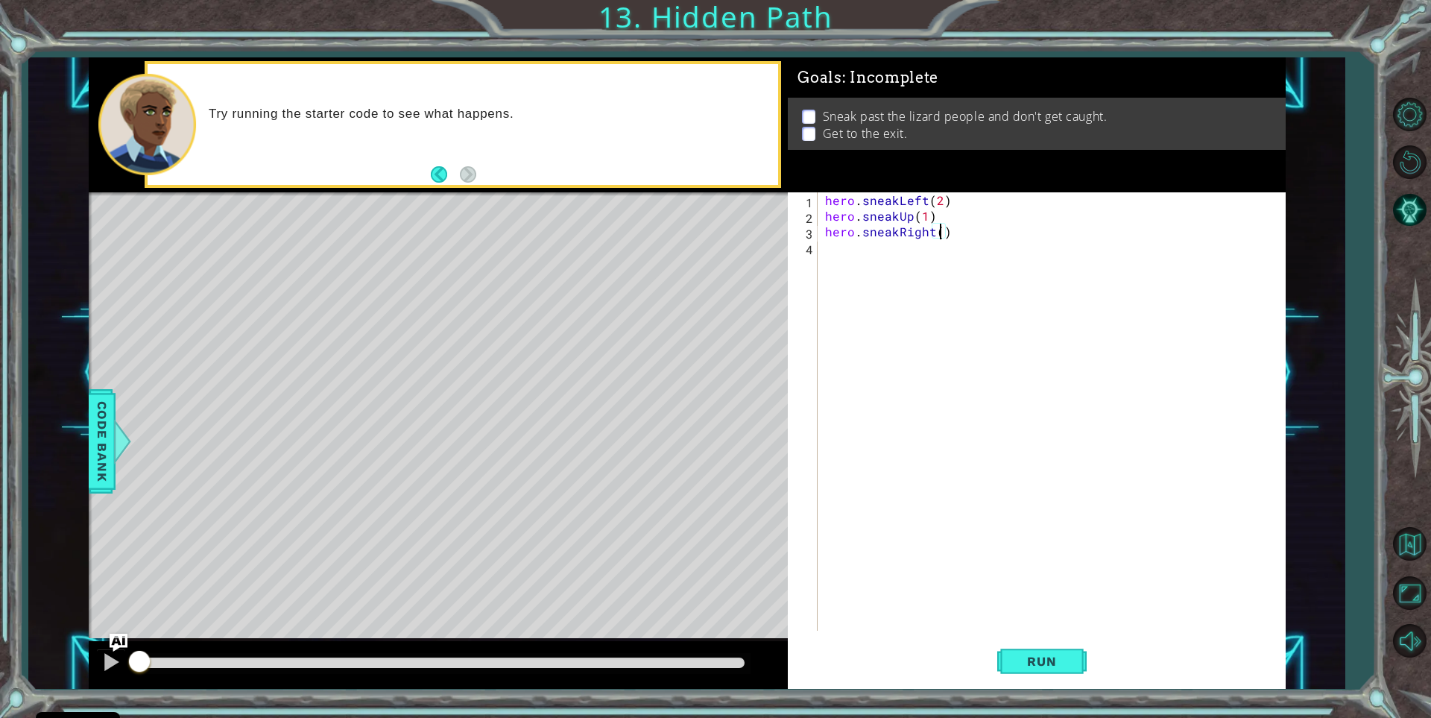
scroll to position [0, 7]
click at [1046, 649] on button "Run" at bounding box center [1041, 662] width 89 height 50
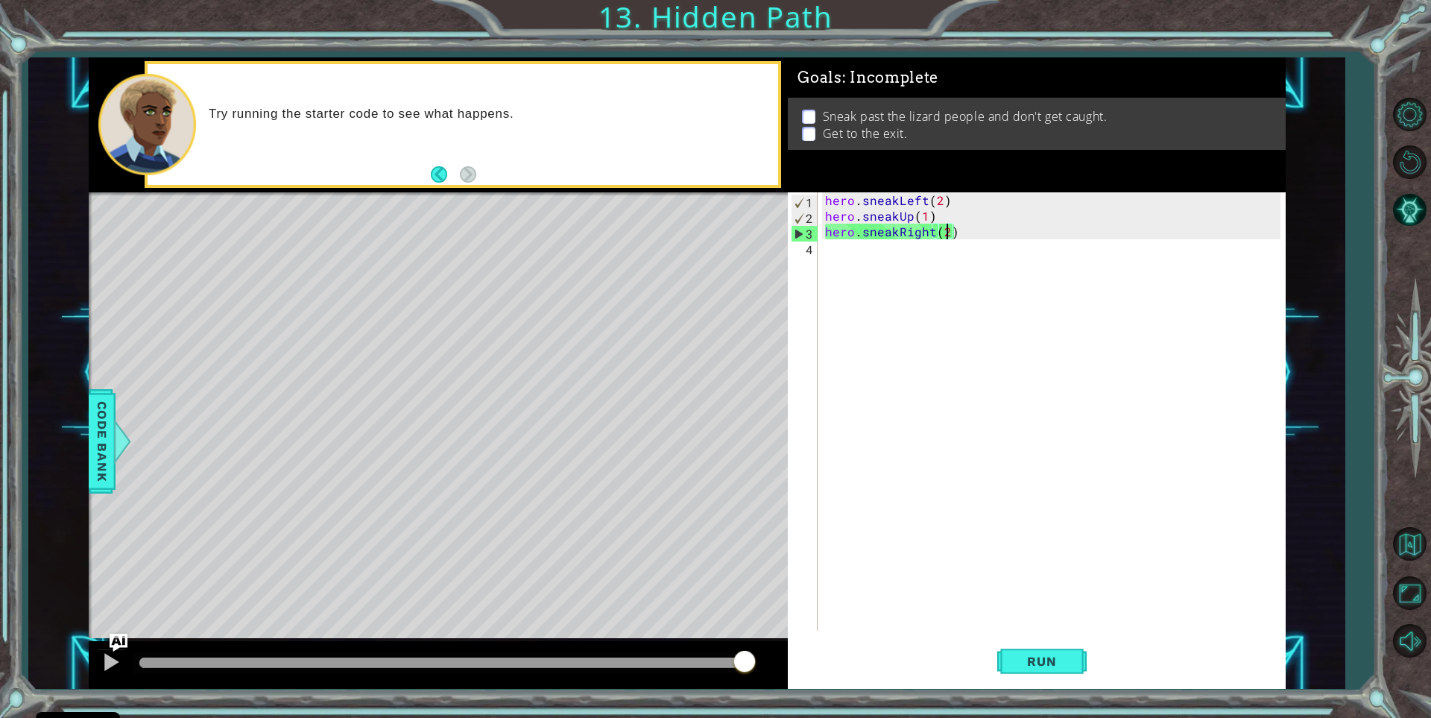
click at [924, 214] on div "hero . sneakLeft ( 2 ) hero . sneakUp ( 1 ) hero . sneakRight ( 2 )" at bounding box center [1055, 427] width 466 height 470
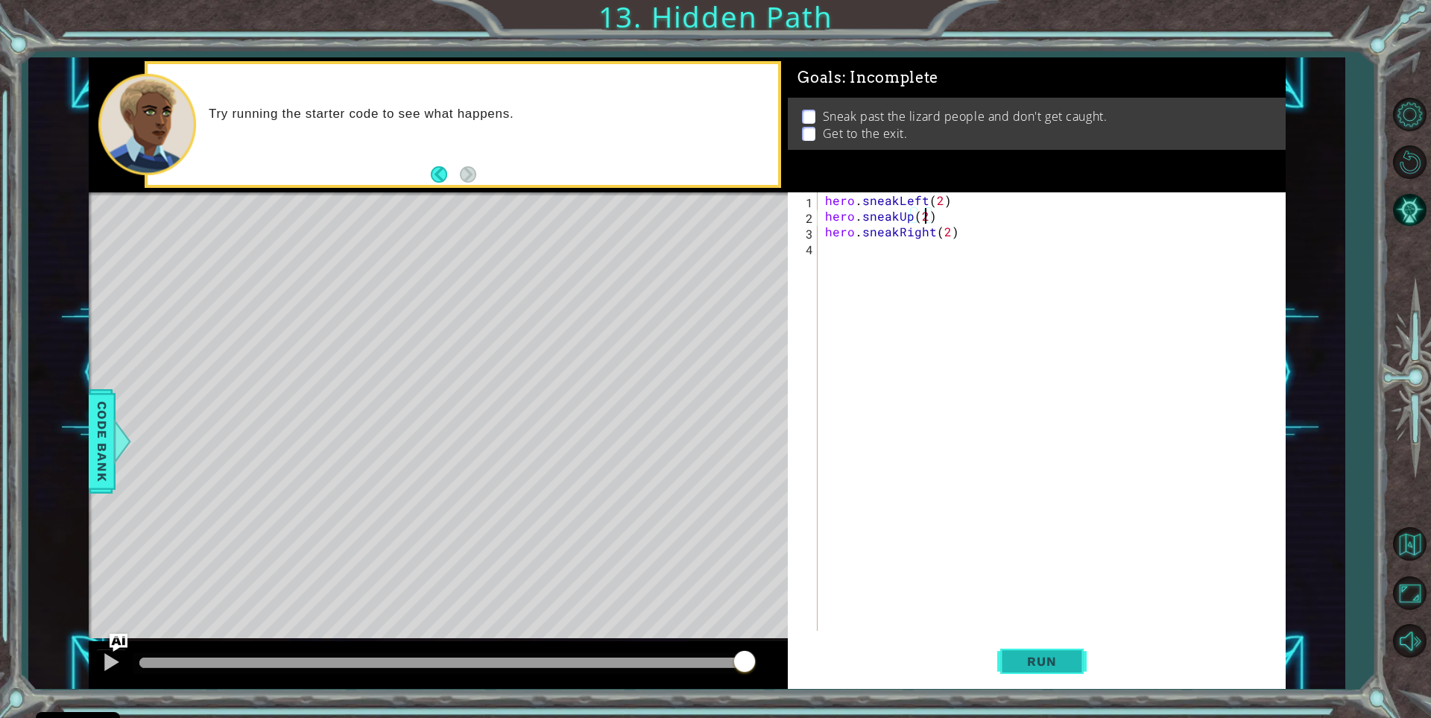
type textarea "hero.sneakUp(2)"
click at [1036, 657] on span "Run" at bounding box center [1041, 661] width 59 height 15
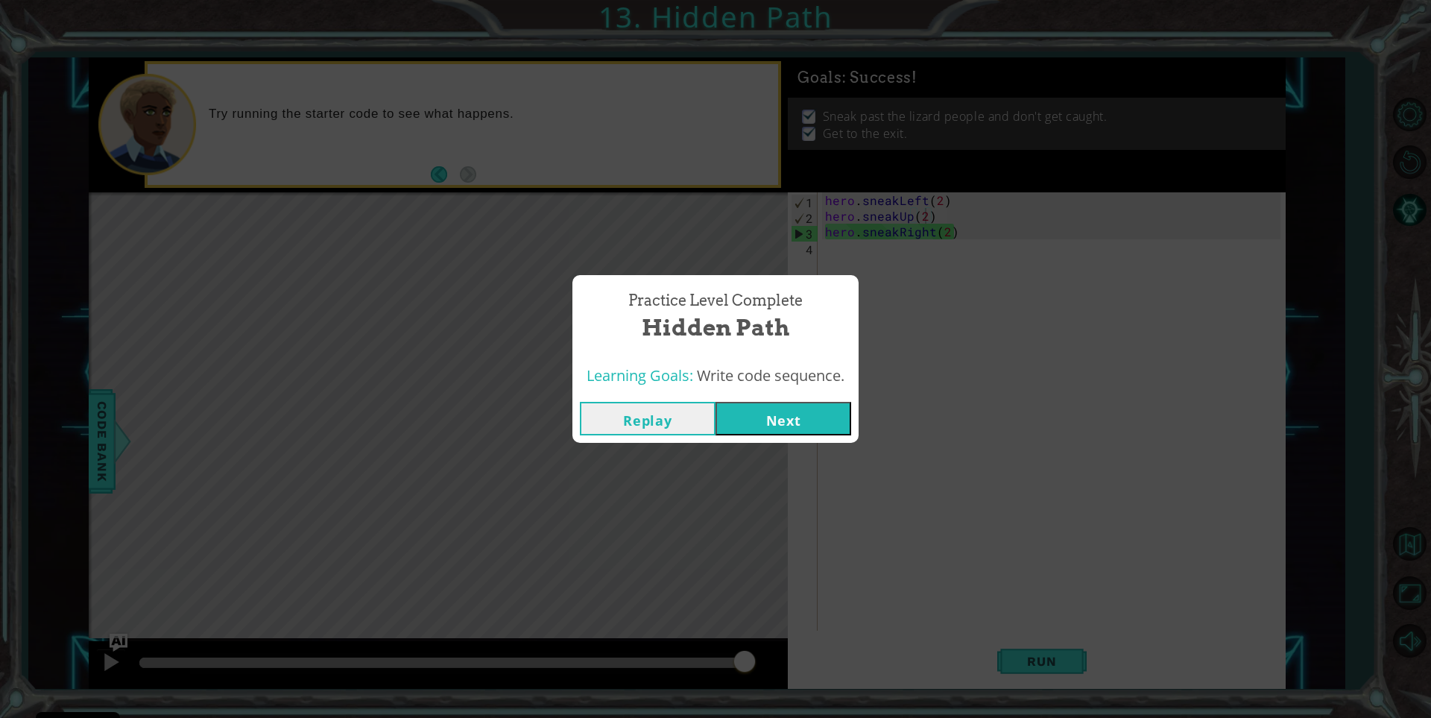
click at [801, 424] on button "Next" at bounding box center [784, 419] width 136 height 34
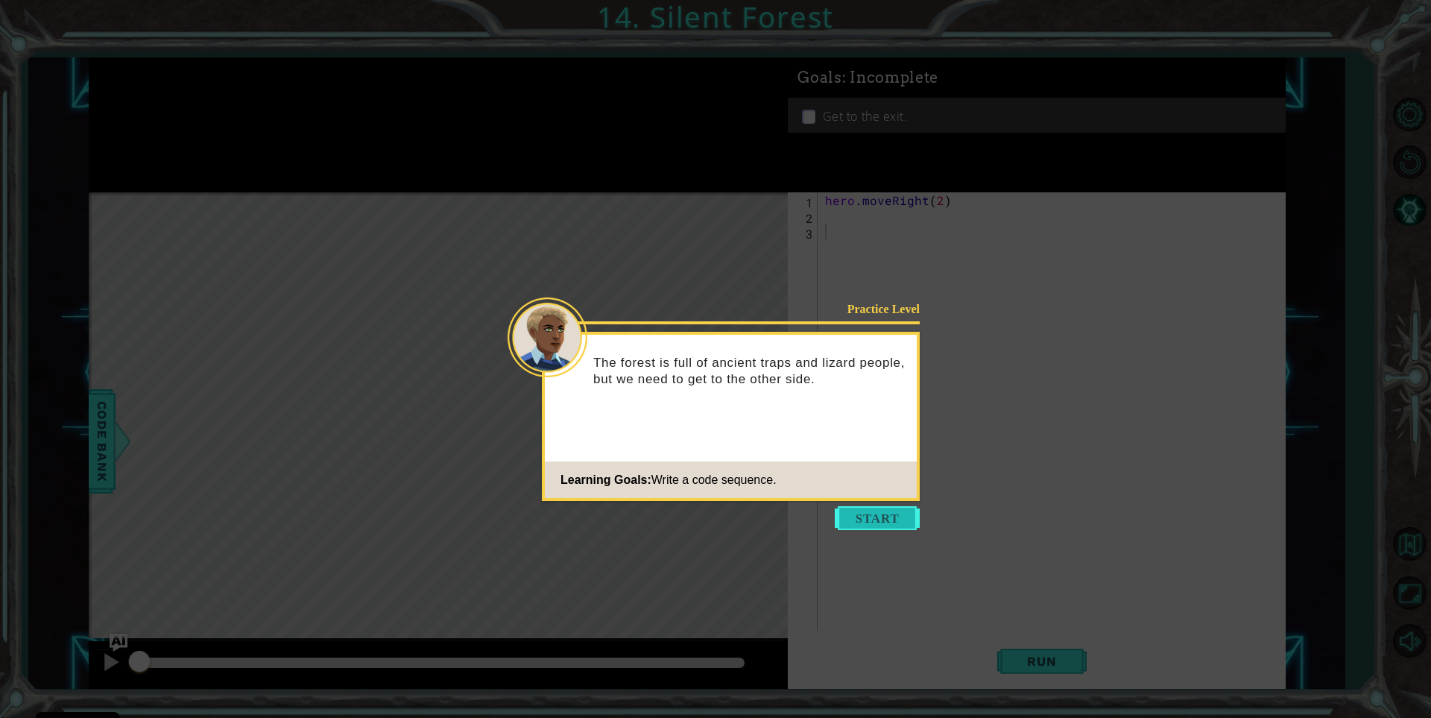
click at [871, 517] on button "Start" at bounding box center [877, 518] width 85 height 24
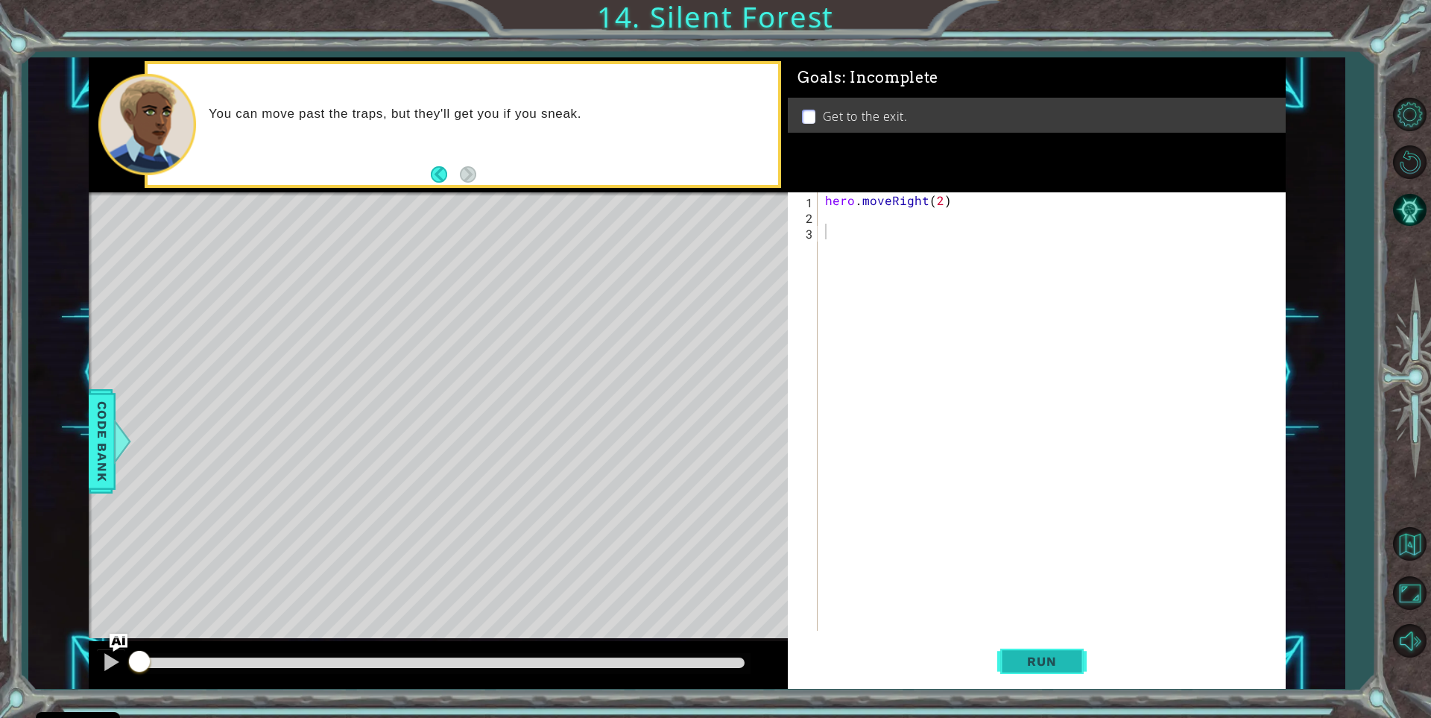
drag, startPoint x: 1016, startPoint y: 661, endPoint x: 1021, endPoint y: 669, distance: 9.7
click at [1017, 663] on span "Run" at bounding box center [1041, 661] width 59 height 15
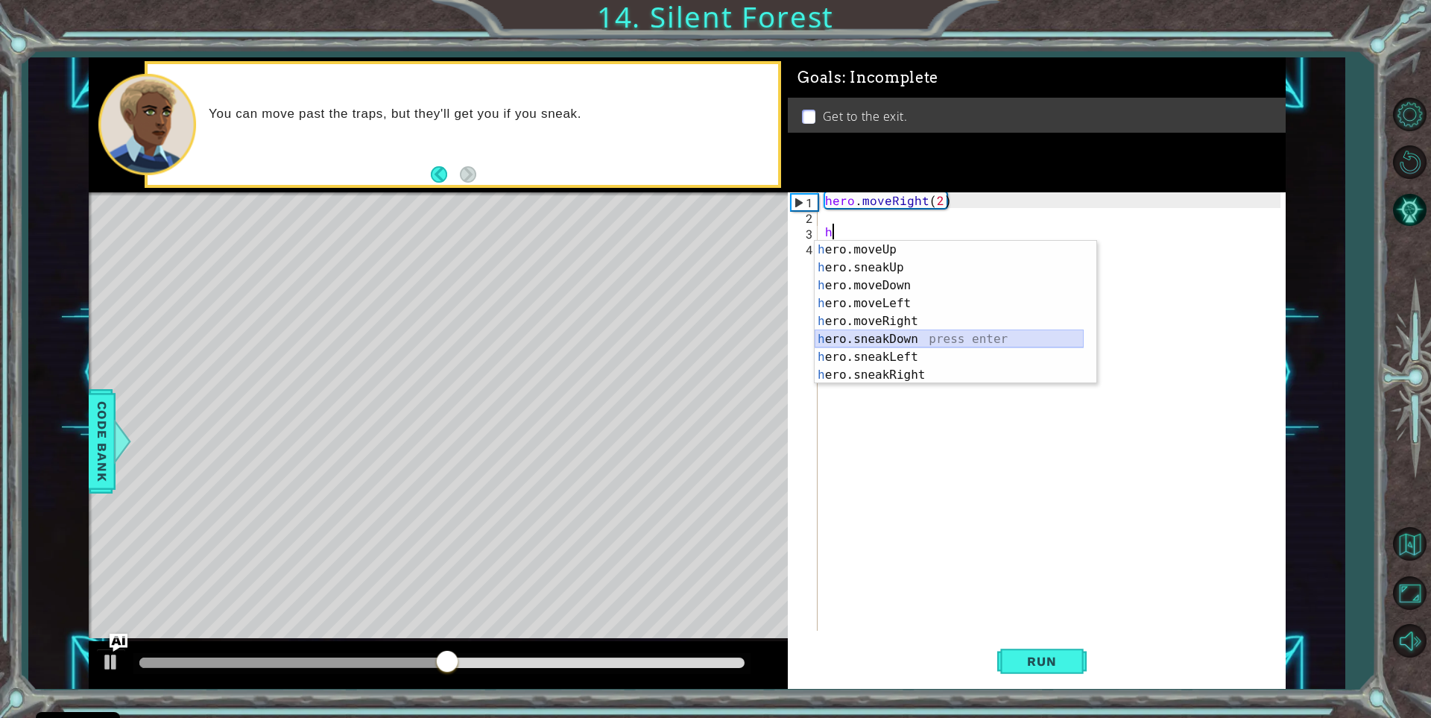
click at [886, 337] on div "h ero.moveUp press enter h ero.sneakUp press enter h ero.moveDown press enter h…" at bounding box center [949, 330] width 269 height 179
type textarea "hero.sneakDown(1)"
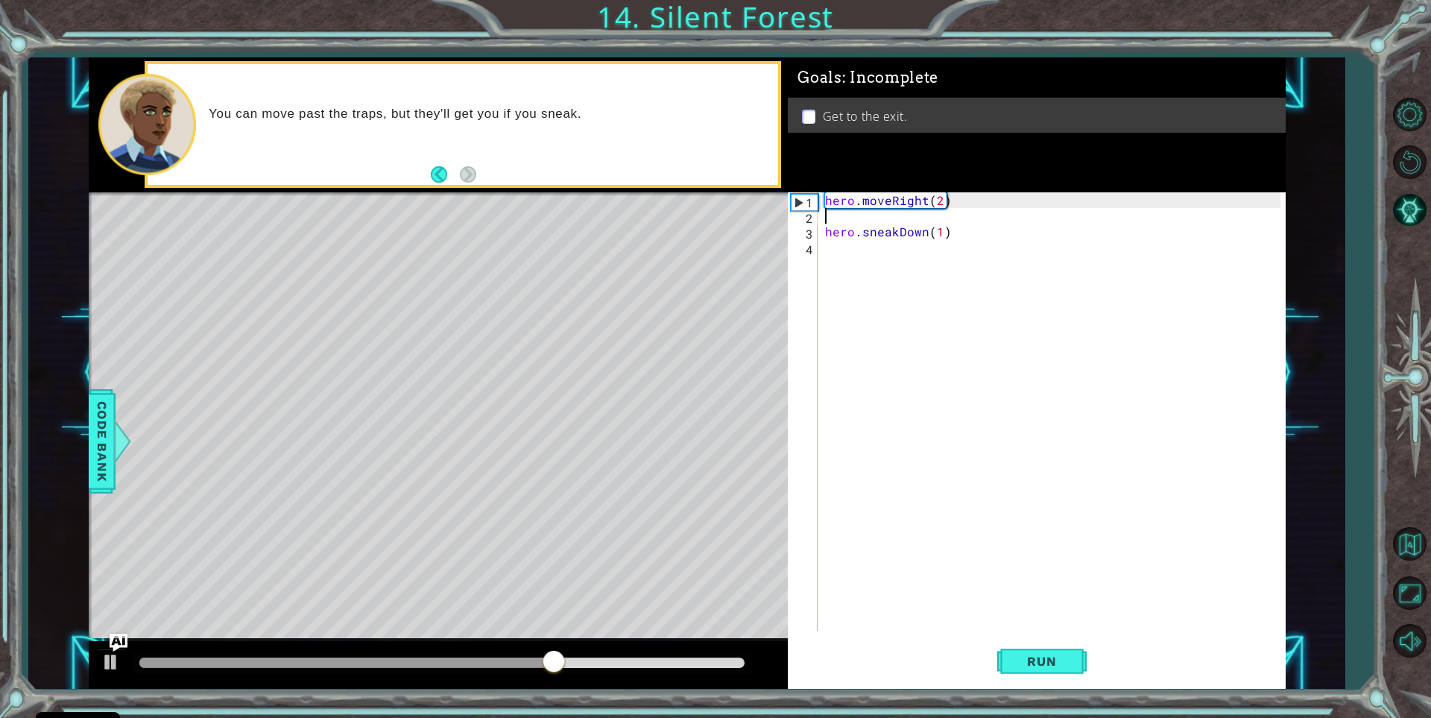
click at [827, 215] on div "hero . moveRight ( 2 ) hero . sneakDown ( 1 )" at bounding box center [1055, 427] width 466 height 470
click at [825, 232] on div "hero . moveRight ( 2 ) hero . sneakDown ( 1 )" at bounding box center [1055, 427] width 466 height 470
type textarea "hero.sneakDown(1)"
click at [823, 232] on div "hero . moveRight ( 2 ) hero . sneakDown ( 1 )" at bounding box center [1055, 427] width 466 height 470
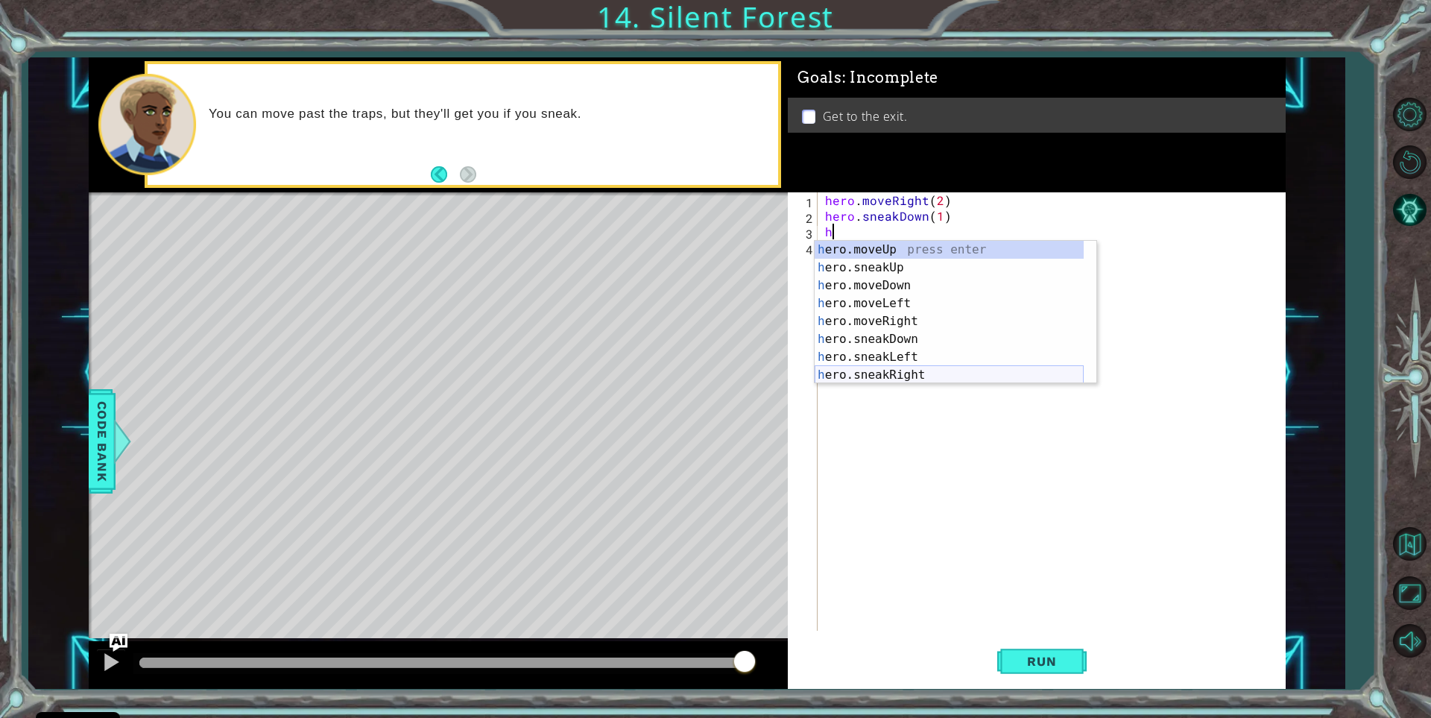
click at [903, 369] on div "h ero.moveUp press enter h ero.sneakUp press enter h ero.moveDown press enter h…" at bounding box center [949, 330] width 269 height 179
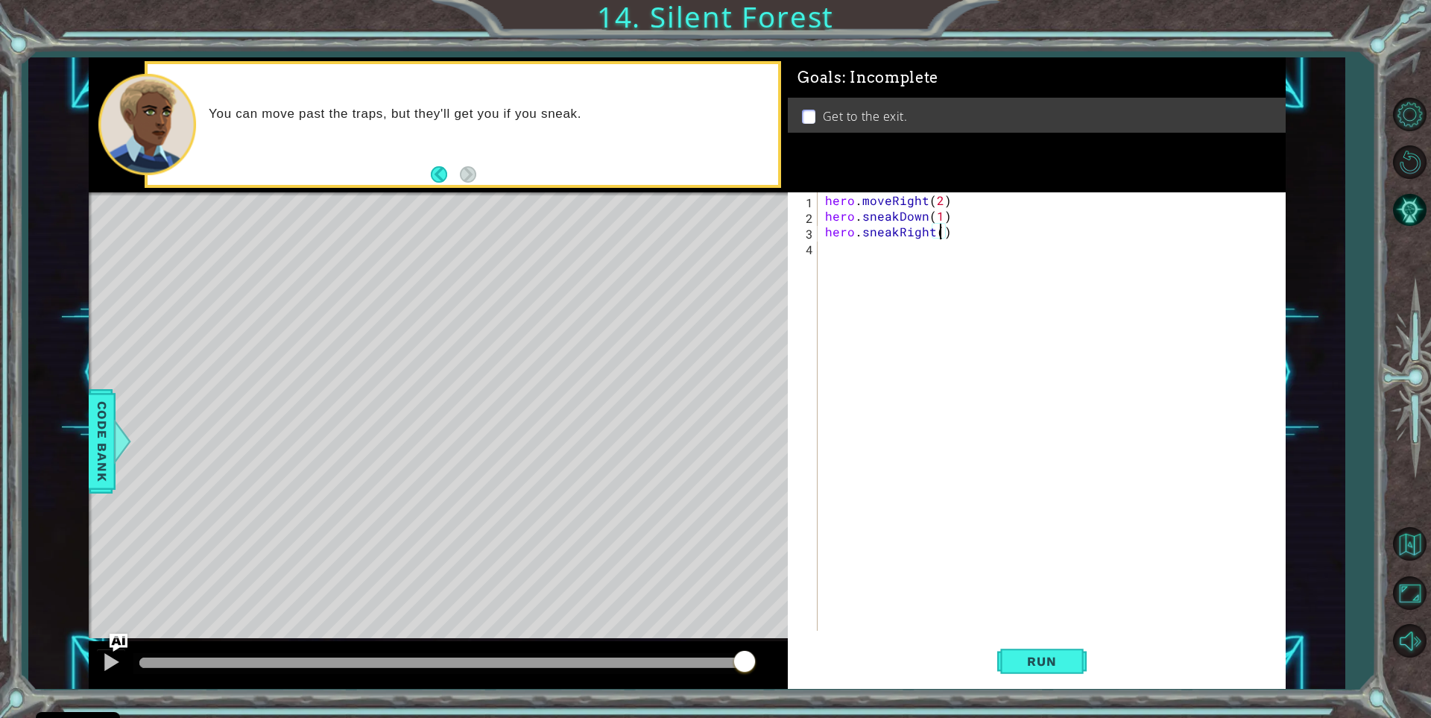
type textarea "hero.sneakRight(2)"
click at [874, 256] on div "hero . moveRight ( 2 ) hero . sneakDown ( 1 ) hero . sneakRight ( 2 )" at bounding box center [1055, 427] width 466 height 470
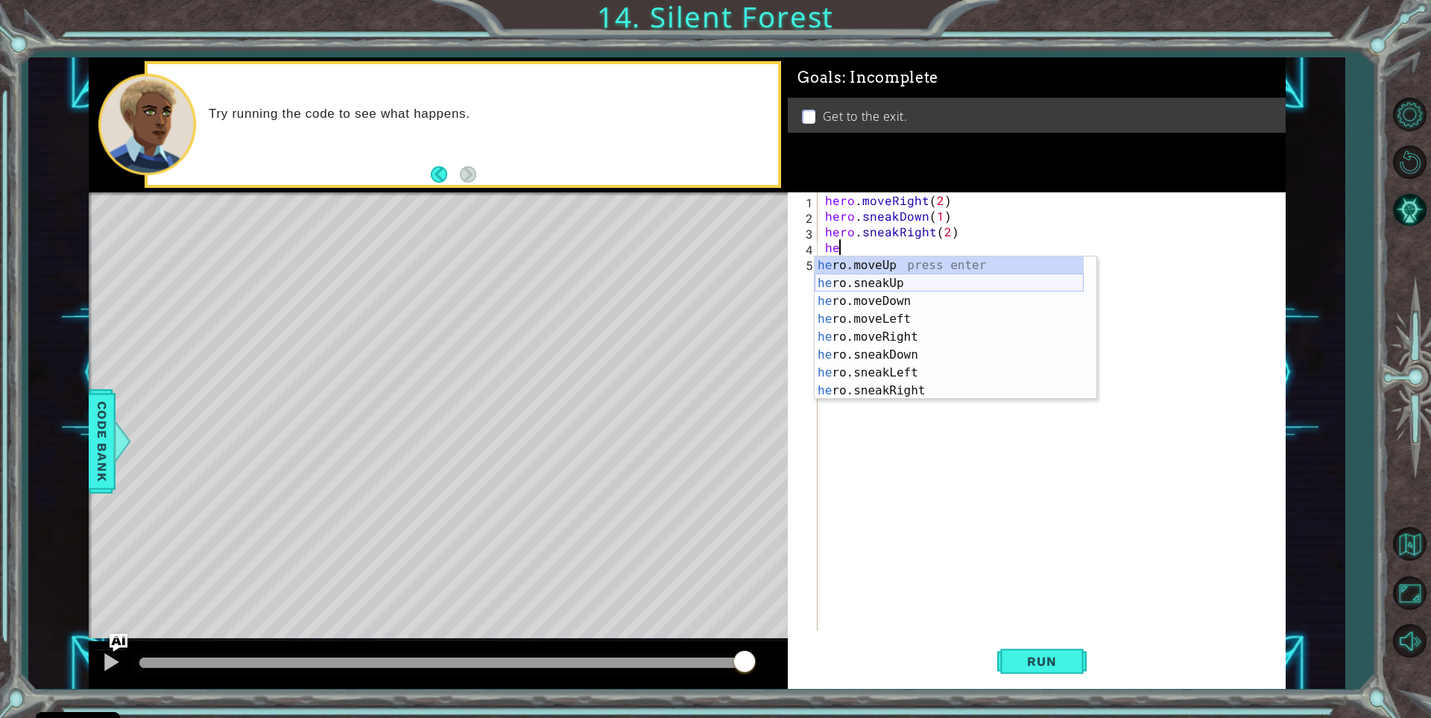
click at [909, 274] on div "he ro.moveUp press enter he ro.sneakUp press enter he ro.moveDown press enter h…" at bounding box center [949, 345] width 269 height 179
type textarea "hero.sneakUp(1)"
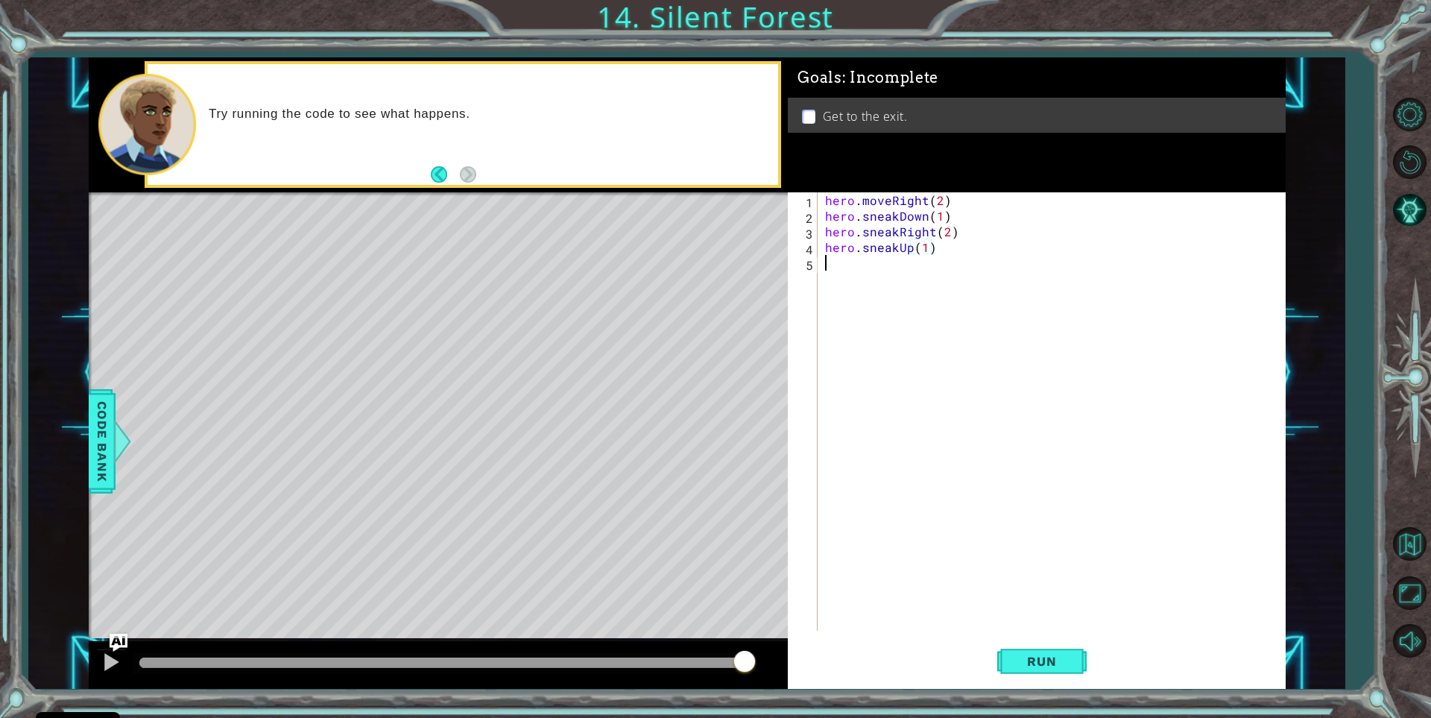
click at [830, 267] on div "hero . moveRight ( 2 ) hero . sneakDown ( 1 ) hero . sneakRight ( 2 ) hero . sn…" at bounding box center [1055, 427] width 466 height 470
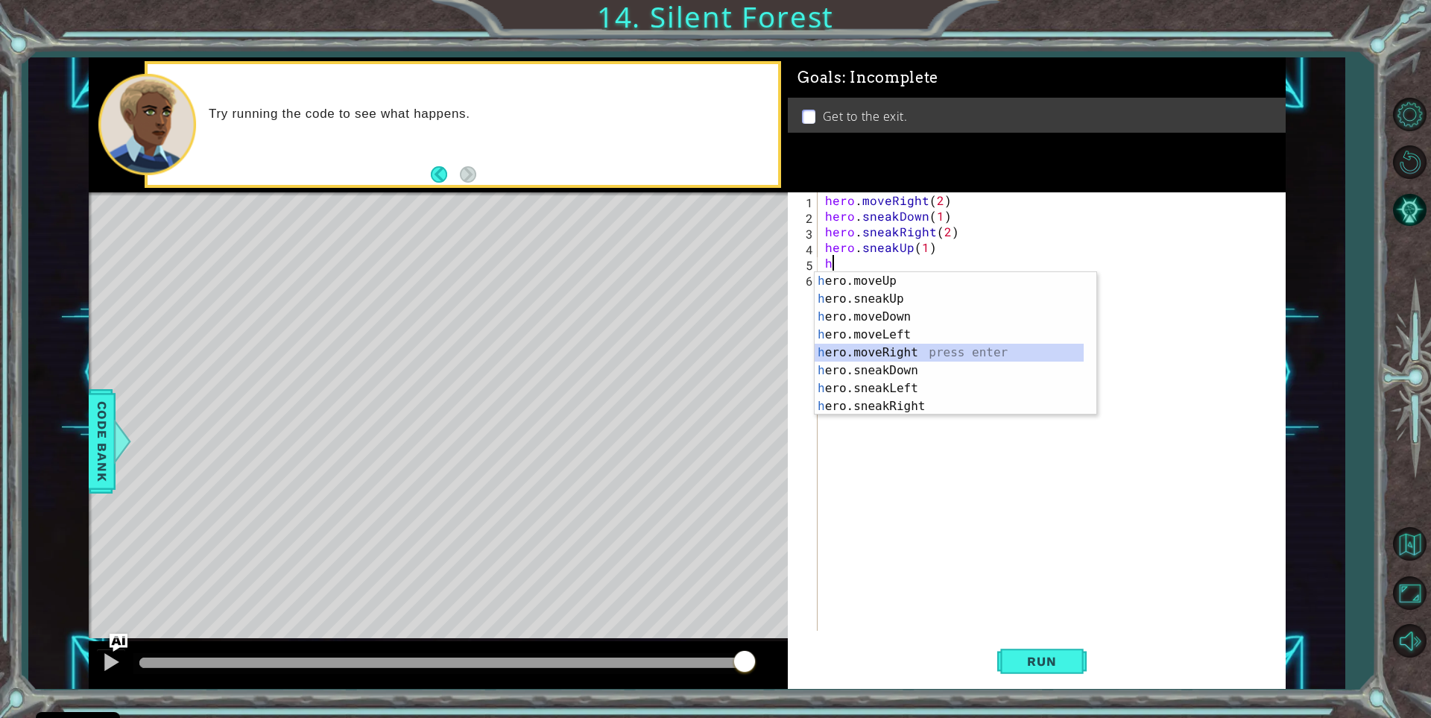
click at [889, 349] on div "h ero.moveUp press enter h ero.sneakUp press enter h ero.moveDown press enter h…" at bounding box center [949, 361] width 269 height 179
type textarea "hero.moveRight(1)"
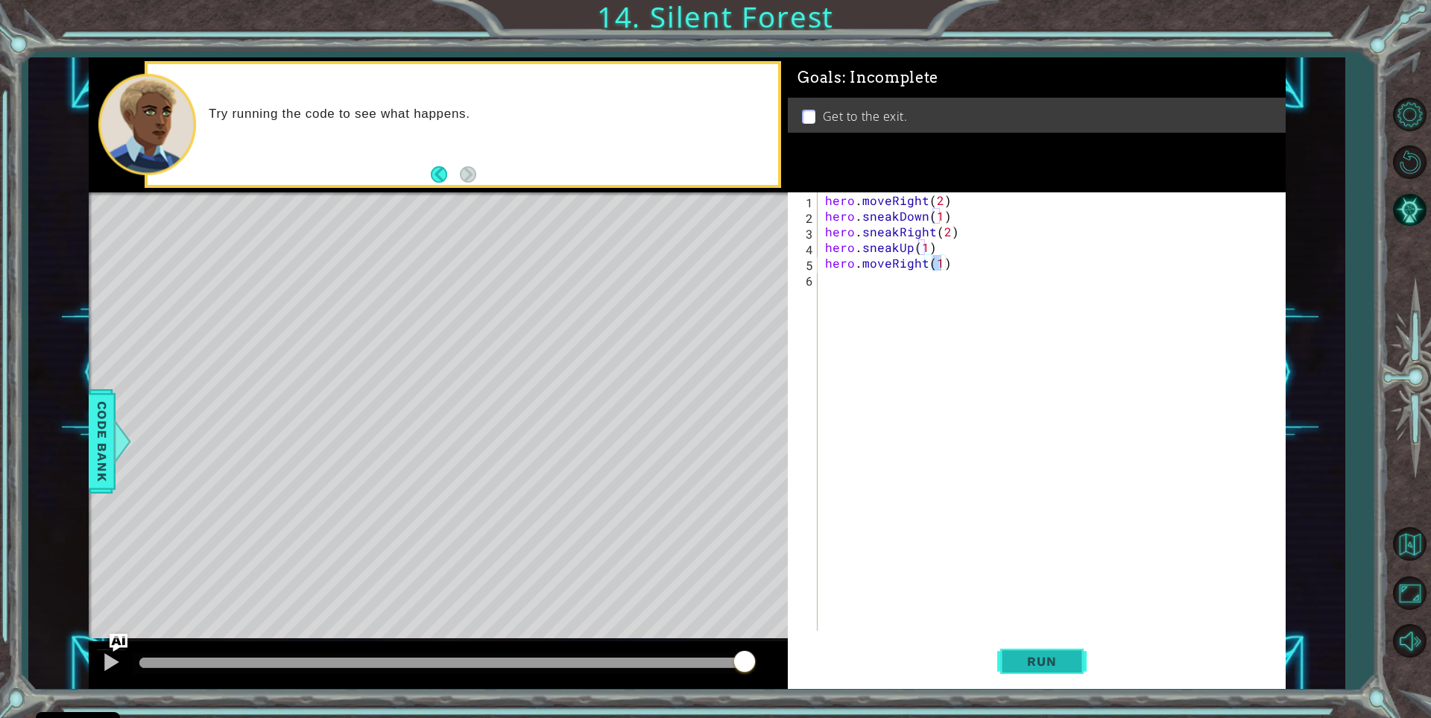
click at [1063, 659] on span "Run" at bounding box center [1041, 661] width 59 height 15
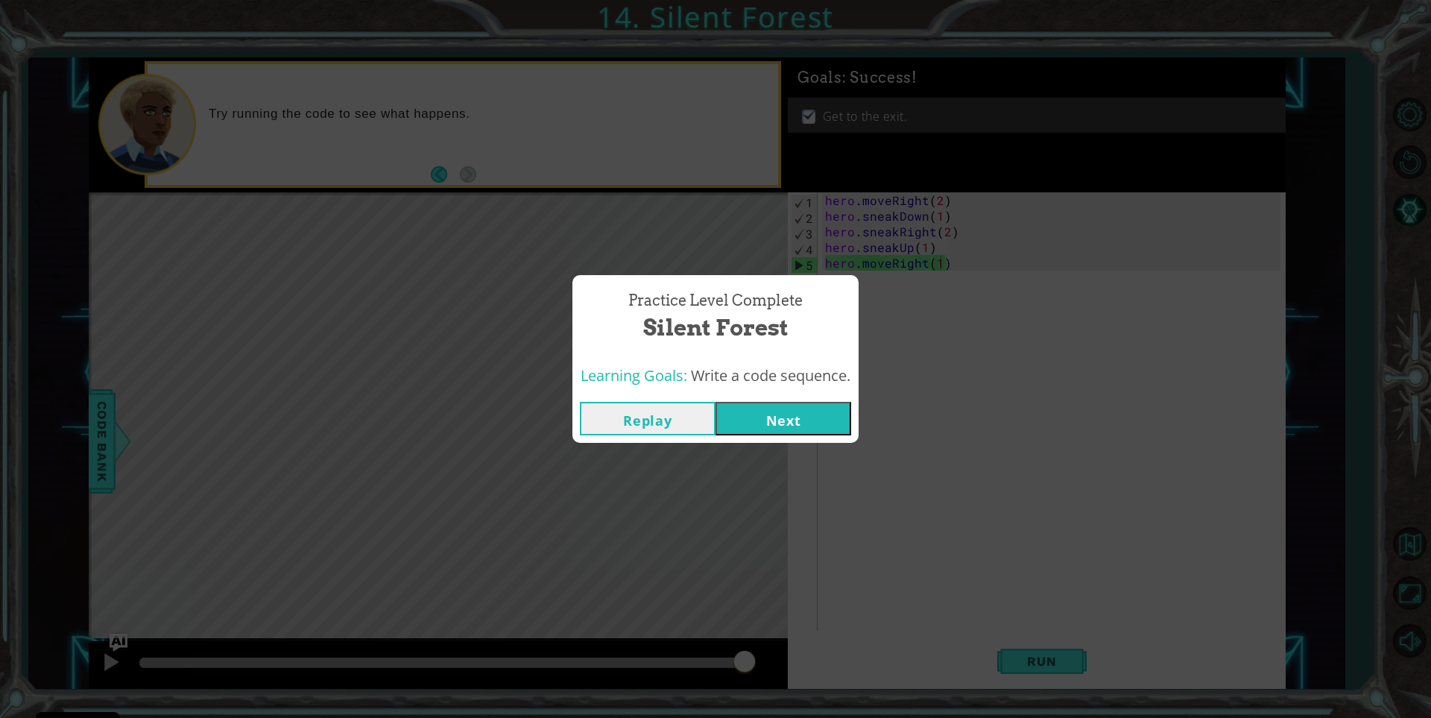
click at [791, 435] on div "Replay Next" at bounding box center [715, 418] width 286 height 48
click at [797, 427] on button "Next" at bounding box center [784, 419] width 136 height 34
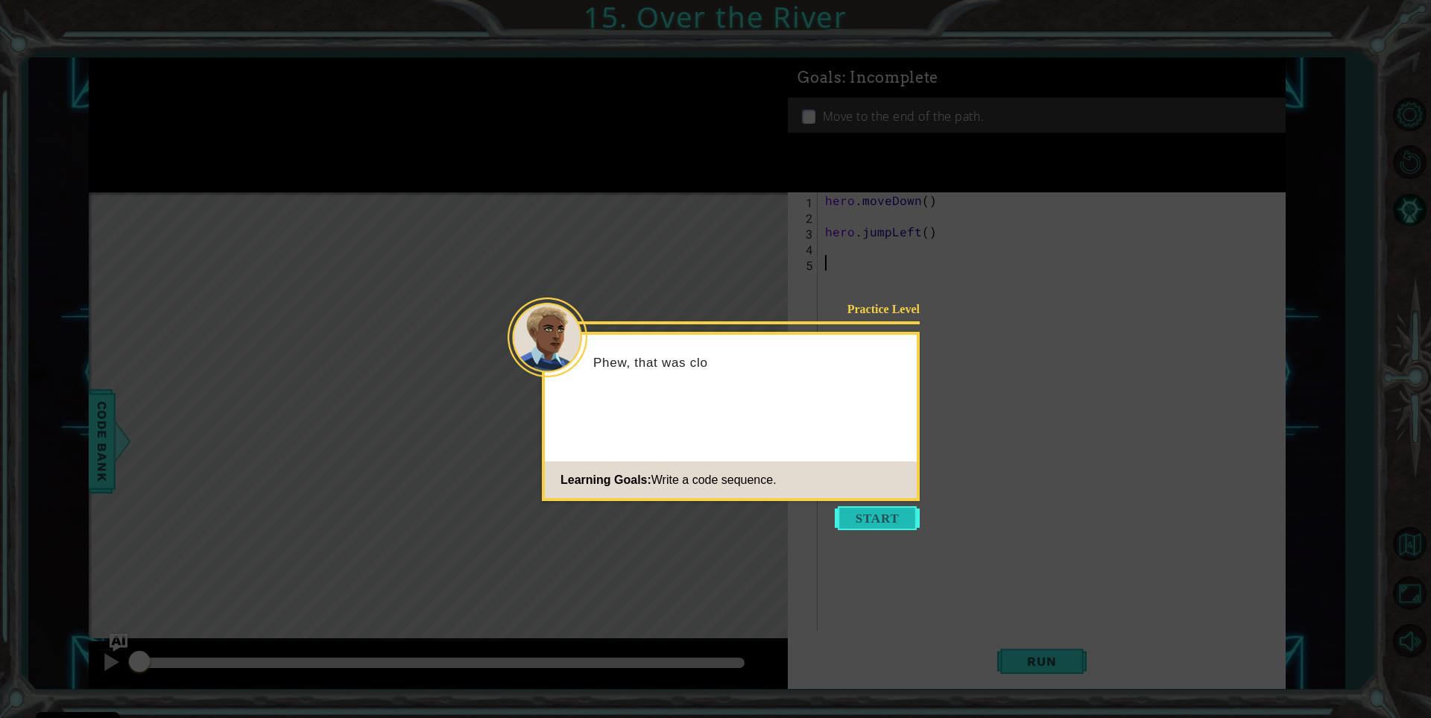
click at [877, 524] on button "Start" at bounding box center [877, 518] width 85 height 24
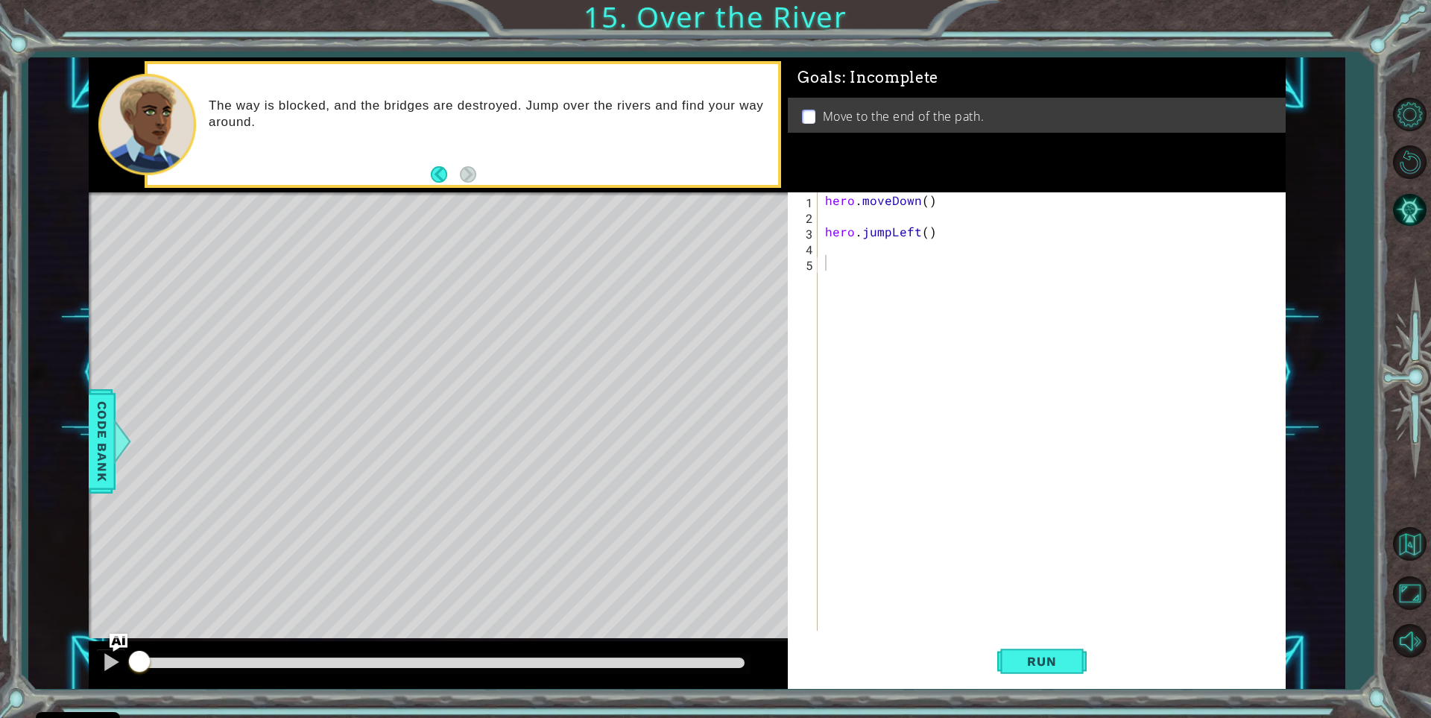
click at [821, 234] on div "1 2 3 4 5 hero . moveDown ( ) hero . jumpLeft ( ) ההההההההההההההההההההההההההההה…" at bounding box center [1034, 411] width 493 height 438
click at [821, 232] on div "1 2 3 4 5 hero . moveDown ( ) hero . jumpLeft ( ) ההההההההההההההההההההההההההההה…" at bounding box center [1034, 411] width 493 height 438
click at [824, 227] on div "hero . moveDown ( ) hero . jumpLeft ( )" at bounding box center [1055, 427] width 466 height 470
type textarea "hero.jumpLeft()"
click at [833, 240] on div "hero . moveDown ( ) hero . jumpLeft ( )" at bounding box center [1055, 427] width 466 height 470
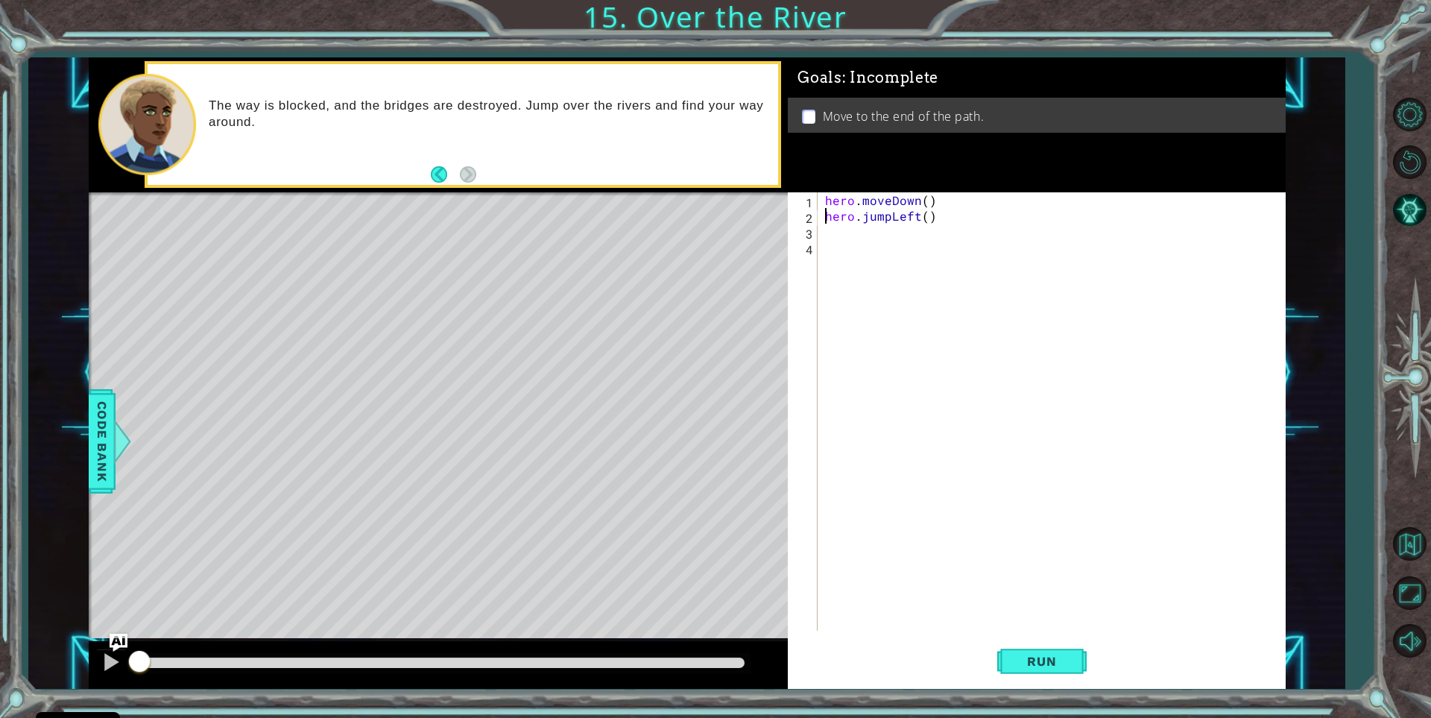
click at [828, 223] on div "hero . moveDown ( ) hero . jumpLeft ( )" at bounding box center [1055, 427] width 466 height 470
type textarea "hero.jumpLeft()"
click at [828, 224] on div "hero . moveDown ( ) hero . jumpLeft ( )" at bounding box center [1055, 427] width 466 height 470
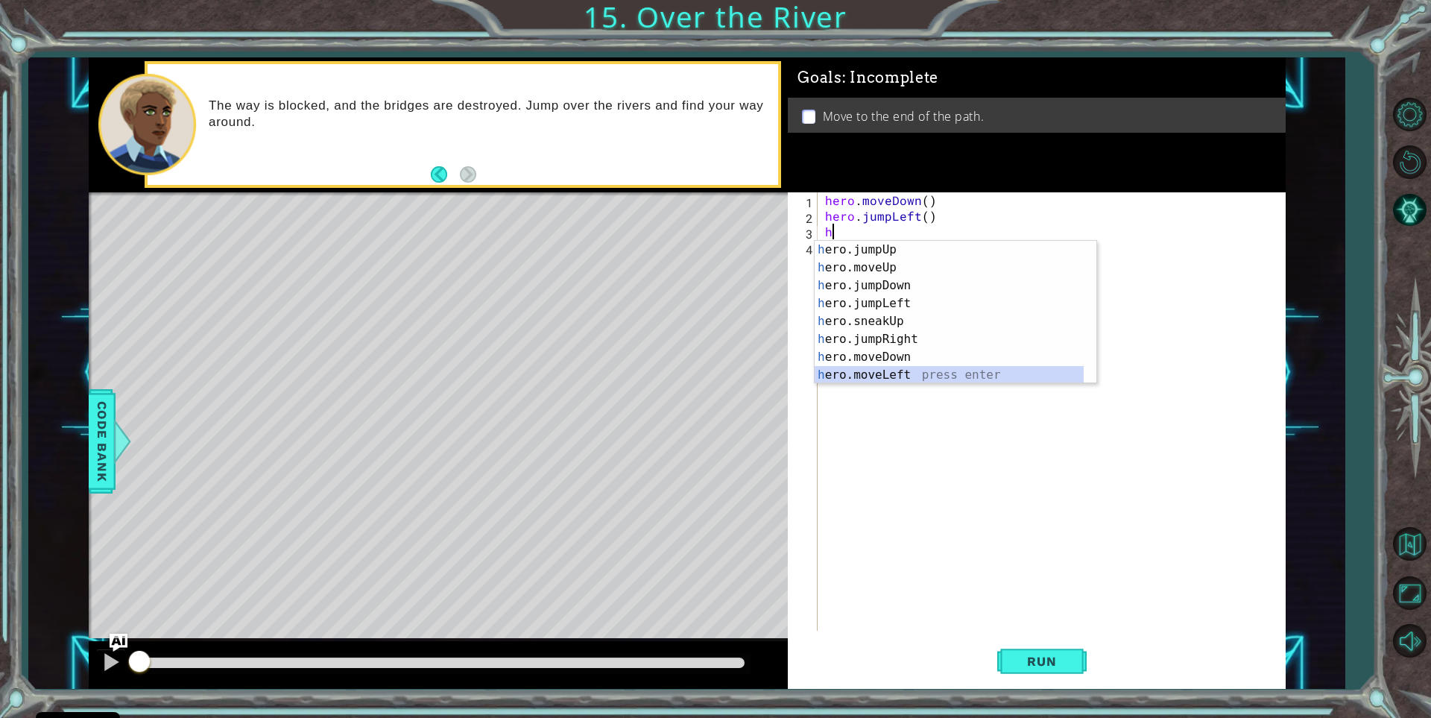
drag, startPoint x: 875, startPoint y: 372, endPoint x: 870, endPoint y: 356, distance: 17.2
click at [874, 372] on div "h ero.jumpUp press enter h ero.moveUp press enter h ero.jumpDown press enter h …" at bounding box center [949, 330] width 269 height 179
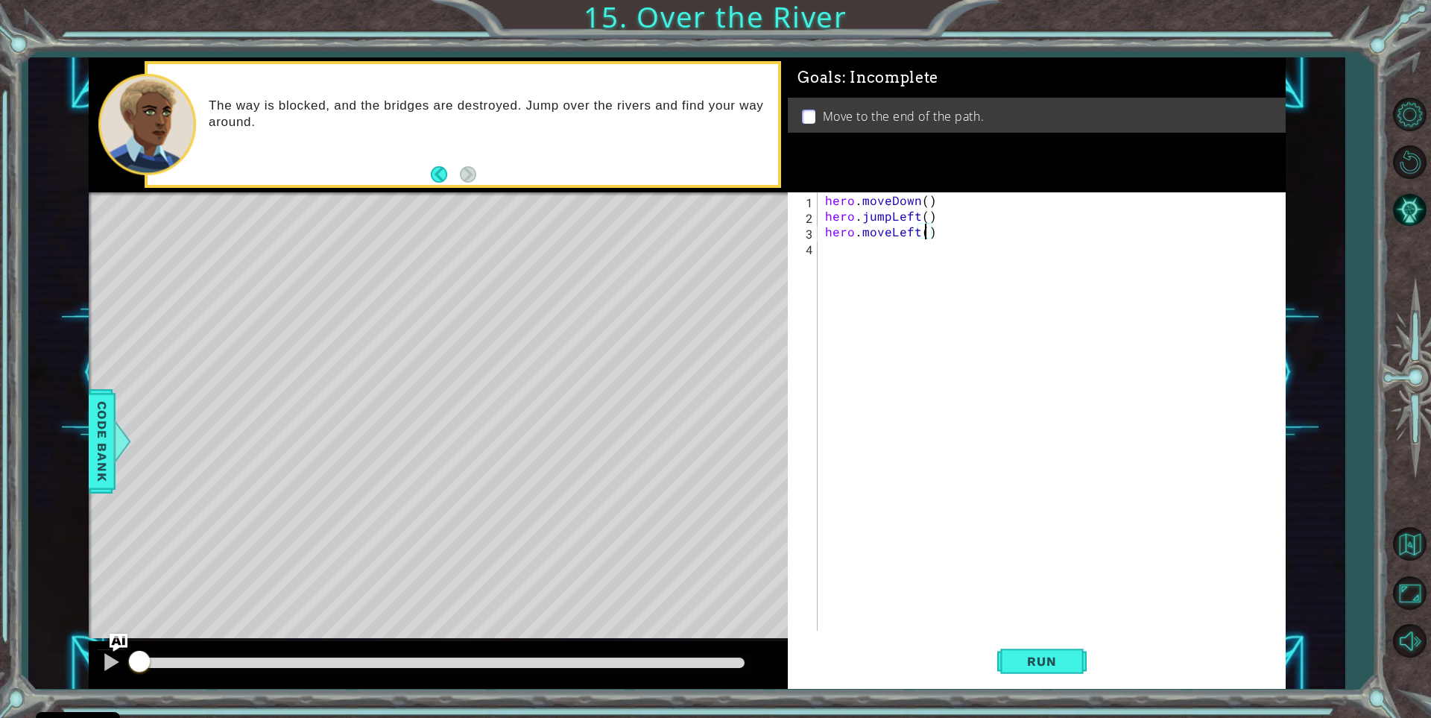
type textarea "hero.moveLeft(2)"
click at [871, 250] on div "hero . moveDown ( ) hero . jumpLeft ( ) hero . moveLeft ( 2 )" at bounding box center [1055, 427] width 466 height 470
type textarea "h"
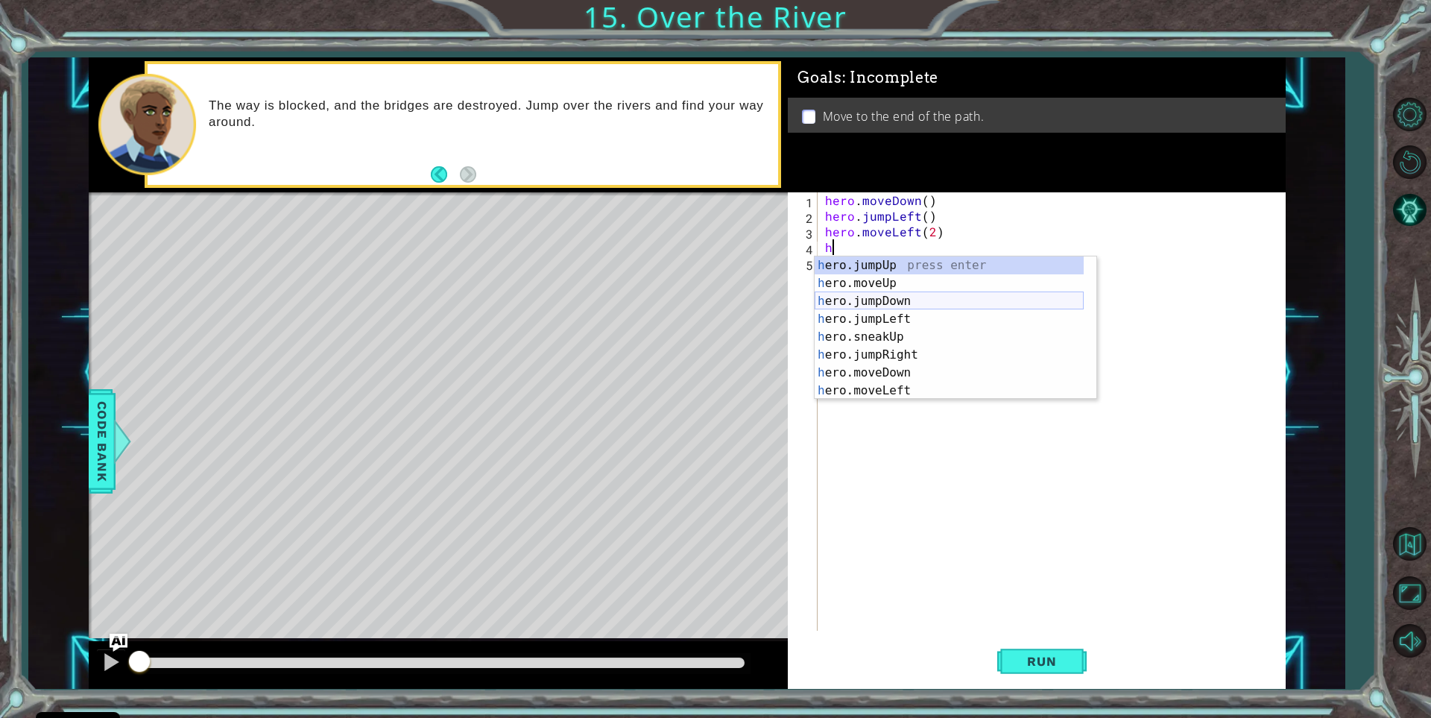
click at [886, 299] on div "h ero.jumpUp press enter h ero.moveUp press enter h ero.jumpDown press enter h …" at bounding box center [949, 345] width 269 height 179
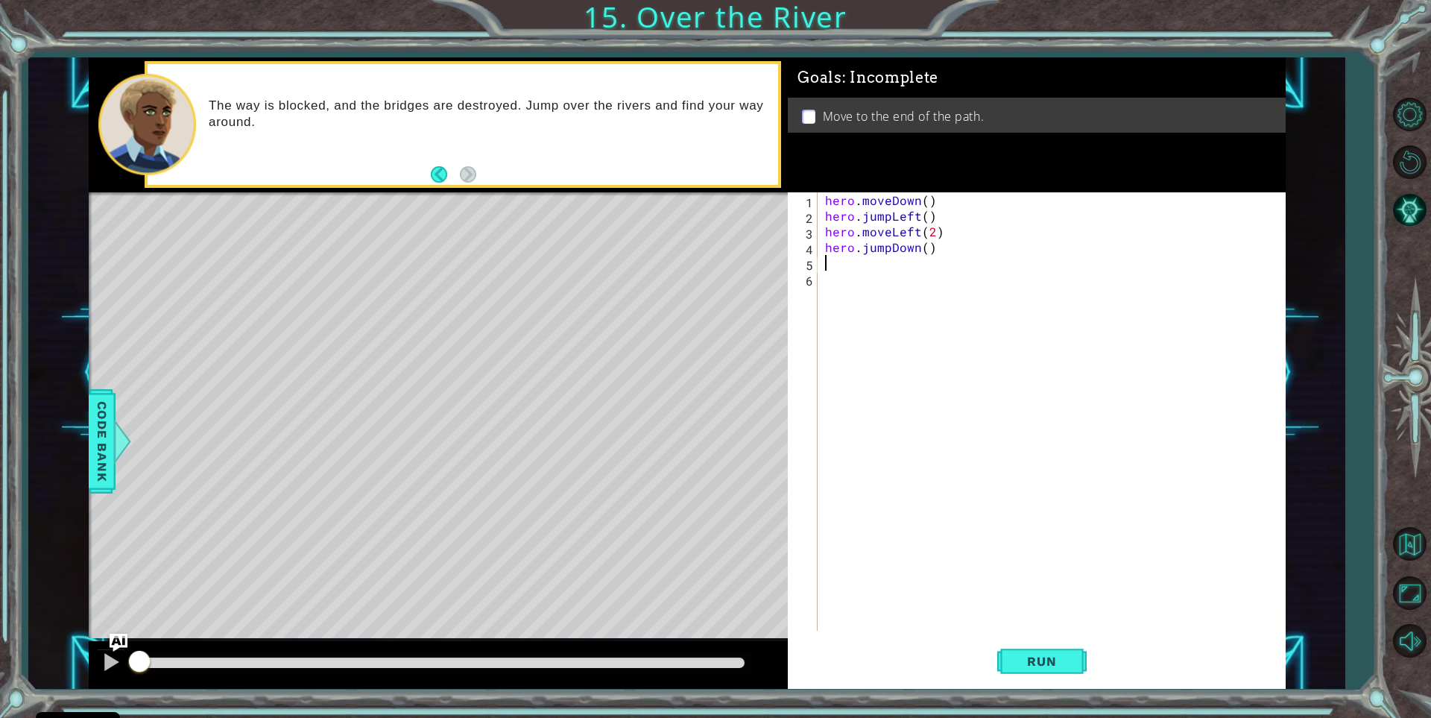
type textarea "h"
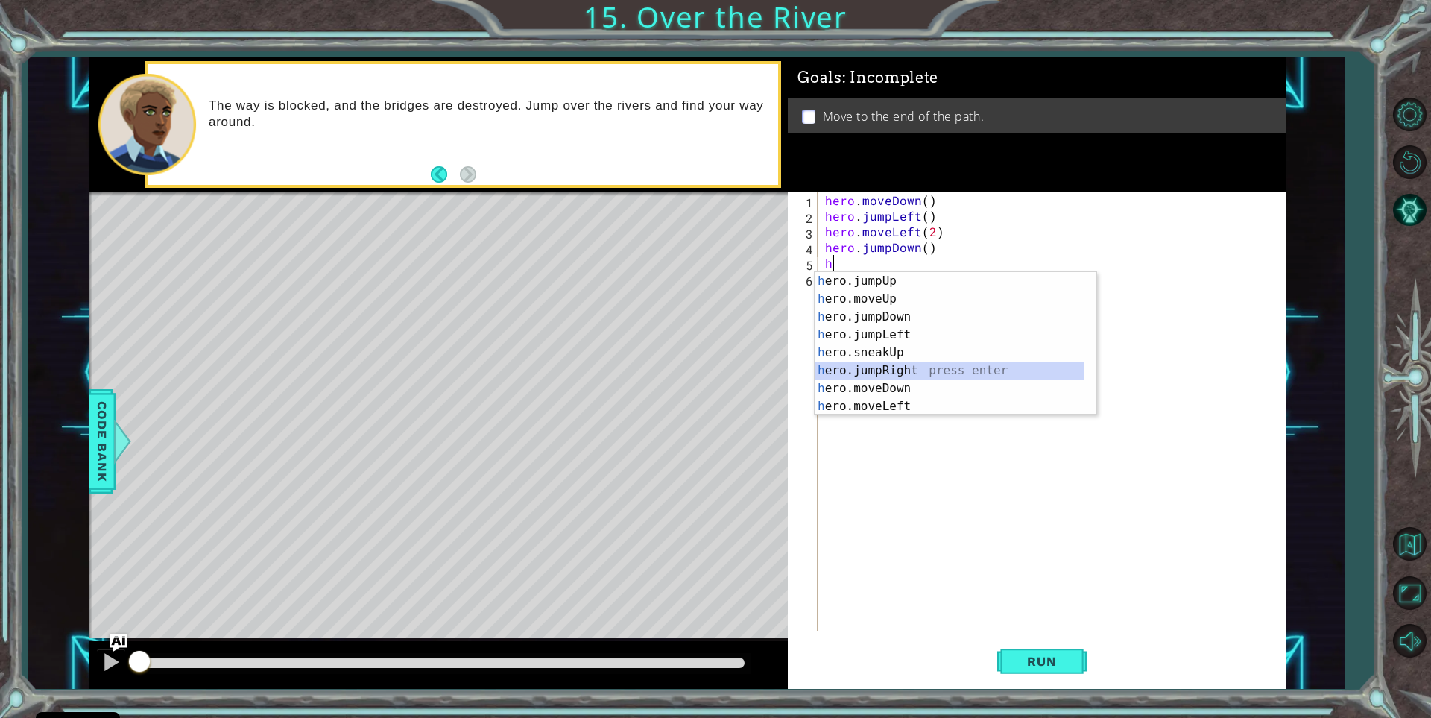
click at [862, 368] on div "h ero.jumpUp press enter h ero.moveUp press enter h ero.jumpDown press enter h …" at bounding box center [949, 361] width 269 height 179
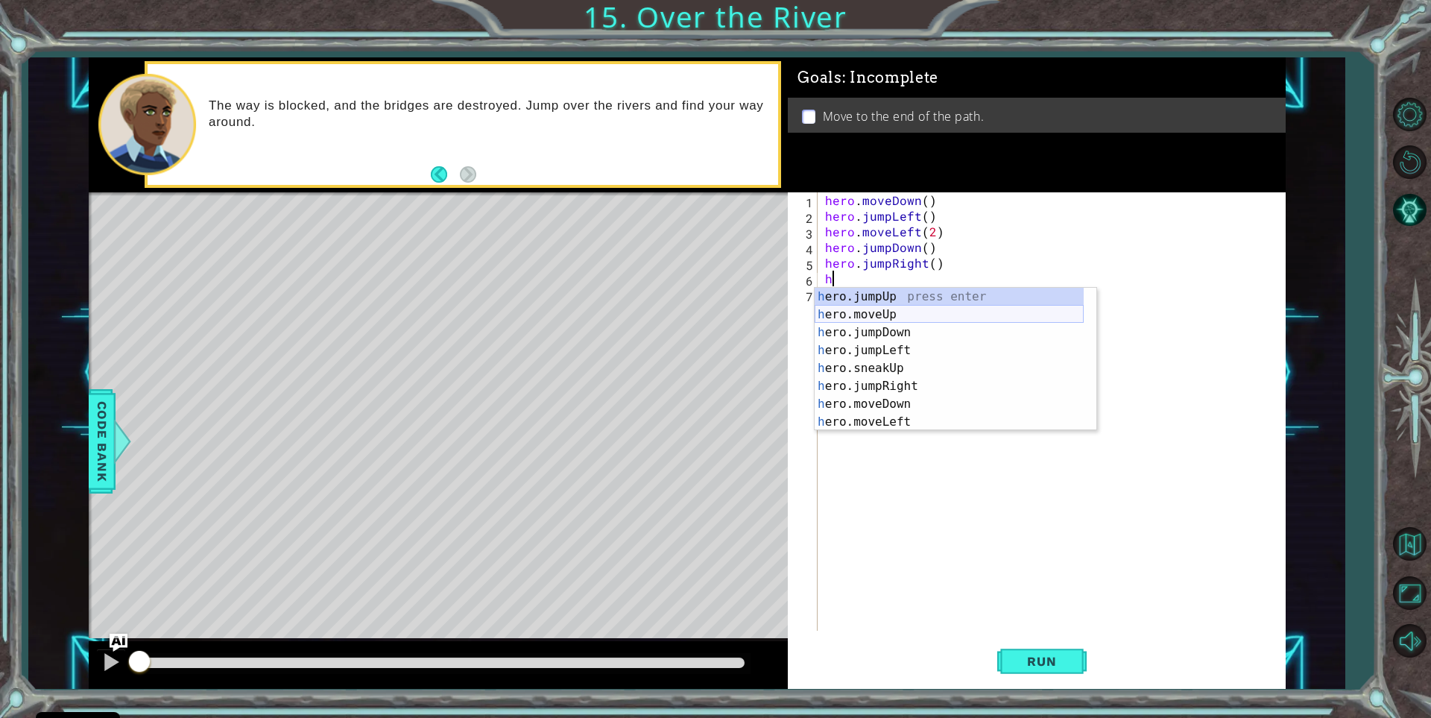
click at [870, 313] on div "h ero.jumpUp press enter h ero.moveUp press enter h ero.jumpDown press enter h …" at bounding box center [949, 377] width 269 height 179
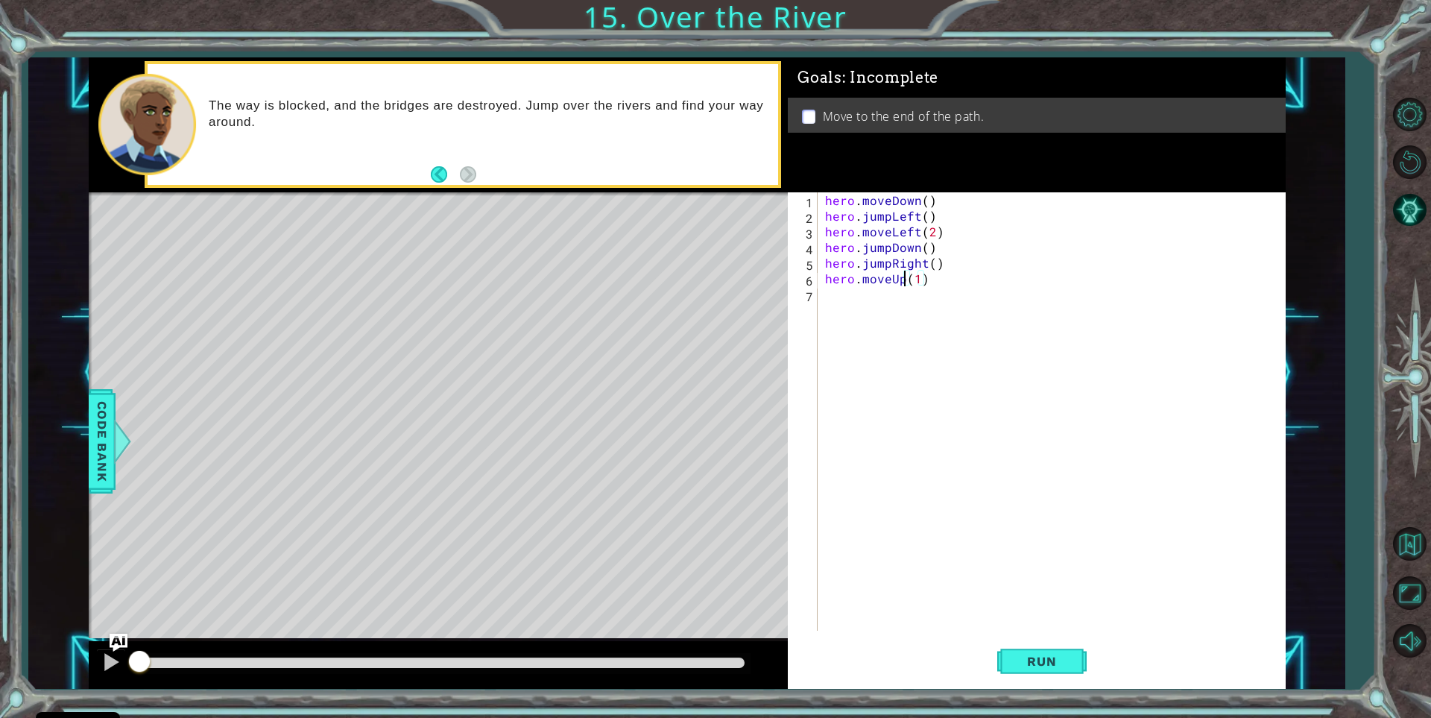
click at [904, 280] on div "hero . moveDown ( ) hero . jumpLeft ( ) hero . moveLeft ( 2 ) hero . jumpDown (…" at bounding box center [1055, 427] width 466 height 470
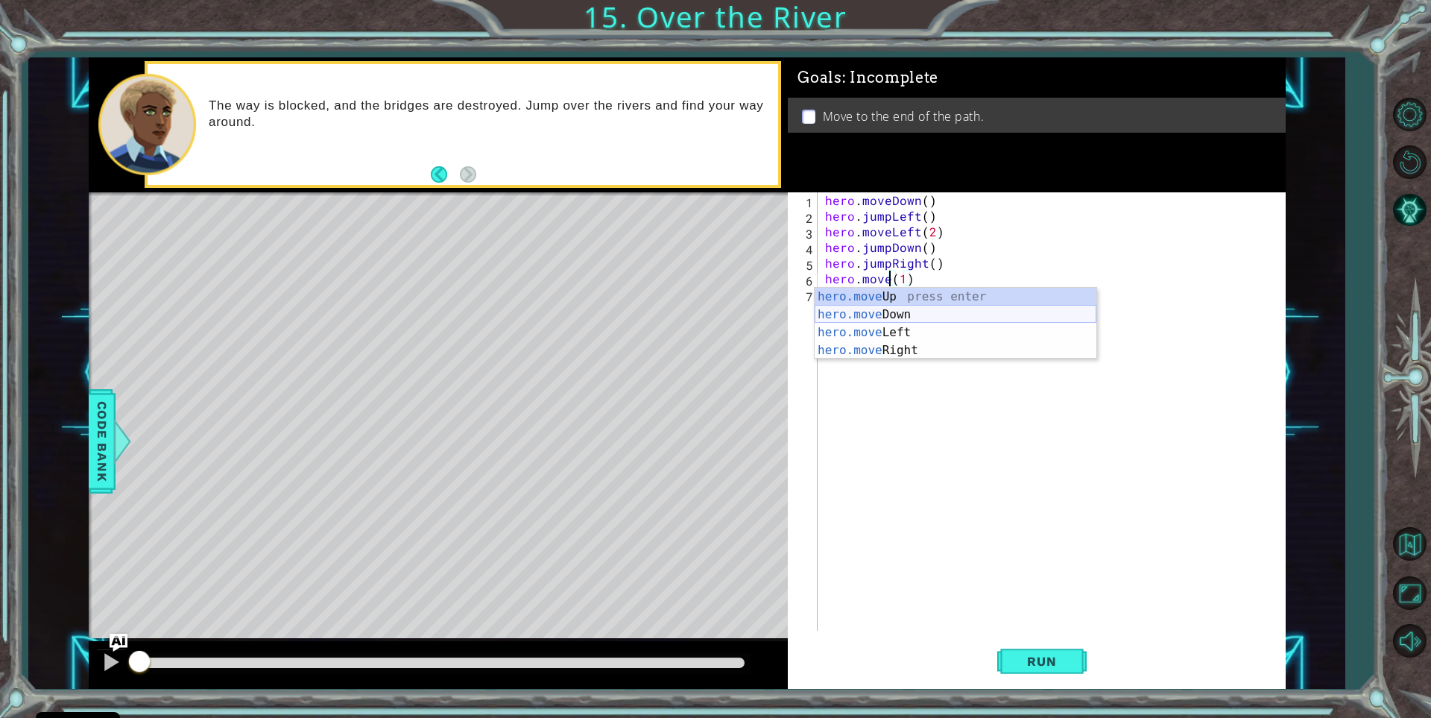
click at [889, 309] on div "hero.move Up press enter hero.move Down press enter hero.move Left press enter …" at bounding box center [956, 341] width 282 height 107
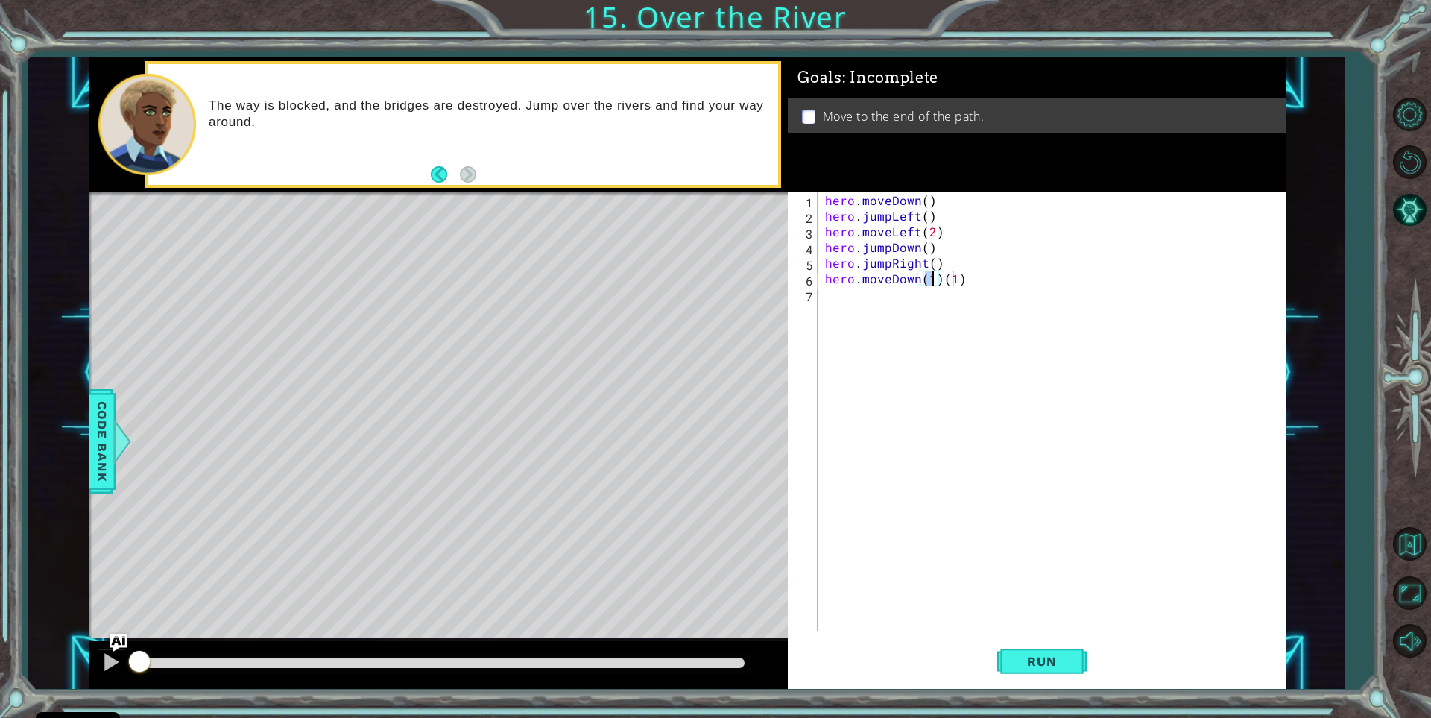
click at [978, 275] on div "hero . moveDown ( ) hero . jumpLeft ( ) hero . moveLeft ( 2 ) hero . jumpDown (…" at bounding box center [1055, 427] width 466 height 470
click at [1052, 666] on span "Run" at bounding box center [1041, 661] width 59 height 15
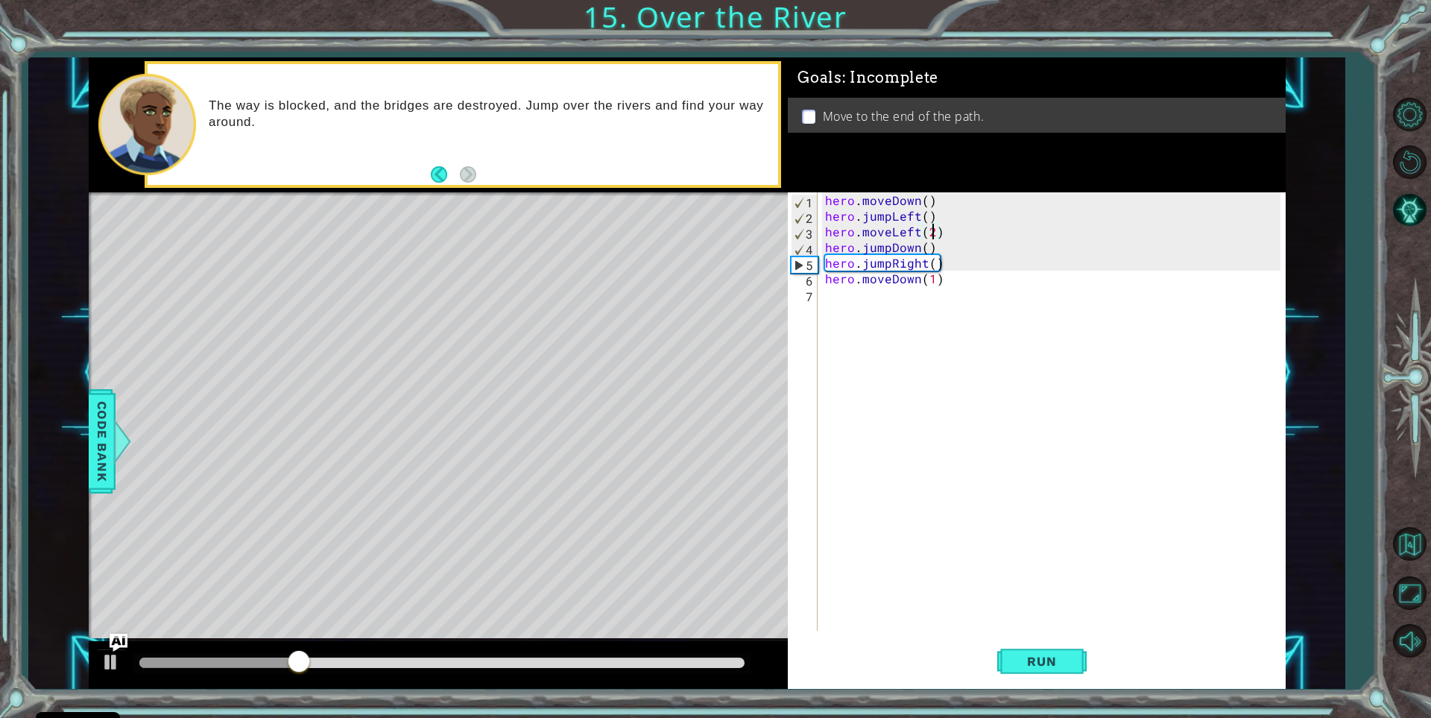
click at [931, 236] on div "hero . moveDown ( ) hero . jumpLeft ( ) hero . moveLeft ( 2 ) hero . jumpDown (…" at bounding box center [1055, 427] width 466 height 470
click at [931, 233] on div "hero . moveDown ( ) hero . jumpLeft ( ) hero . moveLeft ( 2 ) hero . jumpDown (…" at bounding box center [1055, 427] width 466 height 470
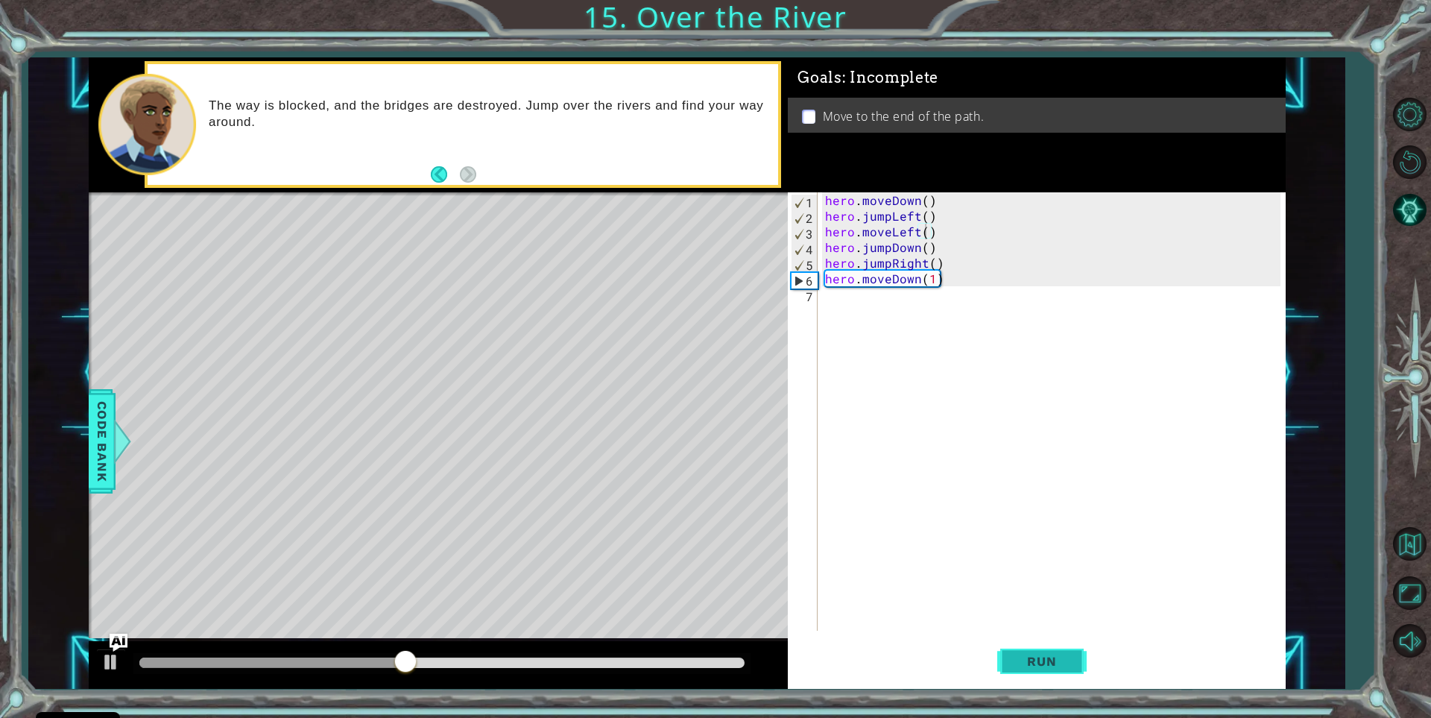
click at [1063, 646] on button "Run" at bounding box center [1041, 662] width 89 height 50
click at [920, 278] on div "hero . moveDown ( ) hero . jumpLeft ( ) hero . moveLeft ( ) hero . jumpDown ( )…" at bounding box center [1055, 427] width 466 height 470
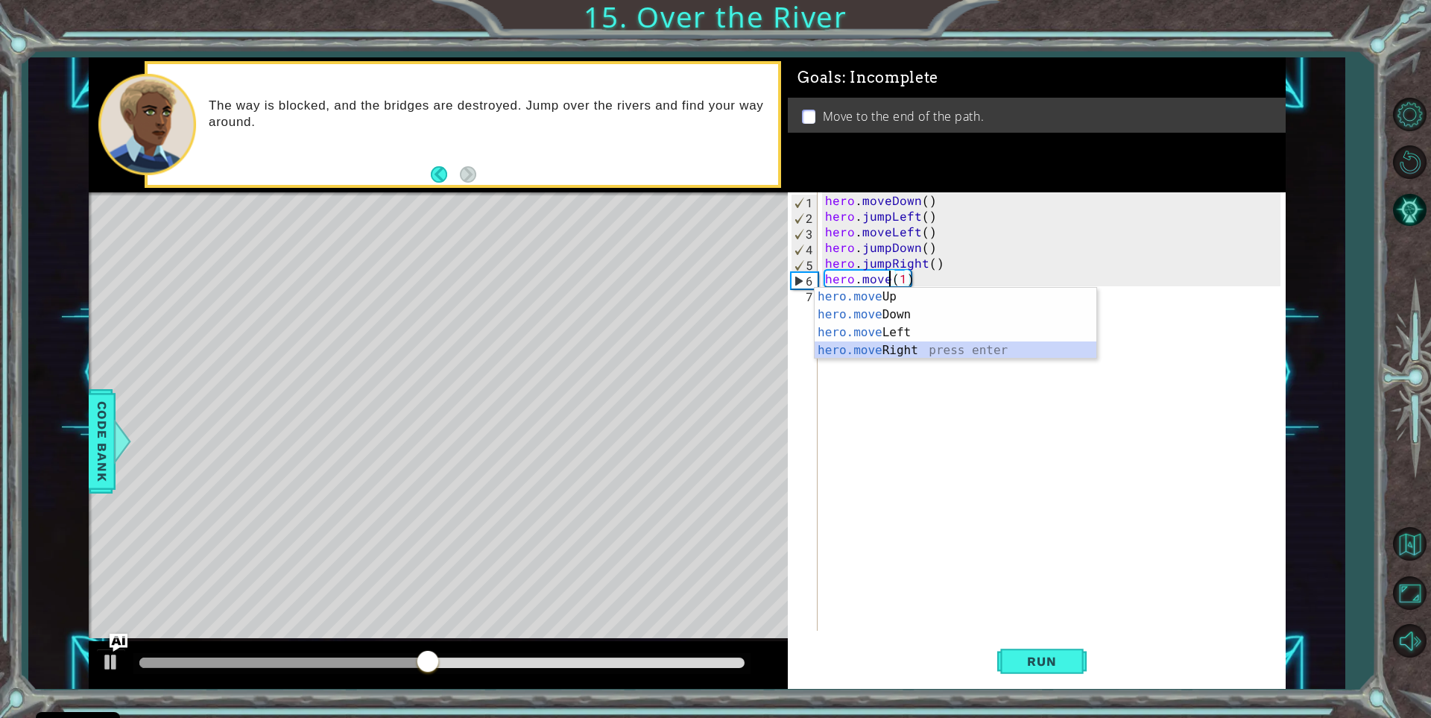
drag, startPoint x: 907, startPoint y: 353, endPoint x: 903, endPoint y: 331, distance: 22.7
click at [906, 350] on div "hero.move Up press enter hero.move Down press enter hero.move Left press enter …" at bounding box center [956, 341] width 282 height 107
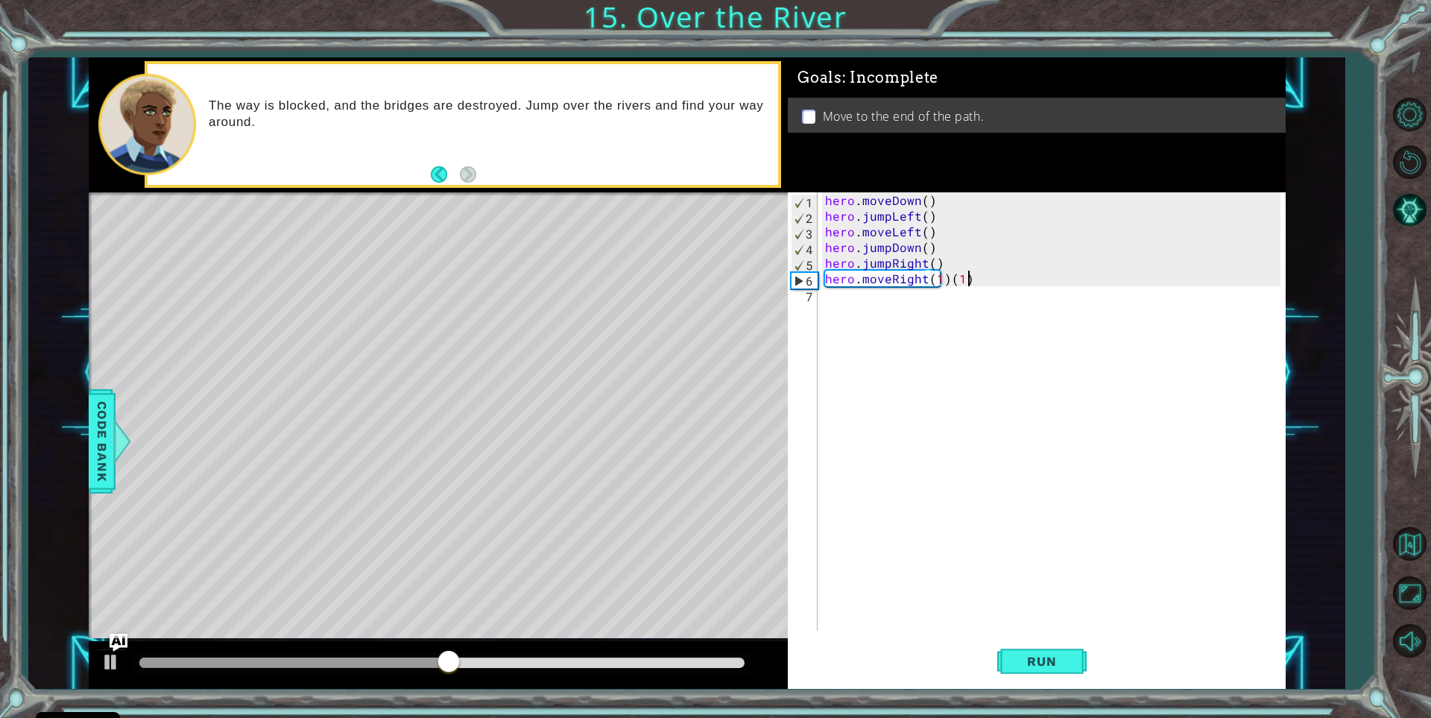
click at [974, 280] on div "hero . moveDown ( ) hero . jumpLeft ( ) hero . moveLeft ( ) hero . jumpDown ( )…" at bounding box center [1055, 427] width 466 height 470
type textarea "hero.moveRight(1)"
click at [1038, 662] on span "Run" at bounding box center [1041, 661] width 59 height 15
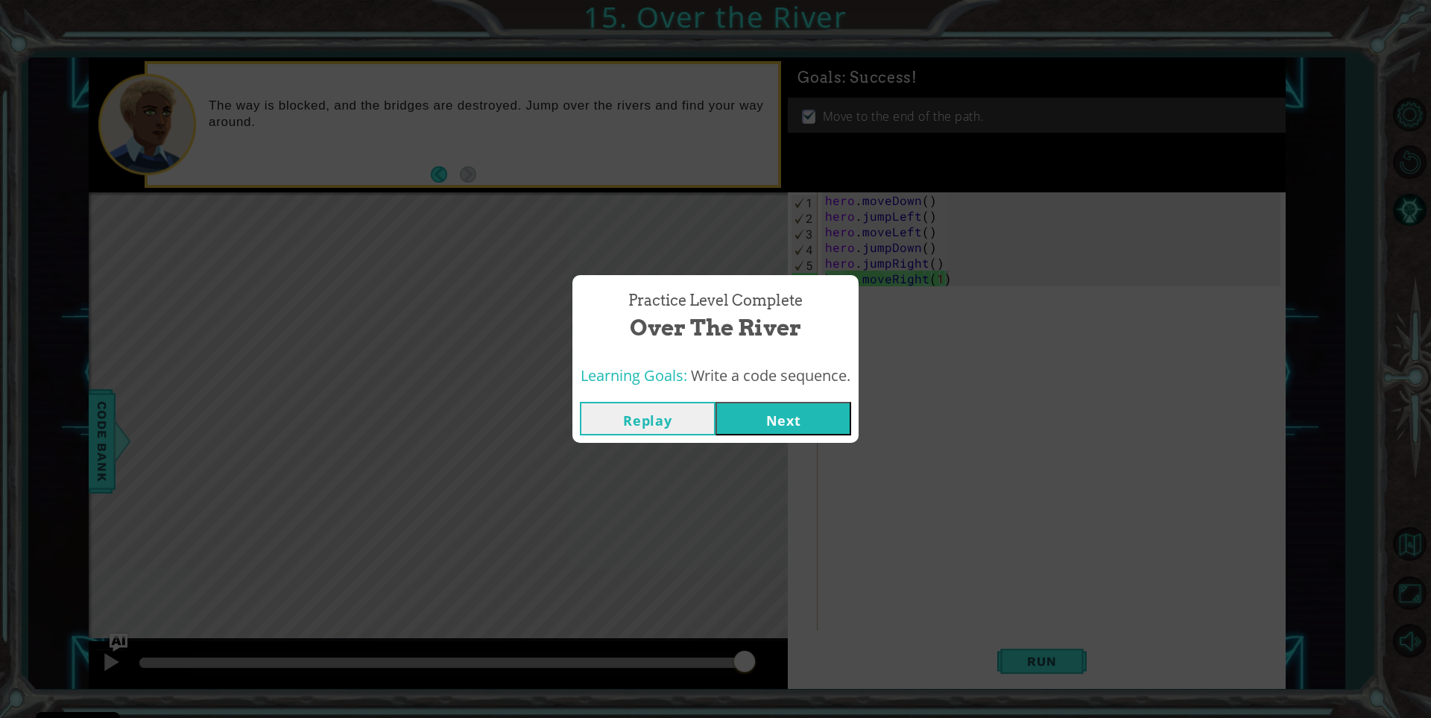
click at [783, 416] on button "Next" at bounding box center [784, 419] width 136 height 34
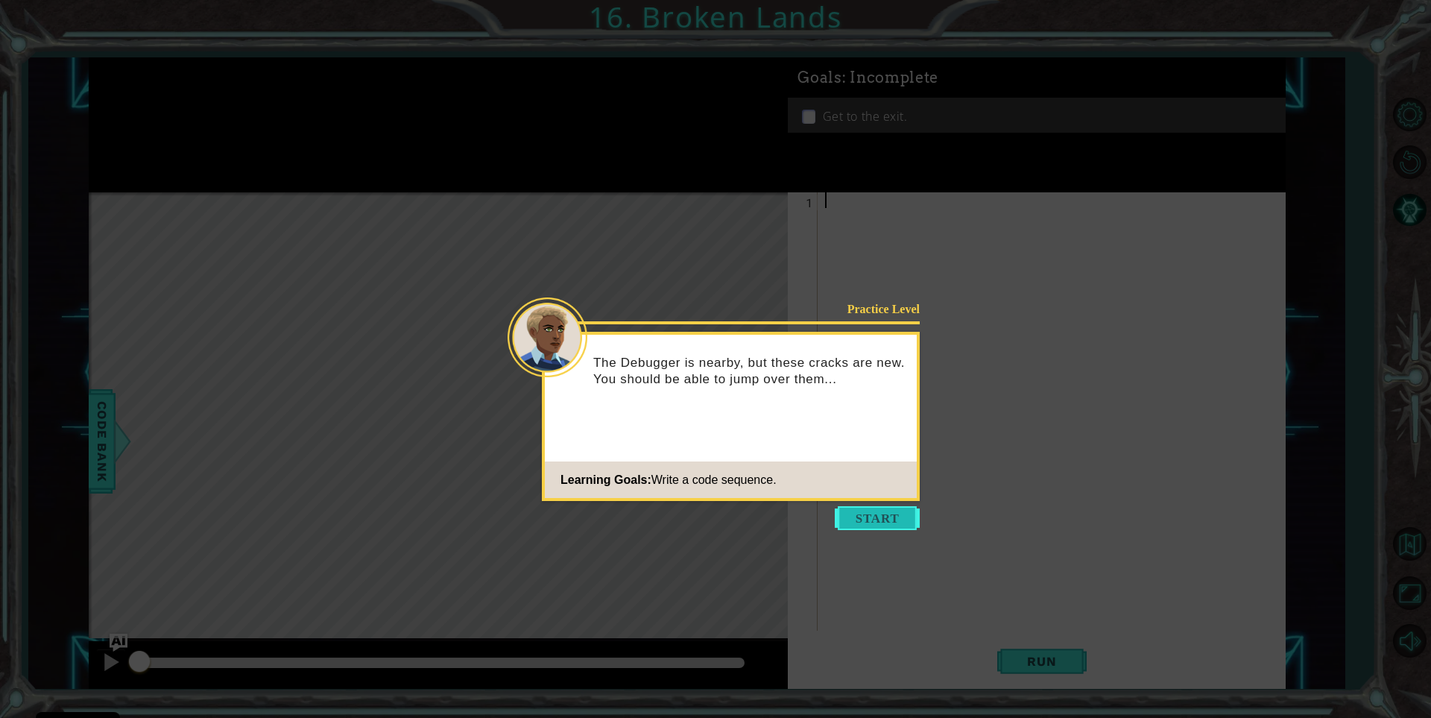
click at [854, 513] on button "Start" at bounding box center [877, 518] width 85 height 24
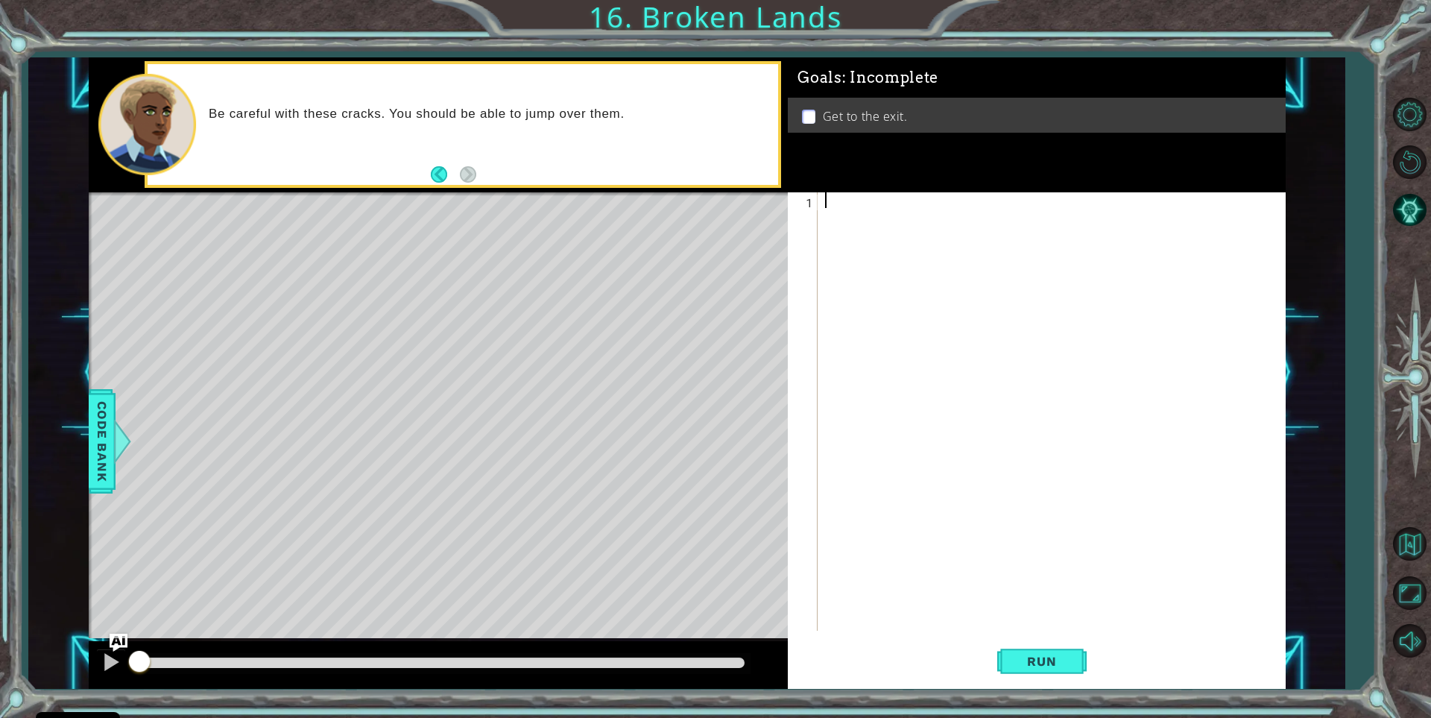
type textarea "h"
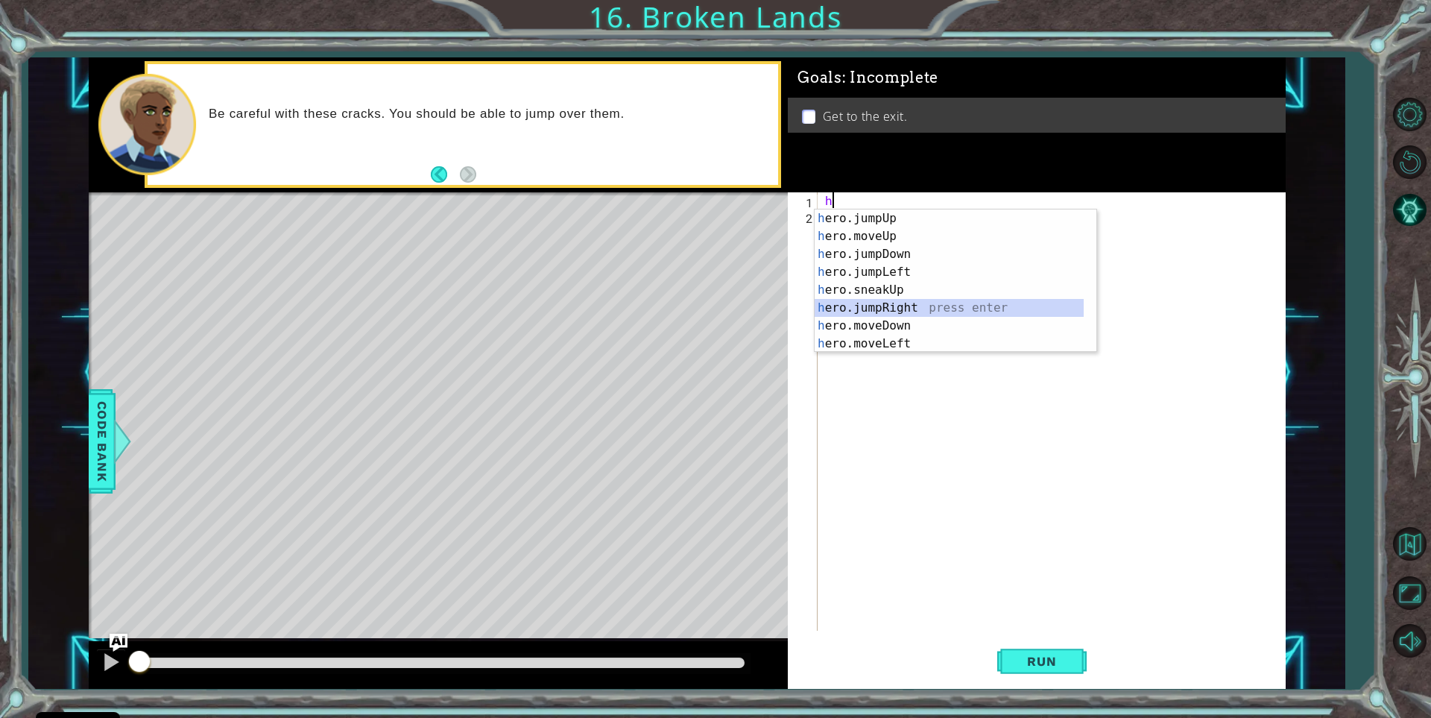
click at [918, 309] on div "h ero.jumpUp press enter h ero.moveUp press enter h ero.jumpDown press enter h …" at bounding box center [949, 298] width 269 height 179
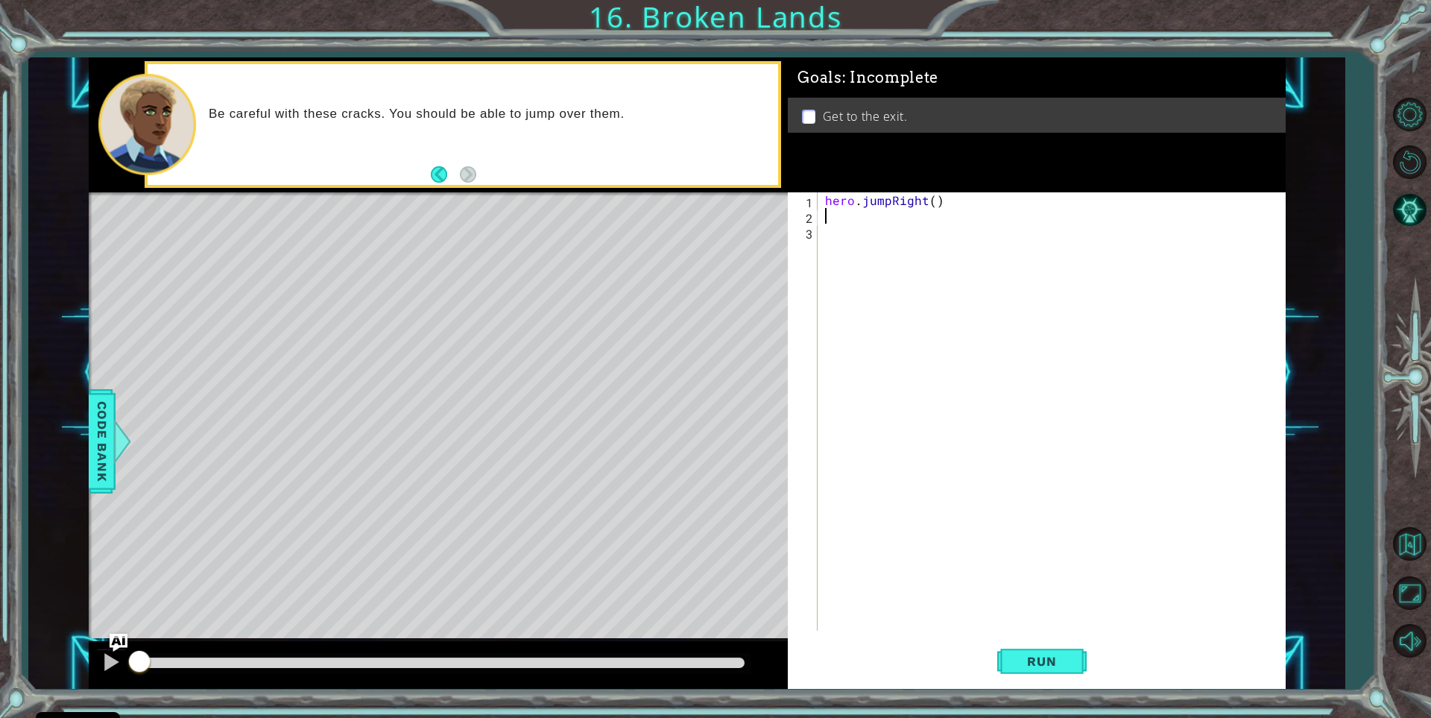
click at [822, 200] on div "hero . jumpRight ( )" at bounding box center [1055, 427] width 466 height 470
type textarea "hero.jumpRight()"
click at [822, 200] on div "hero . jumpRight ( )" at bounding box center [1055, 427] width 466 height 470
type textarea "h"
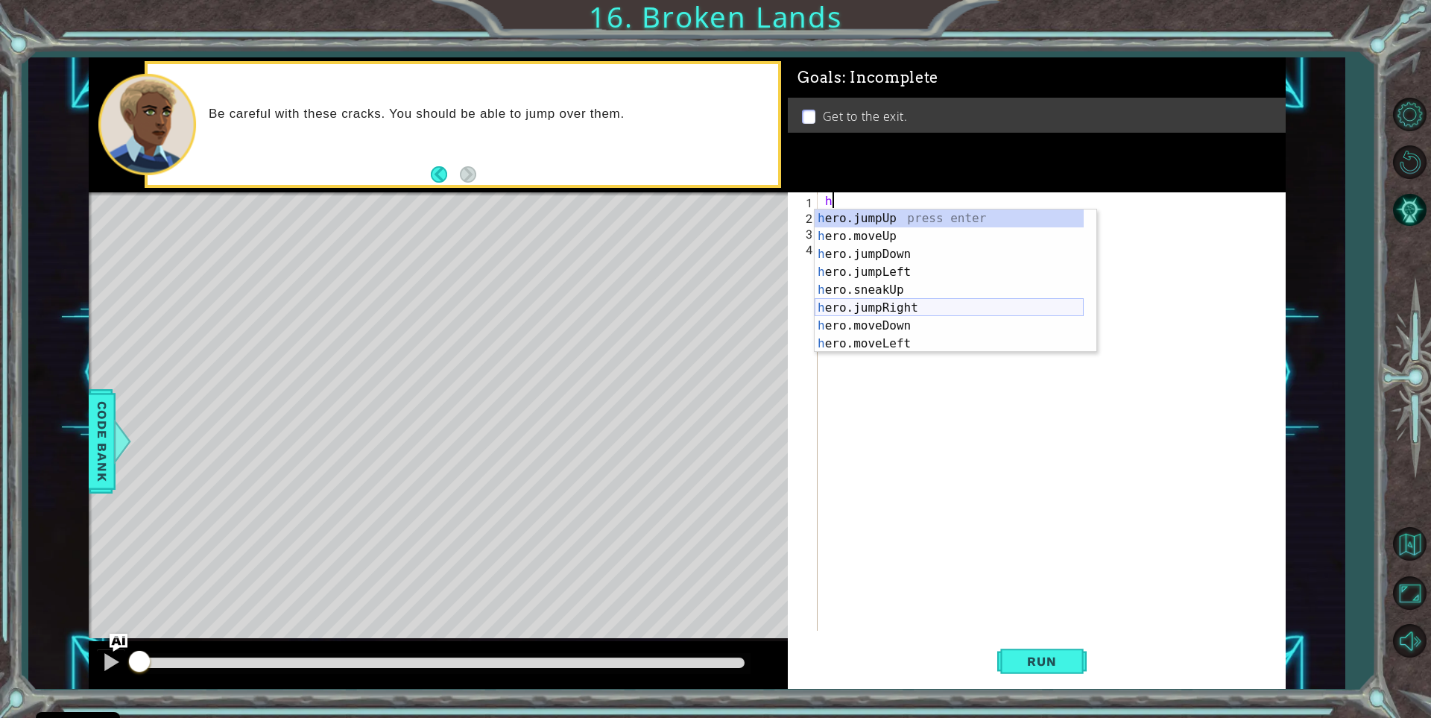
click at [886, 304] on div "h ero.jumpUp press enter h ero.moveUp press enter h ero.jumpDown press enter h …" at bounding box center [949, 298] width 269 height 179
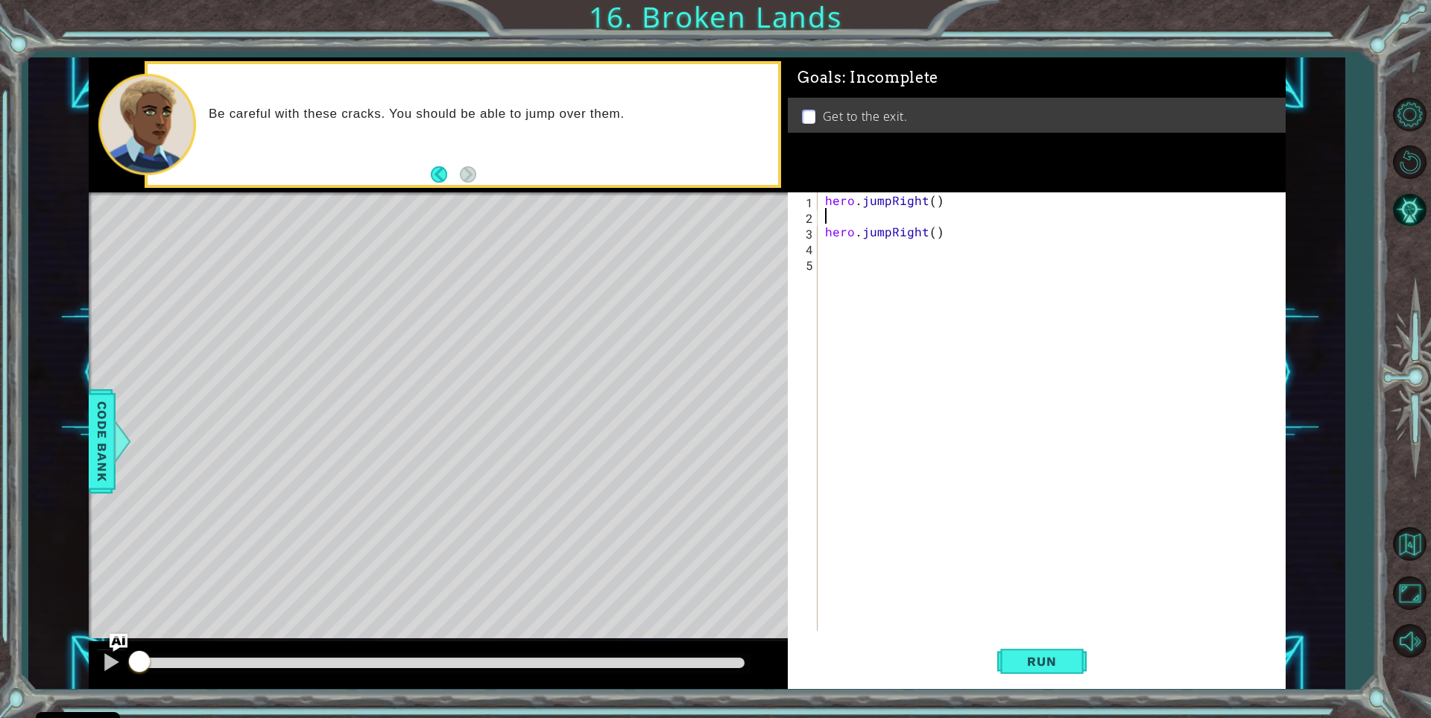
click at [821, 229] on div "1 2 3 4 5 hero . jumpRight ( ) hero . jumpRight ( ) ההההההההההההההההההההההההההה…" at bounding box center [1034, 411] width 493 height 438
click at [828, 229] on div "hero . jumpRight ( ) hero . jumpRight ( )" at bounding box center [1055, 427] width 466 height 470
type textarea "hero.jumpRight()"
click at [819, 227] on div "hero.jumpRight() 1 2 3 4 hero . jumpRight ( ) hero . jumpRight ( ) הההההההההההה…" at bounding box center [1034, 411] width 493 height 438
click at [822, 230] on div "hero . jumpRight ( ) hero . jumpRight ( )" at bounding box center [1055, 427] width 466 height 470
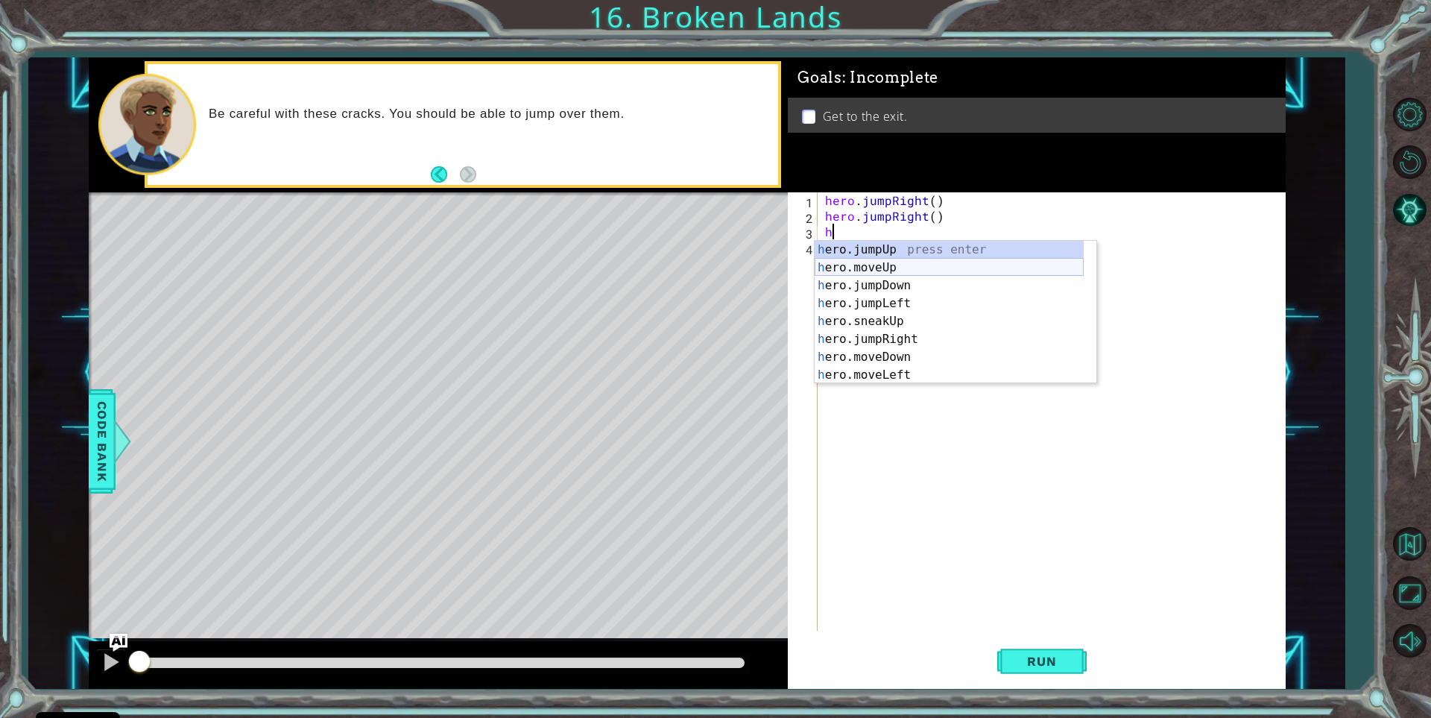
drag, startPoint x: 858, startPoint y: 265, endPoint x: 860, endPoint y: 257, distance: 7.8
click at [858, 263] on div "h ero.jumpUp press enter h ero.moveUp press enter h ero.jumpDown press enter h …" at bounding box center [949, 330] width 269 height 179
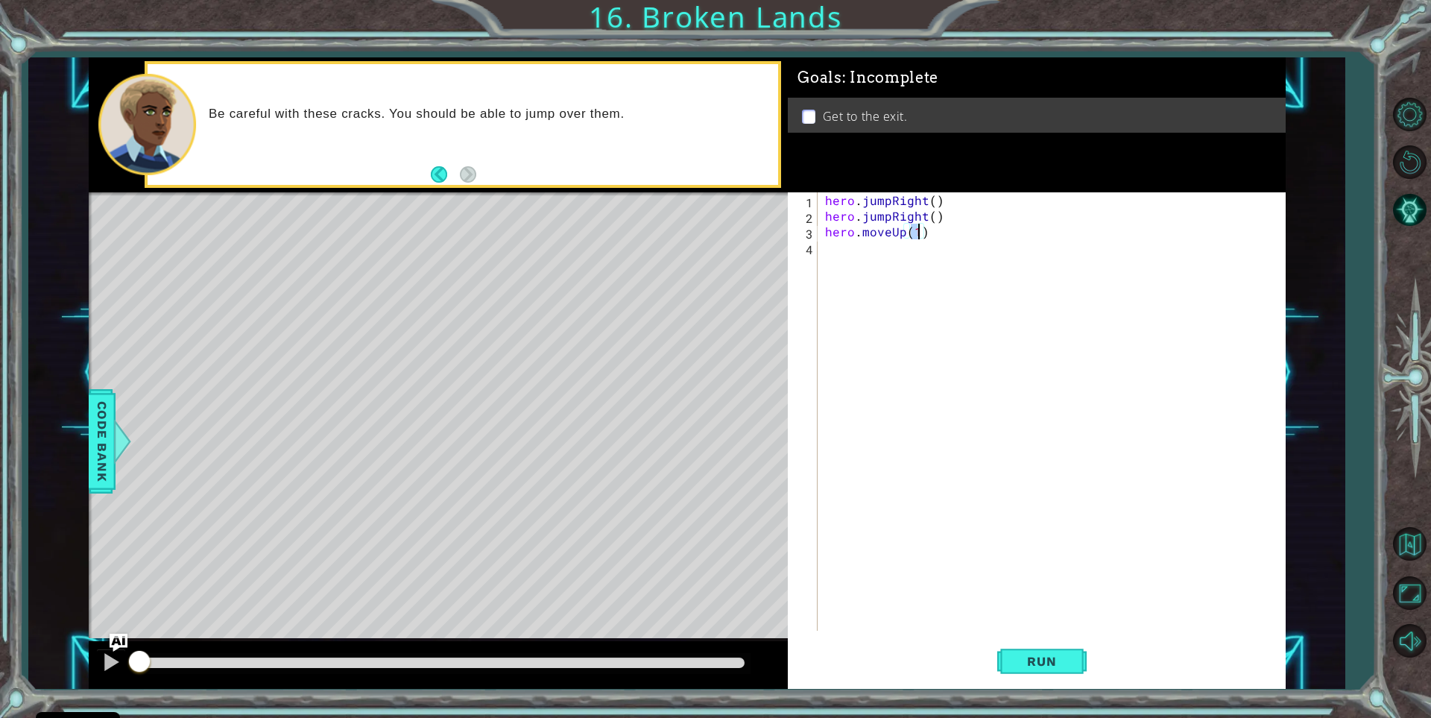
click at [901, 234] on div "hero . jumpRight ( ) hero . jumpRight ( ) hero . moveUp ( 1 )" at bounding box center [1055, 427] width 466 height 470
click at [888, 245] on div "hero.moveR ight press enter" at bounding box center [956, 268] width 282 height 54
drag, startPoint x: 958, startPoint y: 236, endPoint x: 966, endPoint y: 233, distance: 9.0
click at [965, 233] on div "hero . jumpRight ( ) hero . jumpRight ( ) hero . moveRight ( 1 ) ( 1 )" at bounding box center [1055, 427] width 466 height 470
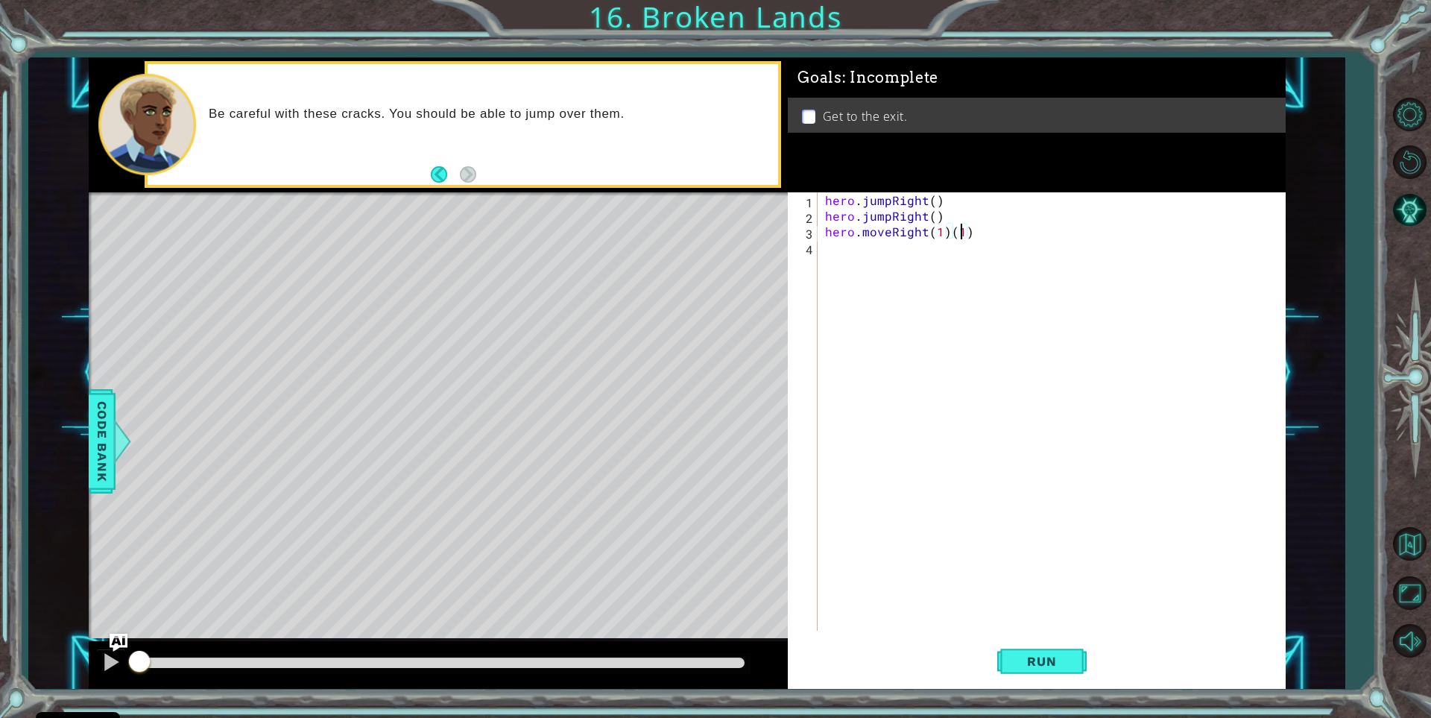
click at [966, 233] on div "hero . jumpRight ( ) hero . jumpRight ( ) hero . moveRight ( 1 ) ( 1 )" at bounding box center [1055, 427] width 466 height 470
type textarea "hero.moveRight(1)"
click at [827, 245] on div "hero . jumpRight ( ) hero . jumpRight ( ) hero . moveRight ( 1 )" at bounding box center [1055, 427] width 466 height 470
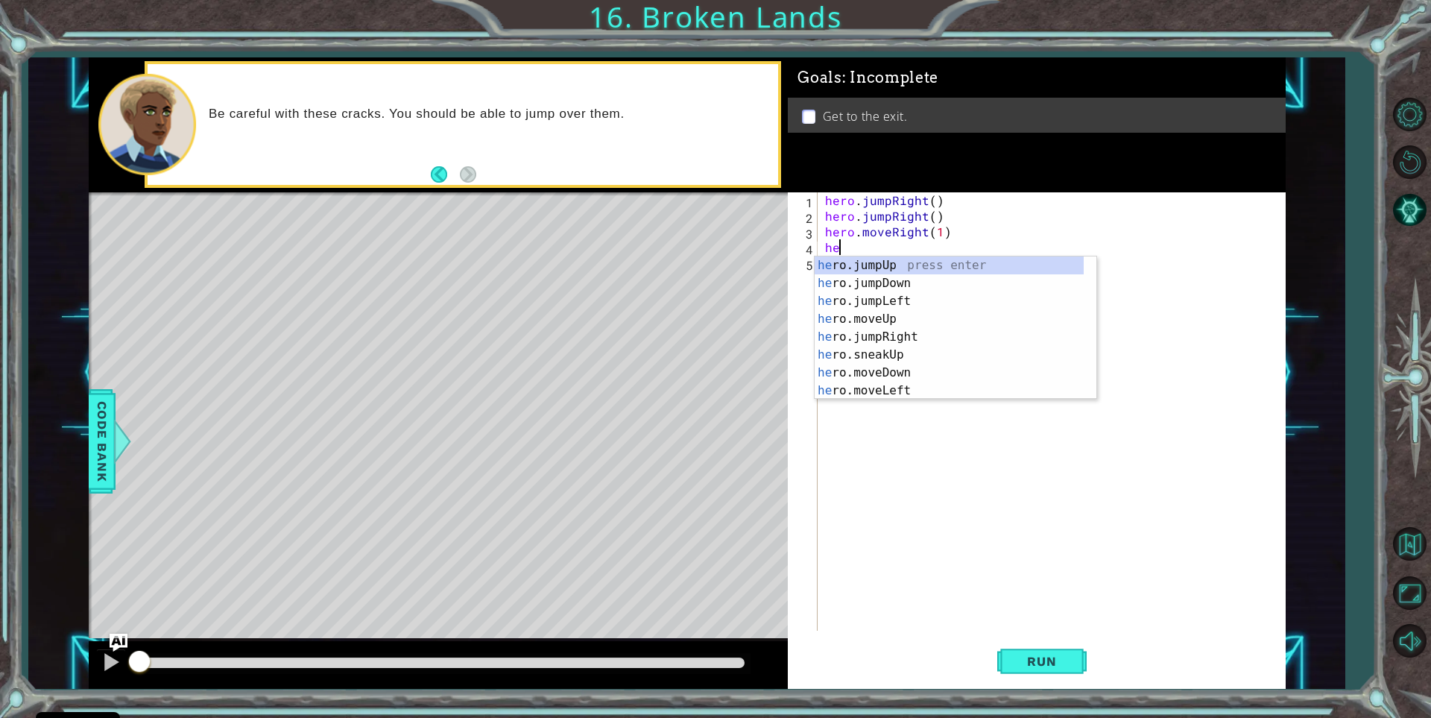
type textarea "he"
click at [901, 264] on div "he ro.jumpUp press enter he ro.jumpDown press enter he ro.jumpLeft press enter …" at bounding box center [949, 345] width 269 height 179
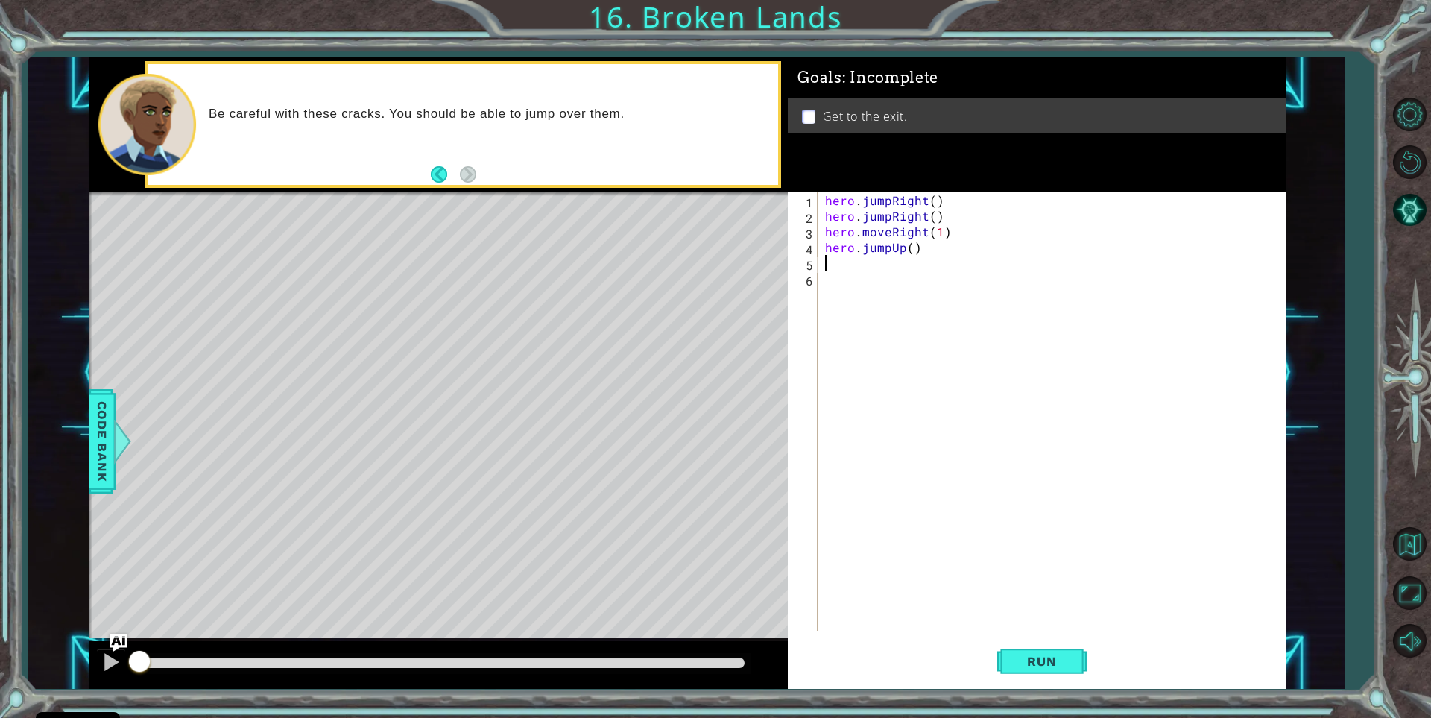
click at [861, 262] on div "hero . jumpRight ( ) hero . jumpRight ( ) hero . moveRight ( 1 ) hero . jumpUp …" at bounding box center [1055, 427] width 466 height 470
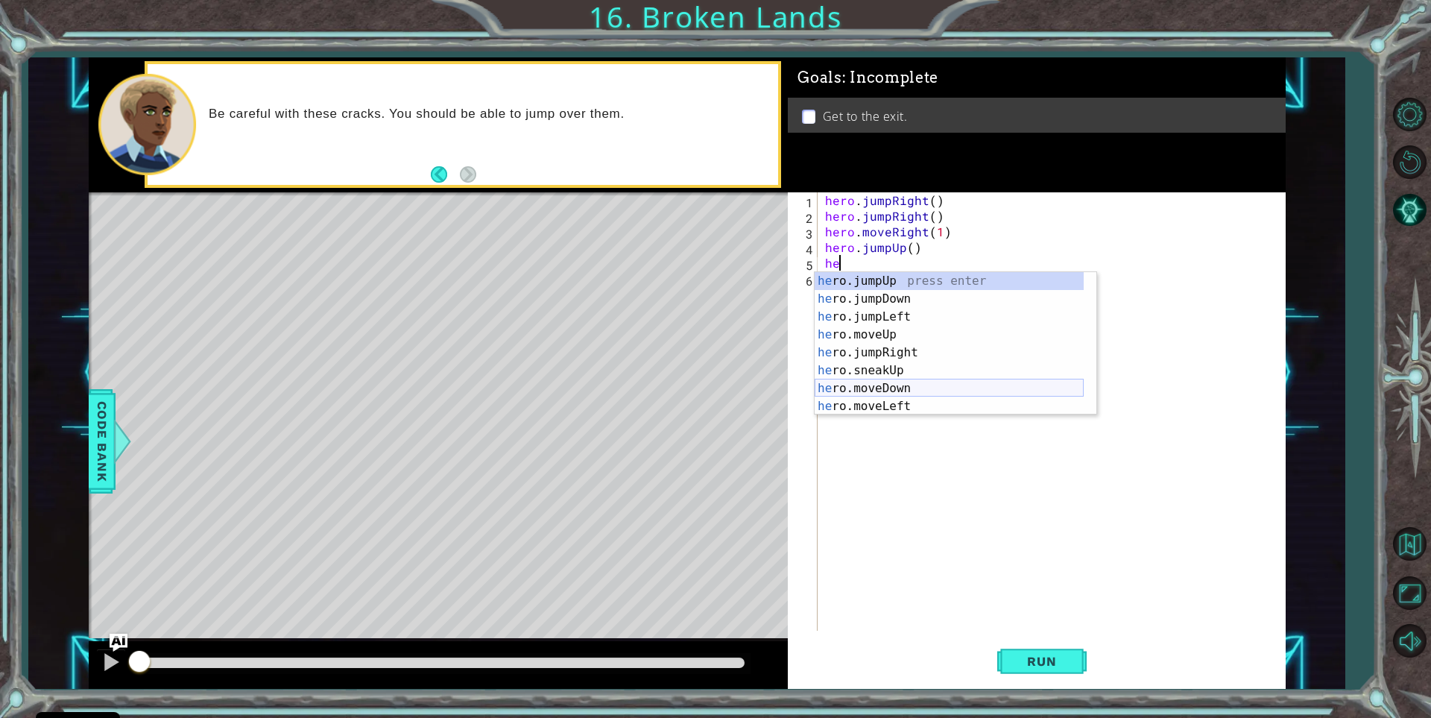
click at [877, 388] on div "he ro.jumpUp press enter he ro.jumpDown press enter he ro.jumpLeft press enter …" at bounding box center [949, 361] width 269 height 179
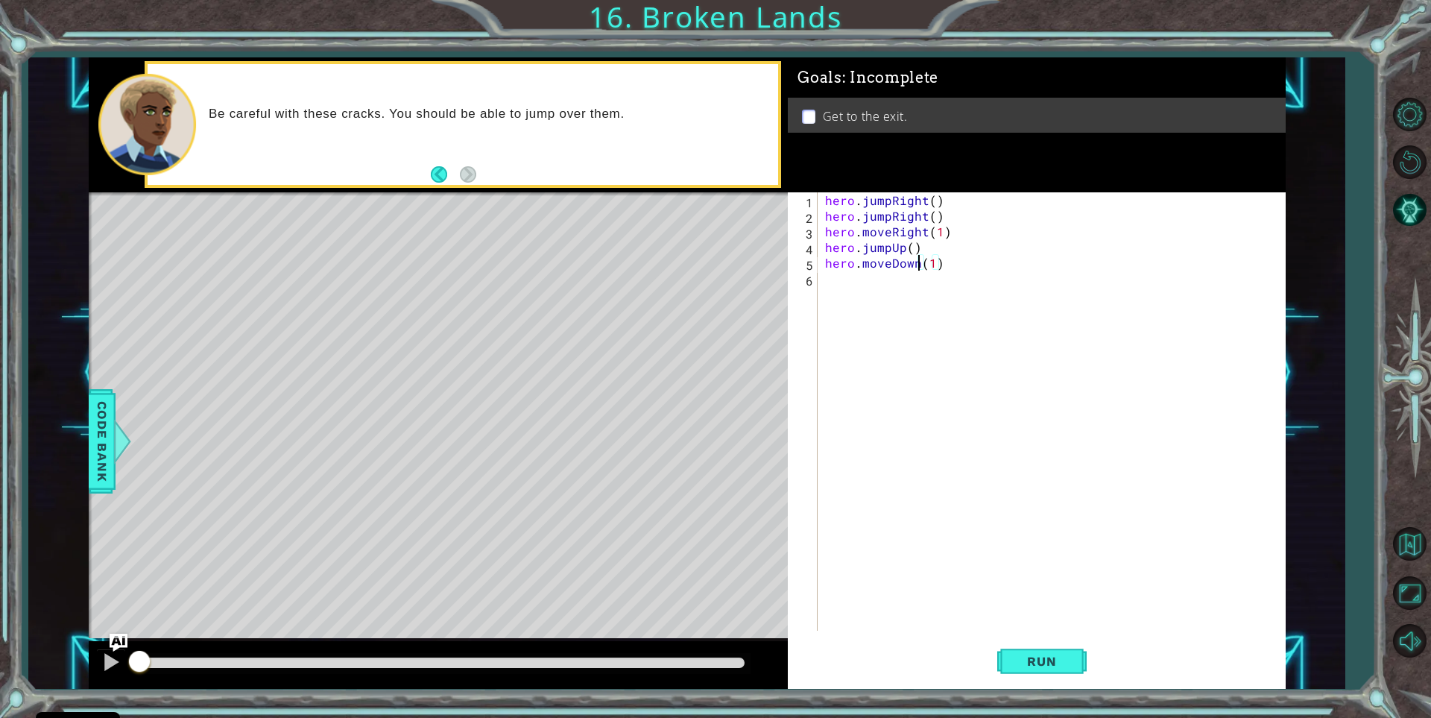
click at [920, 261] on div "hero . jumpRight ( ) hero . jumpRight ( ) hero . moveRight ( 1 ) hero . jumpUp …" at bounding box center [1055, 427] width 466 height 470
click at [900, 277] on div "hero.move Up press enter hero.move Down press enter hero.move Left press enter …" at bounding box center [956, 325] width 282 height 107
click at [917, 266] on div "hero . jumpRight ( ) hero . jumpRight ( ) hero . moveRight ( 1 ) hero . jumpUp …" at bounding box center [1055, 427] width 466 height 470
click at [1032, 647] on button "Run" at bounding box center [1041, 662] width 89 height 50
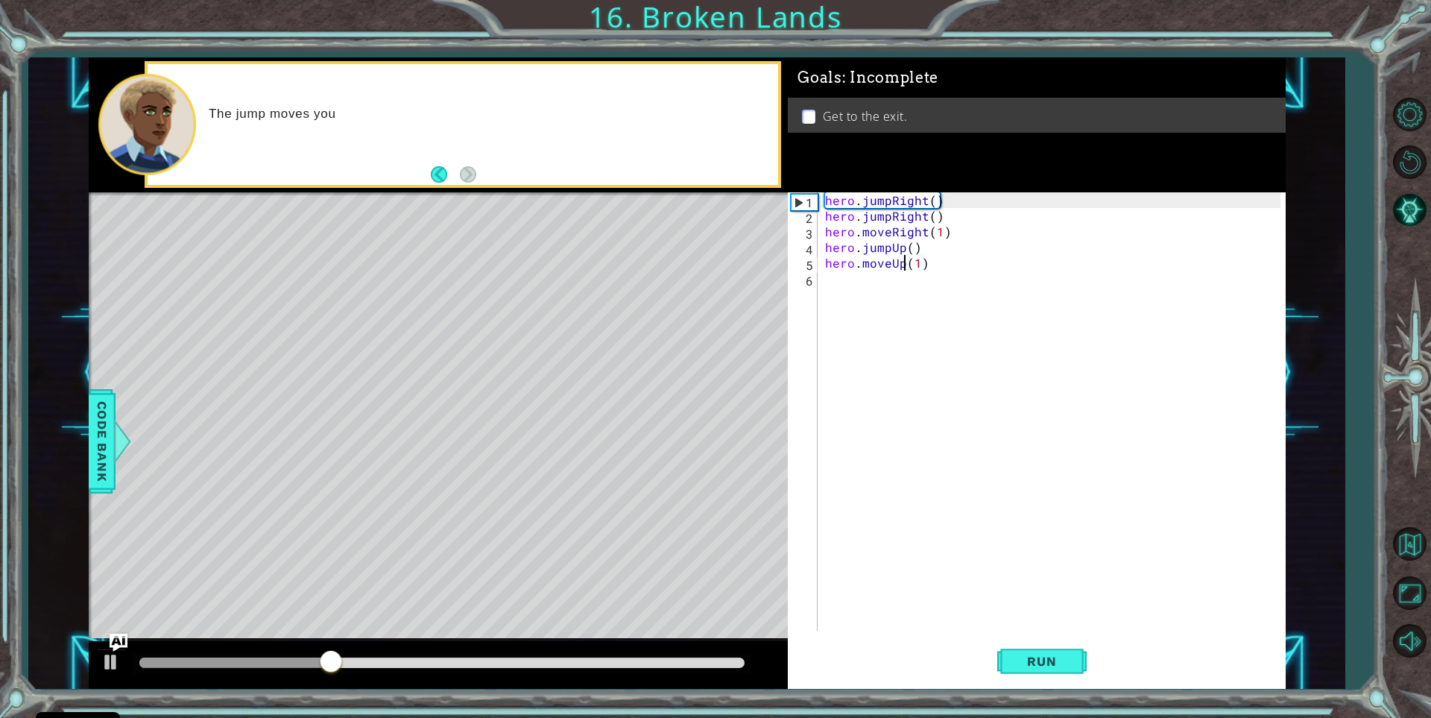
click at [918, 260] on div "hero . jumpRight ( ) hero . jumpRight ( ) hero . moveRight ( 1 ) hero . jumpUp …" at bounding box center [1055, 427] width 466 height 470
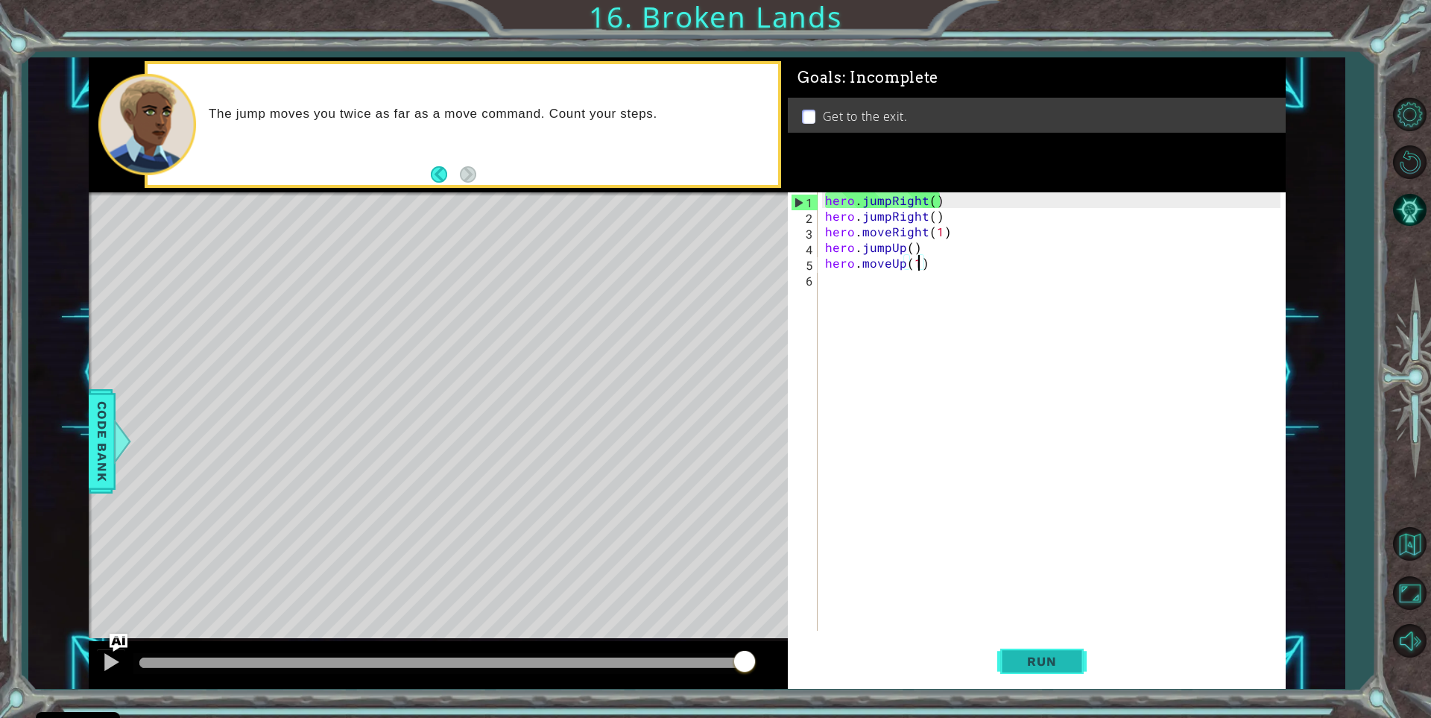
click at [1048, 668] on span "Run" at bounding box center [1041, 661] width 59 height 15
click at [1029, 669] on span "Run" at bounding box center [1041, 661] width 59 height 15
click at [820, 197] on div "hero.moveUp(1) 1 2 3 4 5 6 hero . jumpRight ( ) hero . jumpRight ( ) hero . mov…" at bounding box center [1034, 411] width 493 height 438
click at [821, 196] on div "hero.moveUp(1) 1 2 3 4 5 6 hero . jumpRight ( ) hero . jumpRight ( ) hero . mov…" at bounding box center [1034, 411] width 493 height 438
click at [823, 196] on div "hero . jumpRight ( ) hero . jumpRight ( ) hero . moveRight ( 1 ) hero . jumpUp …" at bounding box center [1055, 427] width 466 height 470
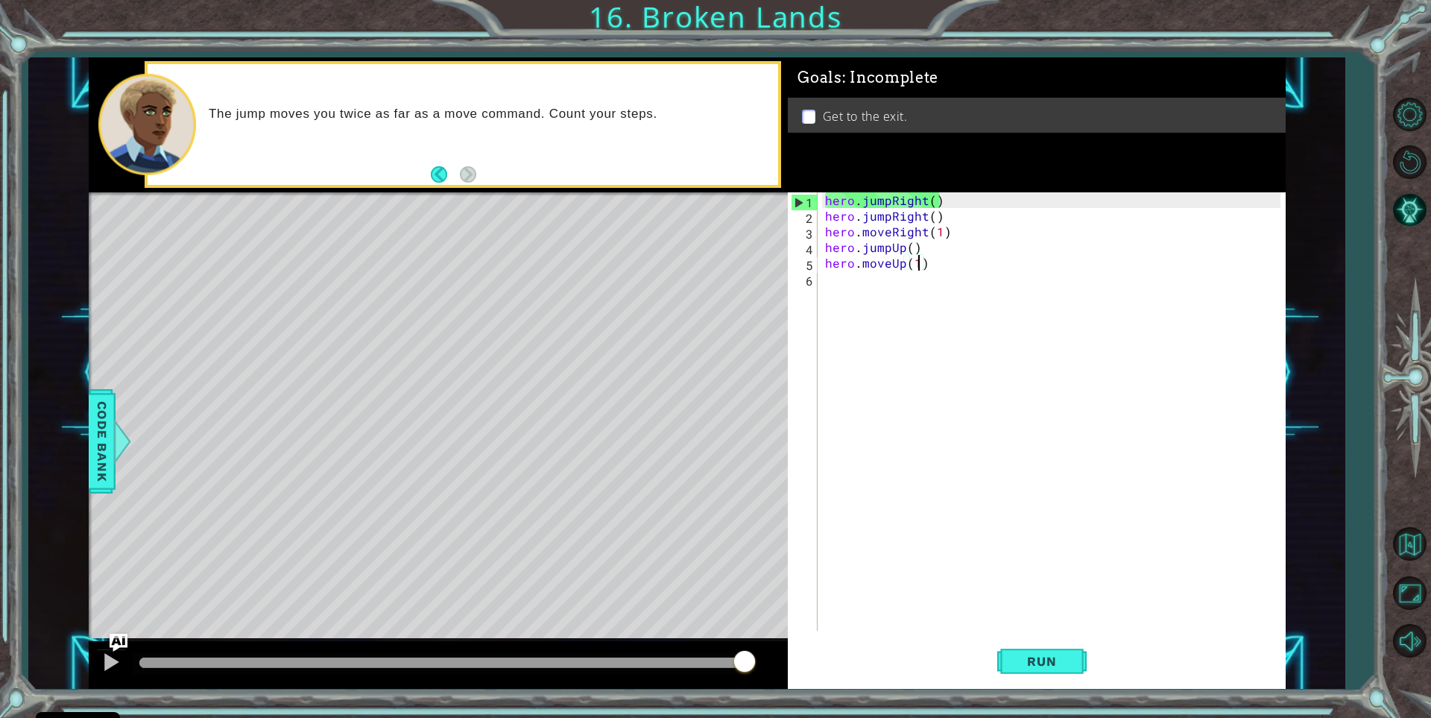
type textarea "hero.jumpRight()"
click at [828, 201] on div "hero . jumpRight ( ) hero . jumpRight ( ) hero . moveRight ( 1 ) hero . jumpUp …" at bounding box center [1055, 427] width 466 height 470
click at [942, 247] on div "hero . jumpRight ( ) hero . jumpRight ( ) hero . moveRight ( 1 ) hero . jumpUp …" at bounding box center [1055, 427] width 466 height 470
type textarea "hero.moveRight(1)"
drag, startPoint x: 953, startPoint y: 242, endPoint x: 959, endPoint y: 251, distance: 11.2
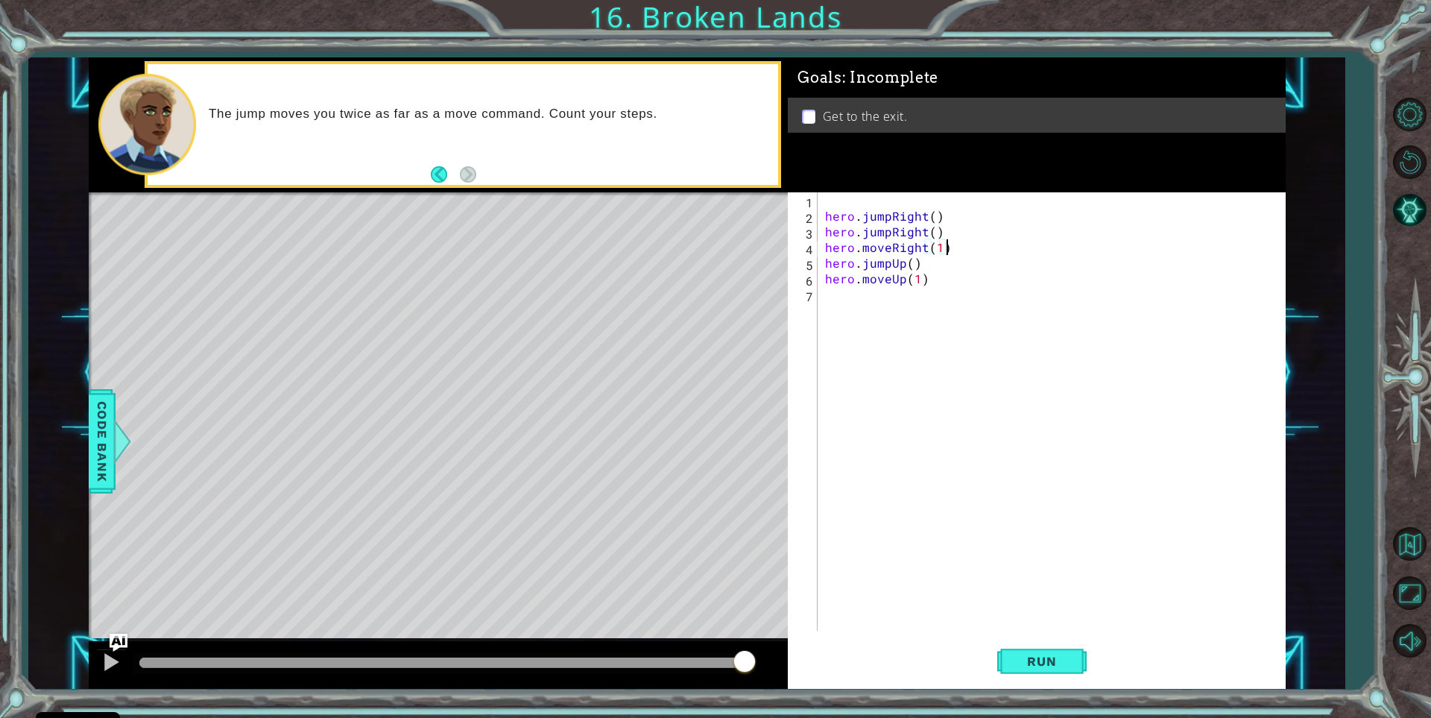
click at [959, 251] on div "hero . jumpRight ( ) hero . jumpRight ( ) hero . moveRight ( 1 ) hero . jumpUp …" at bounding box center [1055, 427] width 466 height 470
click at [831, 204] on div "hero . jumpRight ( ) hero . jumpRight ( ) hero . moveRight ( 1 ) hero . jumpUp …" at bounding box center [1055, 427] width 466 height 470
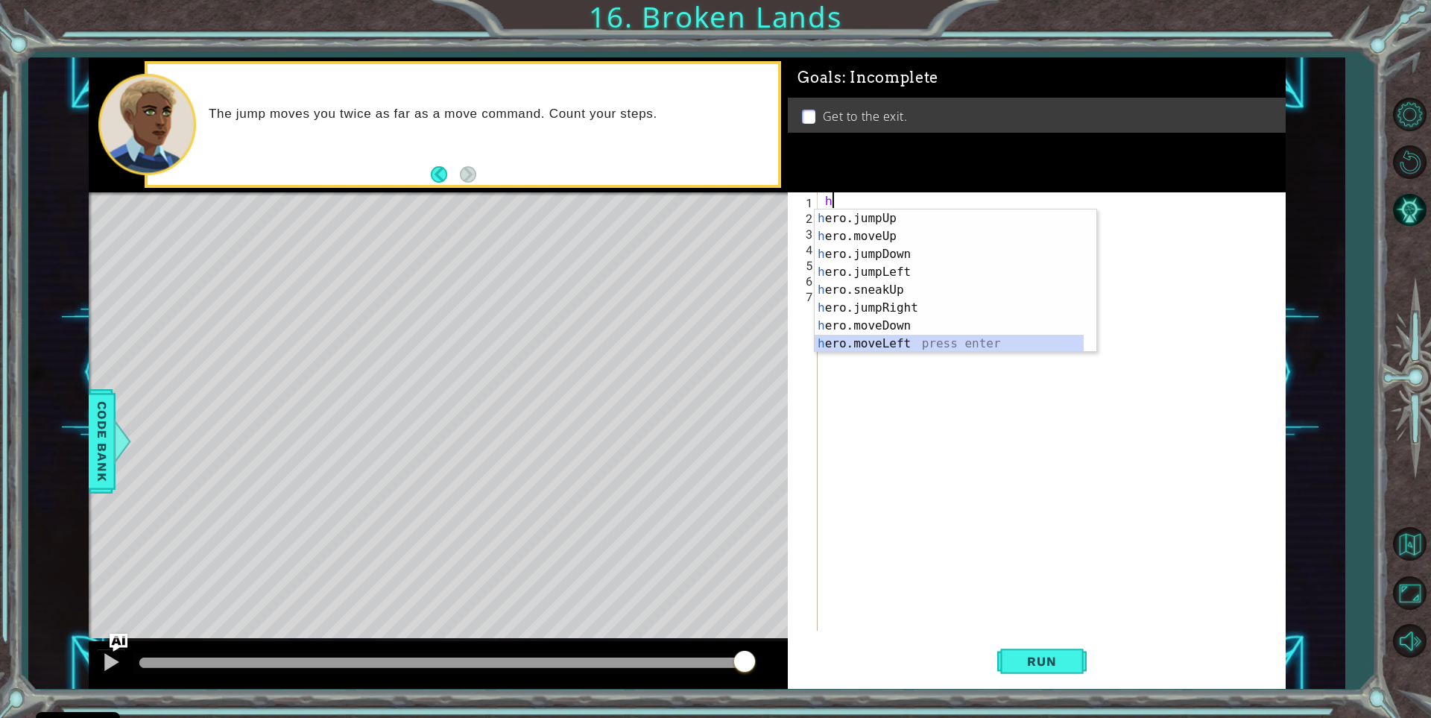
click at [894, 338] on div "h ero.jumpUp press enter h ero.moveUp press enter h ero.jumpDown press enter h …" at bounding box center [956, 298] width 282 height 179
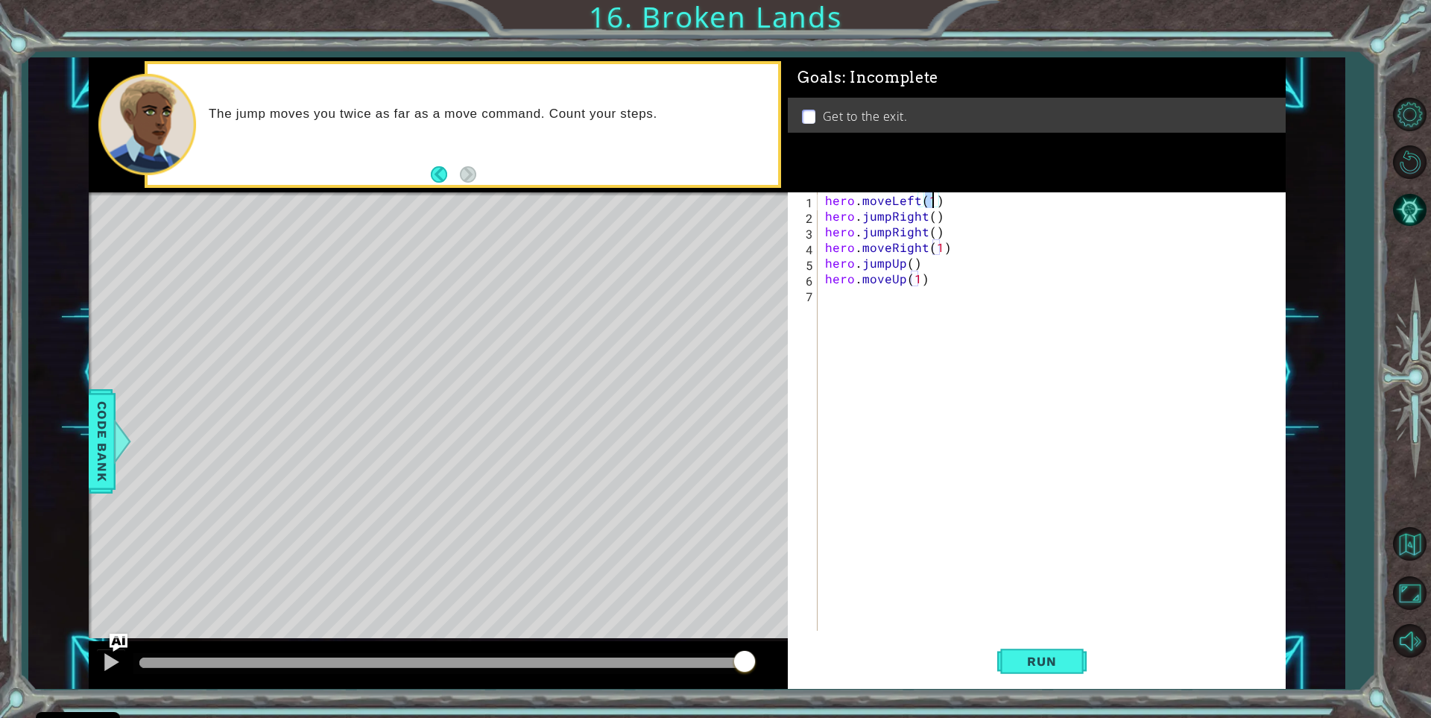
click at [939, 202] on div "hero . moveLeft ( 1 ) hero . jumpRight ( ) hero . jumpRight ( ) hero . moveRigh…" at bounding box center [1055, 427] width 466 height 470
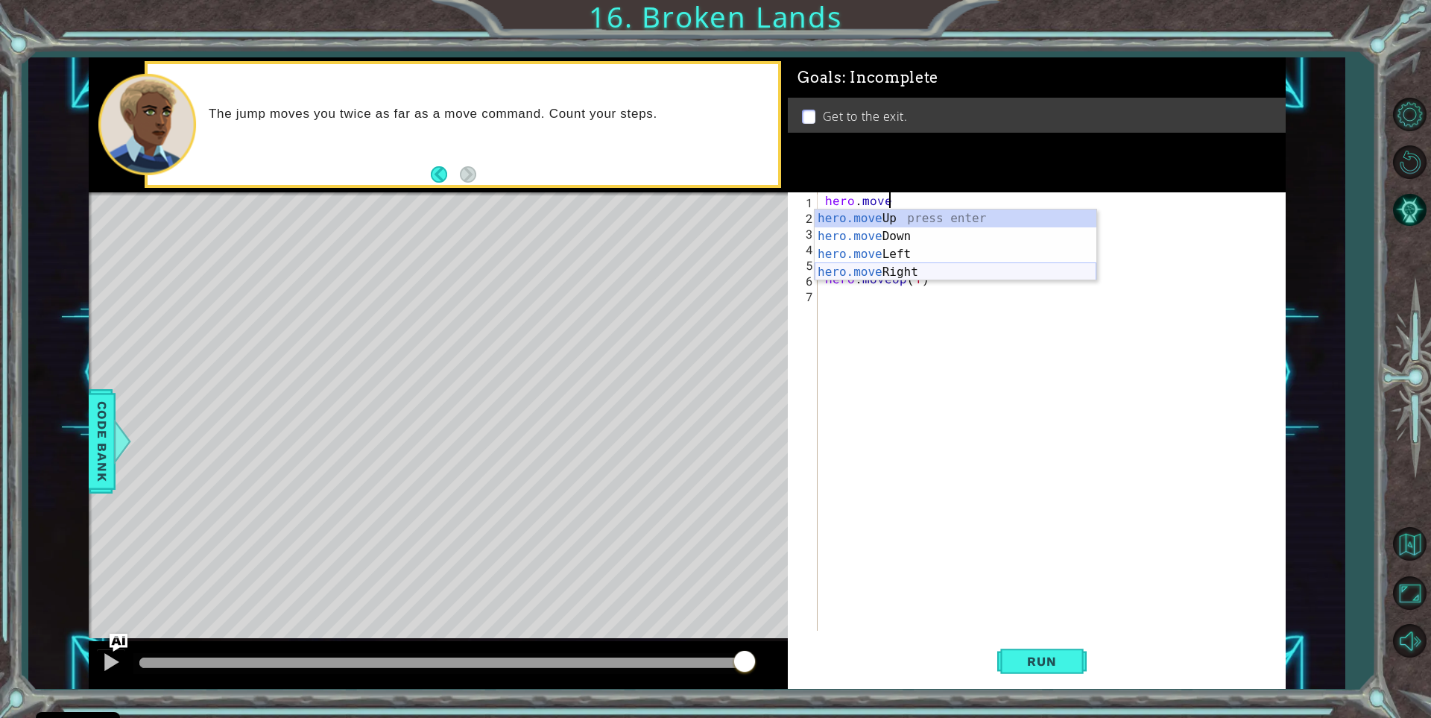
click at [907, 272] on div "hero.move Up press enter hero.move Down press enter hero.move Left press enter …" at bounding box center [956, 262] width 282 height 107
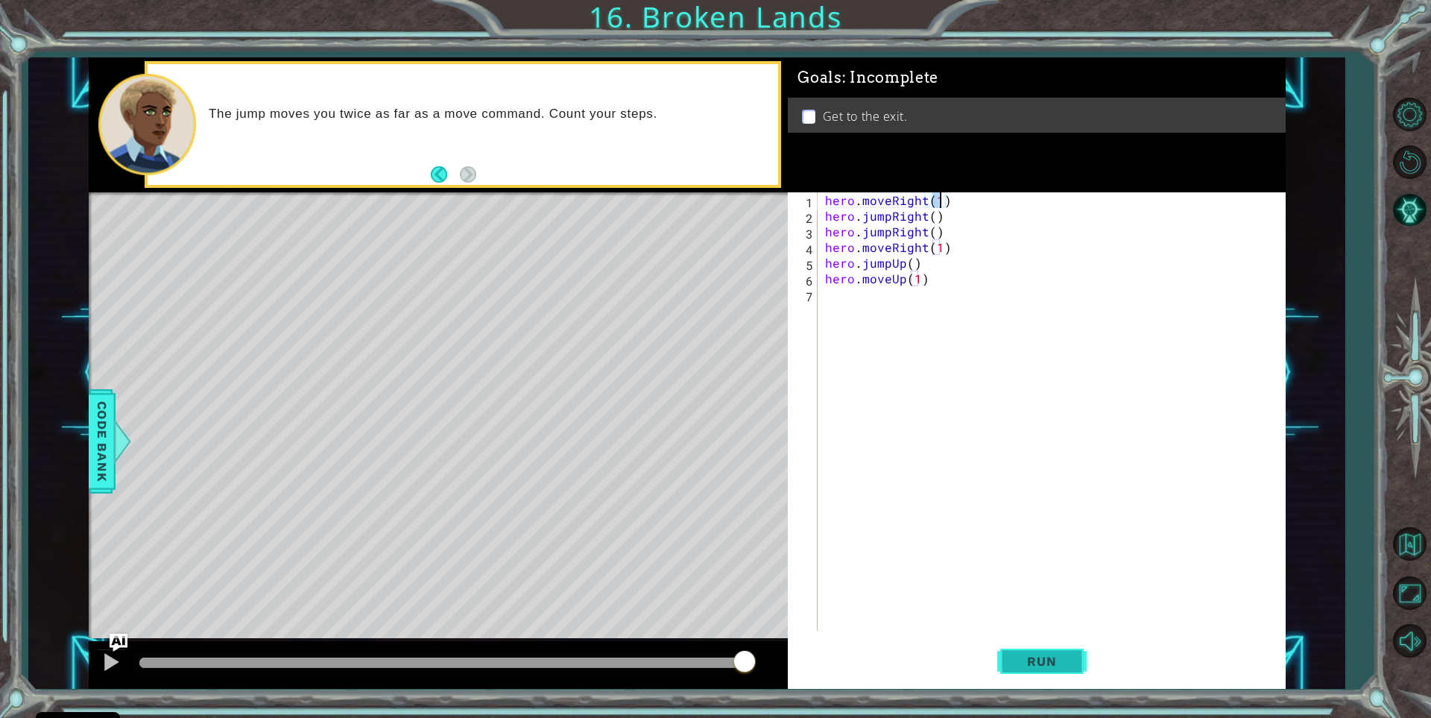
type textarea "hero.moveRight(1)"
click at [1050, 657] on span "Run" at bounding box center [1041, 661] width 59 height 15
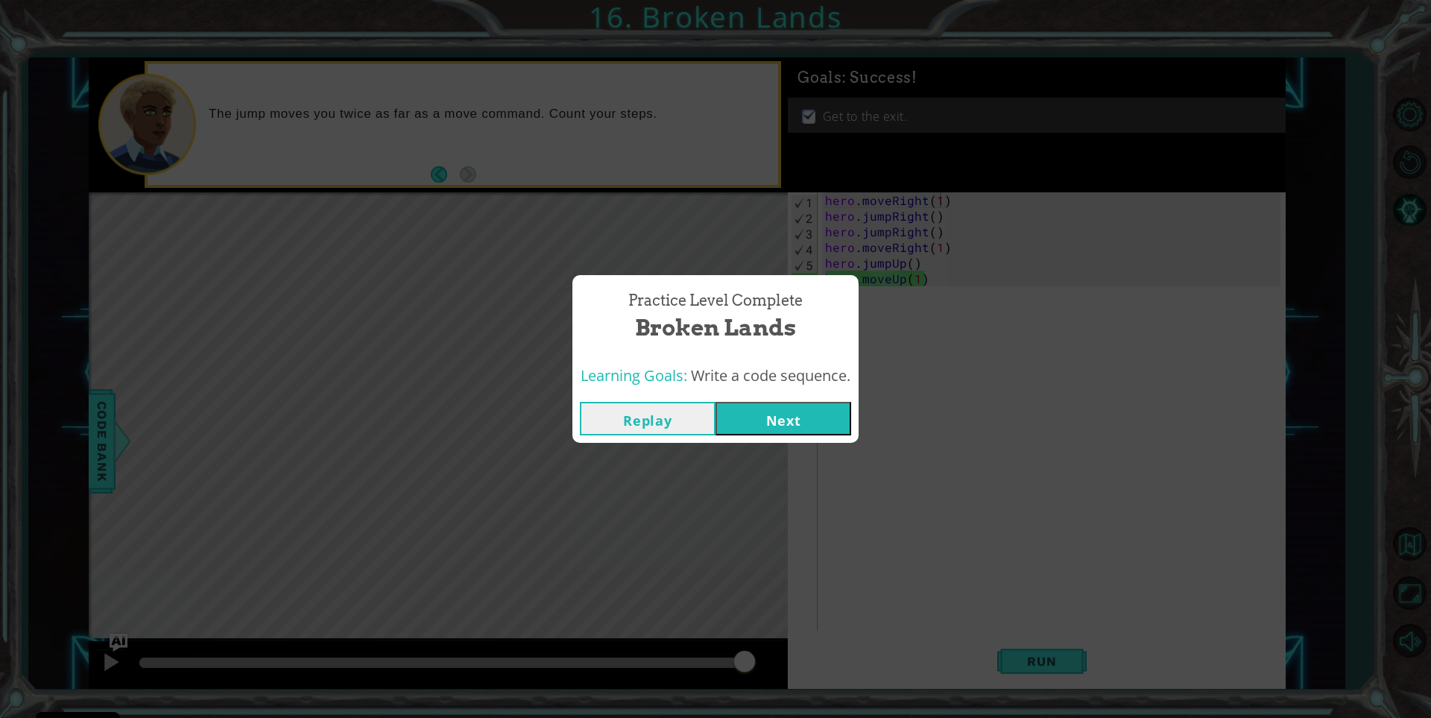
click at [805, 412] on button "Next" at bounding box center [784, 419] width 136 height 34
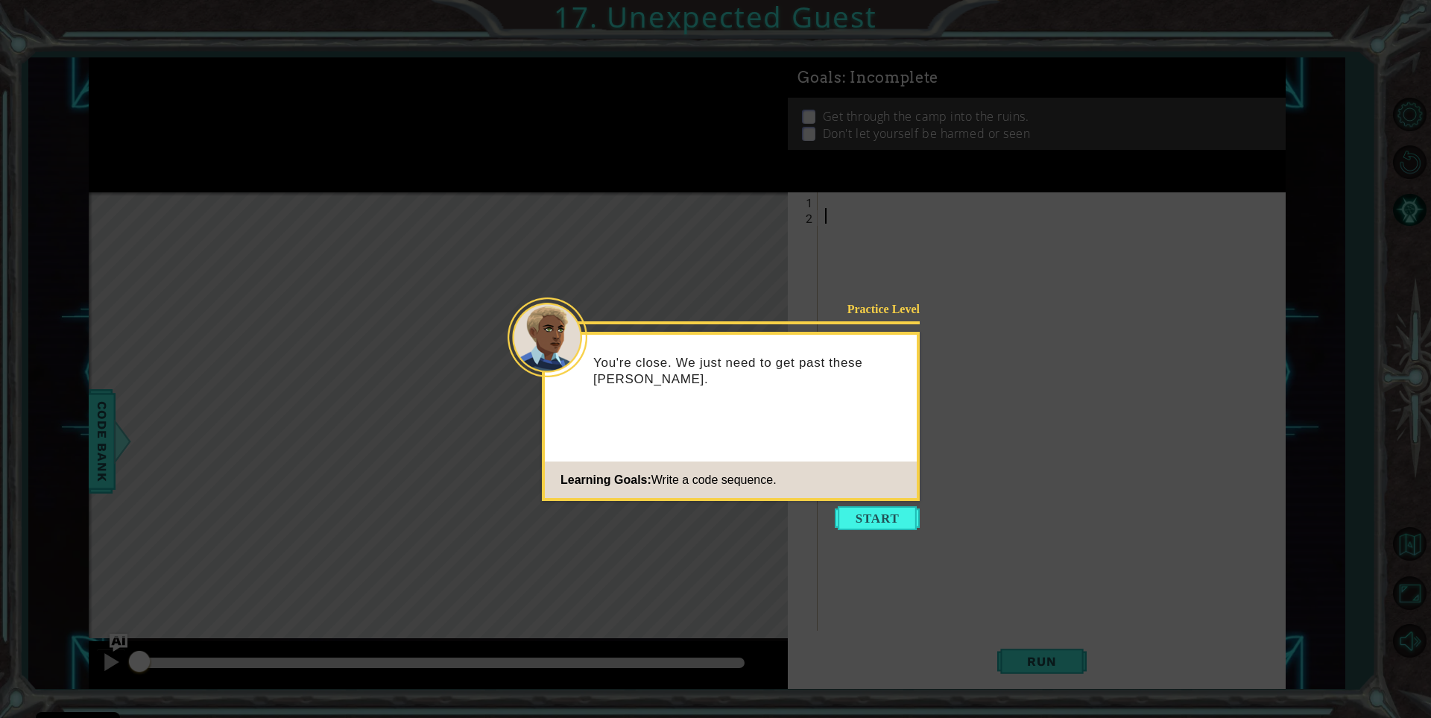
click at [882, 501] on icon at bounding box center [715, 359] width 1431 height 718
click at [874, 517] on button "Start" at bounding box center [877, 518] width 85 height 24
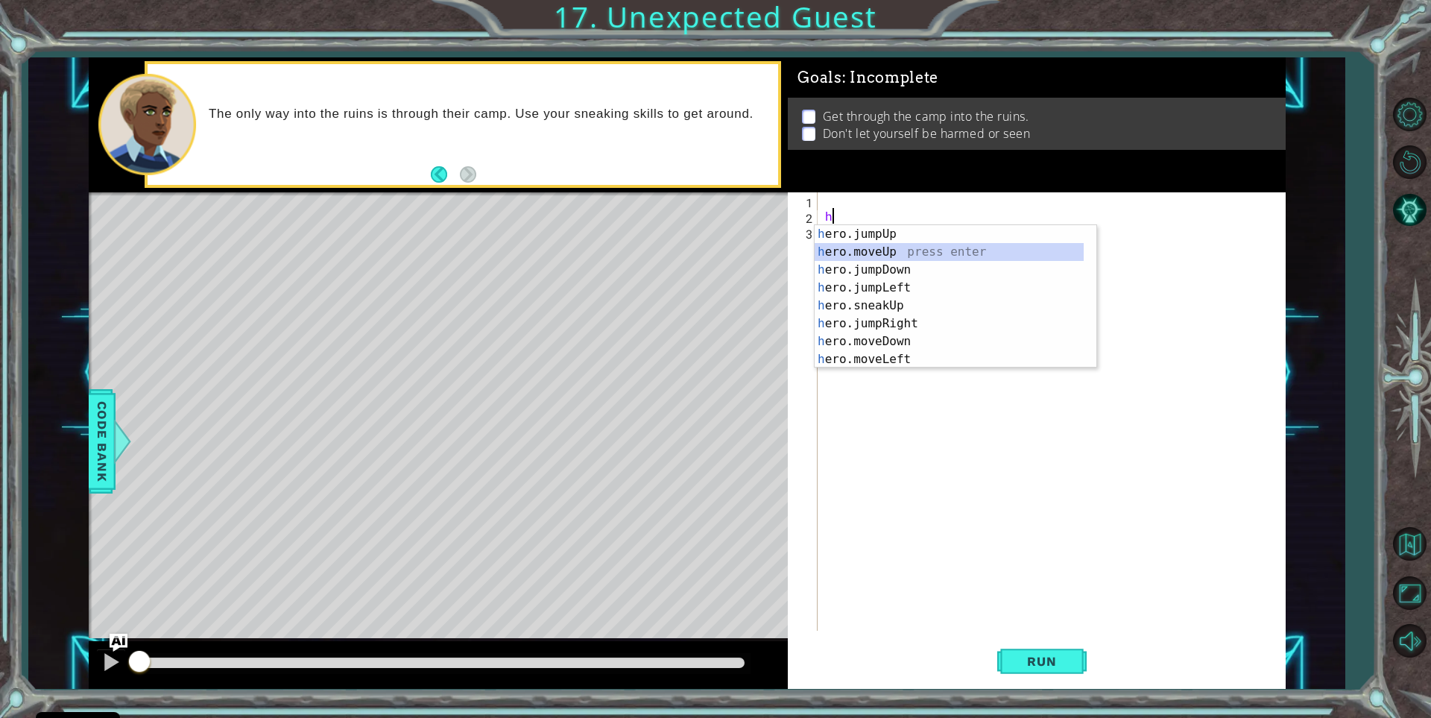
click at [878, 250] on div "h ero.jumpUp press enter h ero.moveUp press enter h ero.jumpDown press enter h …" at bounding box center [949, 314] width 269 height 179
type textarea "hero.moveUp(1)"
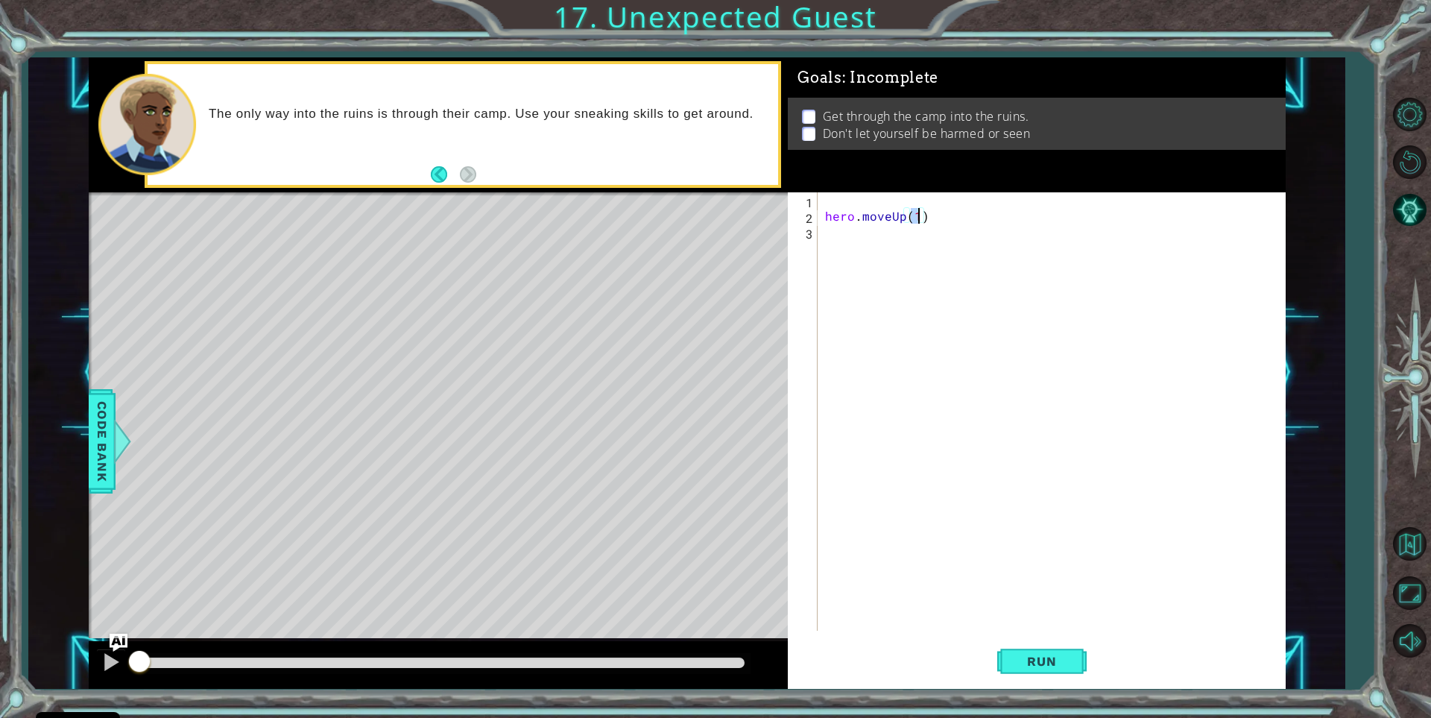
click at [849, 252] on div "hero . moveUp ( 1 )" at bounding box center [1055, 427] width 466 height 470
type textarea "h"
